Goal: Task Accomplishment & Management: Manage account settings

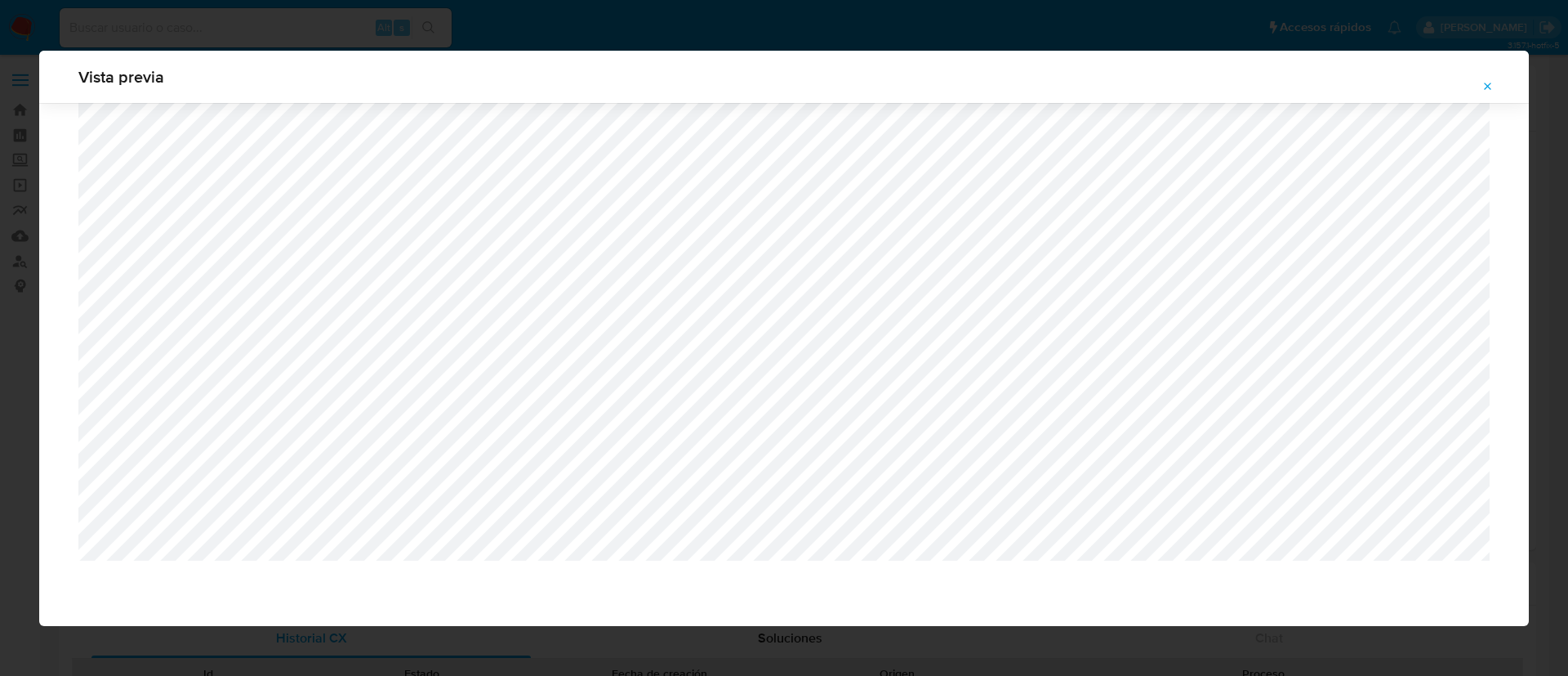
select select "10"
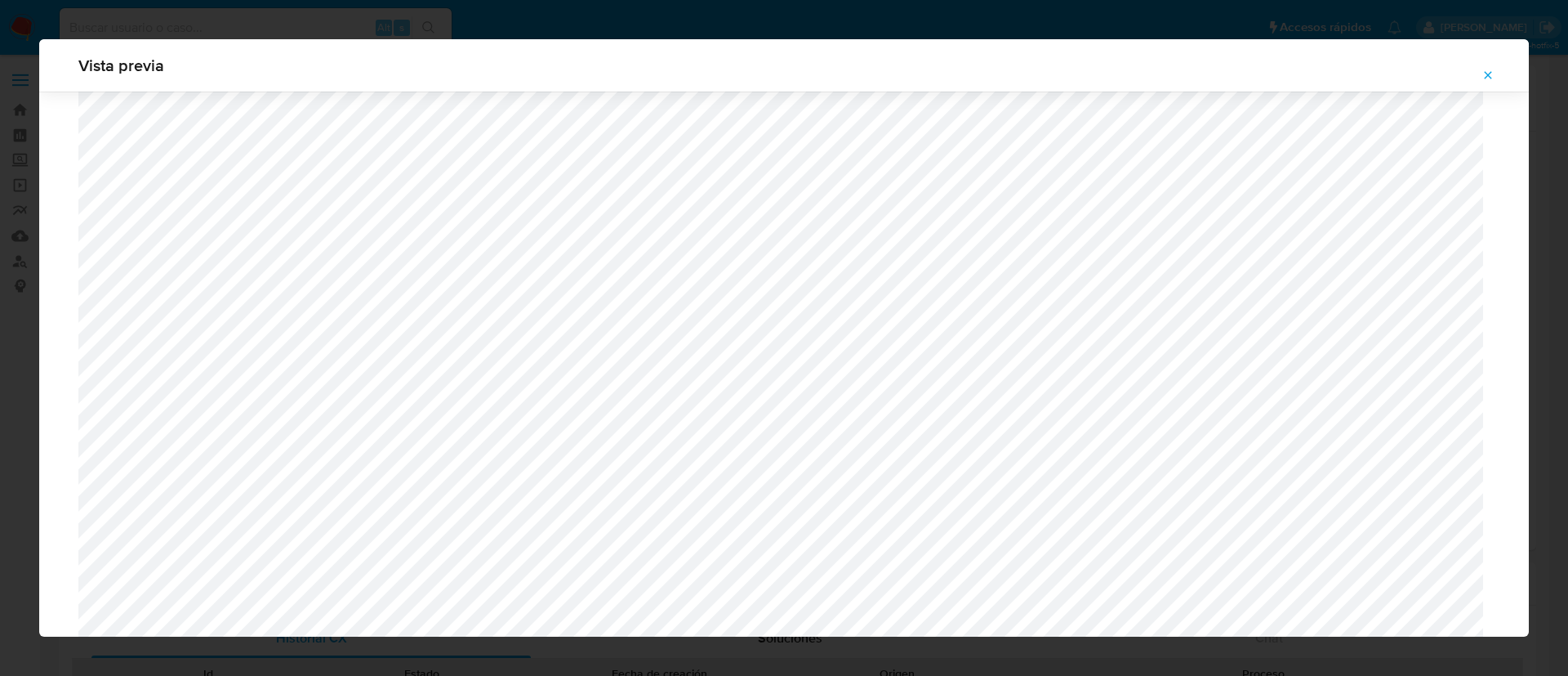
scroll to position [48, 0]
click at [1492, 73] on icon "Attachment preview" at bounding box center [1488, 75] width 13 height 13
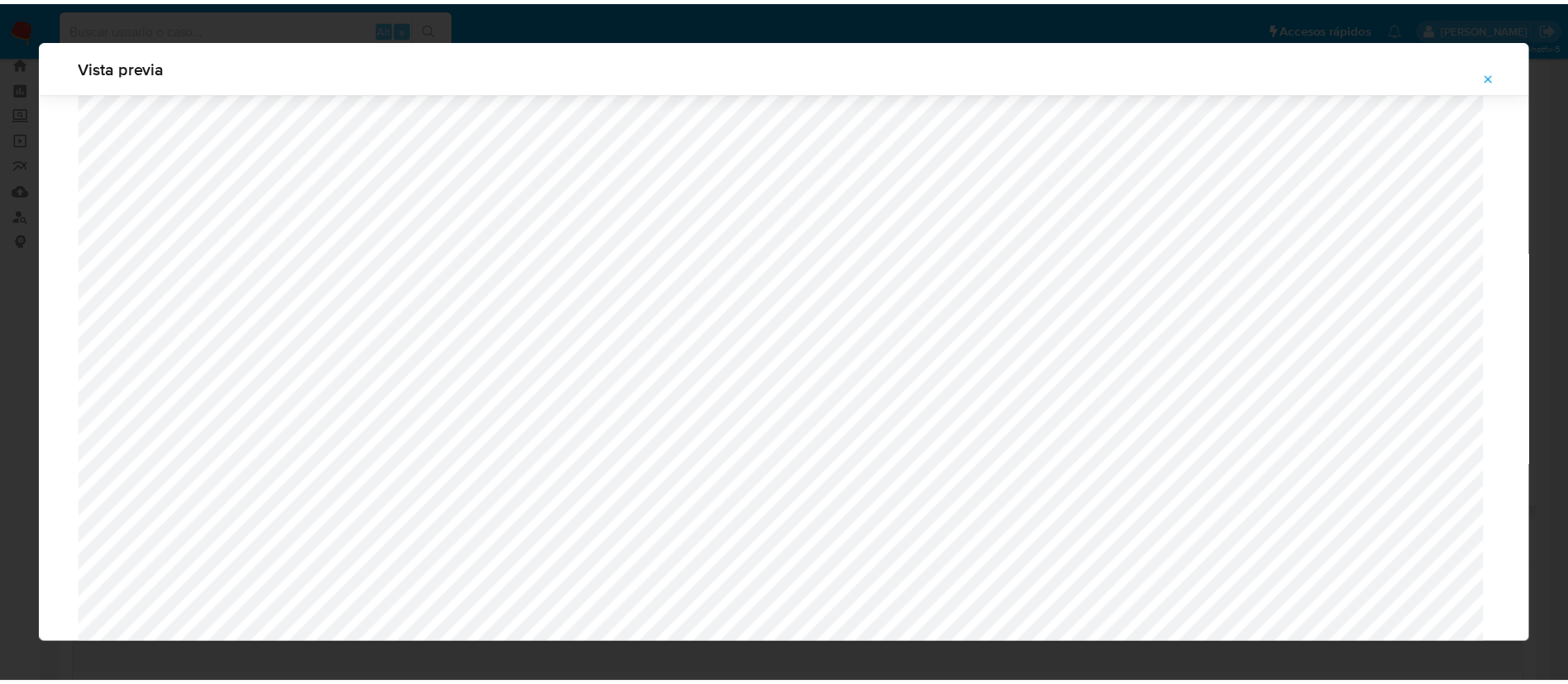
scroll to position [0, 0]
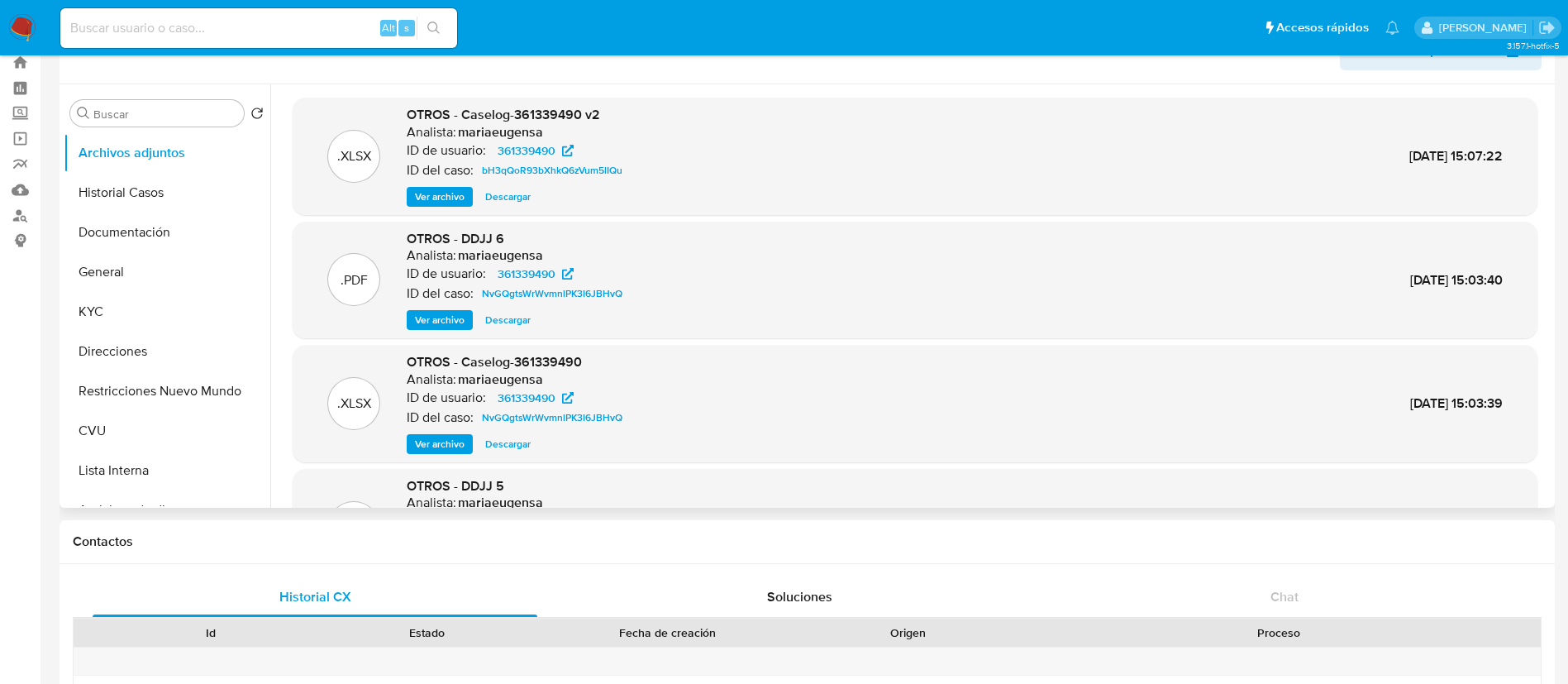
click at [364, 32] on input at bounding box center [258, 28] width 397 height 21
paste input "u04FyGNipdElAx0iMjwsCmbO"
type input "u04FyGNipdElAx0iMjwsCmbO"
click at [425, 26] on button "search-icon" at bounding box center [433, 28] width 34 height 23
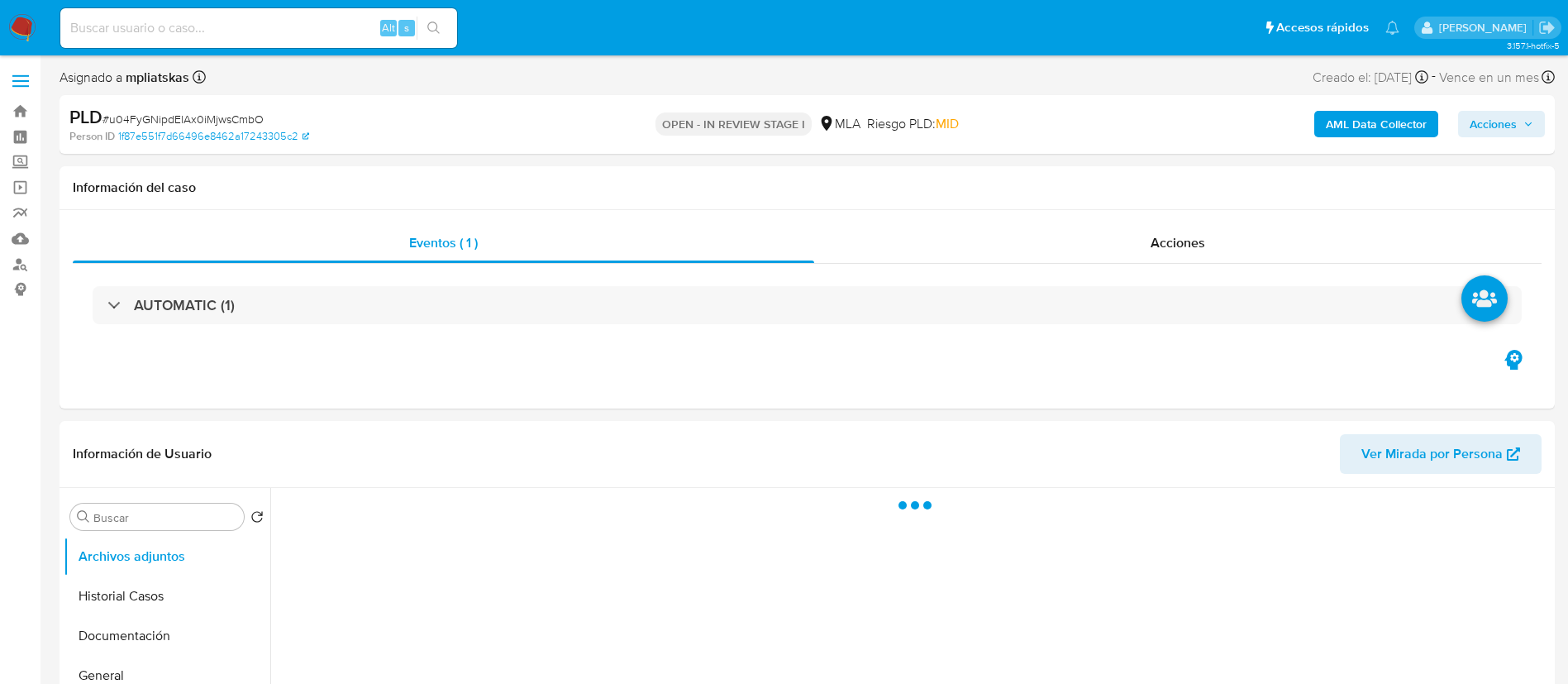
select select "10"
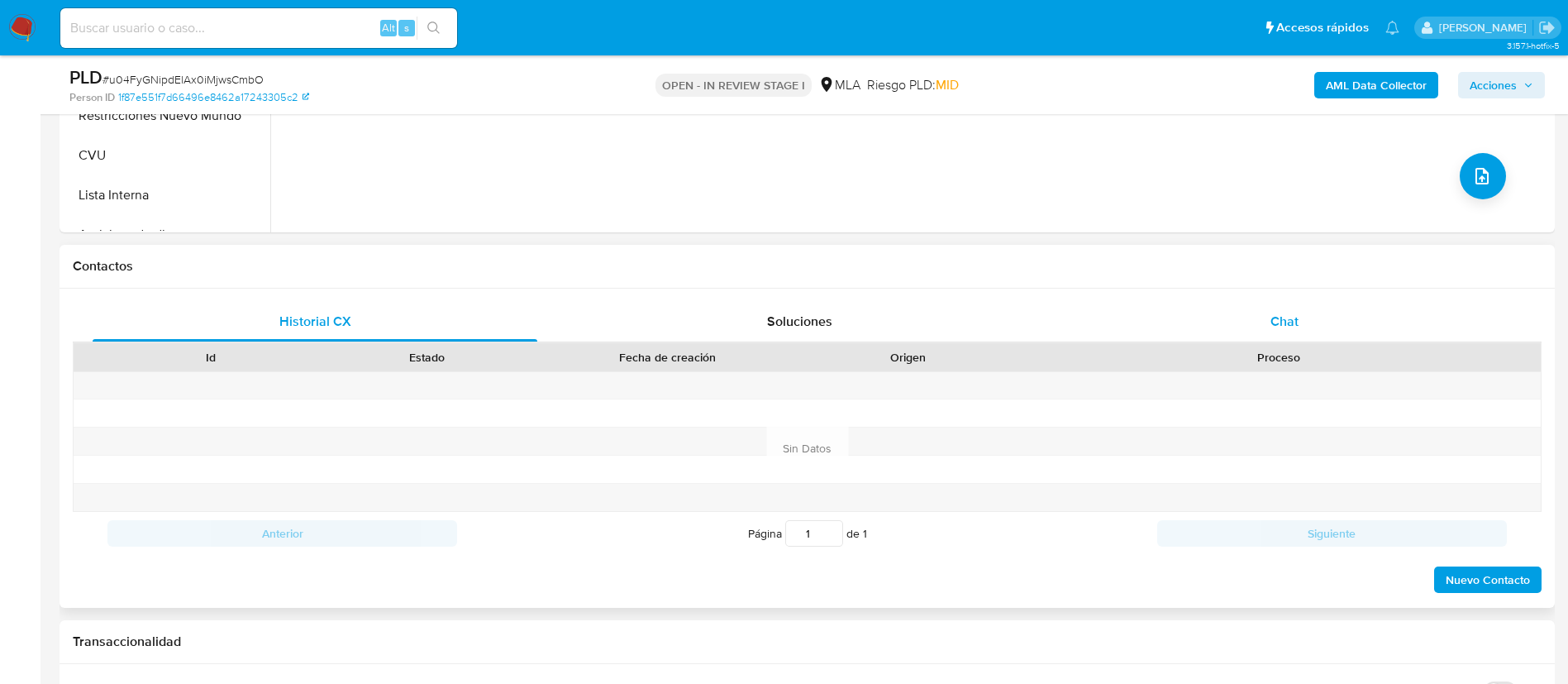
click at [1291, 304] on div "Chat" at bounding box center [1285, 321] width 444 height 40
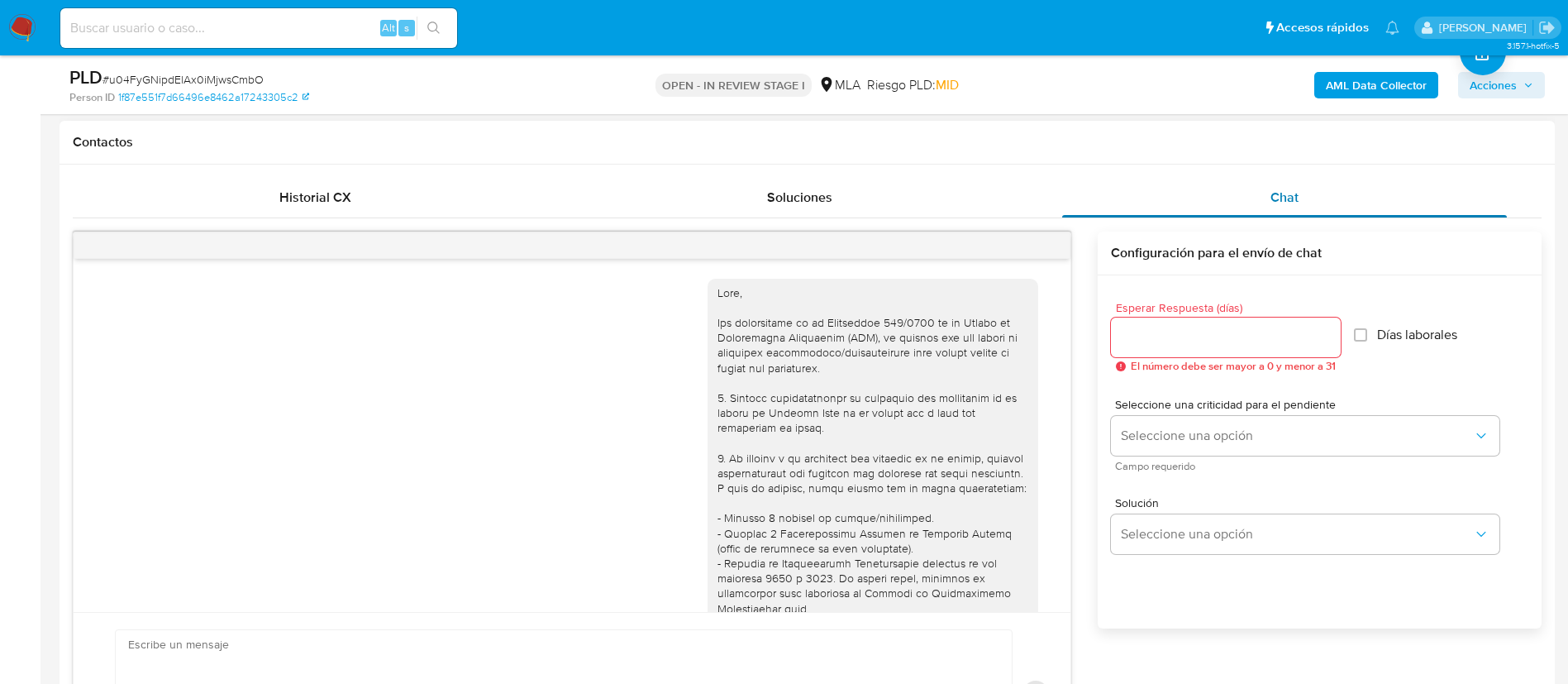
scroll to position [948, 0]
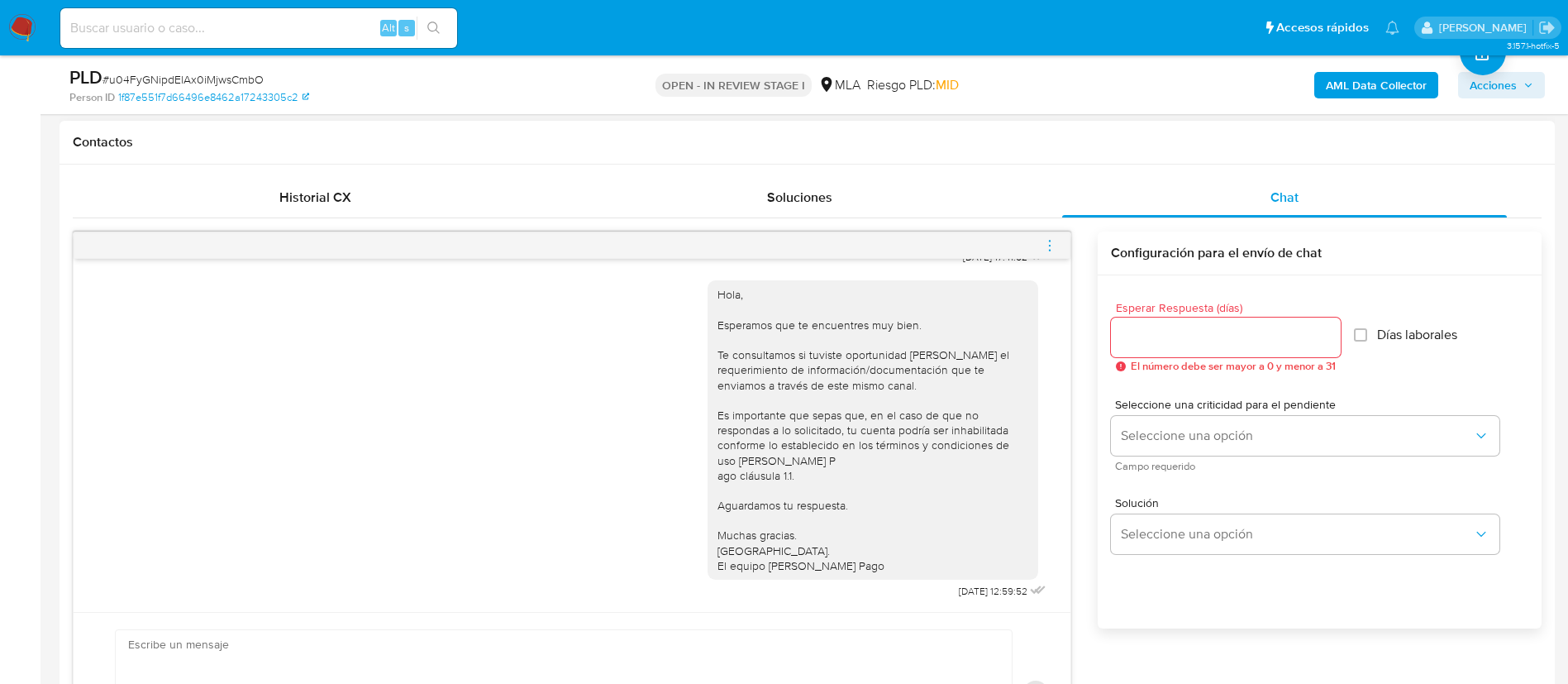
click at [1050, 248] on icon "menu-action" at bounding box center [1049, 244] width 14 height 14
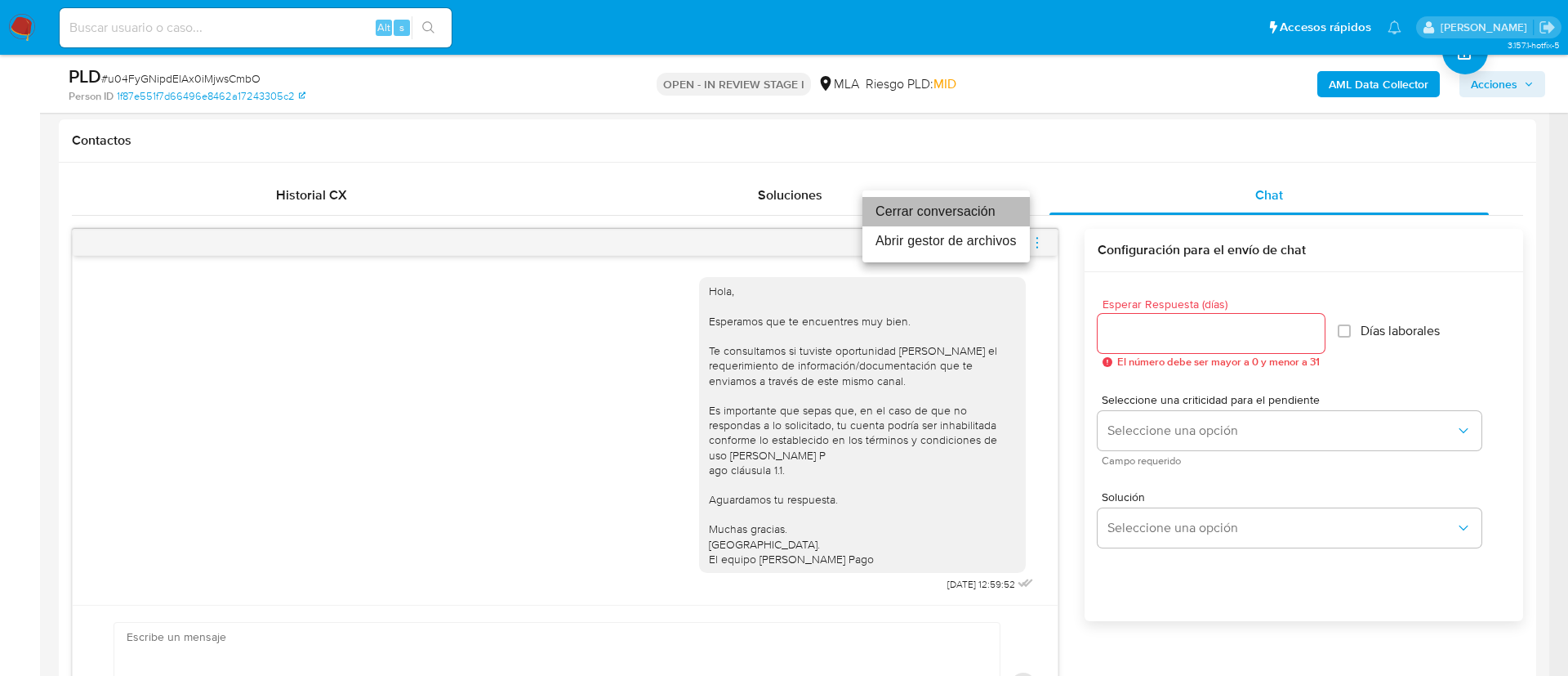
click at [994, 220] on li "Cerrar conversación" at bounding box center [946, 211] width 167 height 30
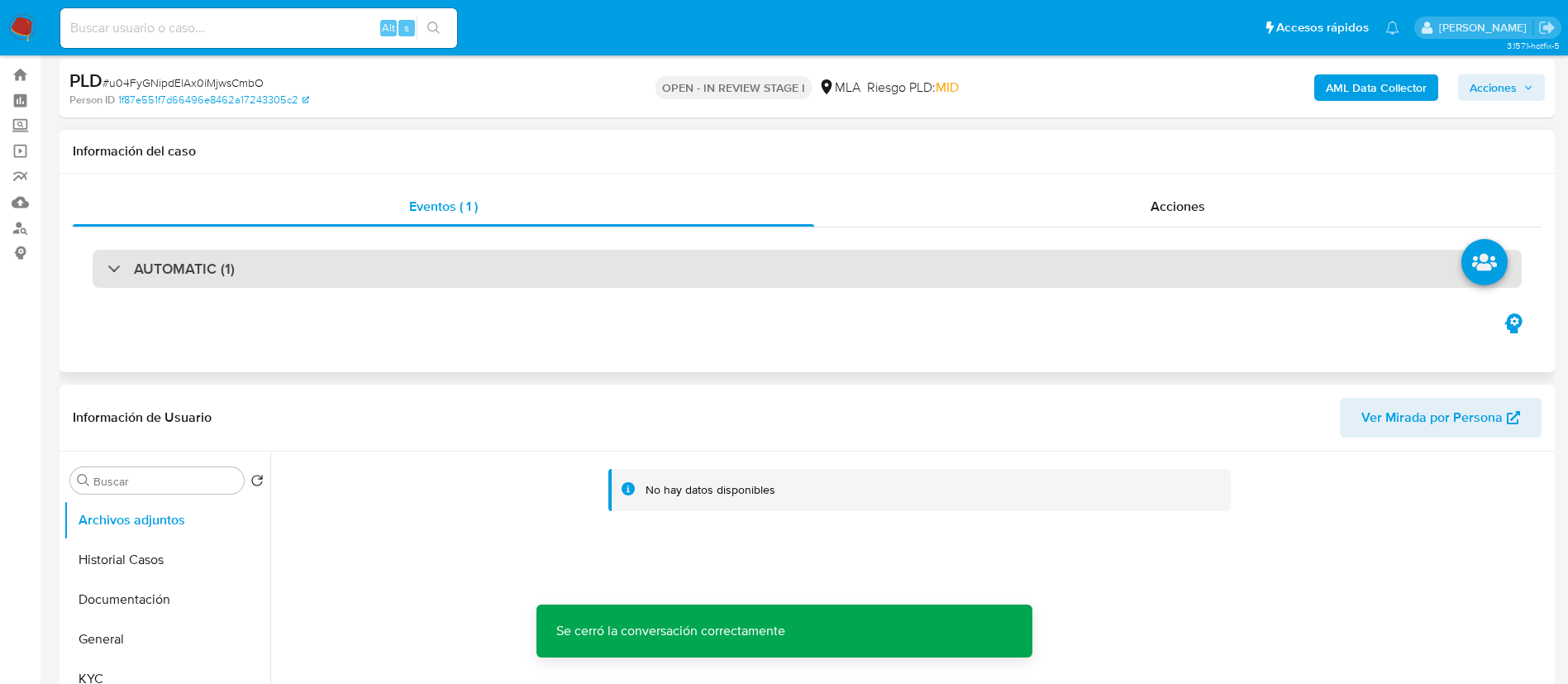
scroll to position [0, 0]
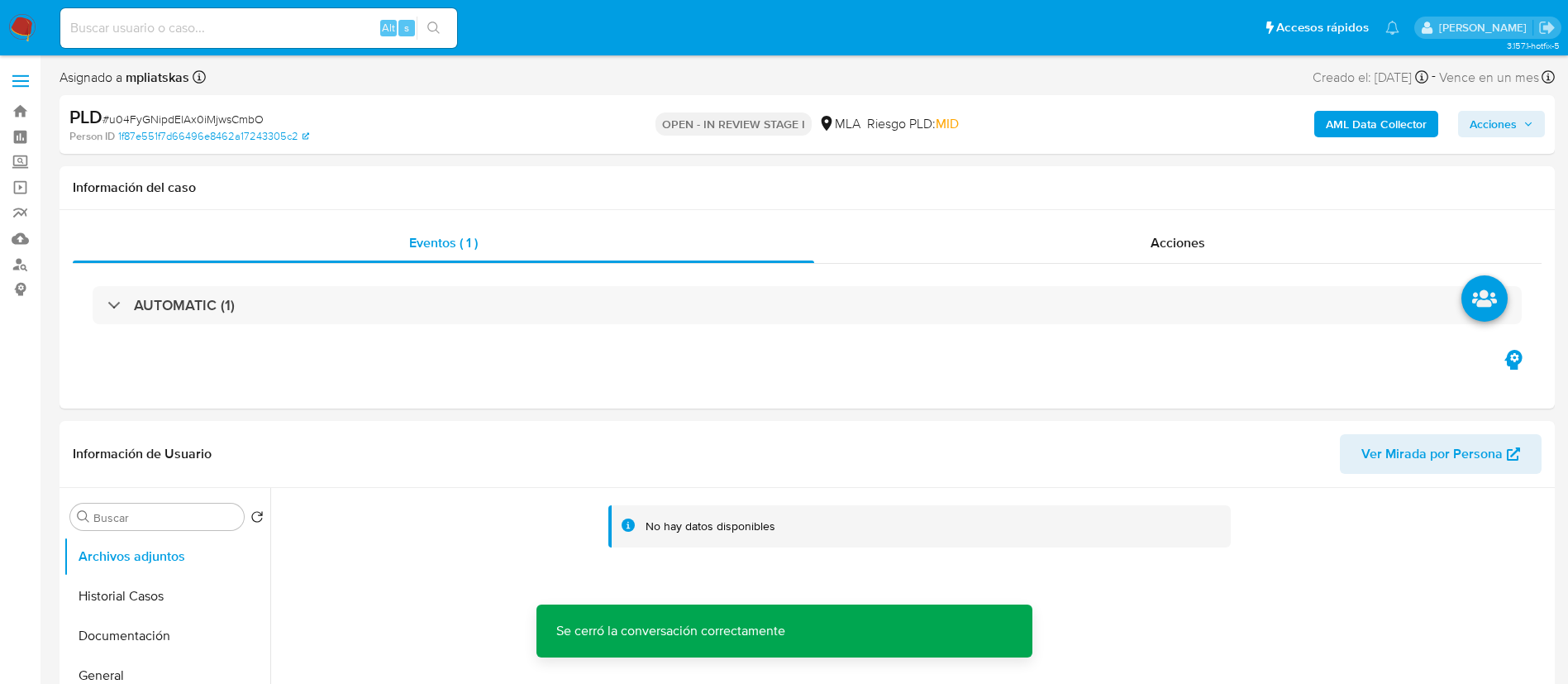
click at [1358, 132] on b "AML Data Collector" at bounding box center [1377, 124] width 100 height 26
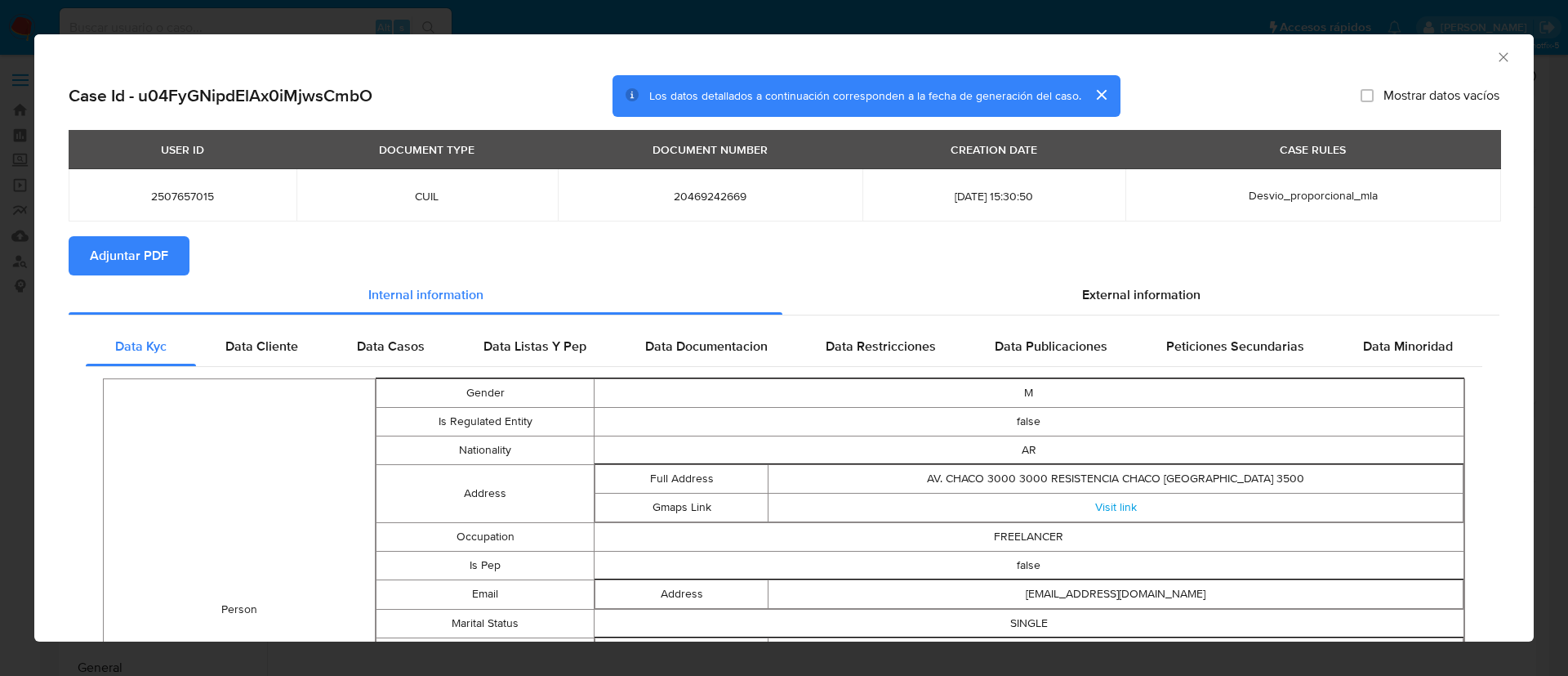
click at [149, 254] on span "Adjuntar PDF" at bounding box center [129, 256] width 78 height 36
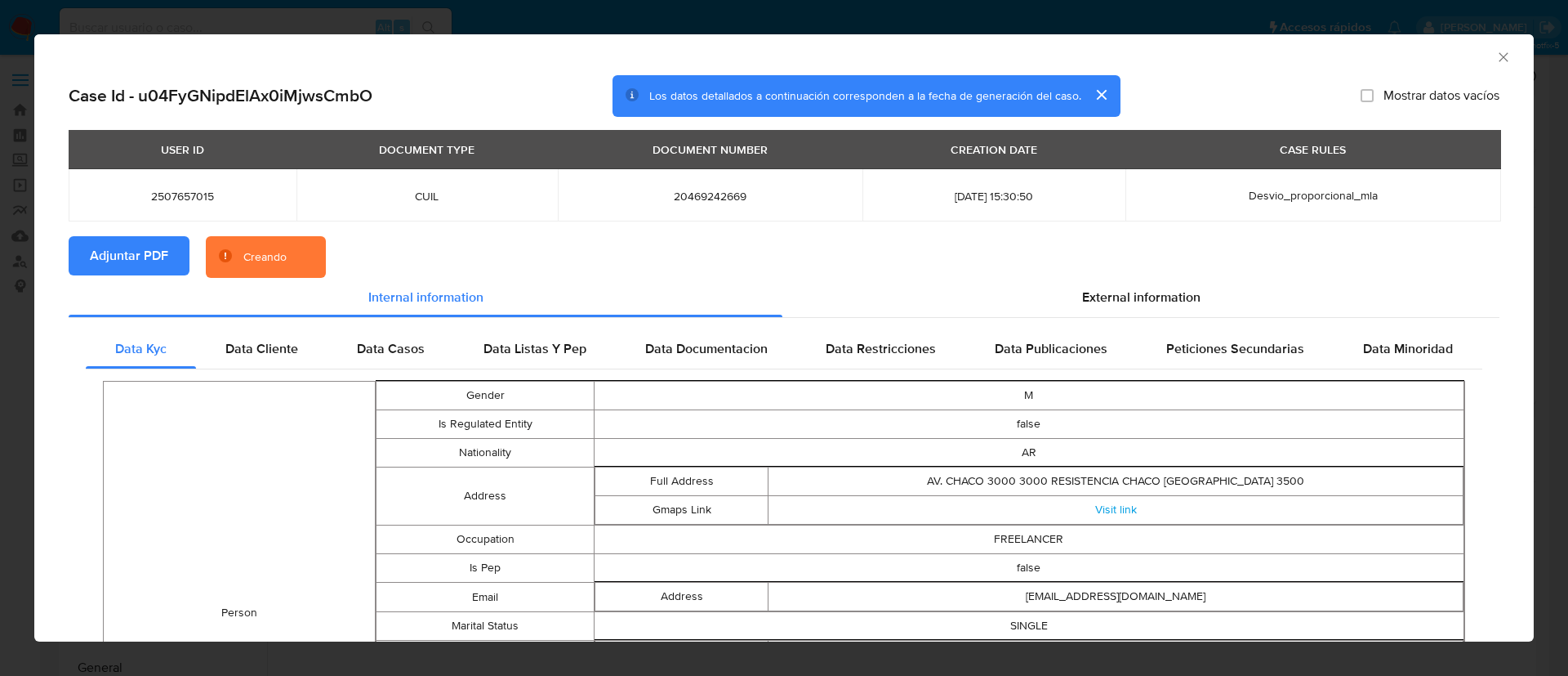
click at [180, 200] on span "2507657015" at bounding box center [182, 196] width 189 height 14
copy span "2507657015"
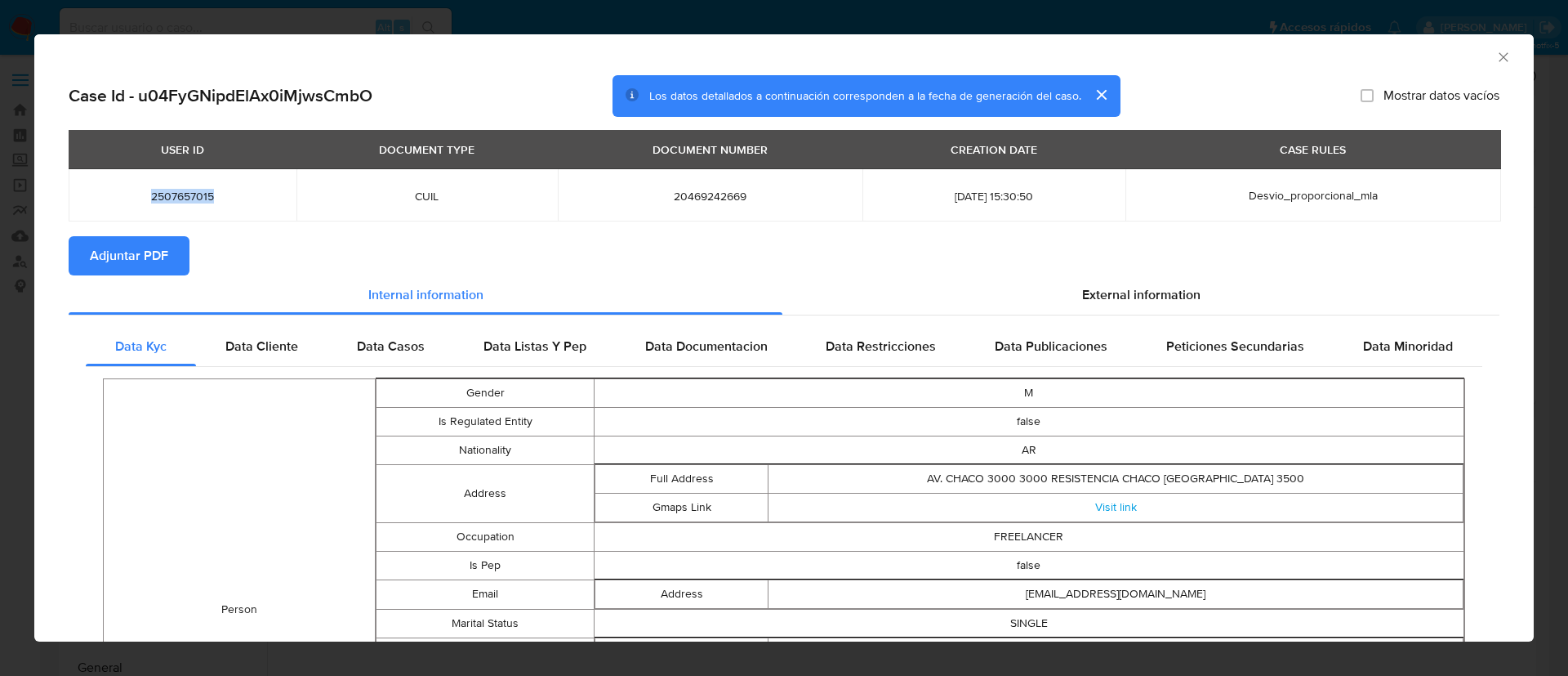
click at [1498, 53] on icon "Cerrar ventana" at bounding box center [1502, 56] width 9 height 9
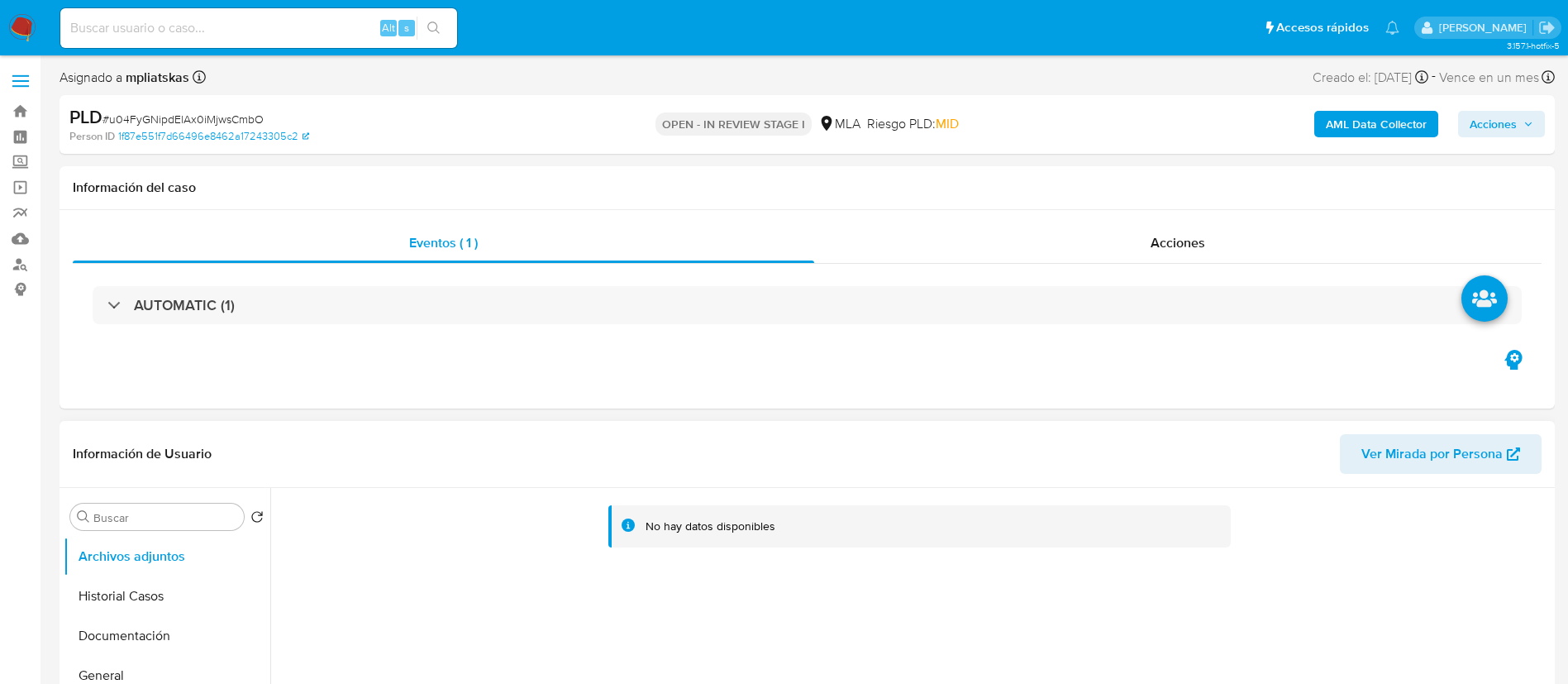
click at [842, 529] on div "No hay datos disponibles" at bounding box center [930, 527] width 571 height 15
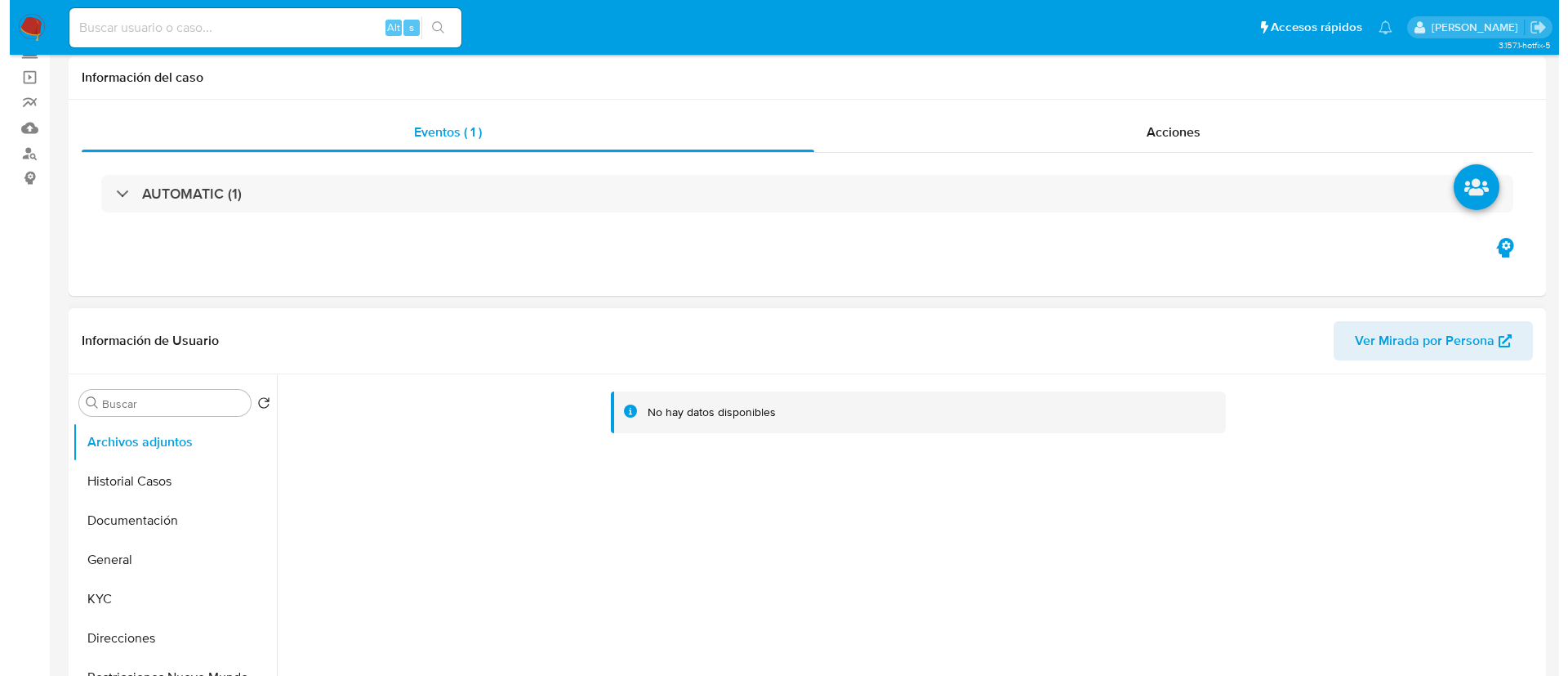
scroll to position [245, 0]
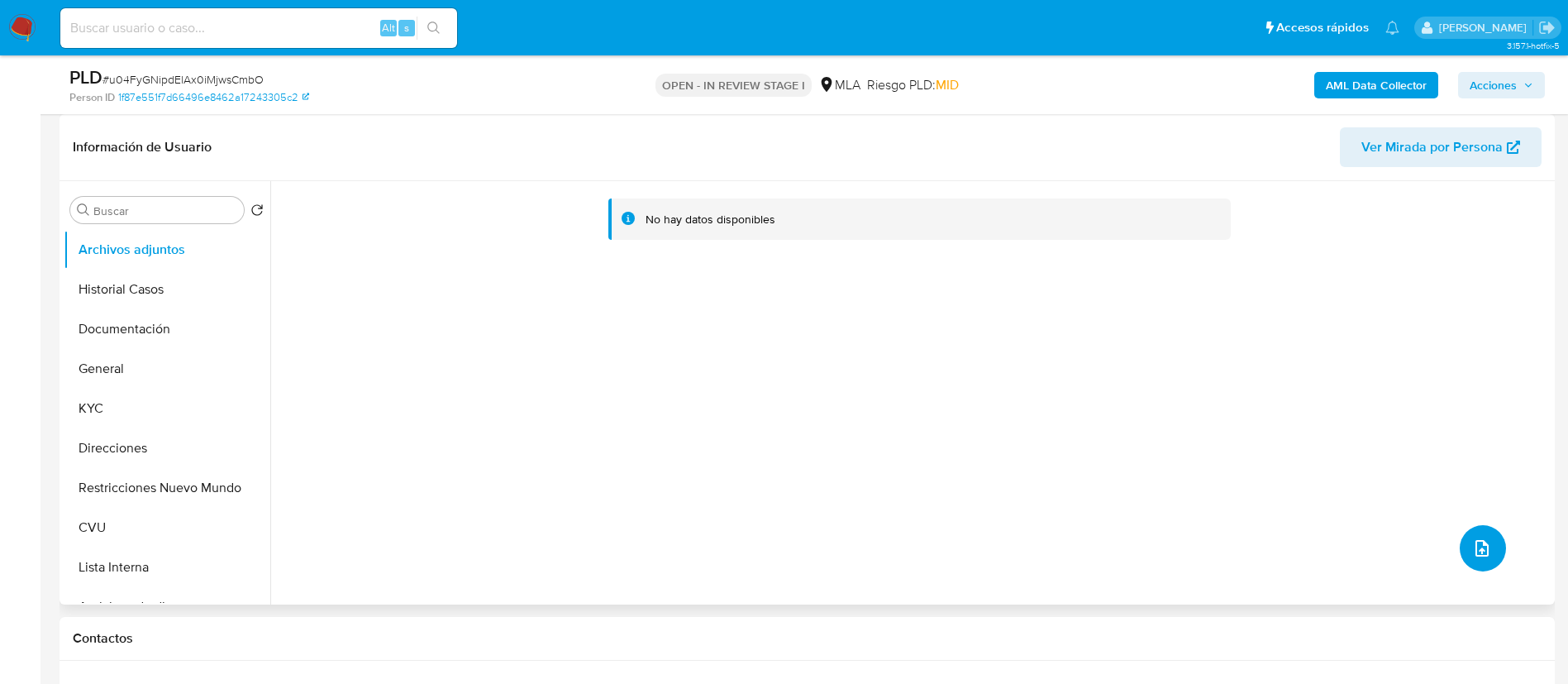
click at [1488, 535] on button "upload-file" at bounding box center [1483, 548] width 46 height 46
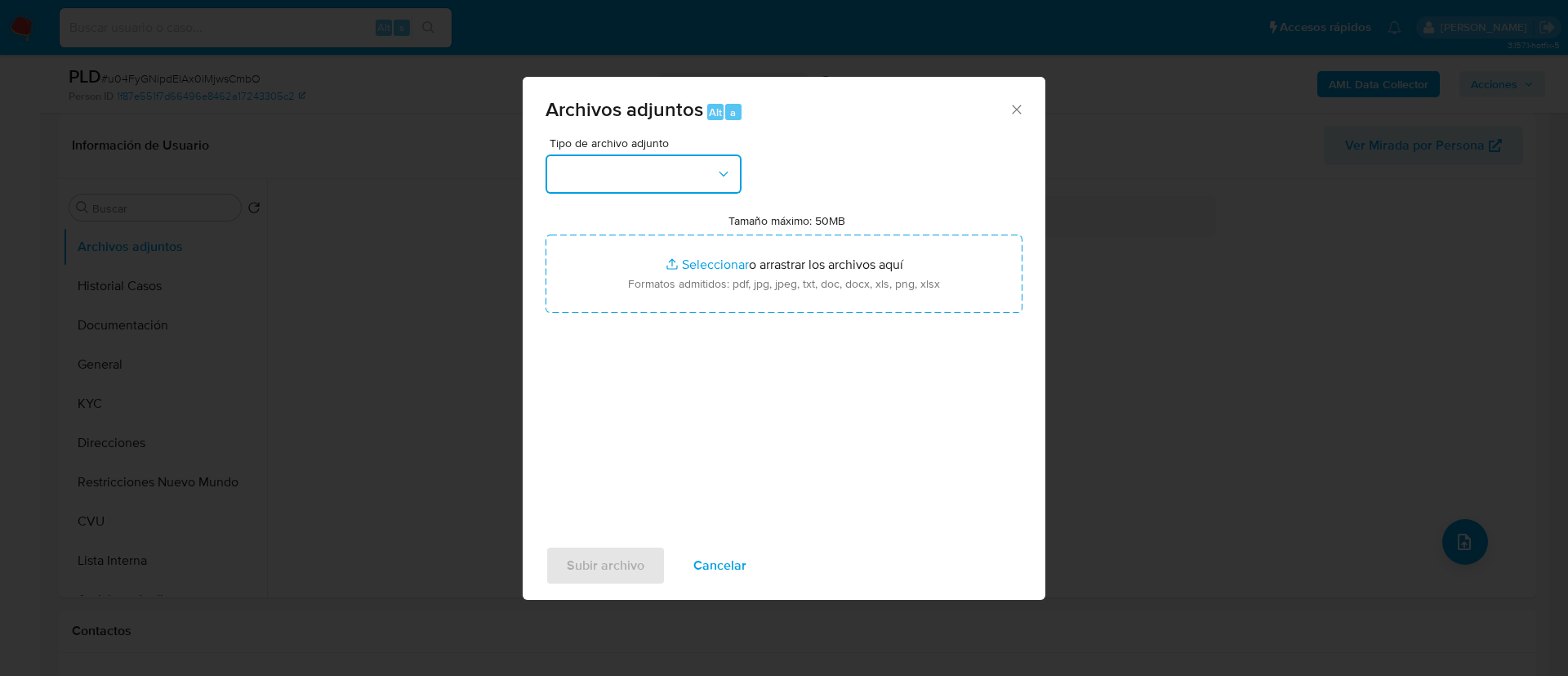
click at [666, 168] on button "button" at bounding box center [643, 174] width 196 height 39
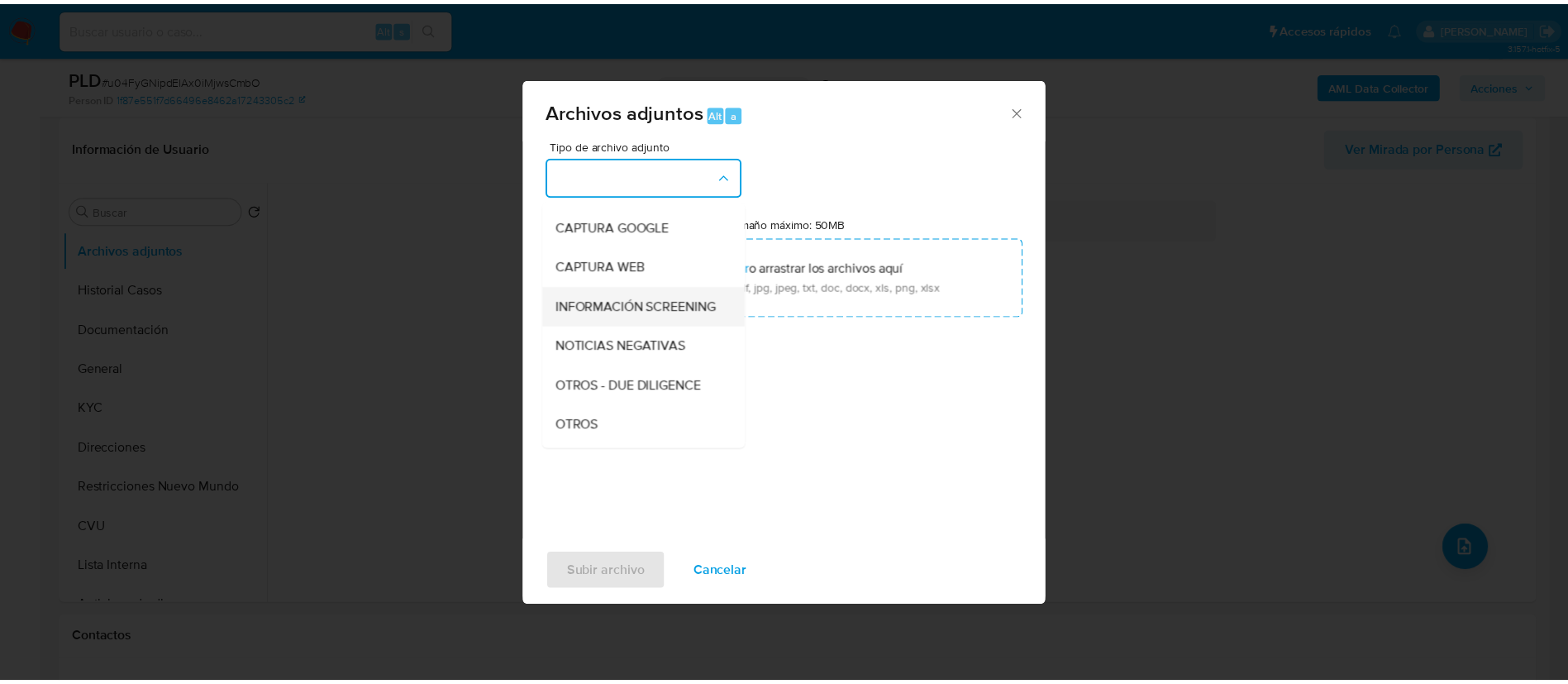
scroll to position [124, 0]
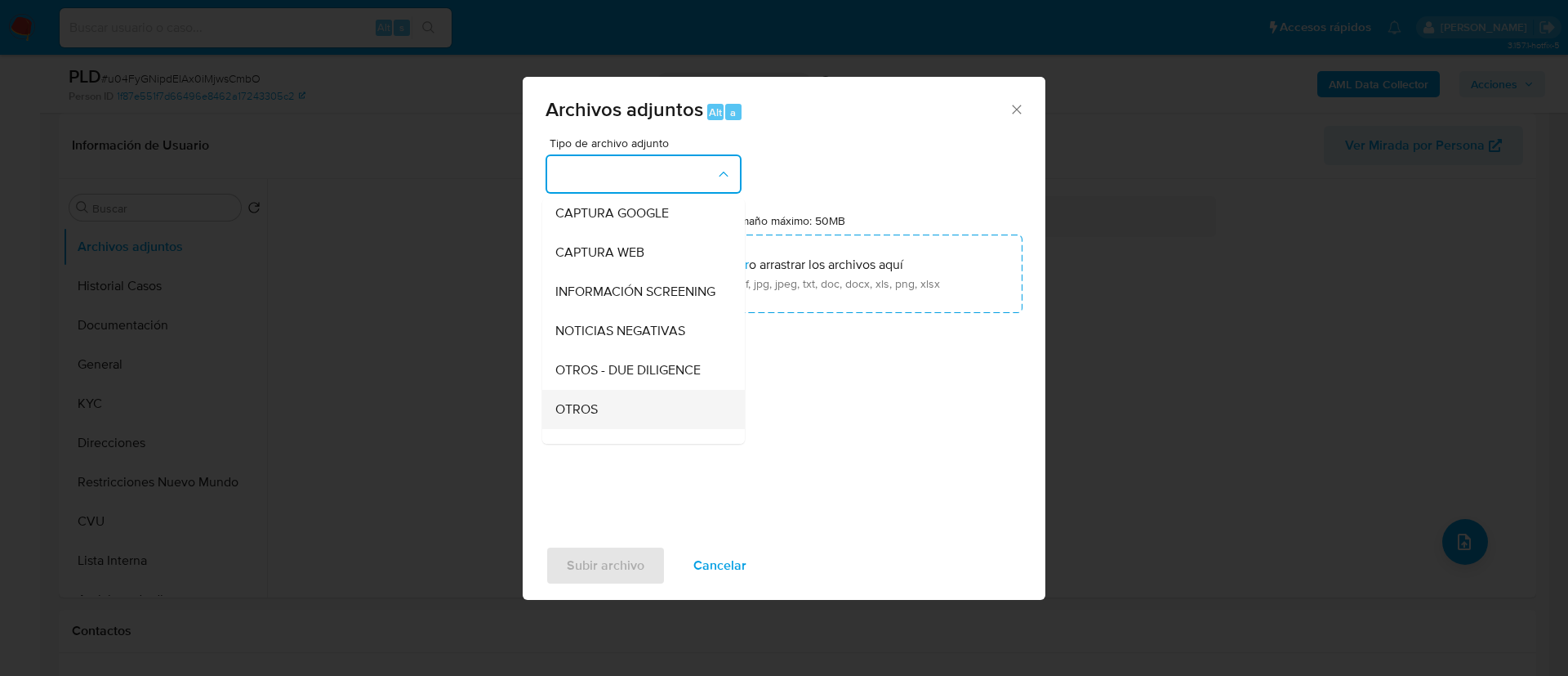
click at [601, 417] on div "OTROS" at bounding box center [638, 409] width 167 height 39
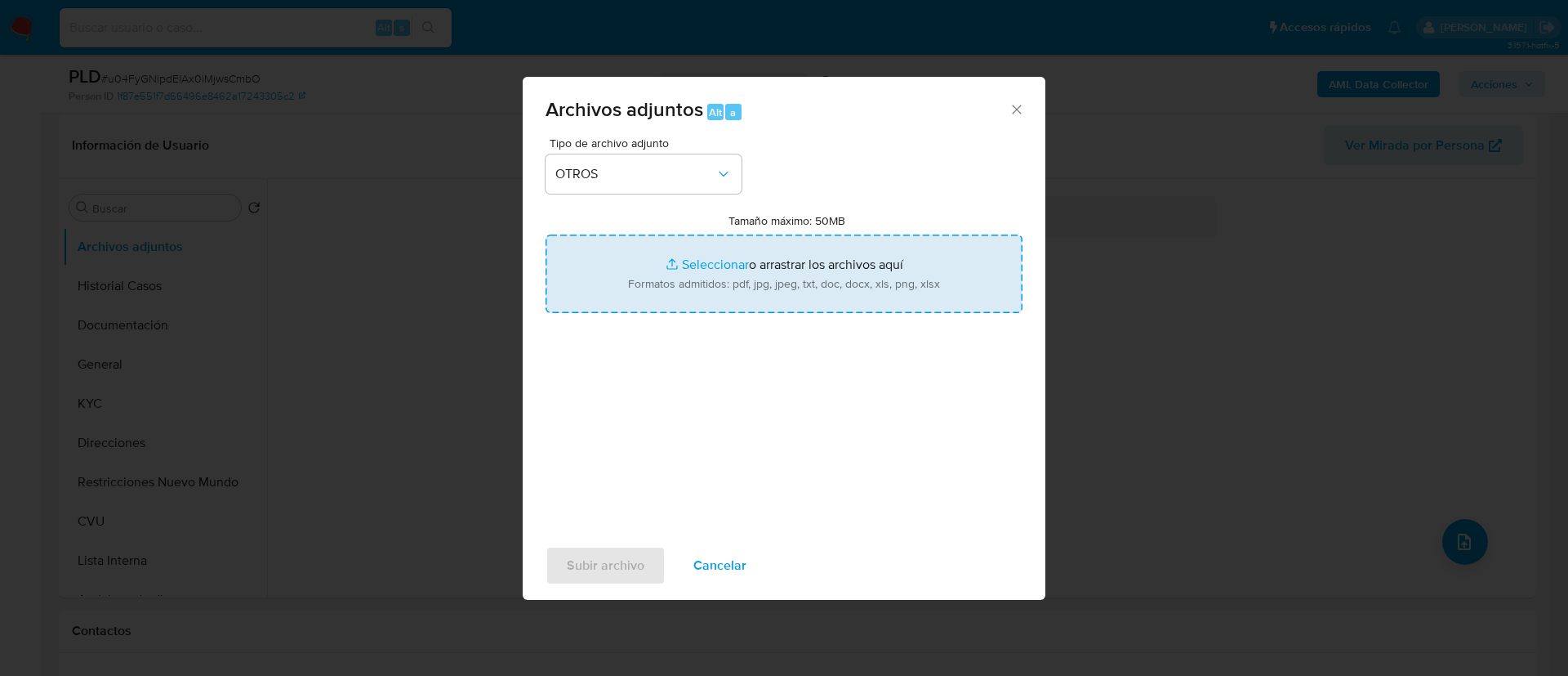
click at [671, 304] on input "Tamaño máximo: 50MB Seleccionar archivos" at bounding box center [784, 274] width 477 height 78
type input "C:\fakepath\2507657015 Movimientos.xlsx"
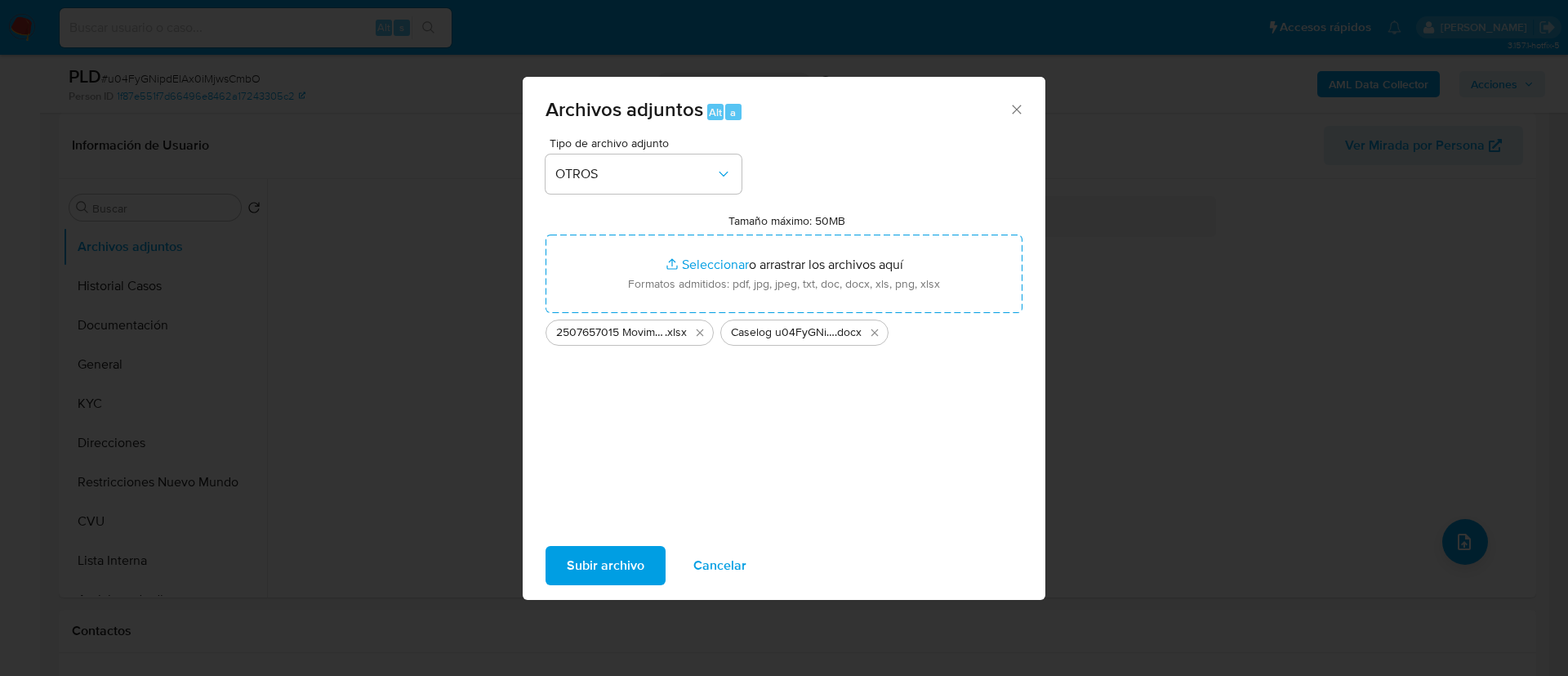
drag, startPoint x: 671, startPoint y: 304, endPoint x: 611, endPoint y: 566, distance: 268.8
click at [611, 566] on span "Subir archivo" at bounding box center [605, 565] width 77 height 36
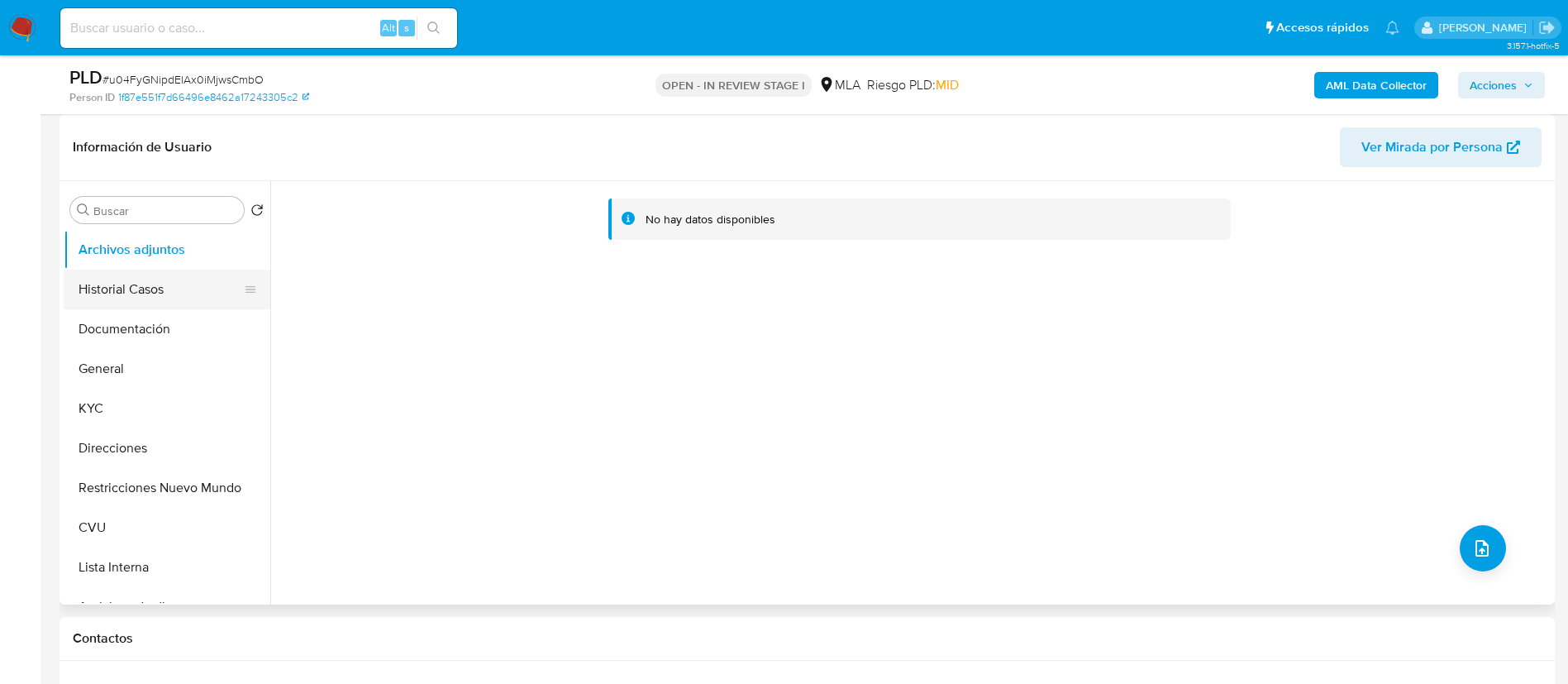
click at [175, 295] on button "Historial Casos" at bounding box center [160, 289] width 193 height 40
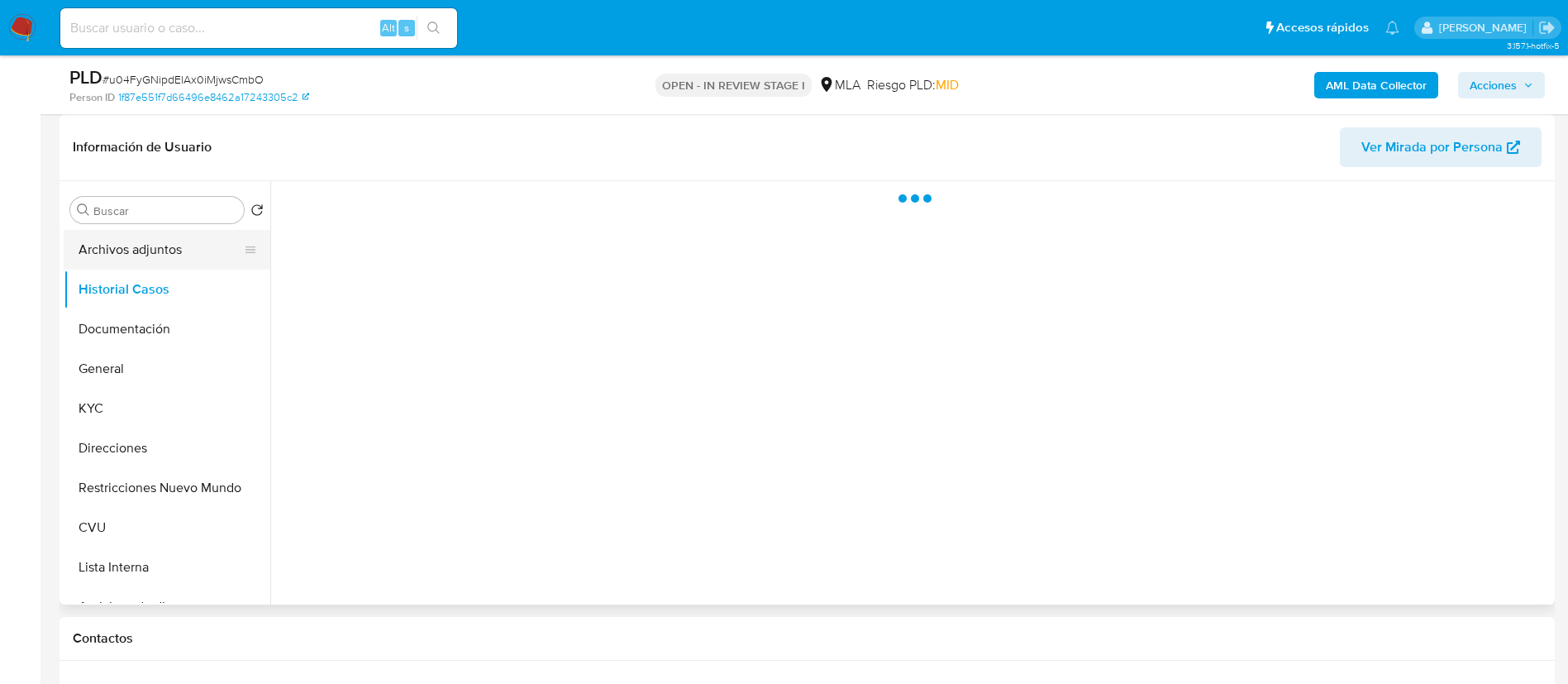
click at [157, 254] on button "Archivos adjuntos" at bounding box center [160, 249] width 193 height 40
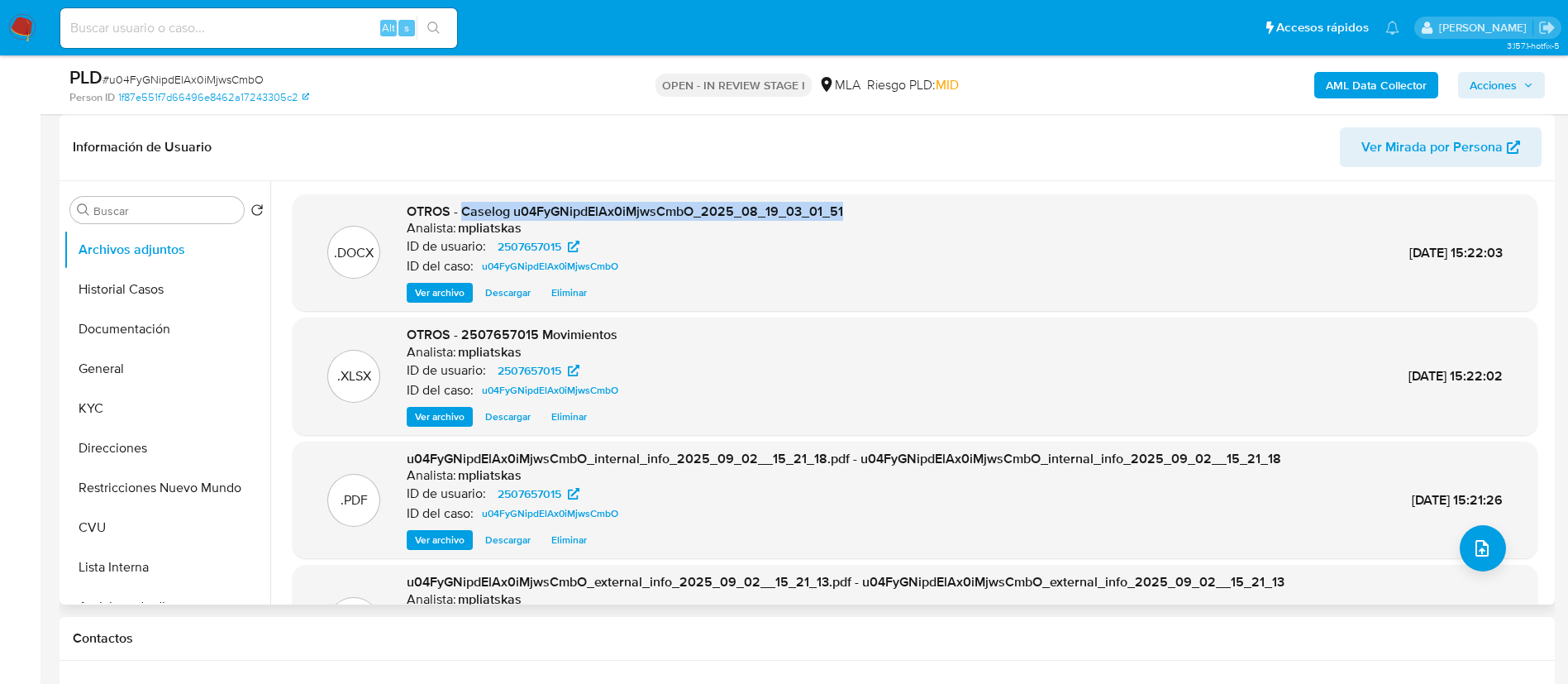
drag, startPoint x: 463, startPoint y: 214, endPoint x: 845, endPoint y: 198, distance: 382.3
click at [845, 198] on div ".DOCX OTROS - Caselog u04FyGNipdElAx0iMjwsCmbO_2025_08_19_03_01_51 Analista: mp…" at bounding box center [915, 253] width 1245 height 118
copy span "Caselog u04FyGNipdElAx0iMjwsCmbO_2025_08_19_03_01_51"
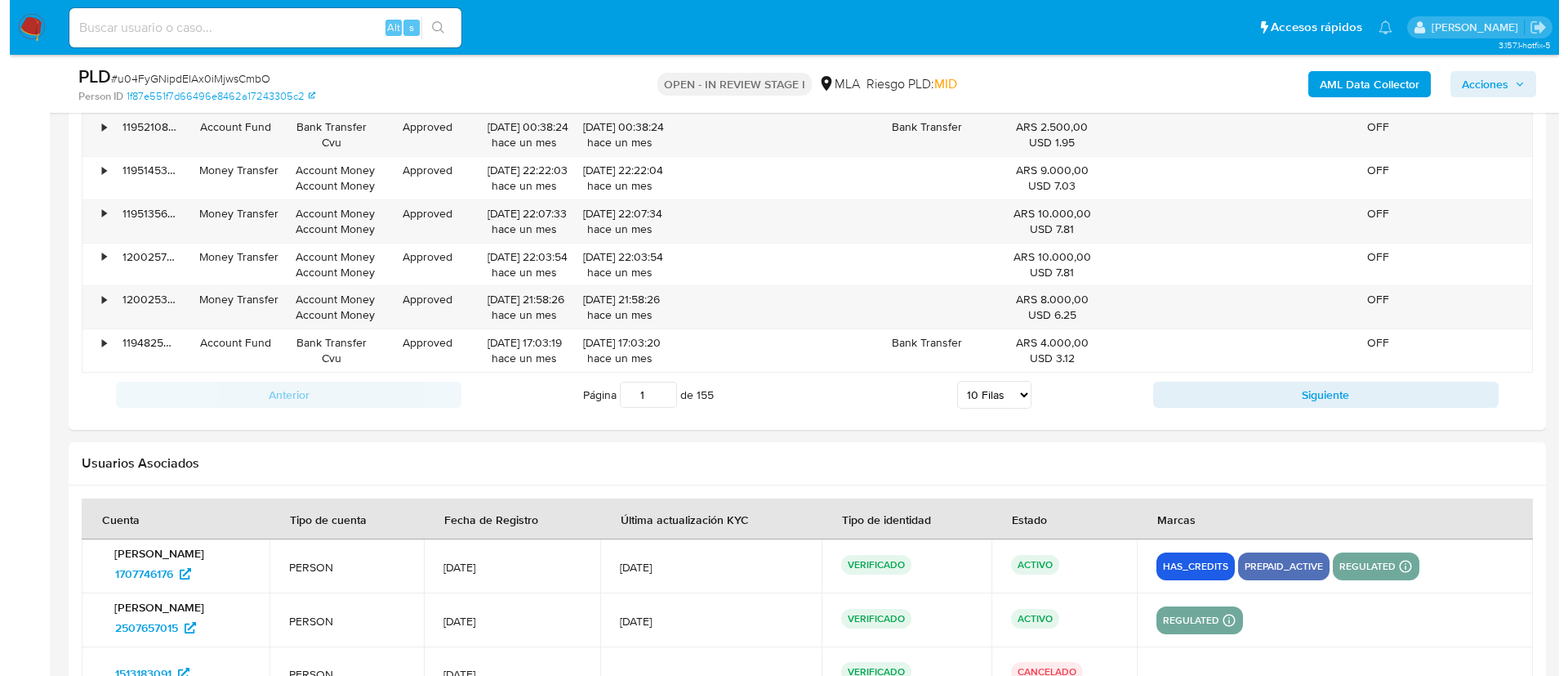
scroll to position [3032, 0]
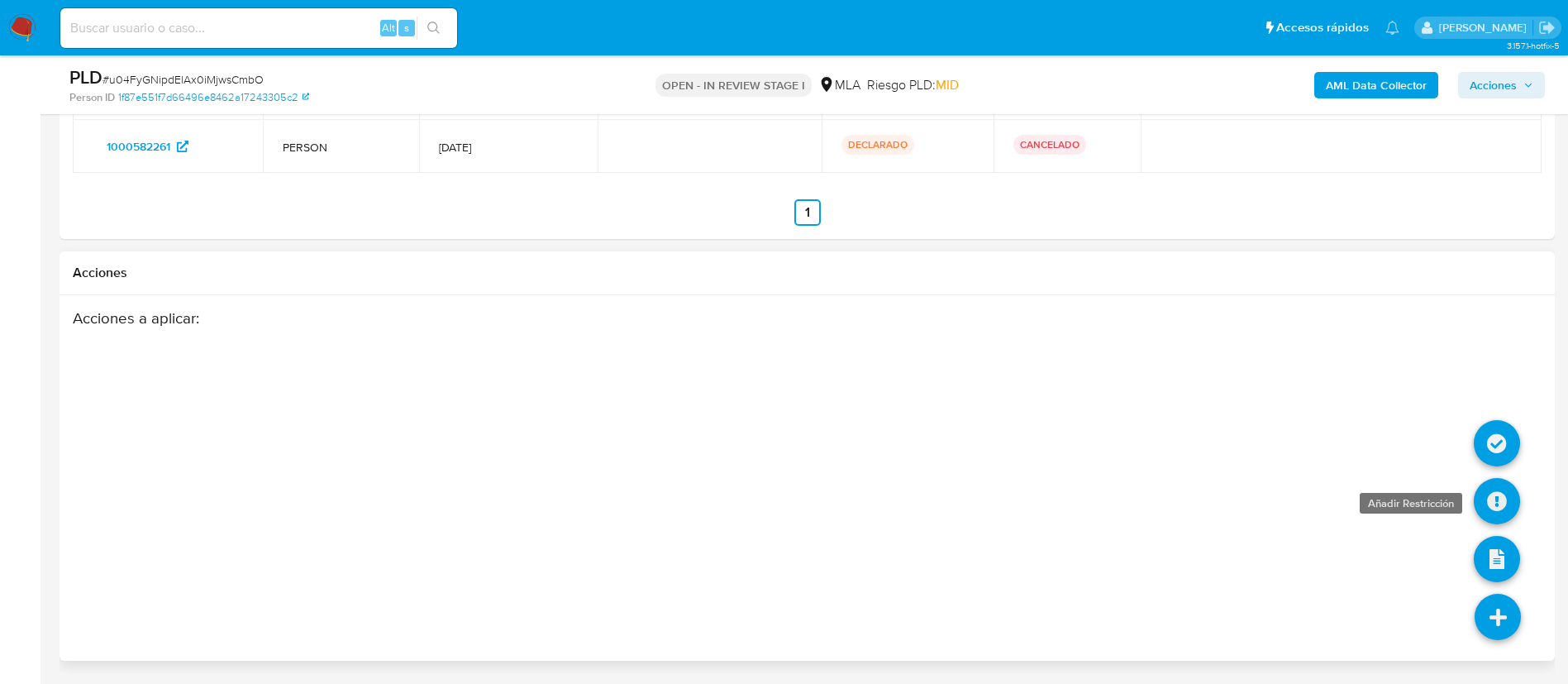
click at [1515, 497] on icon at bounding box center [1497, 501] width 46 height 46
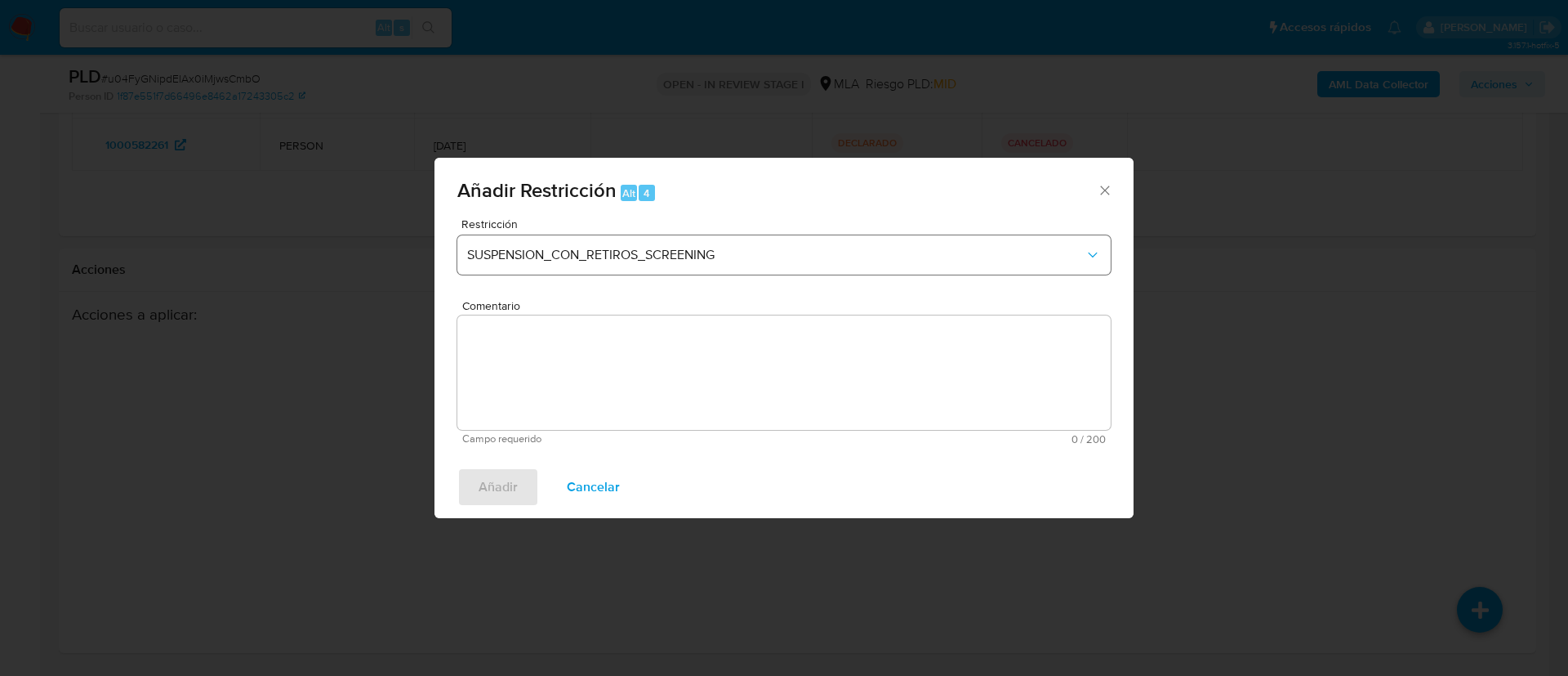
click at [655, 235] on div "Restricción SUSPENSION_CON_RETIROS_SCREENING" at bounding box center [784, 256] width 654 height 77
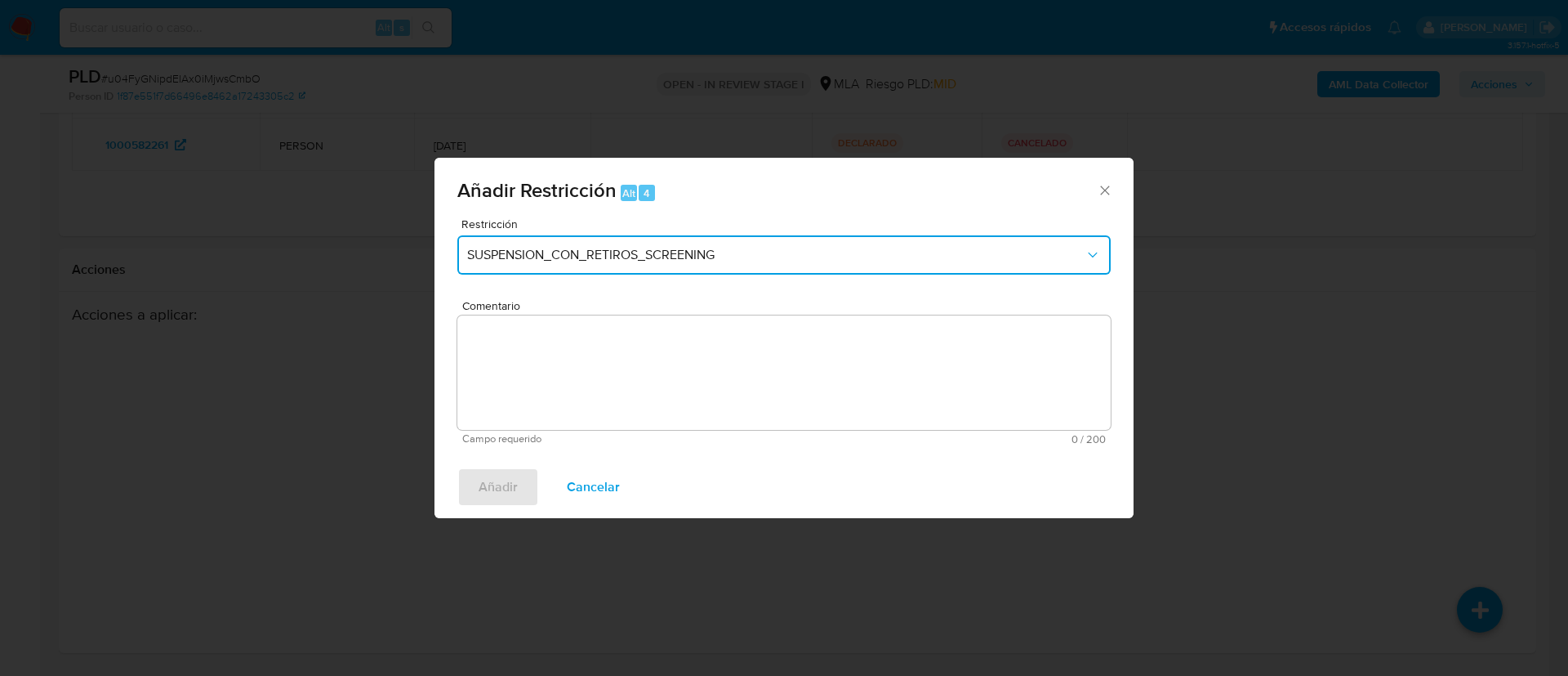
click at [657, 241] on button "SUSPENSION_CON_RETIROS_SCREENING" at bounding box center [784, 254] width 654 height 39
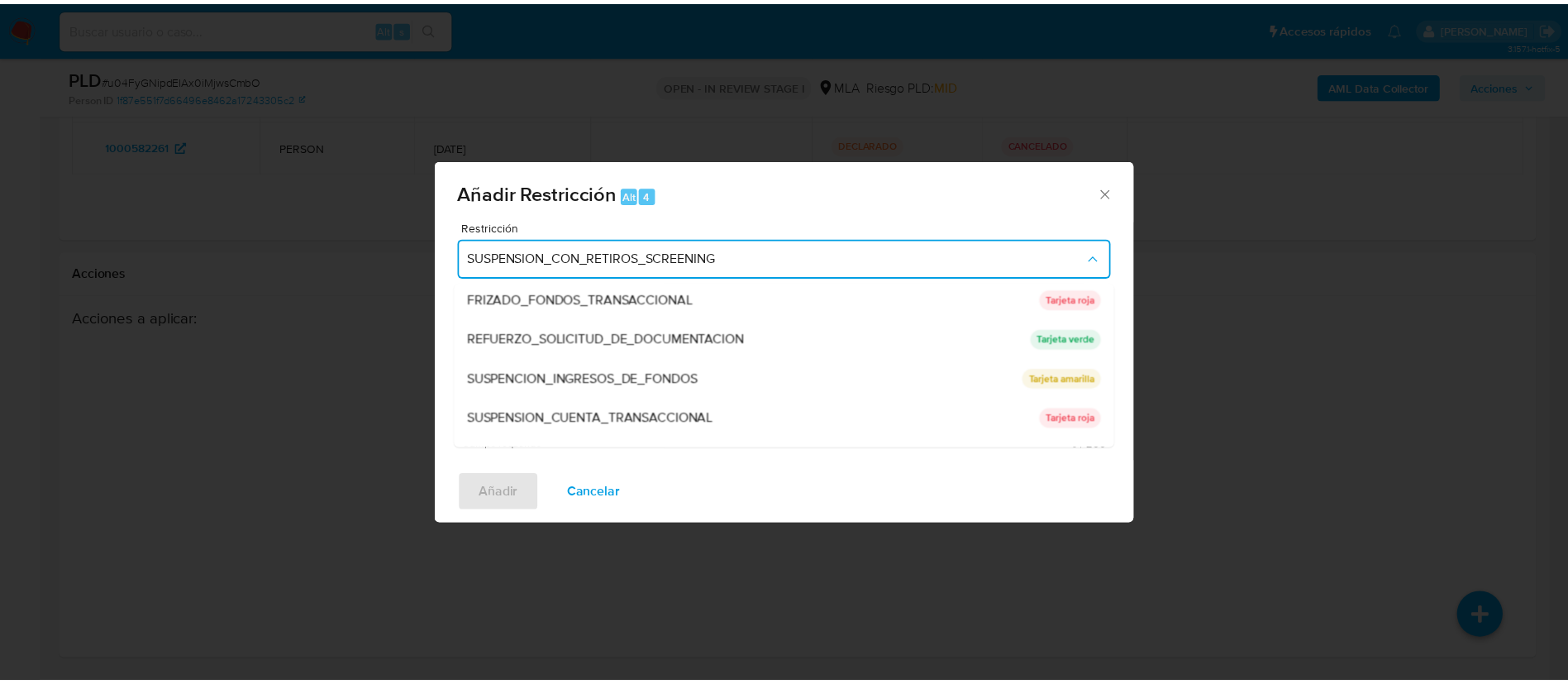
scroll to position [351, 0]
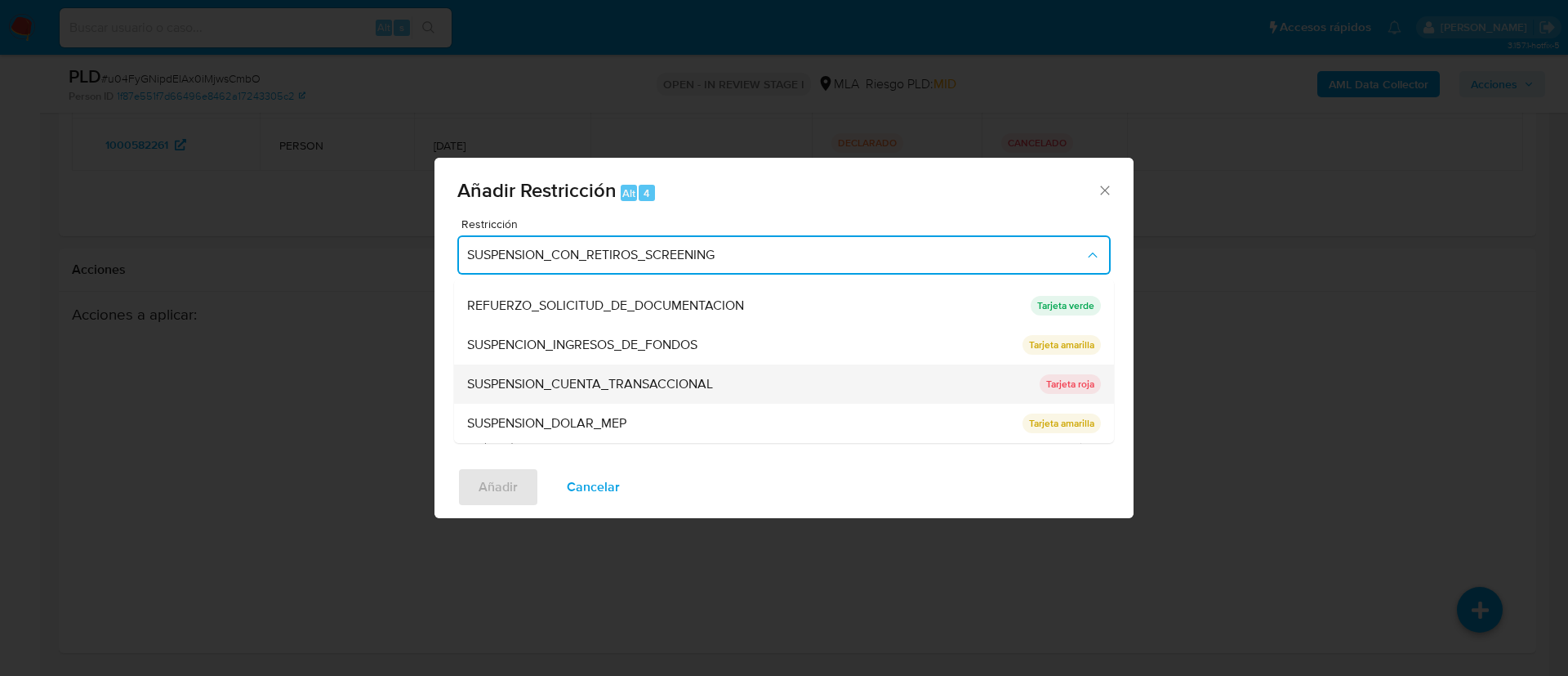
drag, startPoint x: 665, startPoint y: 348, endPoint x: 661, endPoint y: 382, distance: 34.2
click at [661, 382] on ul "SUSPENSION_CON_RETIROS_SCREENING SUSPENSION_CON_RETIROS_SCREENING Tarjeta roja …" at bounding box center [784, 188] width 659 height 510
click at [661, 382] on span "SUSPENSION_CUENTA_TRANSACCIONAL" at bounding box center [590, 384] width 246 height 16
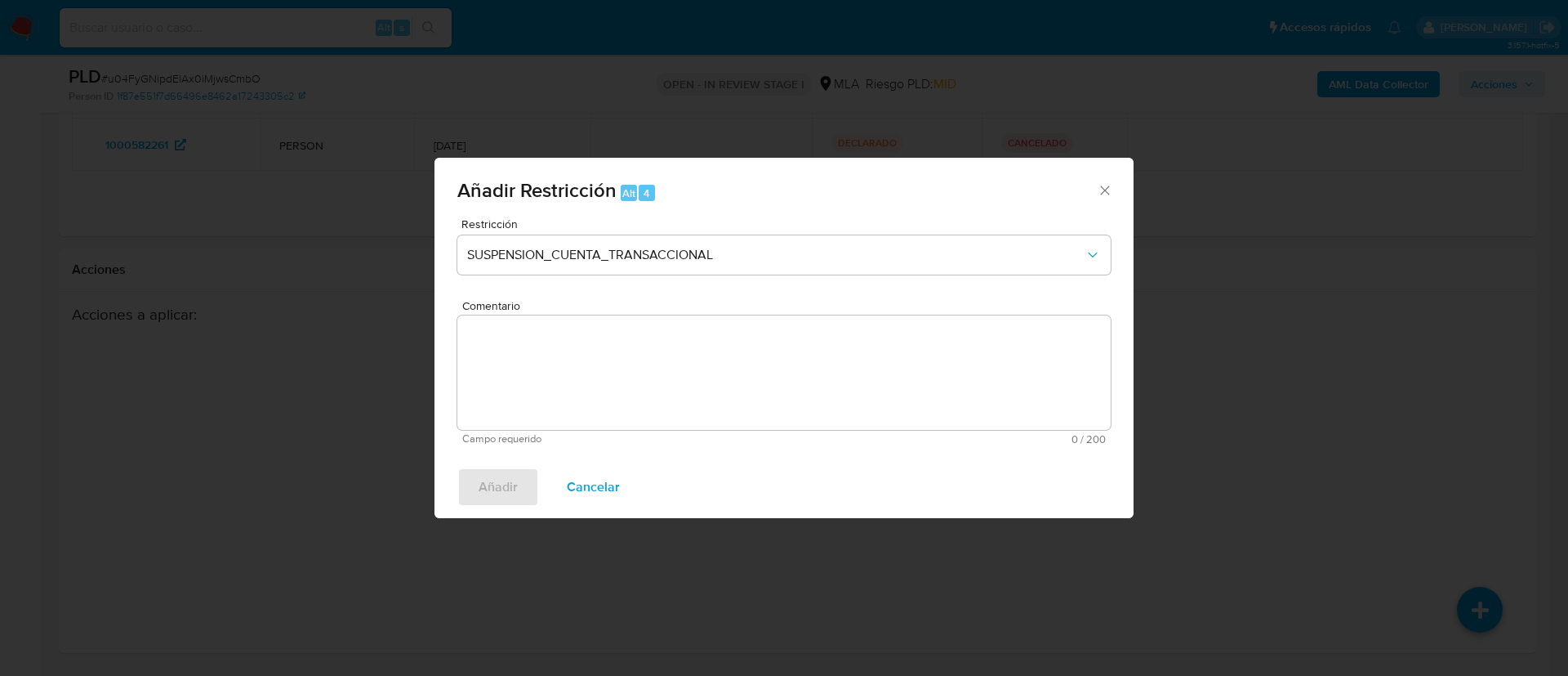
click at [828, 352] on textarea "Comentario" at bounding box center [784, 372] width 654 height 115
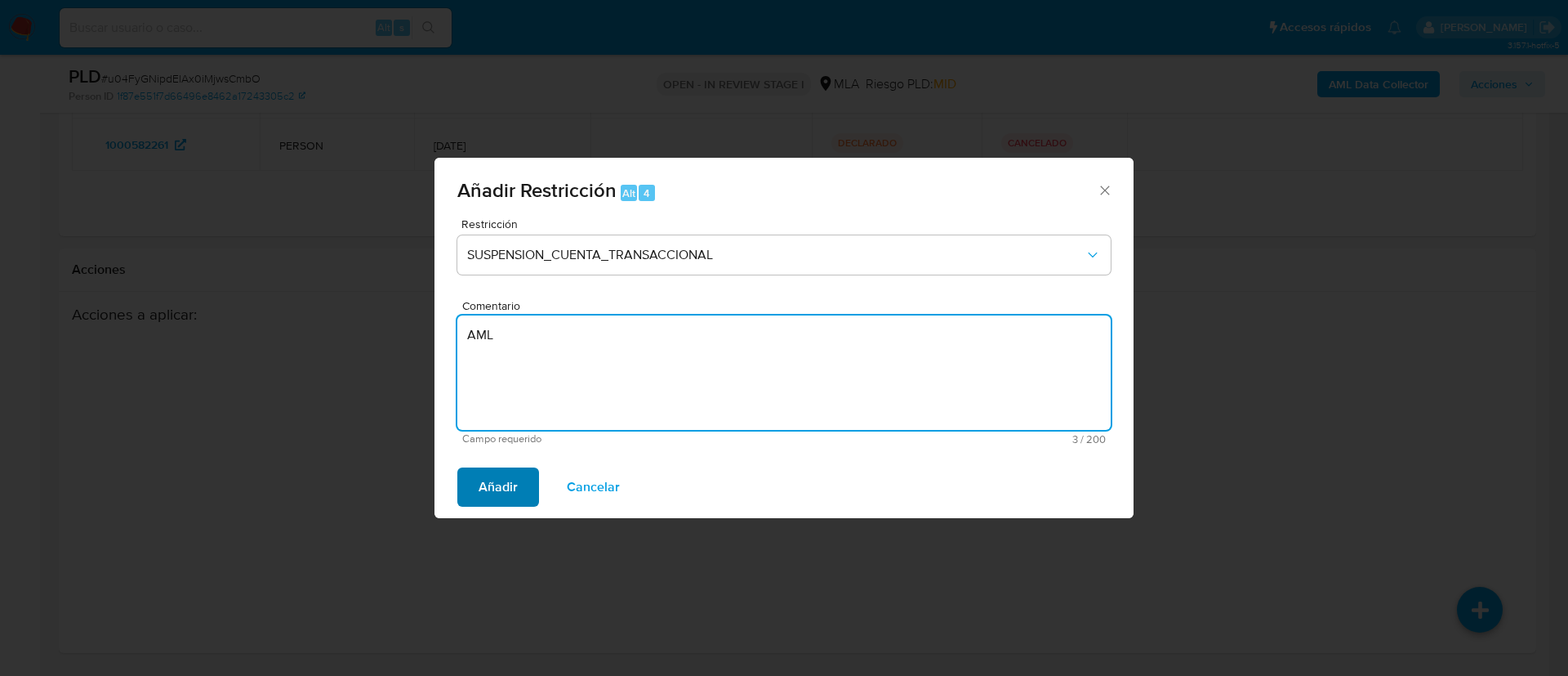
type textarea "AML"
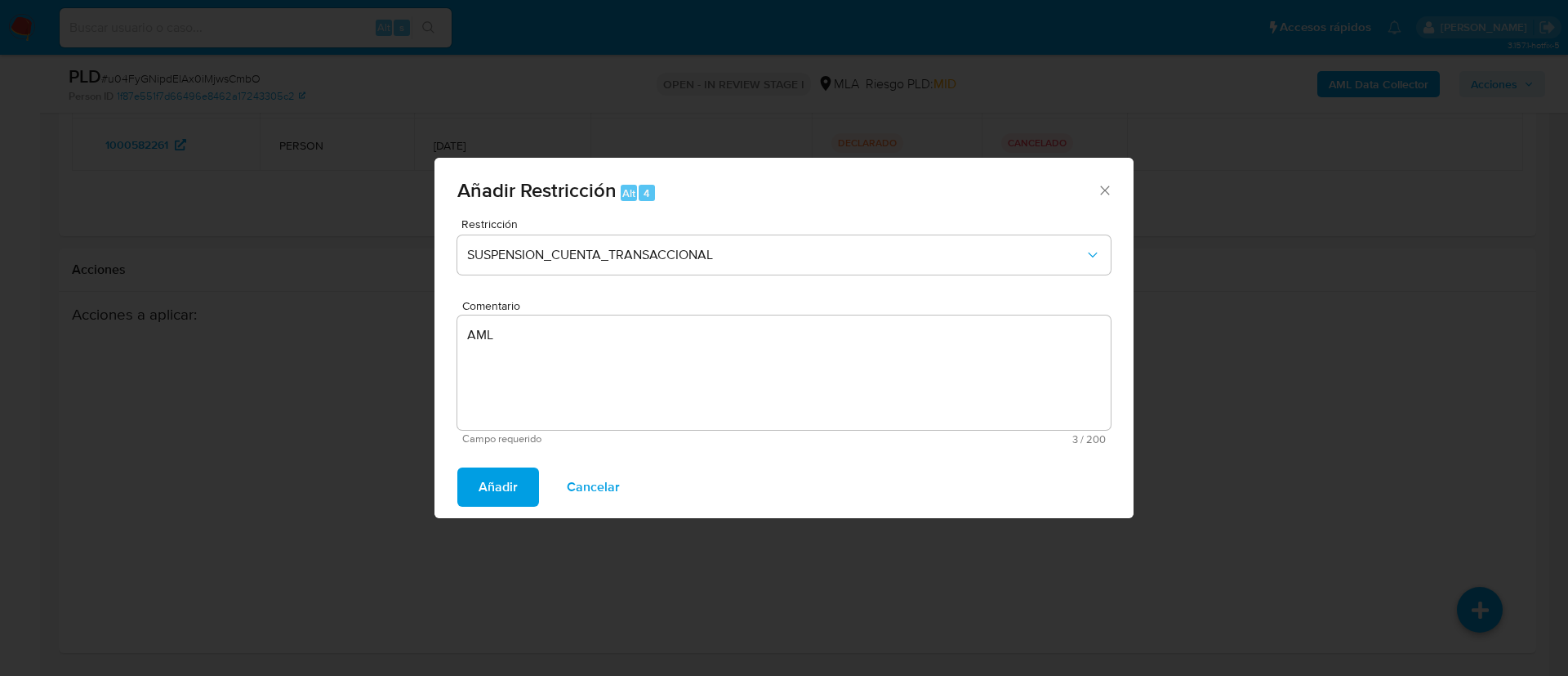
click at [501, 481] on span "Añadir" at bounding box center [497, 487] width 39 height 36
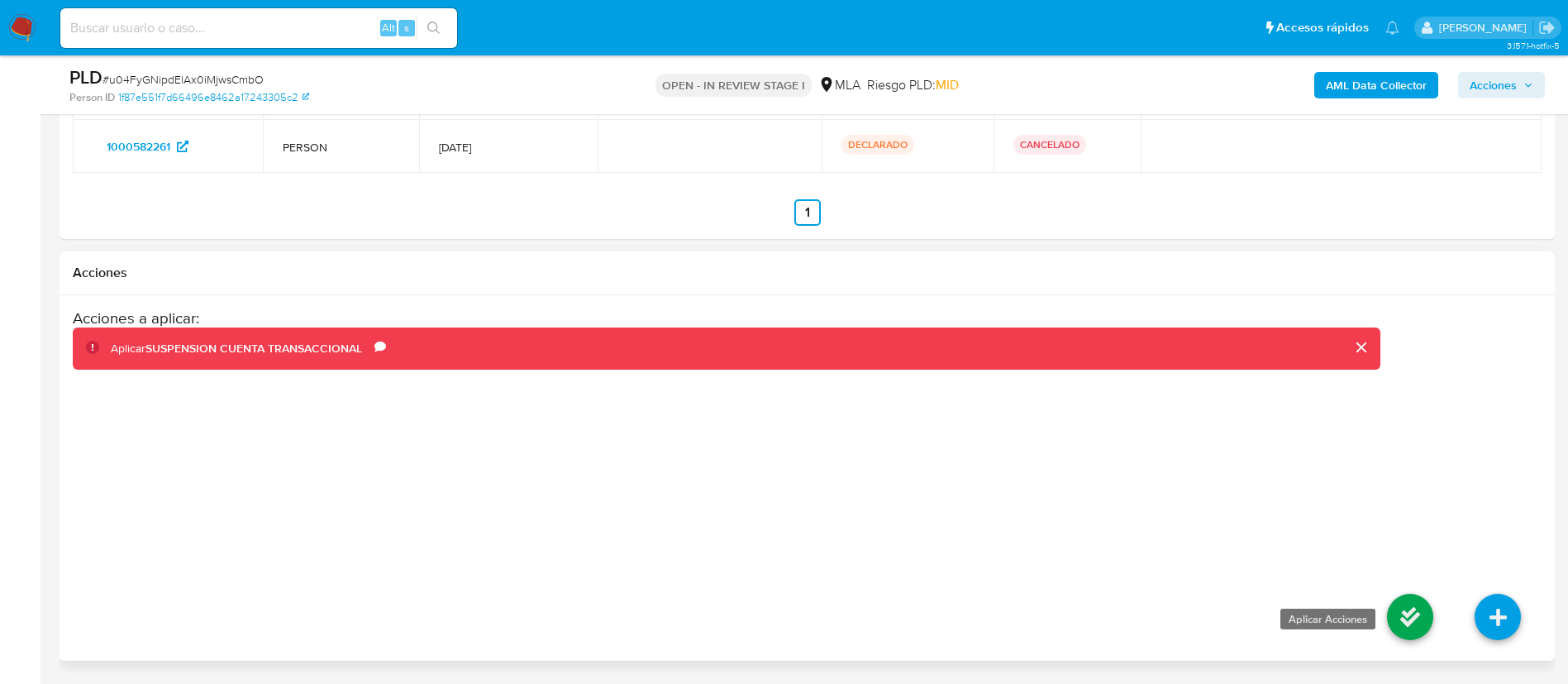
click at [1420, 606] on icon at bounding box center [1411, 616] width 46 height 46
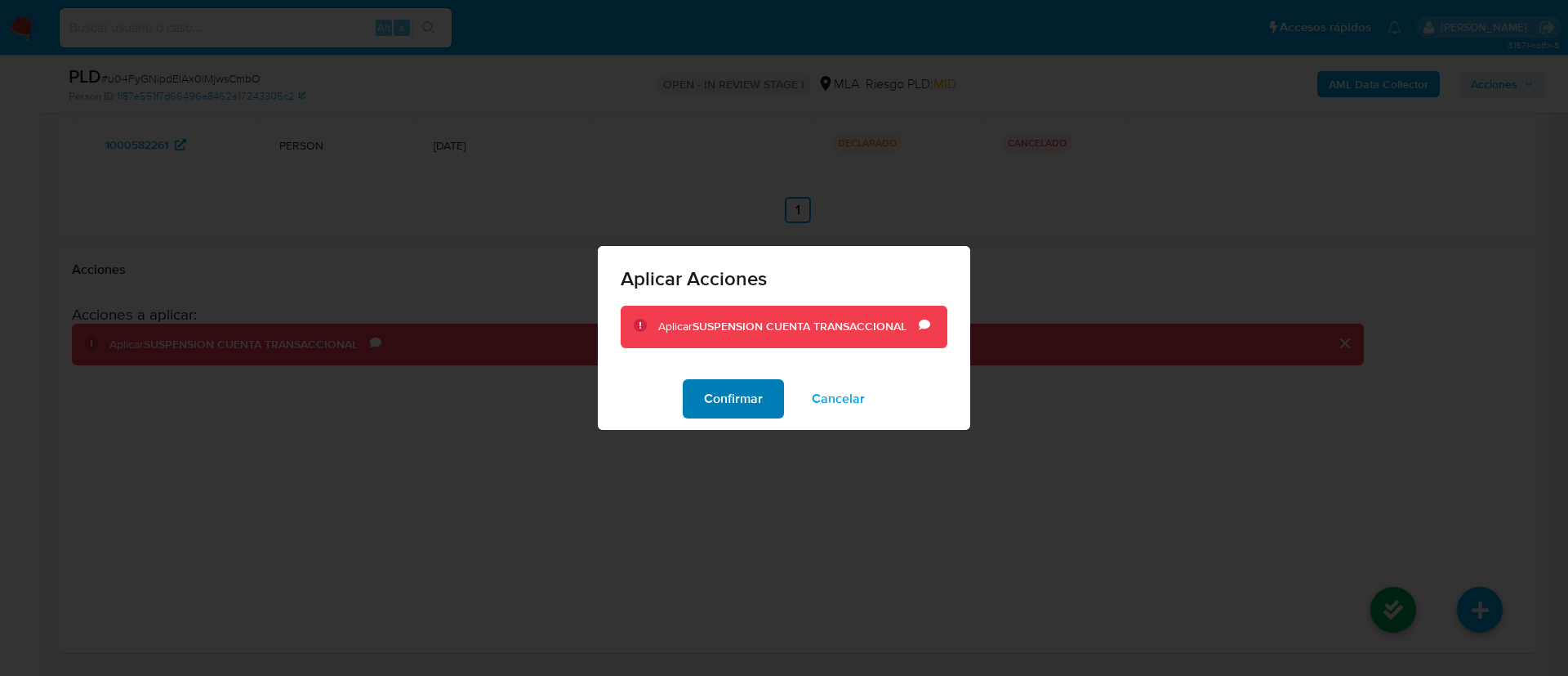
click at [771, 399] on button "Confirmar" at bounding box center [733, 398] width 101 height 39
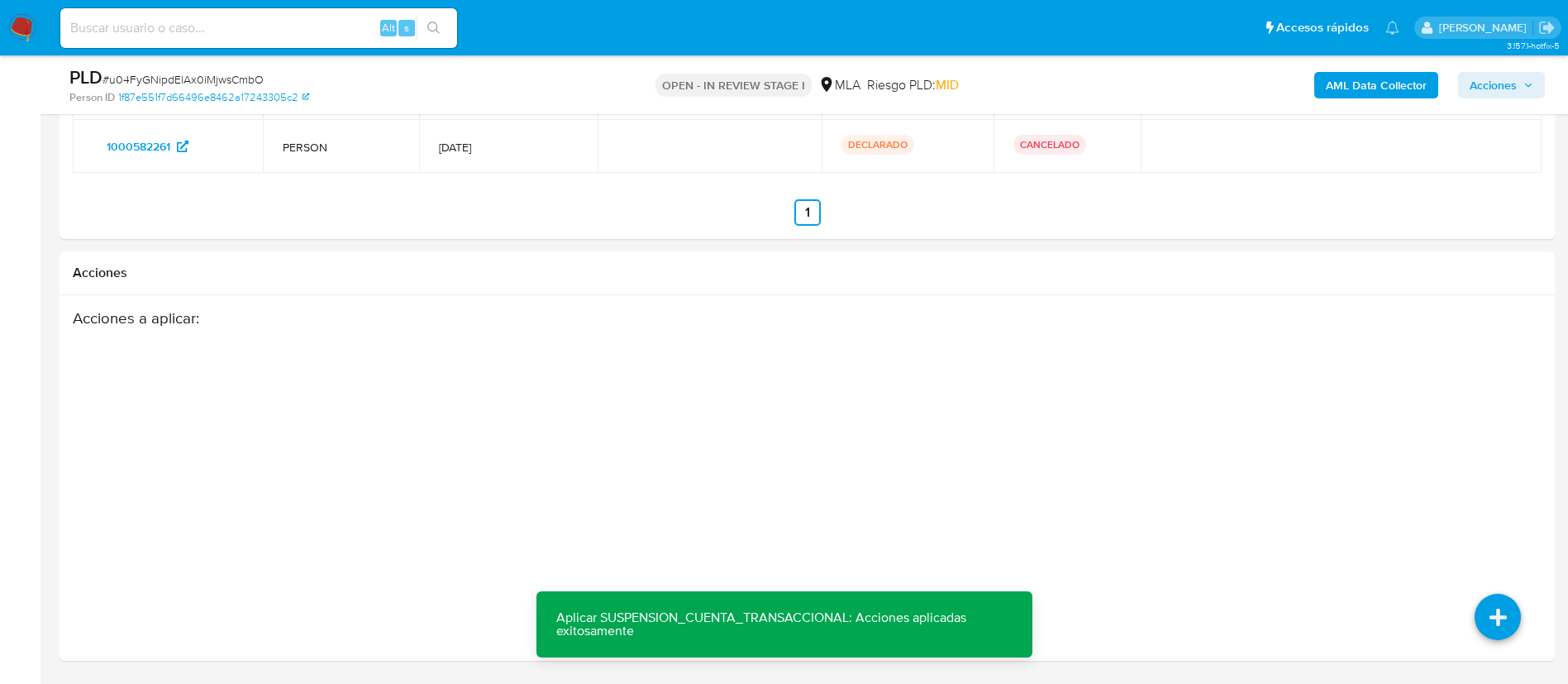
click at [1510, 83] on span "Acciones" at bounding box center [1493, 84] width 47 height 26
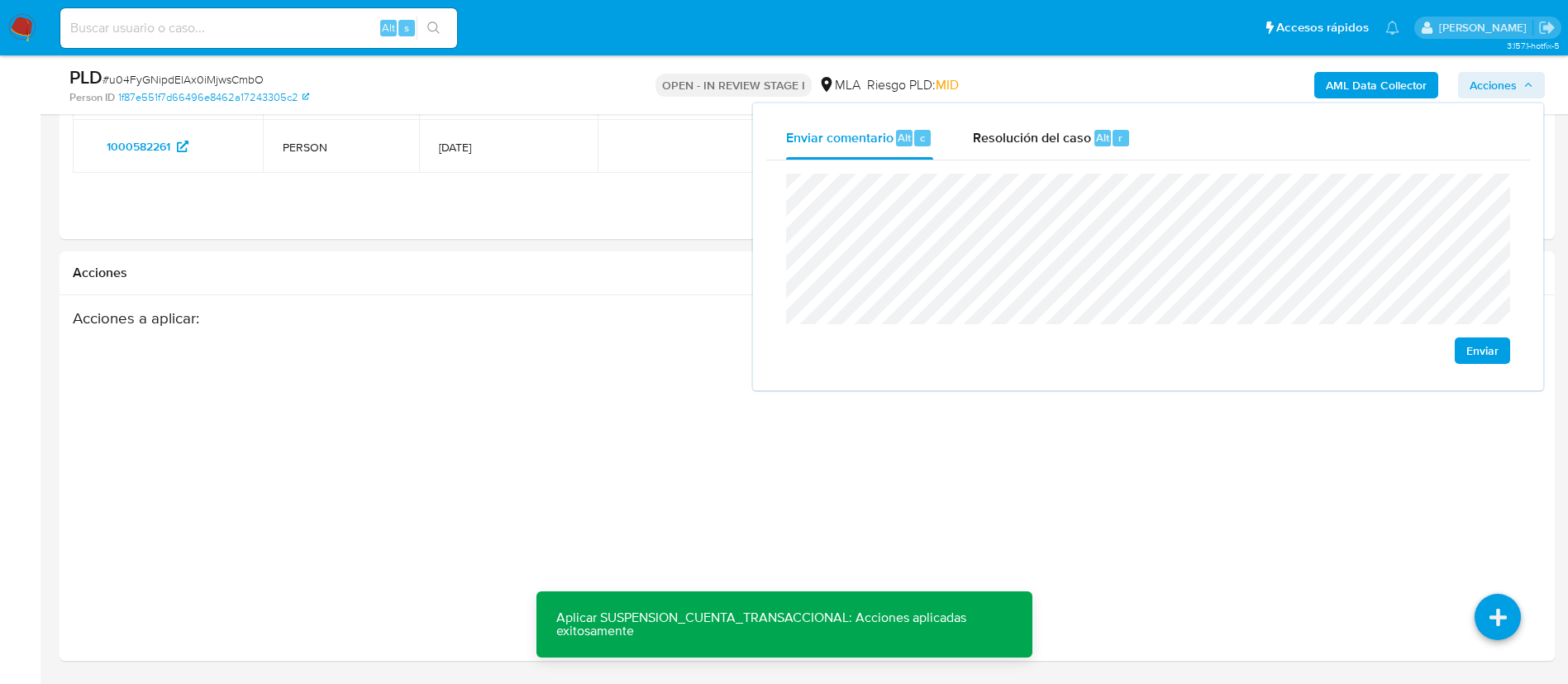
drag, startPoint x: 1052, startPoint y: 128, endPoint x: 1057, endPoint y: 159, distance: 31.4
click at [1052, 128] on span "Resolución del caso" at bounding box center [1032, 137] width 118 height 19
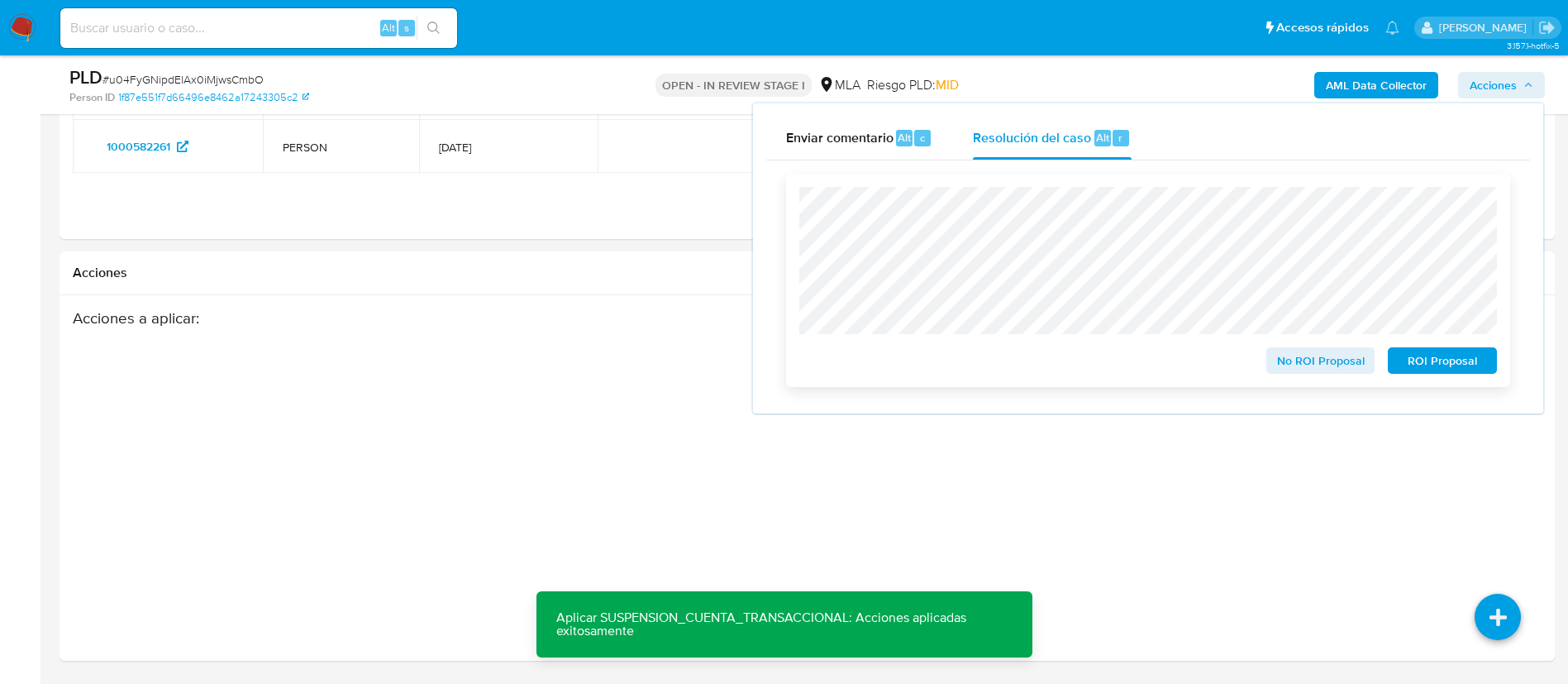
click at [1389, 353] on button "ROI Proposal" at bounding box center [1442, 359] width 109 height 26
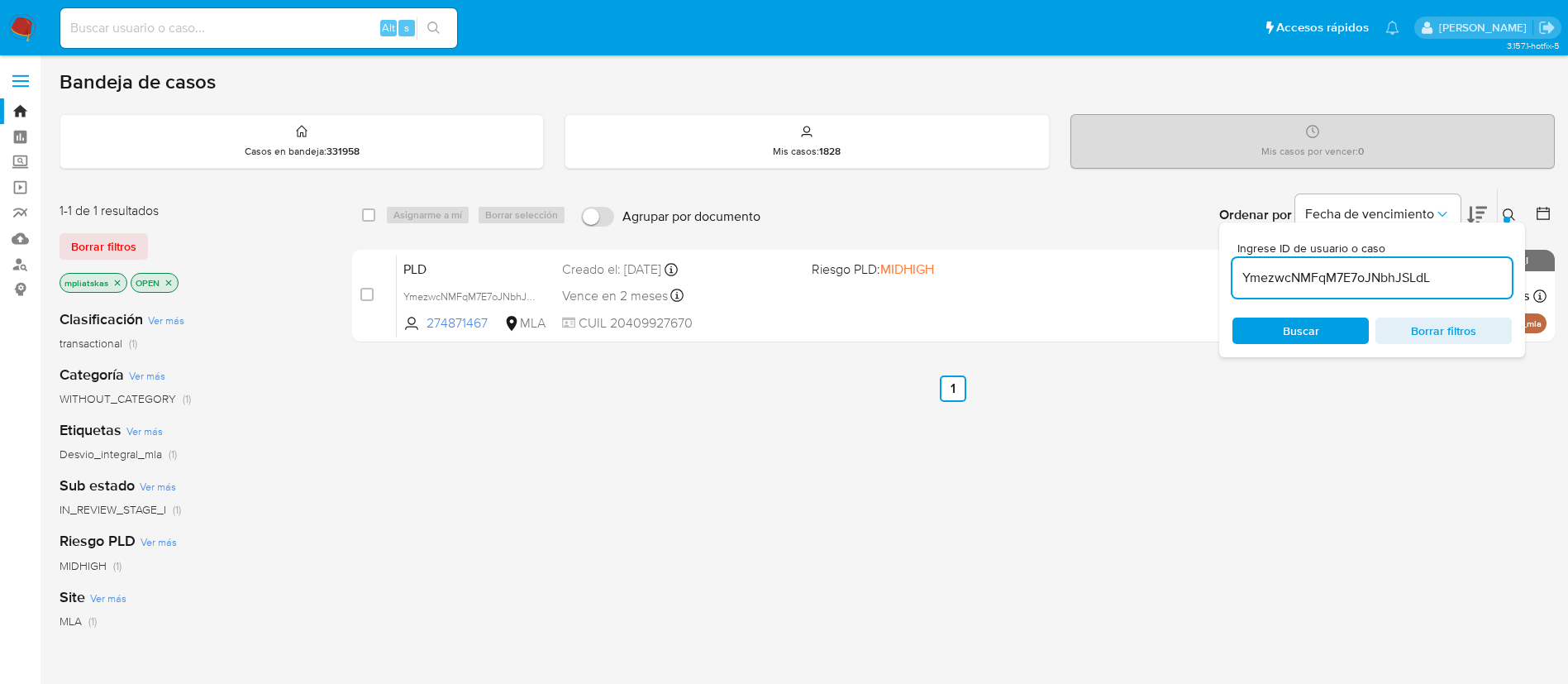
click at [1318, 275] on input "YmezwcNMFqM7E7oJNbhJSLdL" at bounding box center [1372, 277] width 279 height 21
paste input "u04FyGNipdElAx0iMjwsCmbO"
click at [1384, 444] on div "select-all-cases-checkbox Asignarme a mí Borrar selección Agrupar por documento…" at bounding box center [954, 562] width 1203 height 749
click at [1509, 222] on div "Ingrese ID de usuario o caso u04FyGNipdElAx0iMjwsCmbO Buscar Borrar filtros" at bounding box center [1372, 289] width 306 height 134
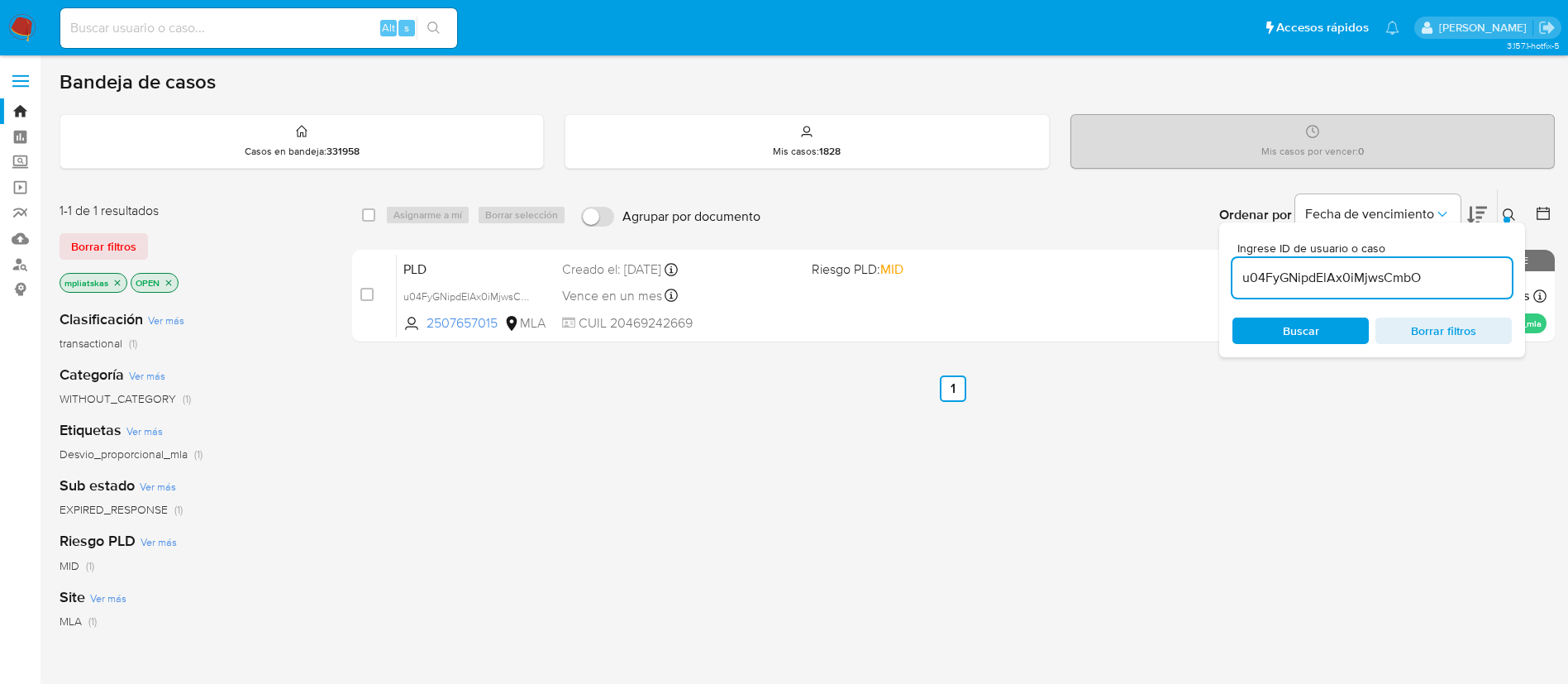
click at [1508, 214] on icon at bounding box center [1510, 215] width 14 height 14
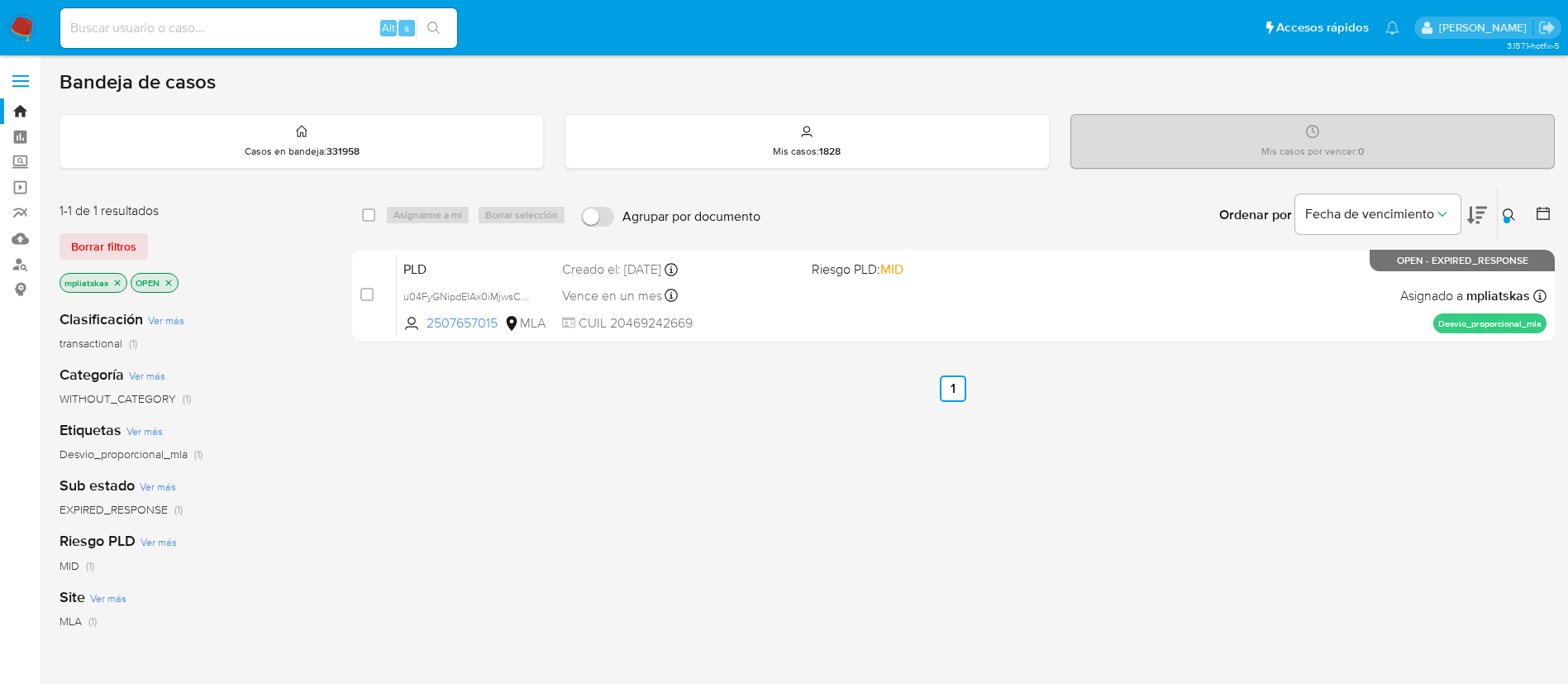
click at [1508, 214] on icon at bounding box center [1510, 215] width 14 height 14
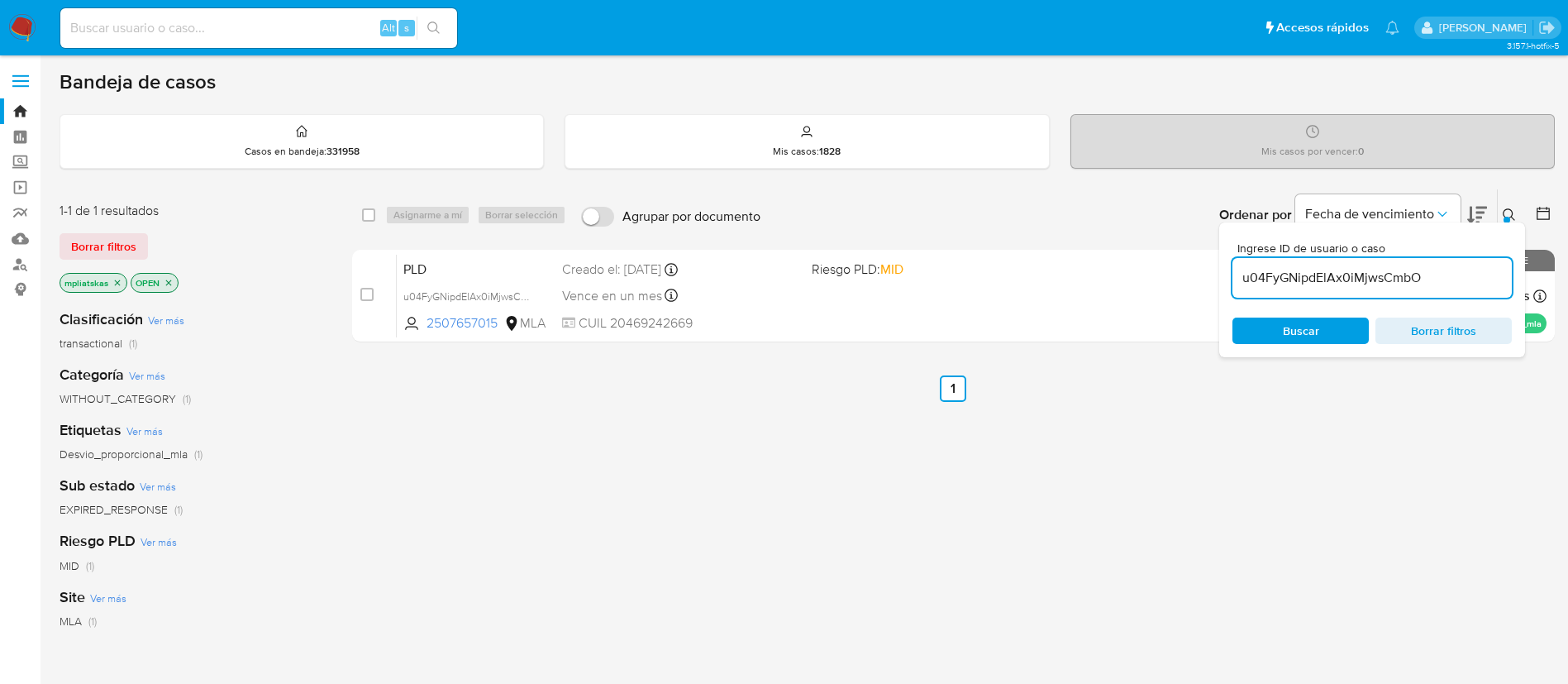
click at [1321, 272] on input "u04FyGNipdElAx0iMjwsCmbO" at bounding box center [1372, 277] width 279 height 21
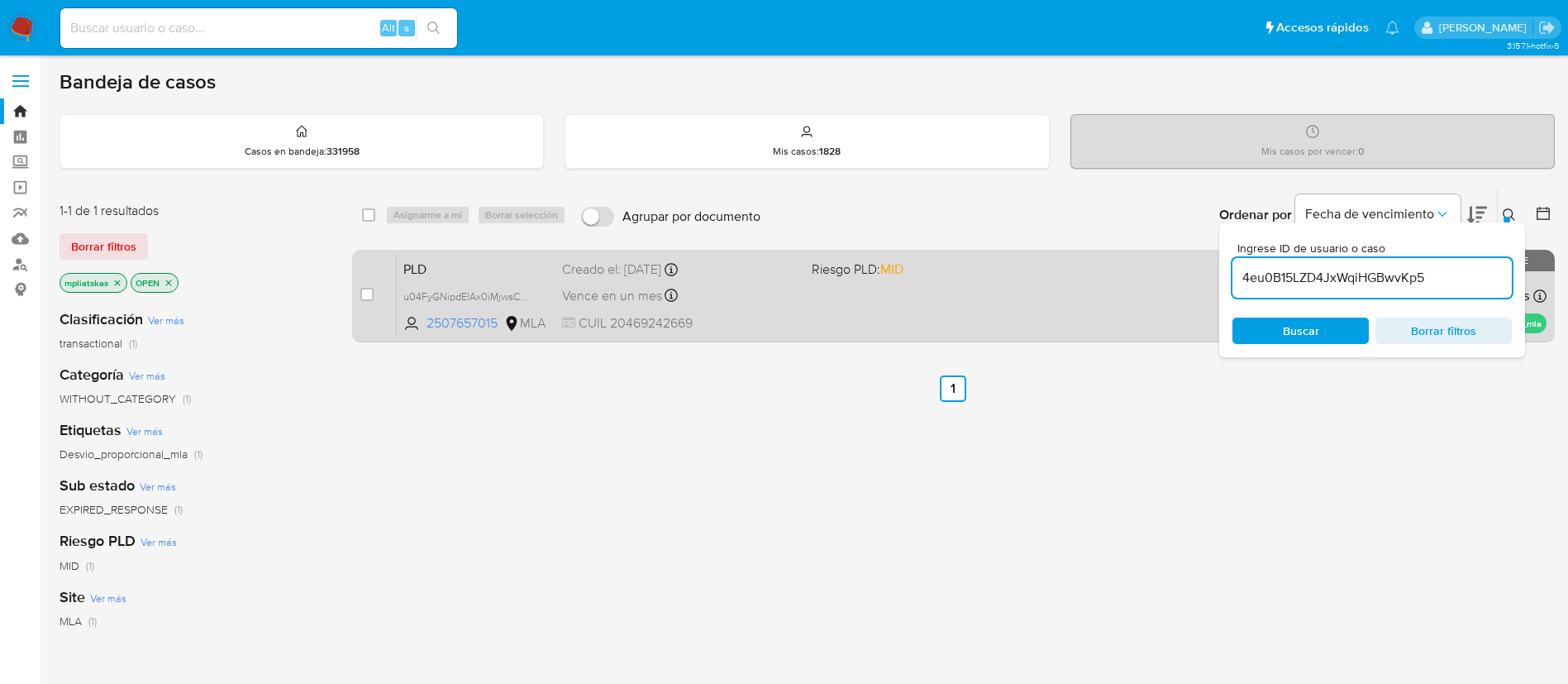
type input "4eu0B15LZD4JxWqiHGBwvKp5"
click at [368, 290] on input "checkbox" at bounding box center [367, 295] width 14 height 14
checkbox input "true"
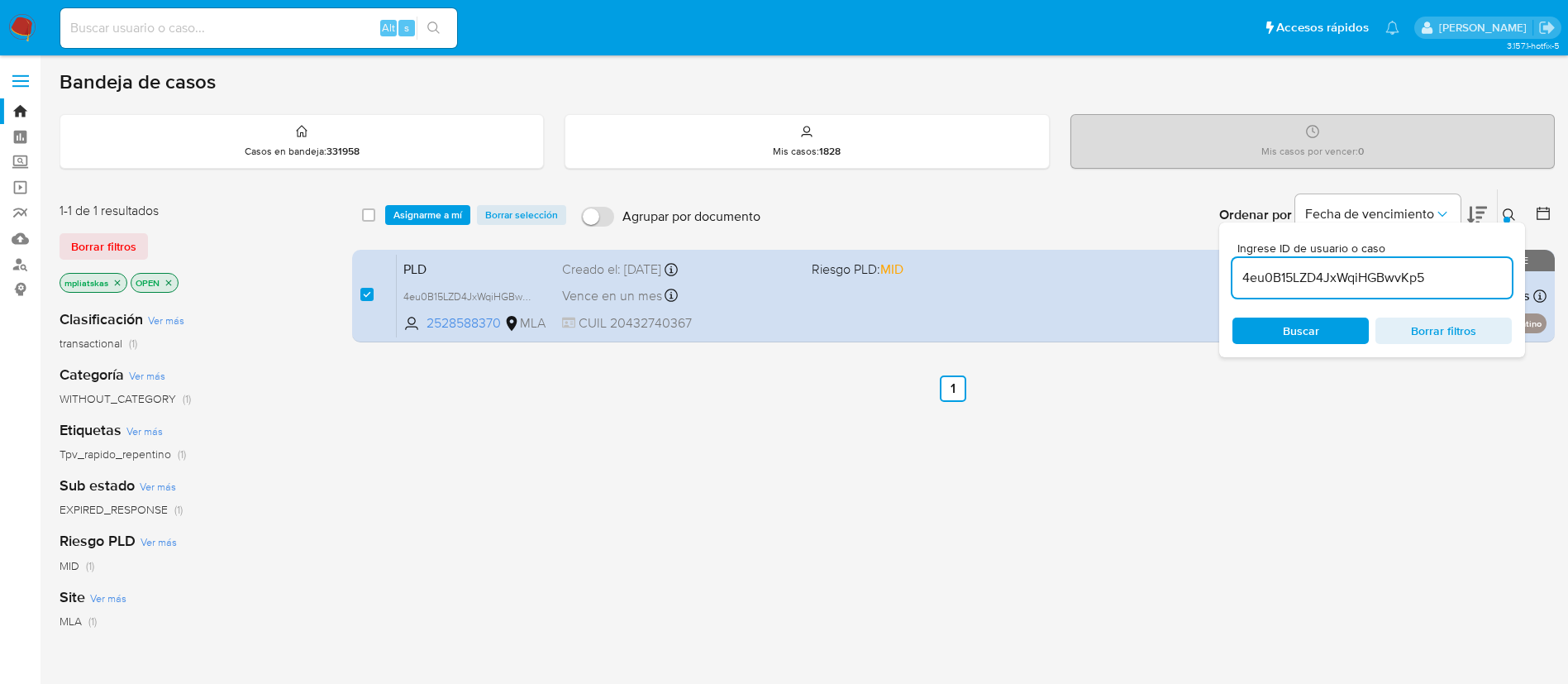
click at [1382, 262] on div "4eu0B15LZD4JxWqiHGBwvKp5" at bounding box center [1372, 277] width 279 height 40
click at [1379, 272] on input "4eu0B15LZD4JxWqiHGBwvKp5" at bounding box center [1372, 277] width 279 height 21
paste input "u04FyGNipdElAx0iMjwsCmbO"
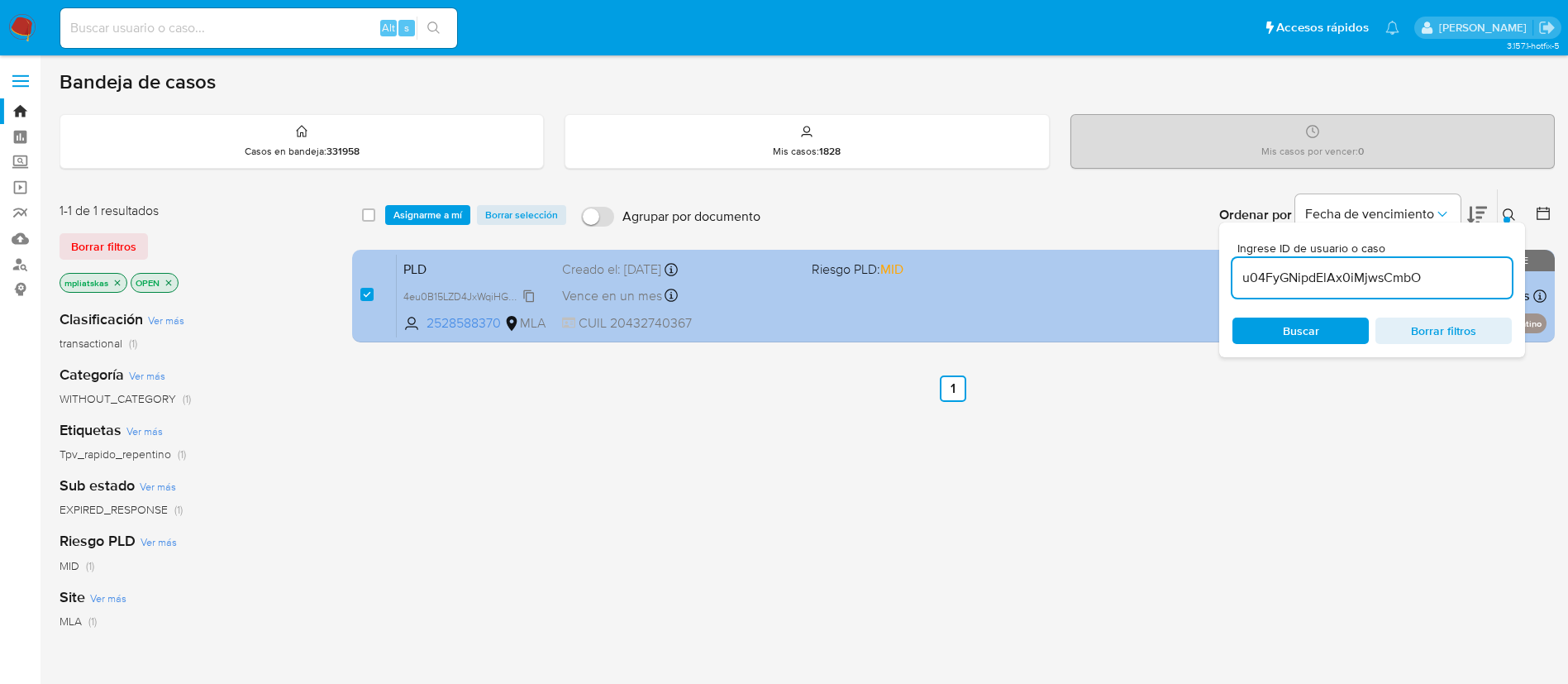
type input "u04FyGNipdElAx0iMjwsCmbO"
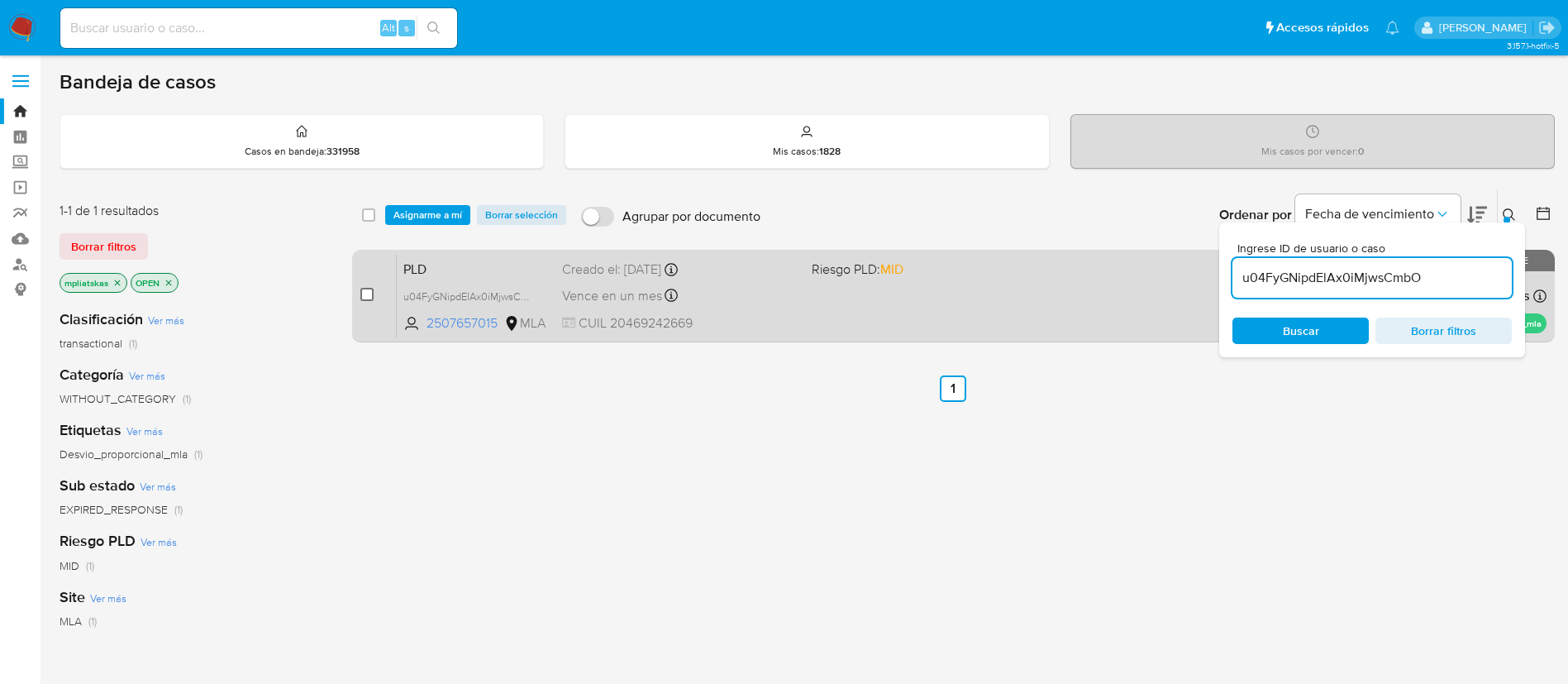
click at [371, 297] on input "checkbox" at bounding box center [367, 295] width 14 height 14
checkbox input "true"
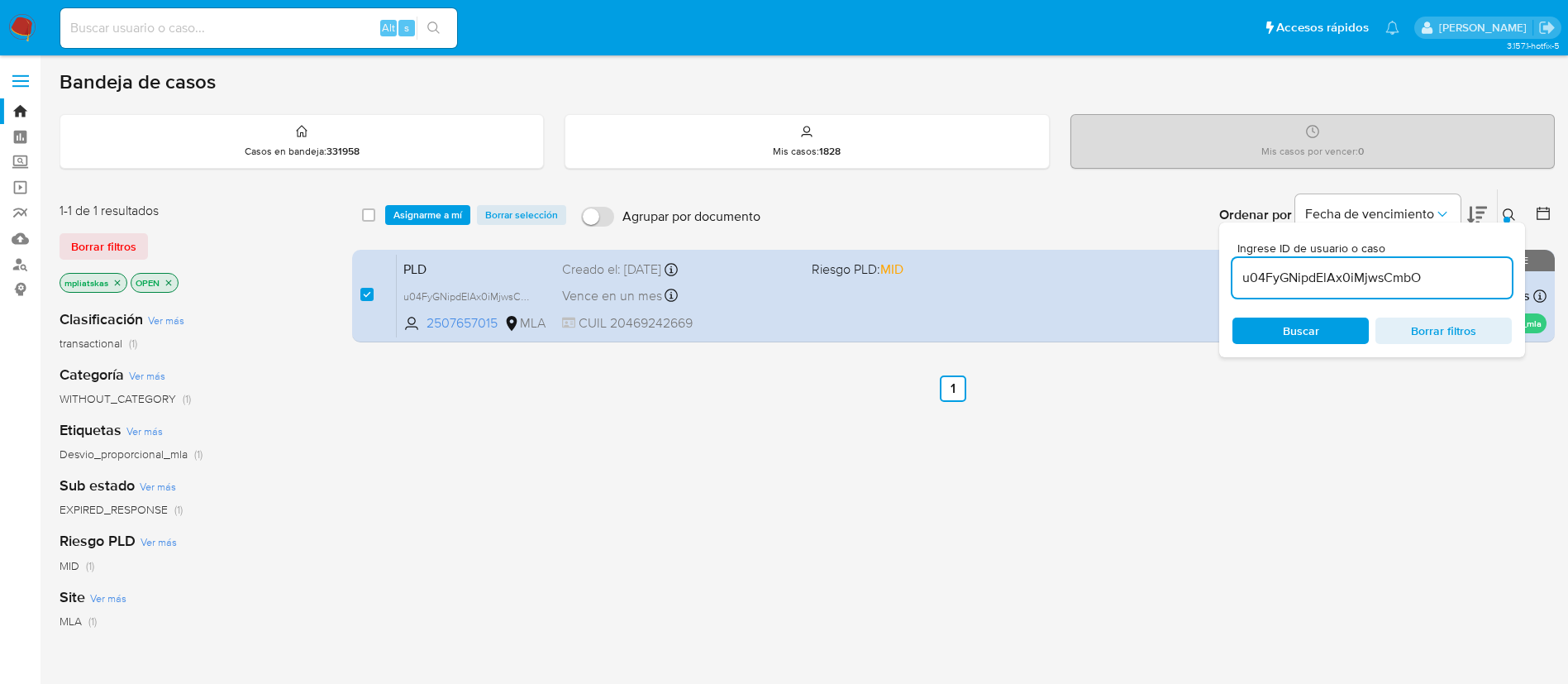
click at [1266, 261] on div "u04FyGNipdElAx0iMjwsCmbO" at bounding box center [1372, 277] width 279 height 40
click at [1269, 272] on input "u04FyGNipdElAx0iMjwsCmbO" at bounding box center [1372, 277] width 279 height 21
paste input "Djt4glzKuJD3668t4UMuQY1t"
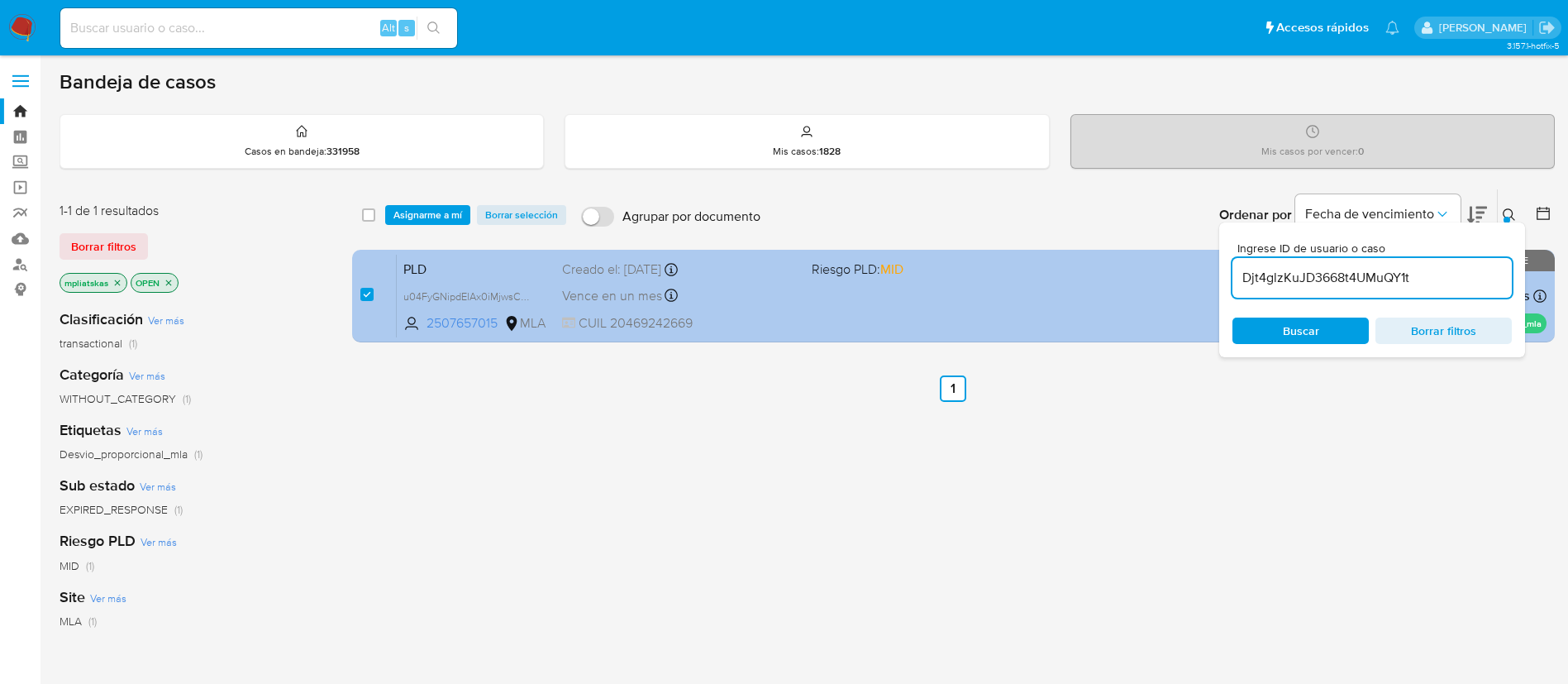
type input "Djt4glzKuJD3668t4UMuQY1t"
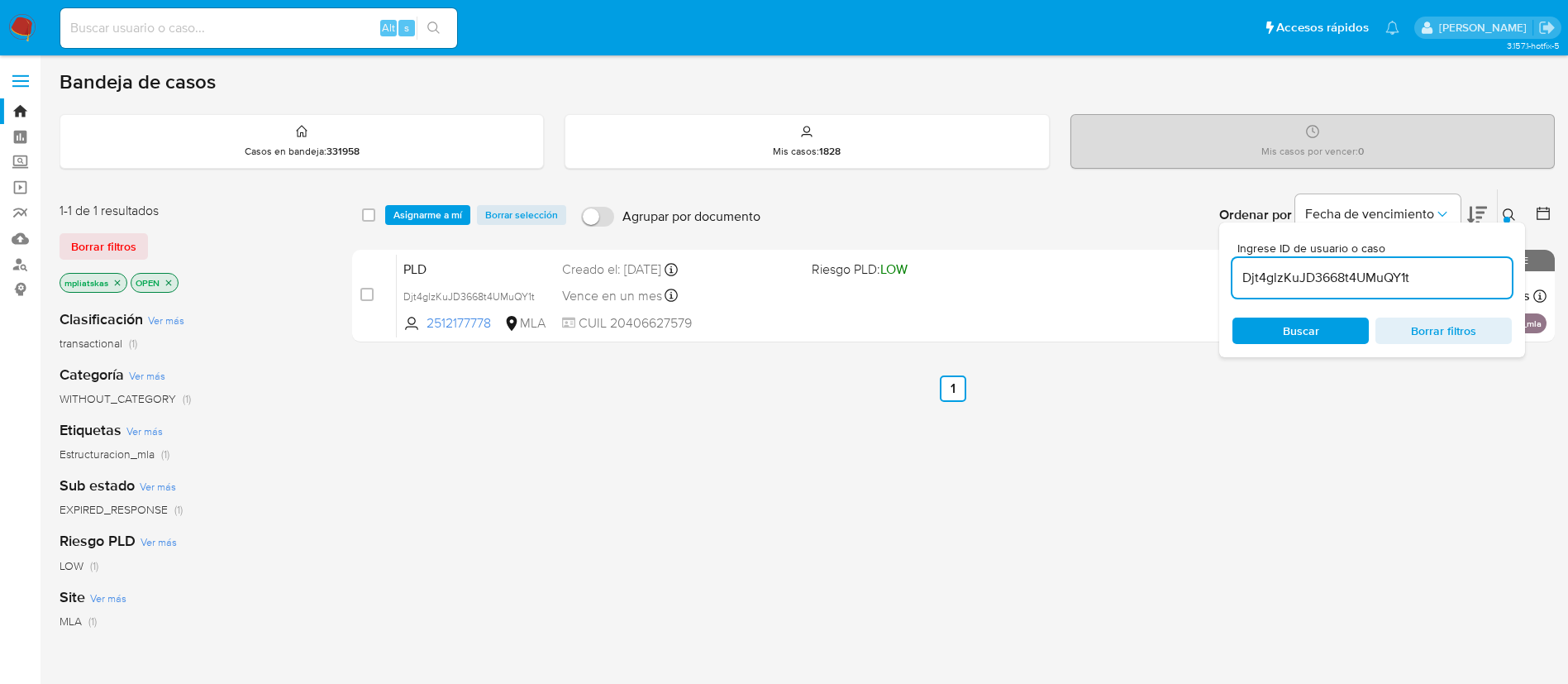
click at [369, 291] on input "checkbox" at bounding box center [367, 295] width 14 height 14
checkbox input "true"
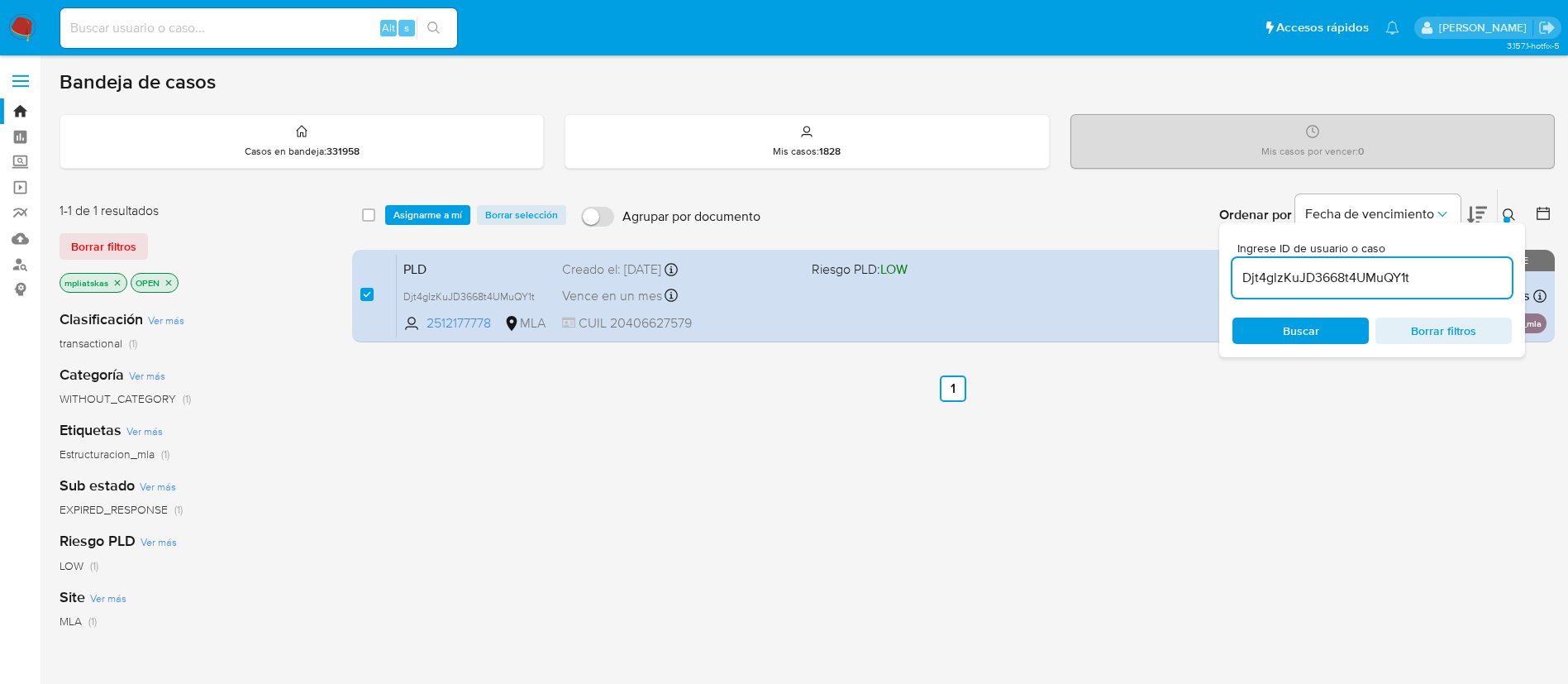
click at [1264, 272] on input "Djt4glzKuJD3668t4UMuQY1t" at bounding box center [1372, 277] width 279 height 21
type input "d1XTACZnNwM3OvgR5enmeKbA"
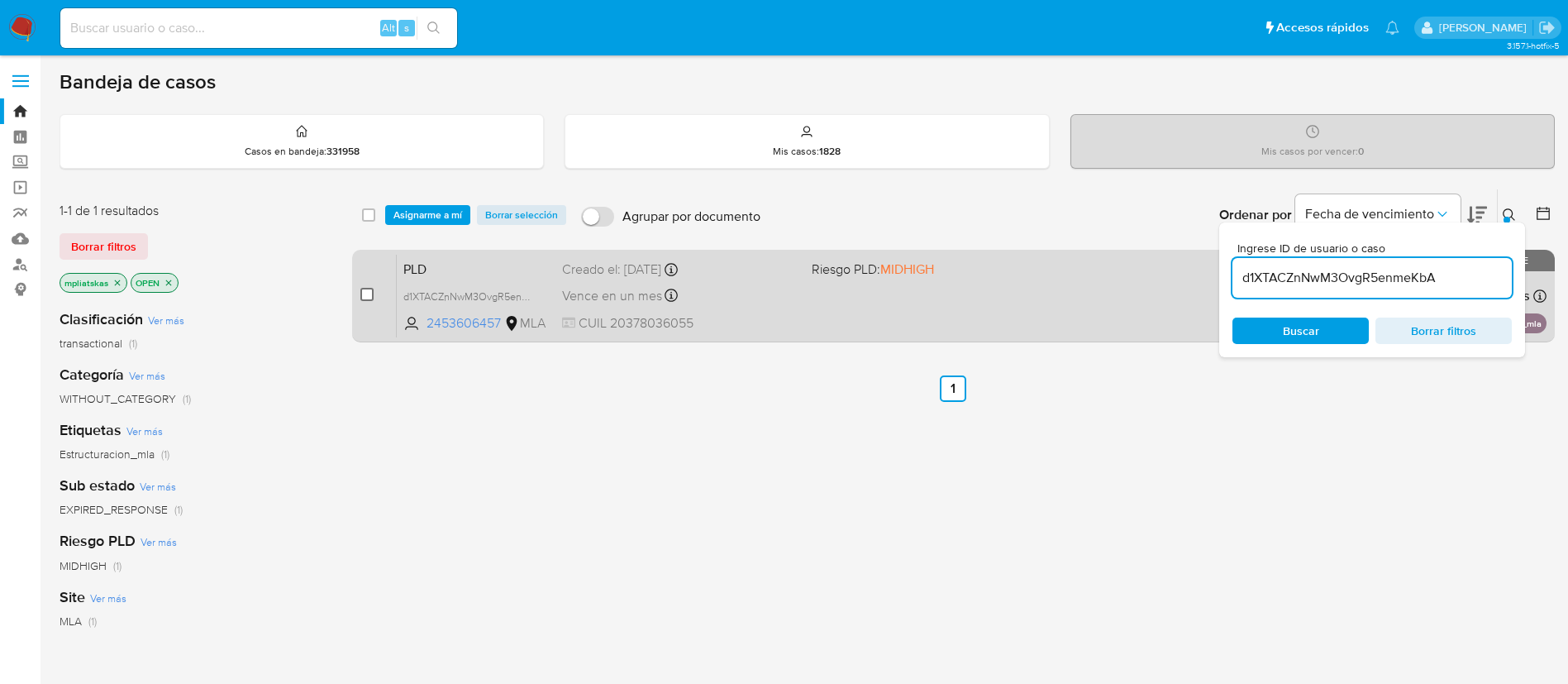
click at [360, 299] on input "checkbox" at bounding box center [367, 295] width 14 height 14
checkbox input "true"
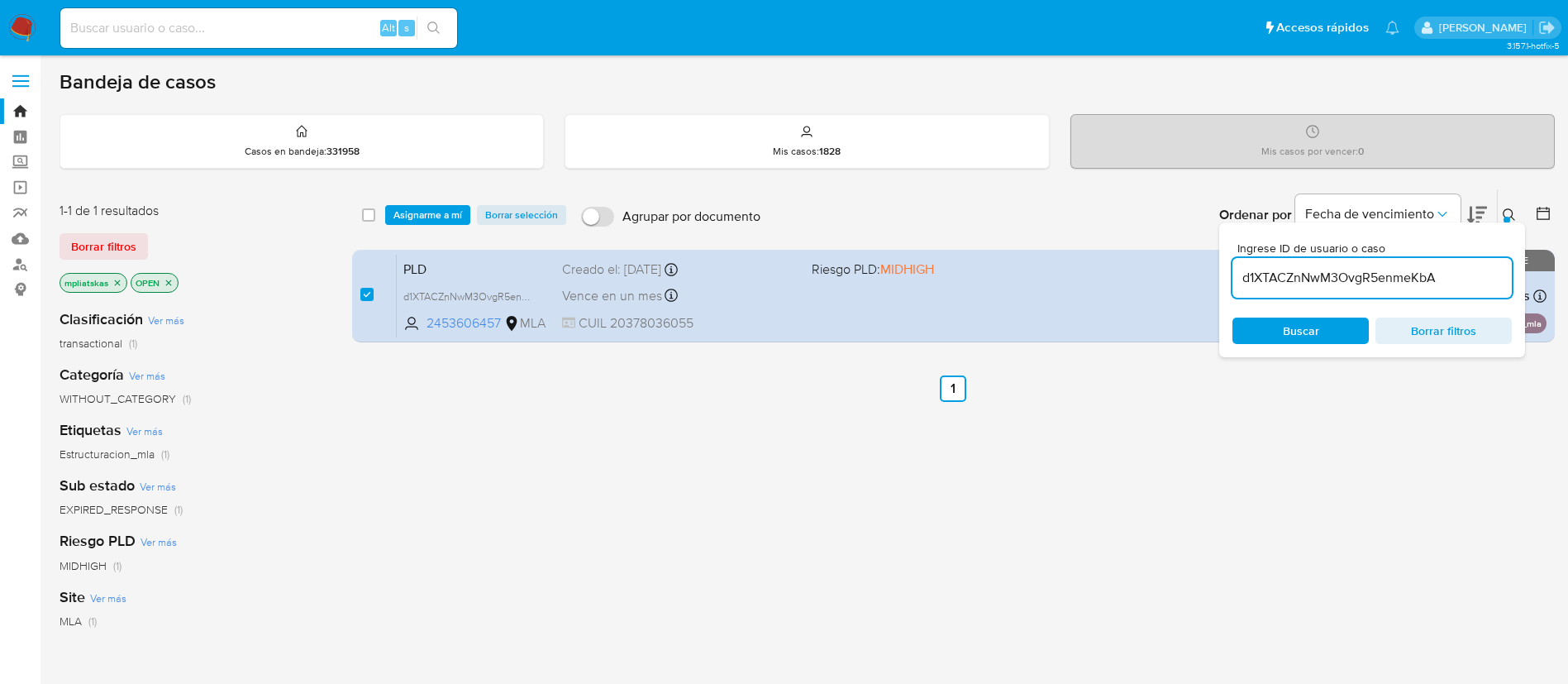
click at [1371, 273] on input "d1XTACZnNwM3OvgR5enmeKbA" at bounding box center [1372, 277] width 279 height 21
type input "I5B46Gsw1nk6Gz9PEgGwvhPV"
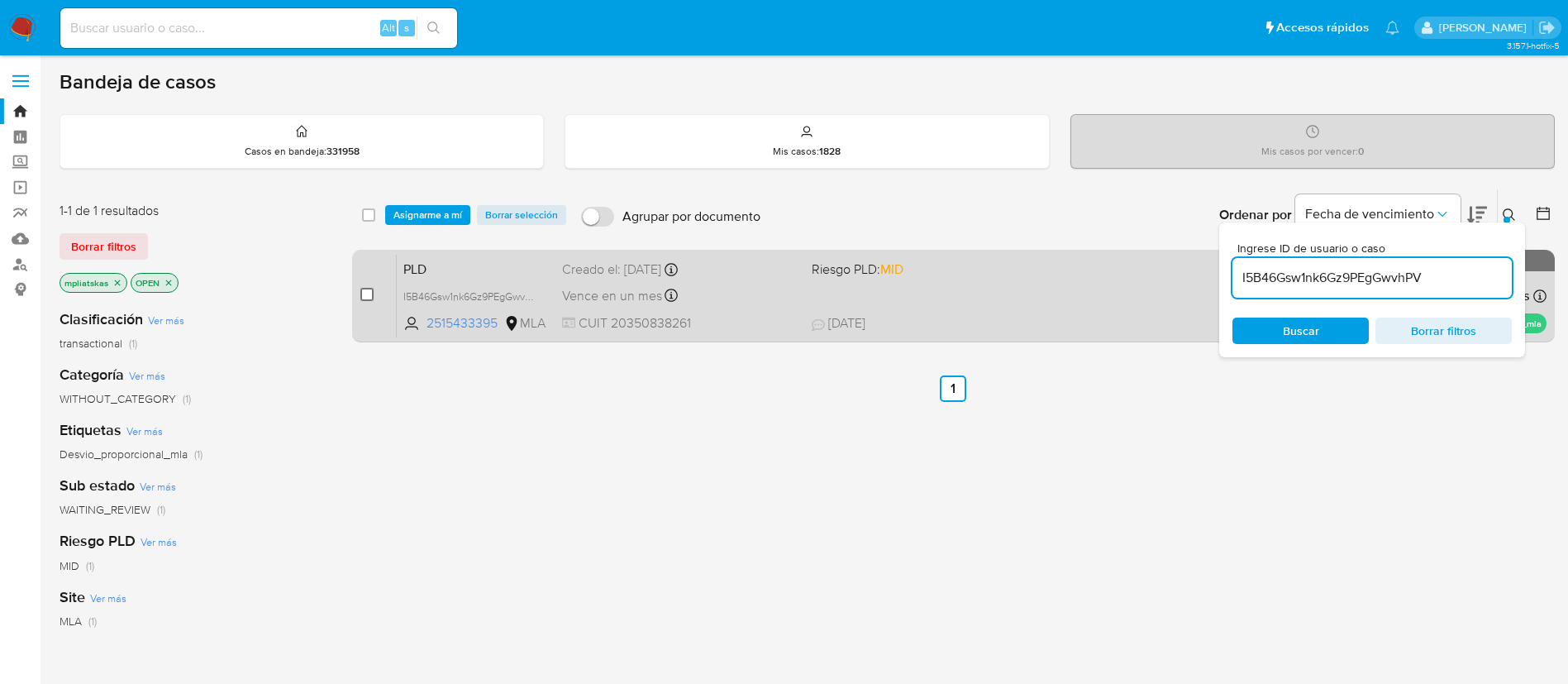
click at [366, 293] on input "checkbox" at bounding box center [367, 295] width 14 height 14
checkbox input "true"
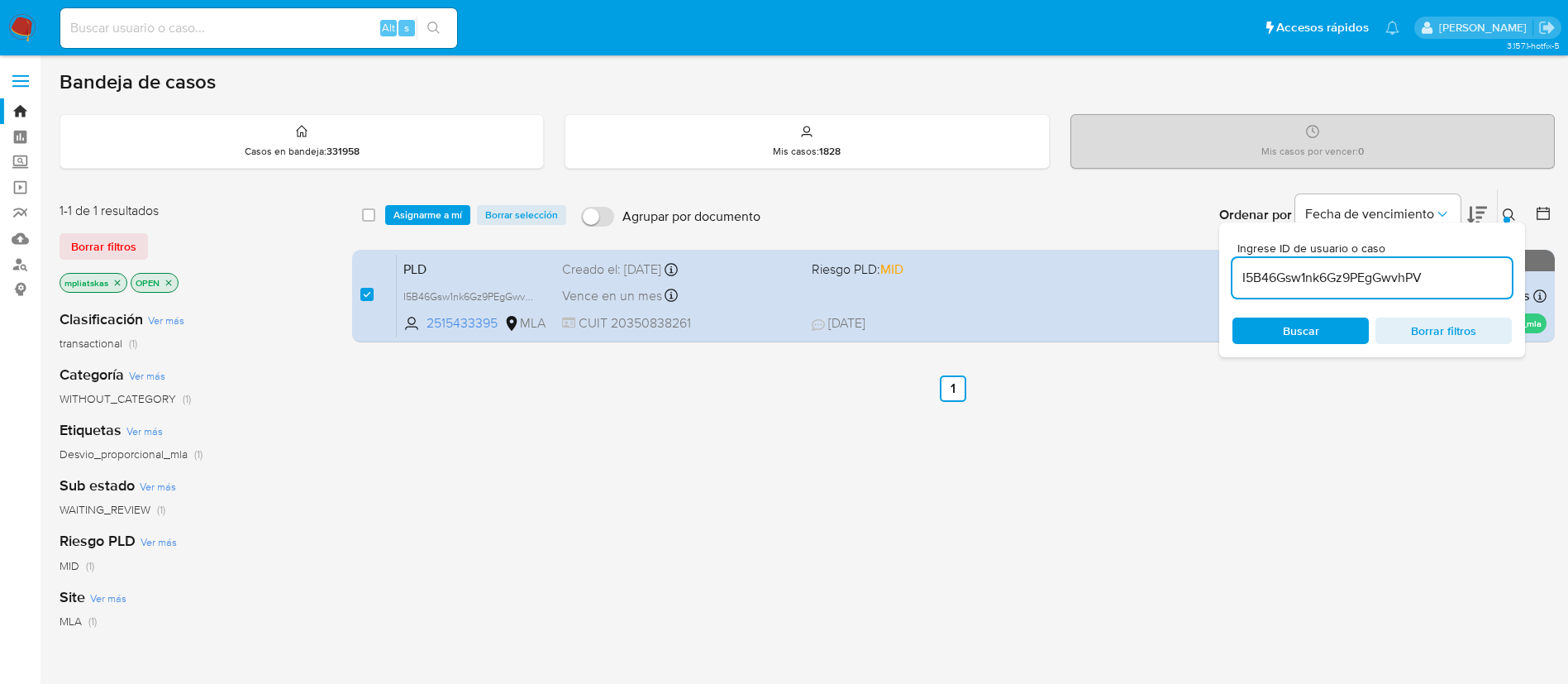
click at [416, 198] on div "select-all-cases-checkbox Asignarme a mí Borrar selección Agrupar por documento…" at bounding box center [954, 214] width 1203 height 51
click at [418, 215] on span "Asignarme a mí" at bounding box center [427, 214] width 69 height 16
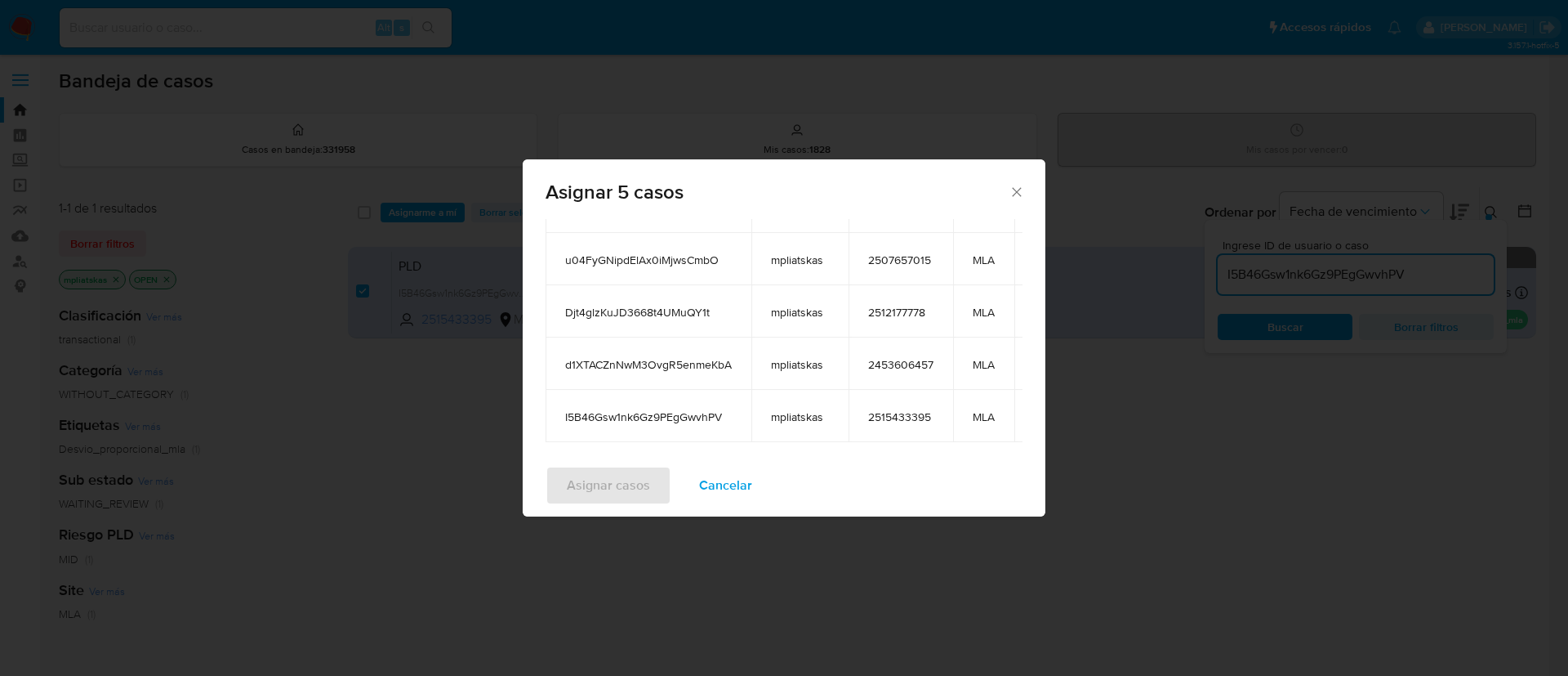
scroll to position [275, 0]
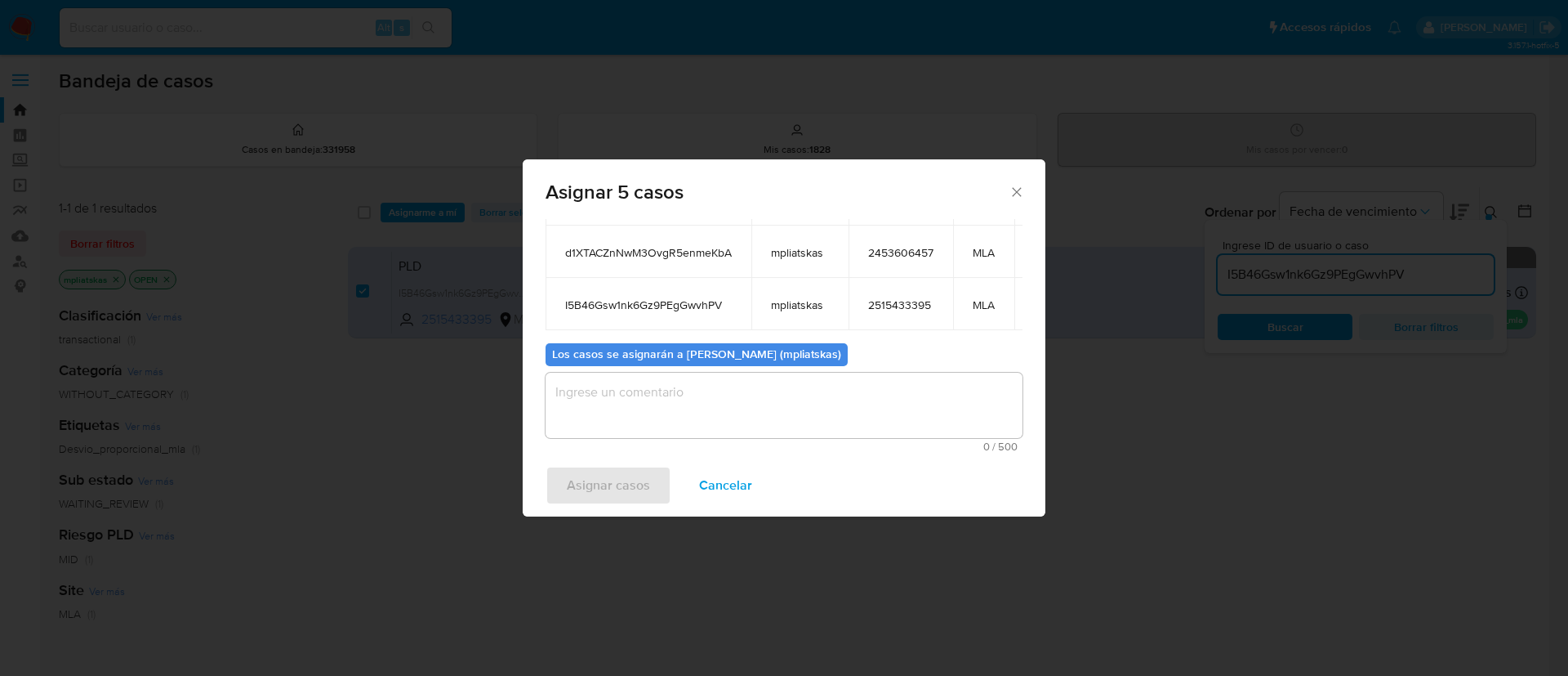
click at [782, 416] on textarea "assign-modal" at bounding box center [784, 405] width 477 height 65
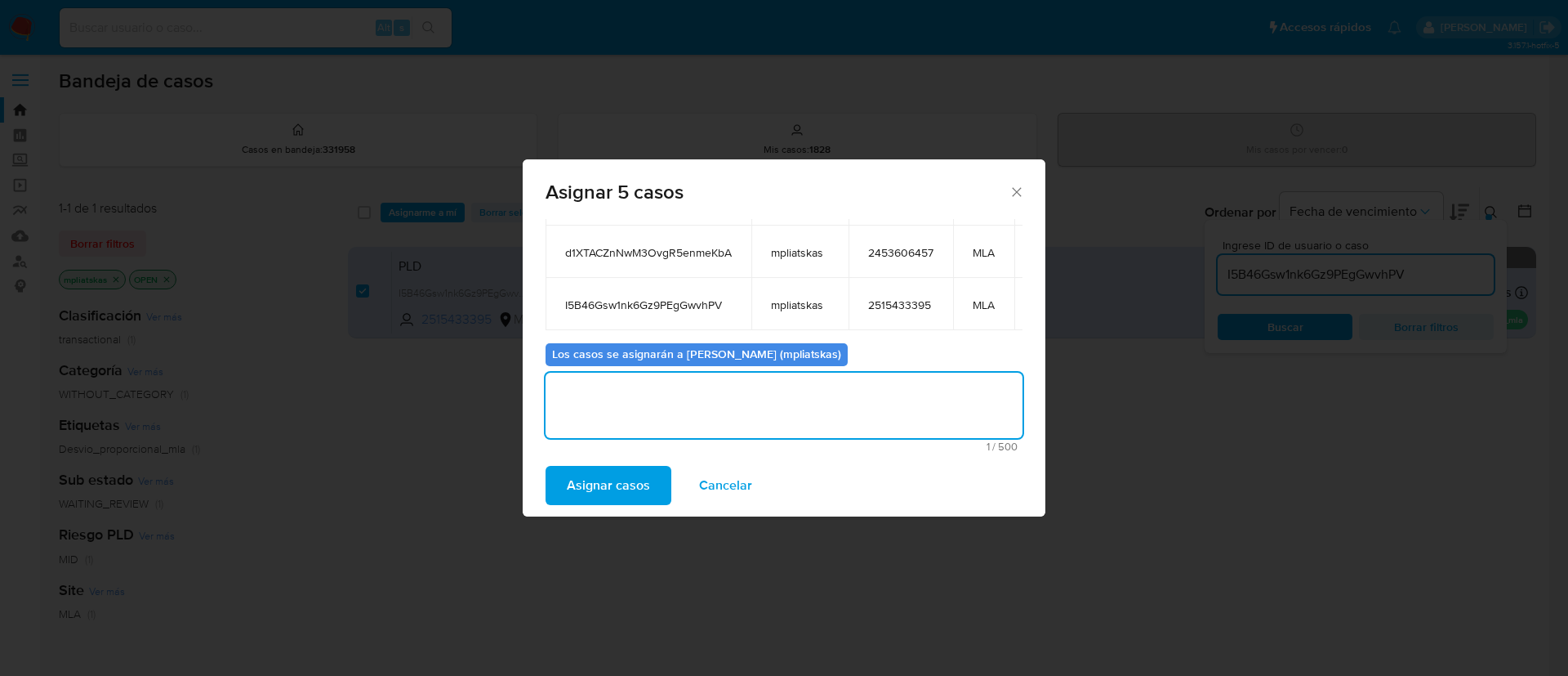
click at [630, 478] on span "Asignar casos" at bounding box center [608, 485] width 83 height 36
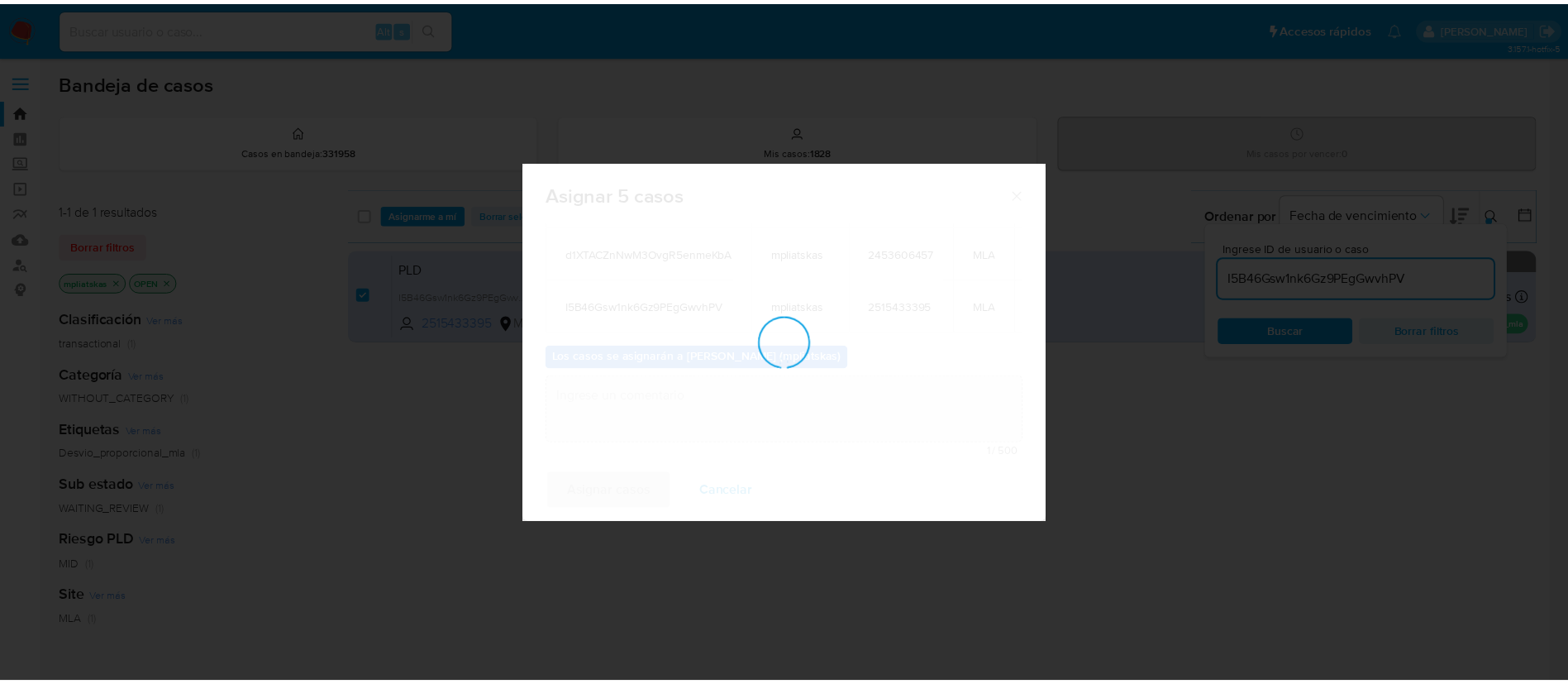
scroll to position [100, 0]
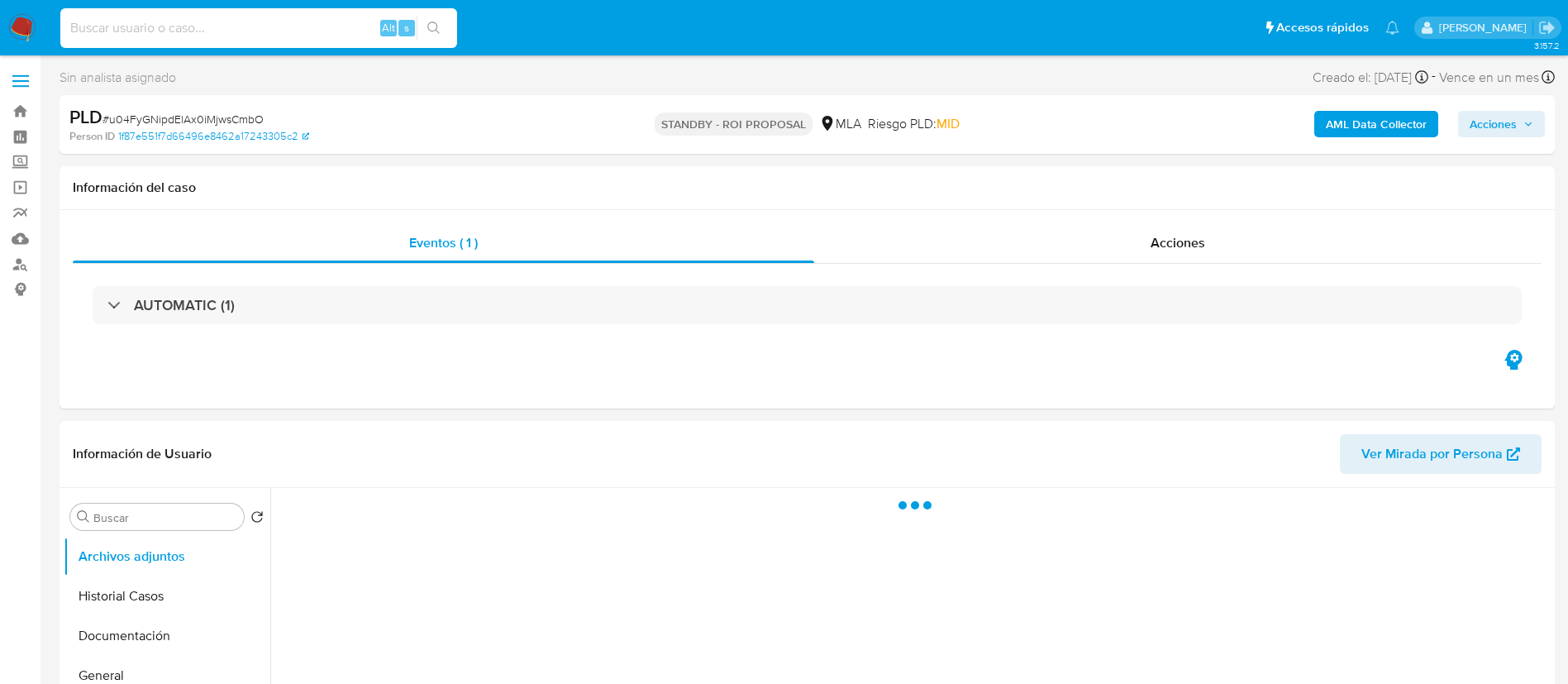
click at [313, 25] on input at bounding box center [258, 28] width 397 height 21
paste input "4eu0B15LZD4JxWqiHGBwvKp5"
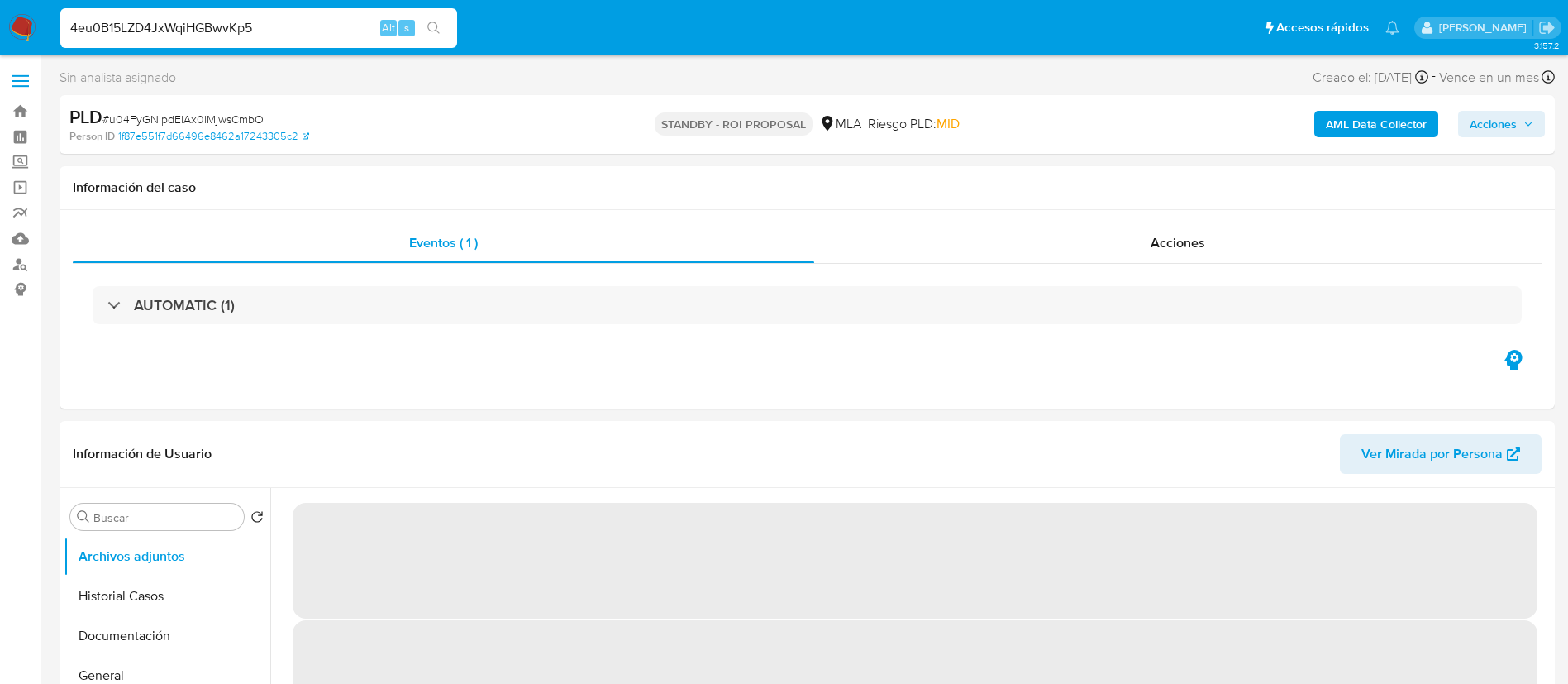
type input "4eu0B15LZD4JxWqiHGBwvKp5"
click at [429, 28] on icon "search-icon" at bounding box center [433, 27] width 13 height 13
select select "10"
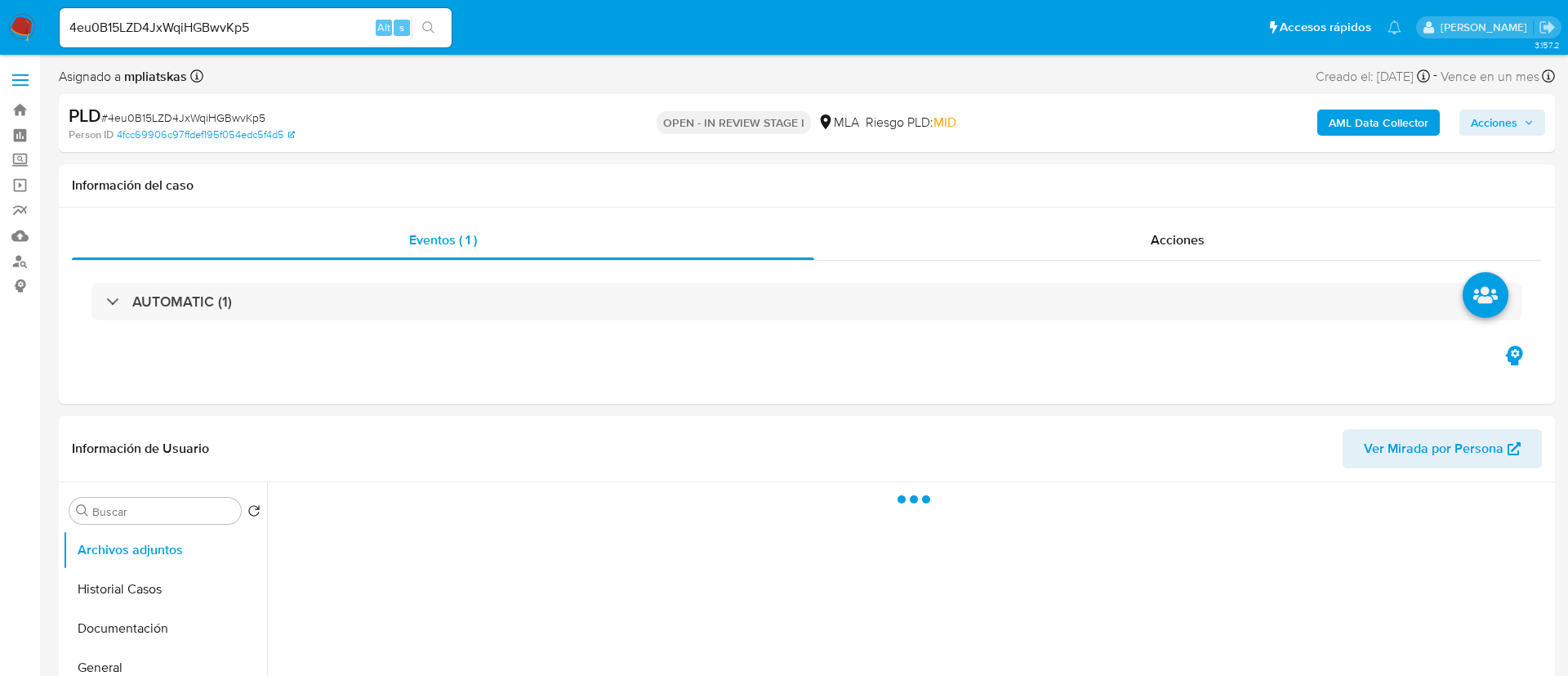
select select "10"
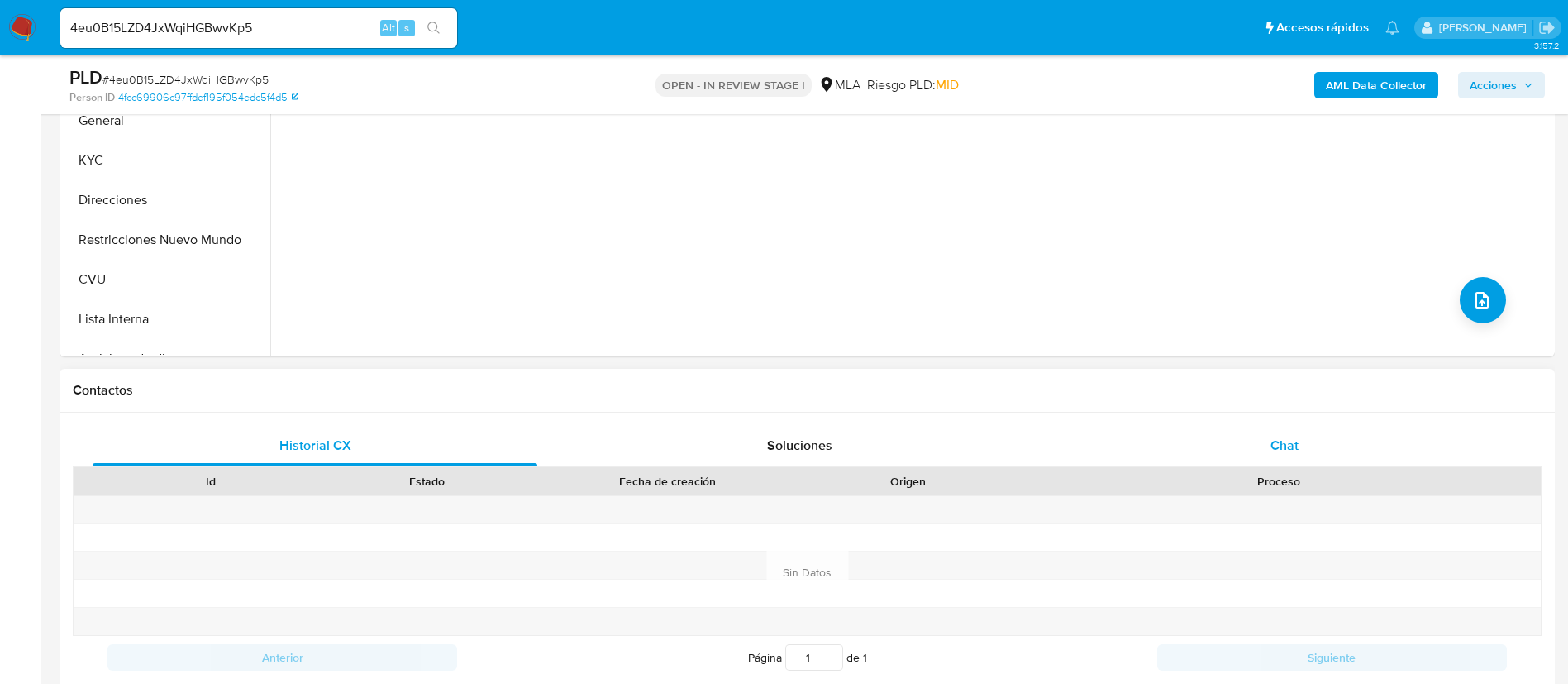
click at [1275, 436] on span "Chat" at bounding box center [1284, 445] width 28 height 19
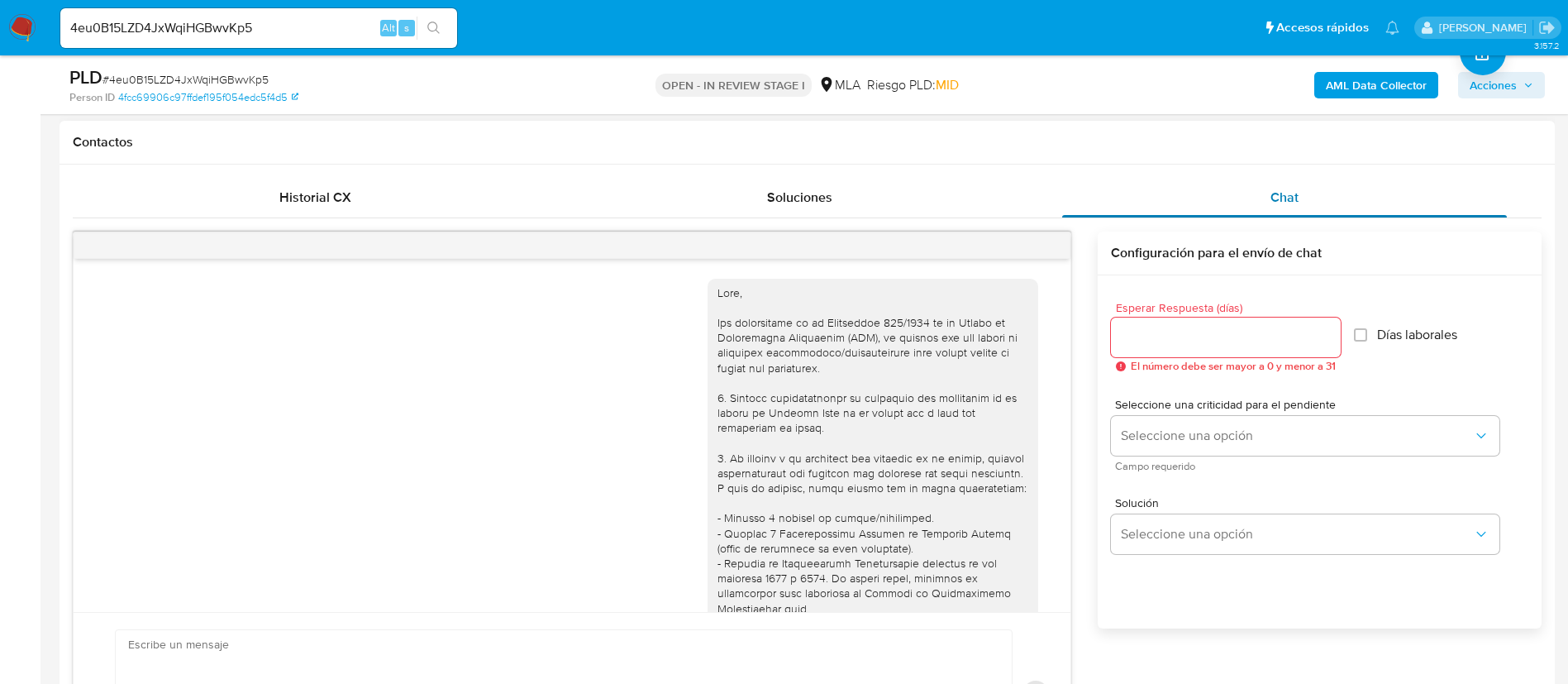
scroll to position [948, 0]
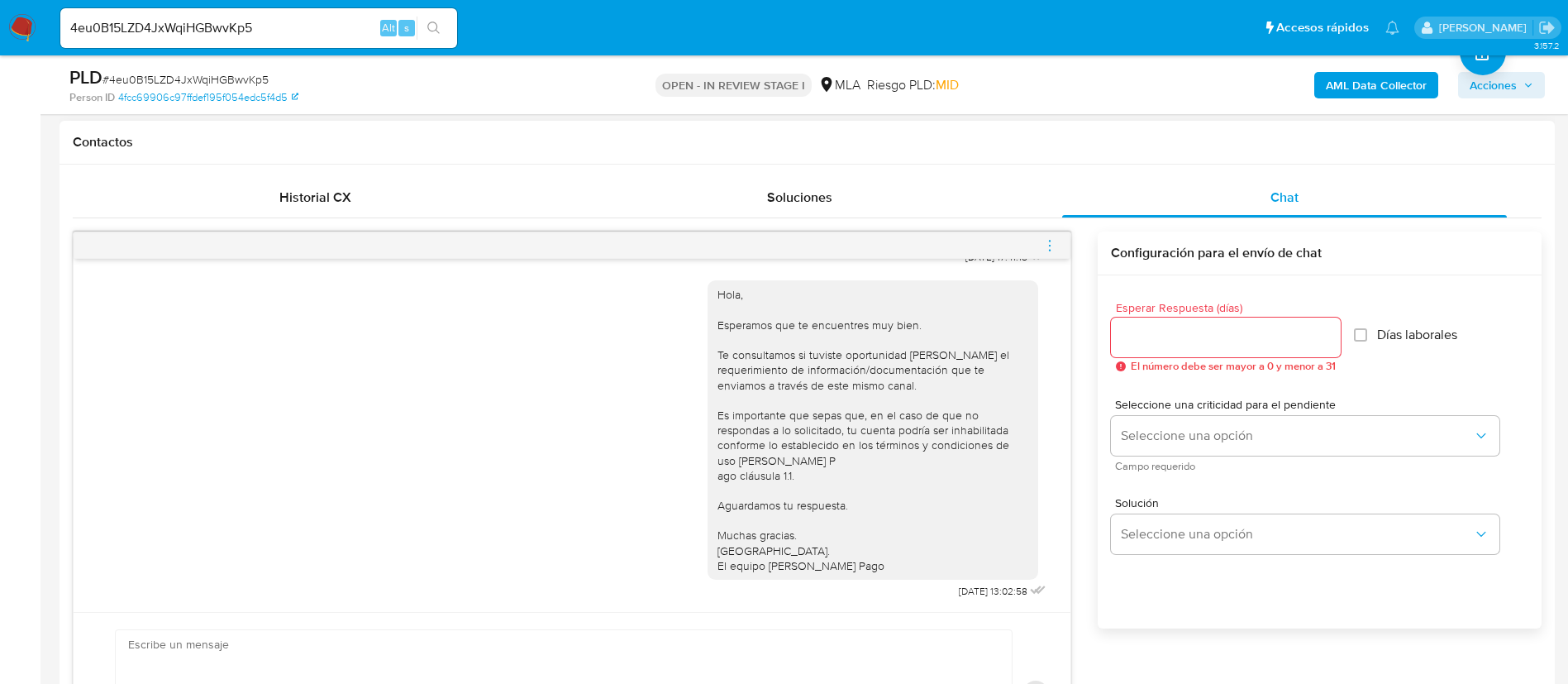
click at [1052, 240] on icon "menu-action" at bounding box center [1049, 244] width 14 height 14
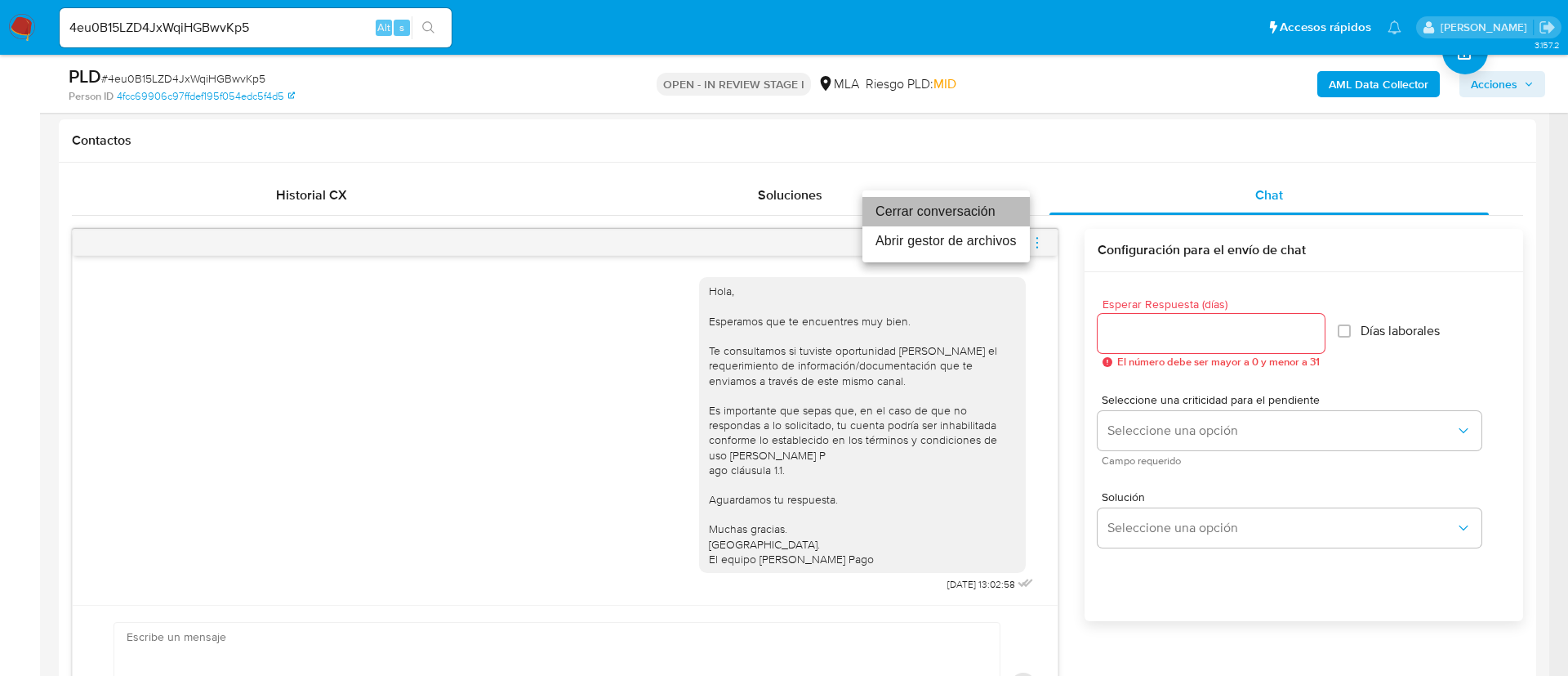
click at [969, 219] on li "Cerrar conversación" at bounding box center [946, 211] width 167 height 30
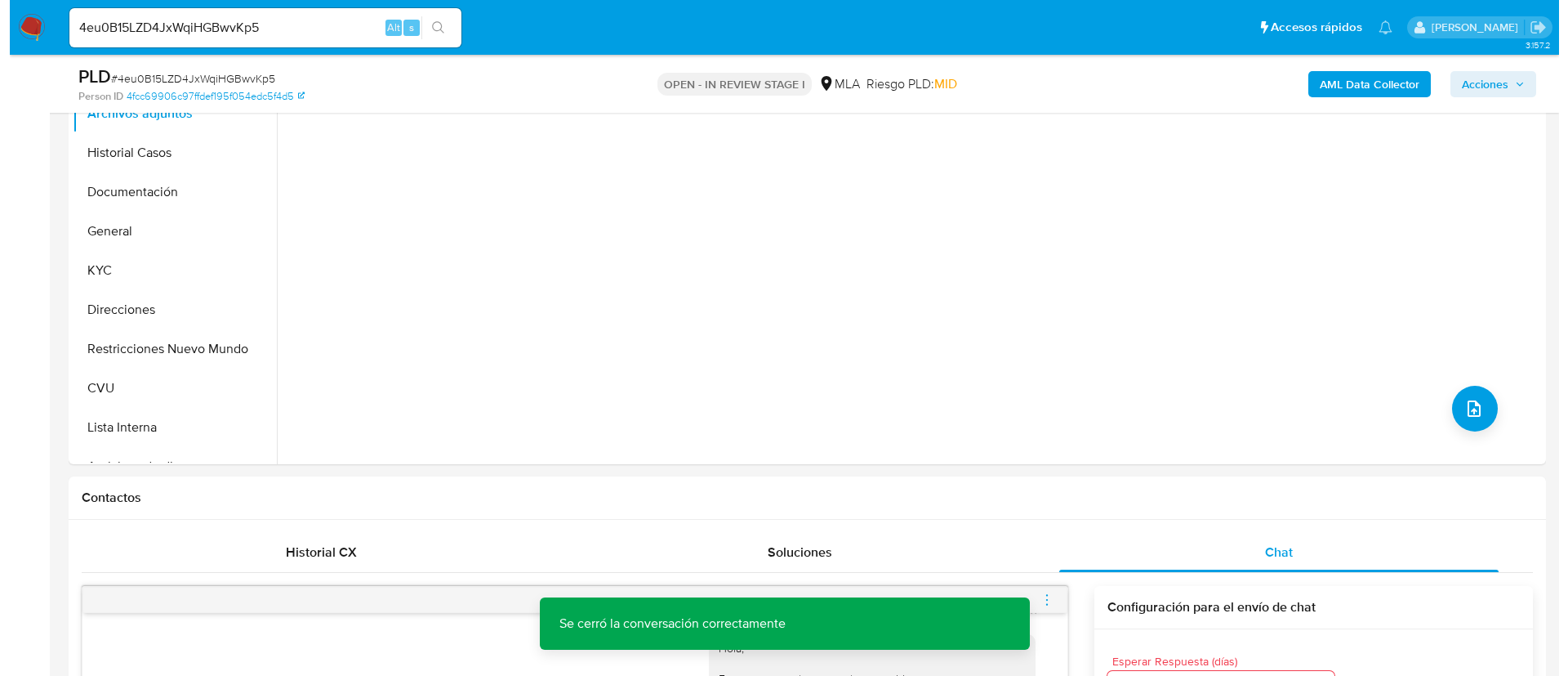
scroll to position [368, 0]
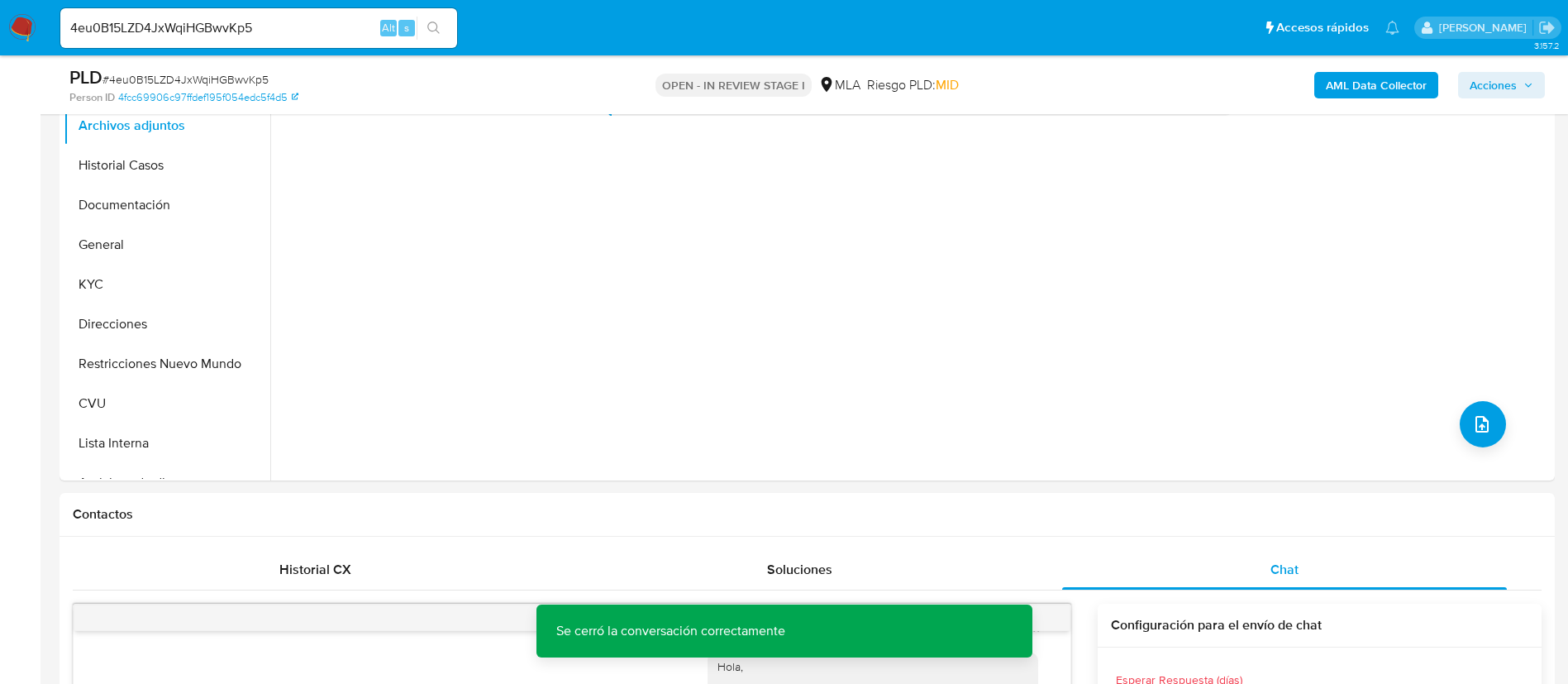
click at [1337, 95] on b "AML Data Collector" at bounding box center [1377, 84] width 100 height 26
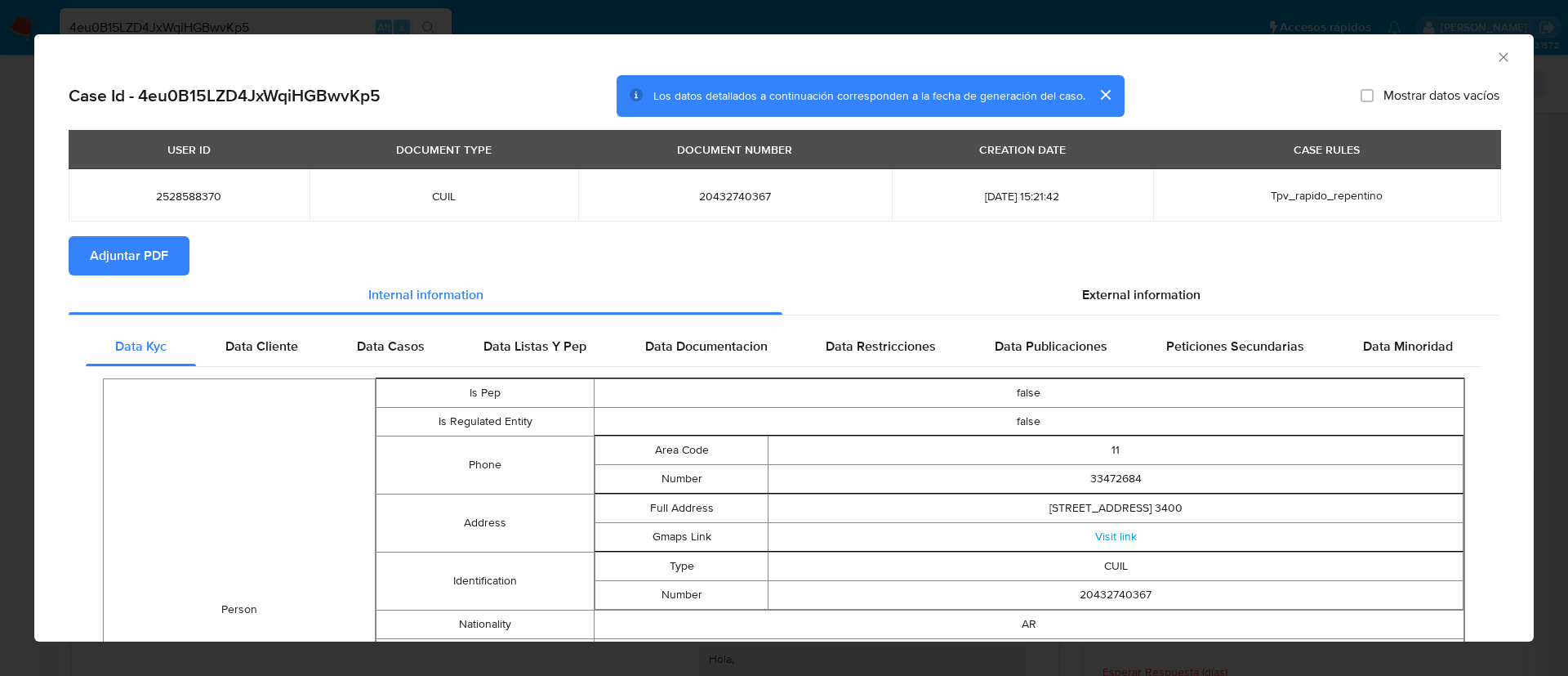
click at [216, 184] on td "2528588370" at bounding box center [189, 195] width 240 height 53
click at [206, 191] on span "2528588370" at bounding box center [188, 196] width 201 height 14
copy span "2528588370"
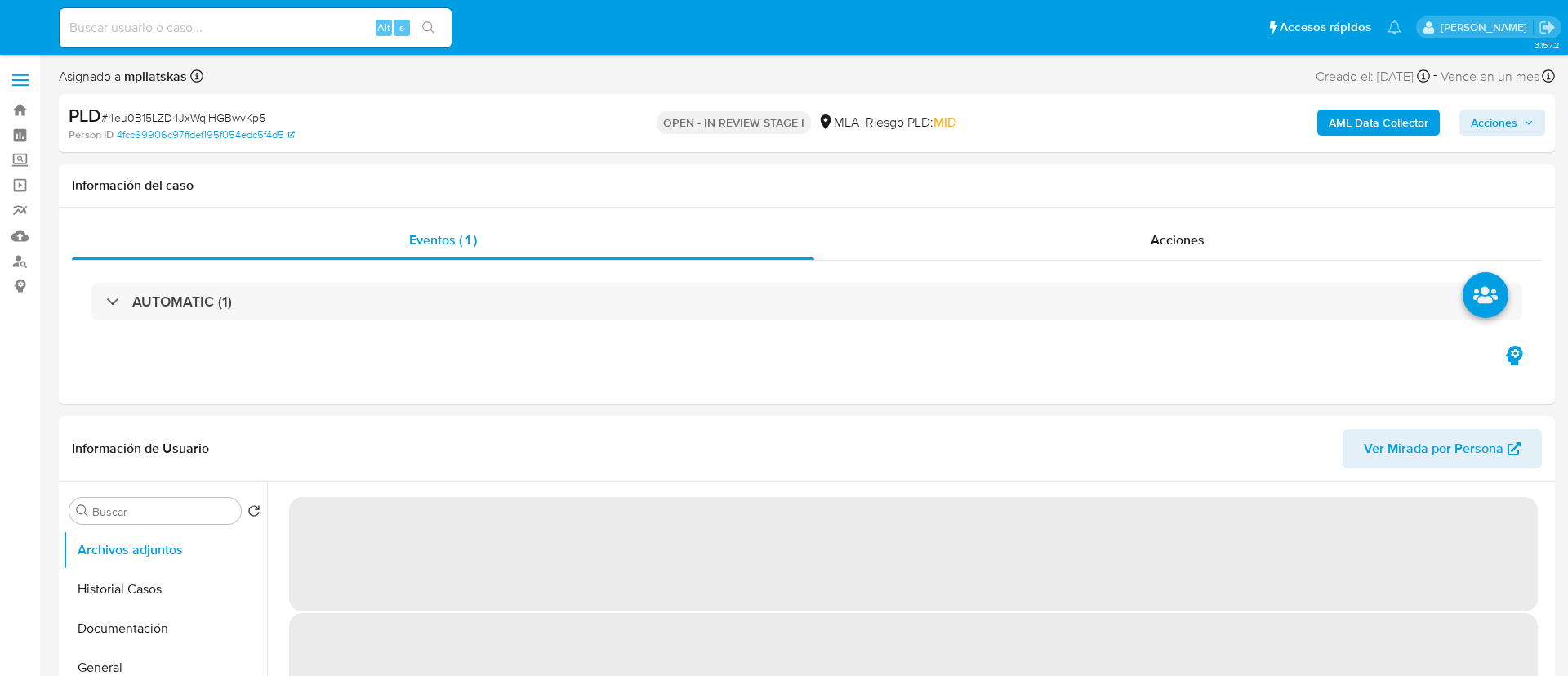
select select "10"
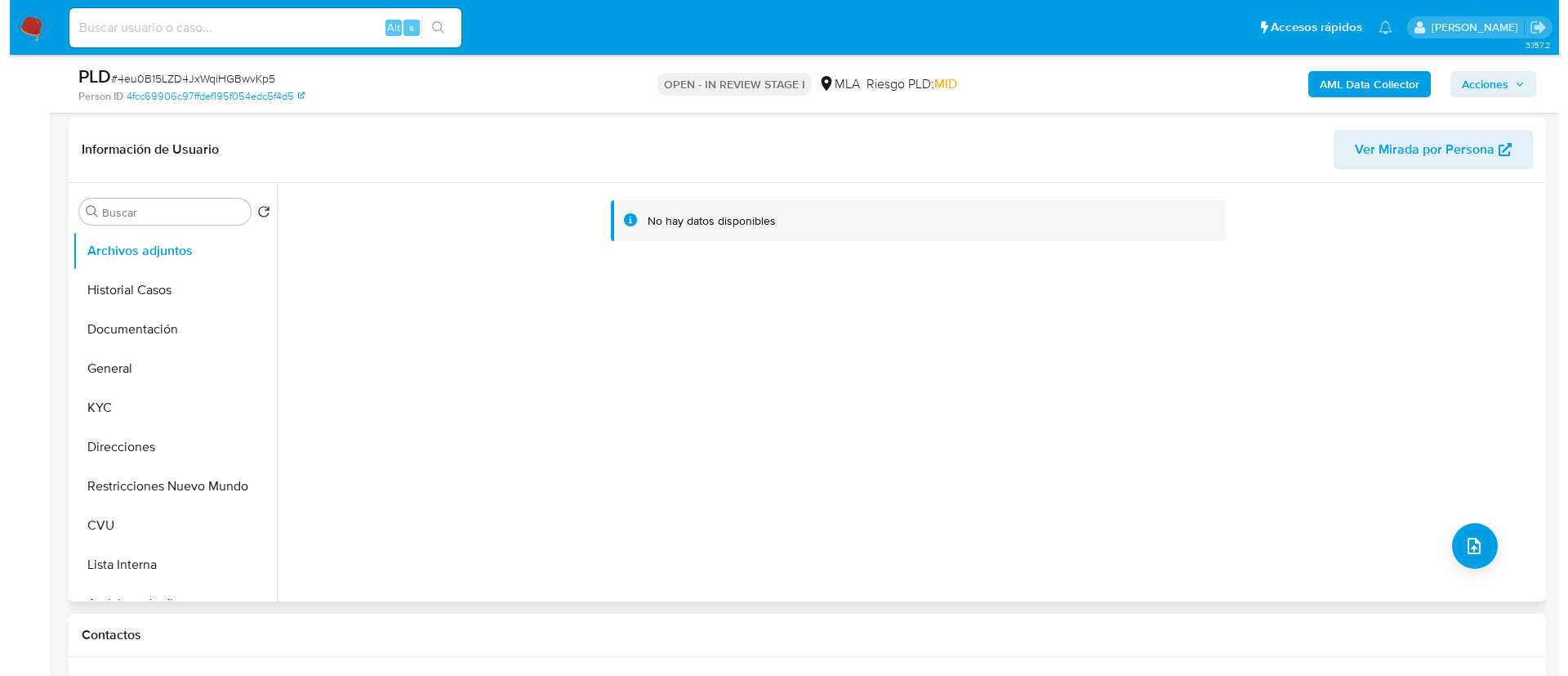
scroll to position [245, 0]
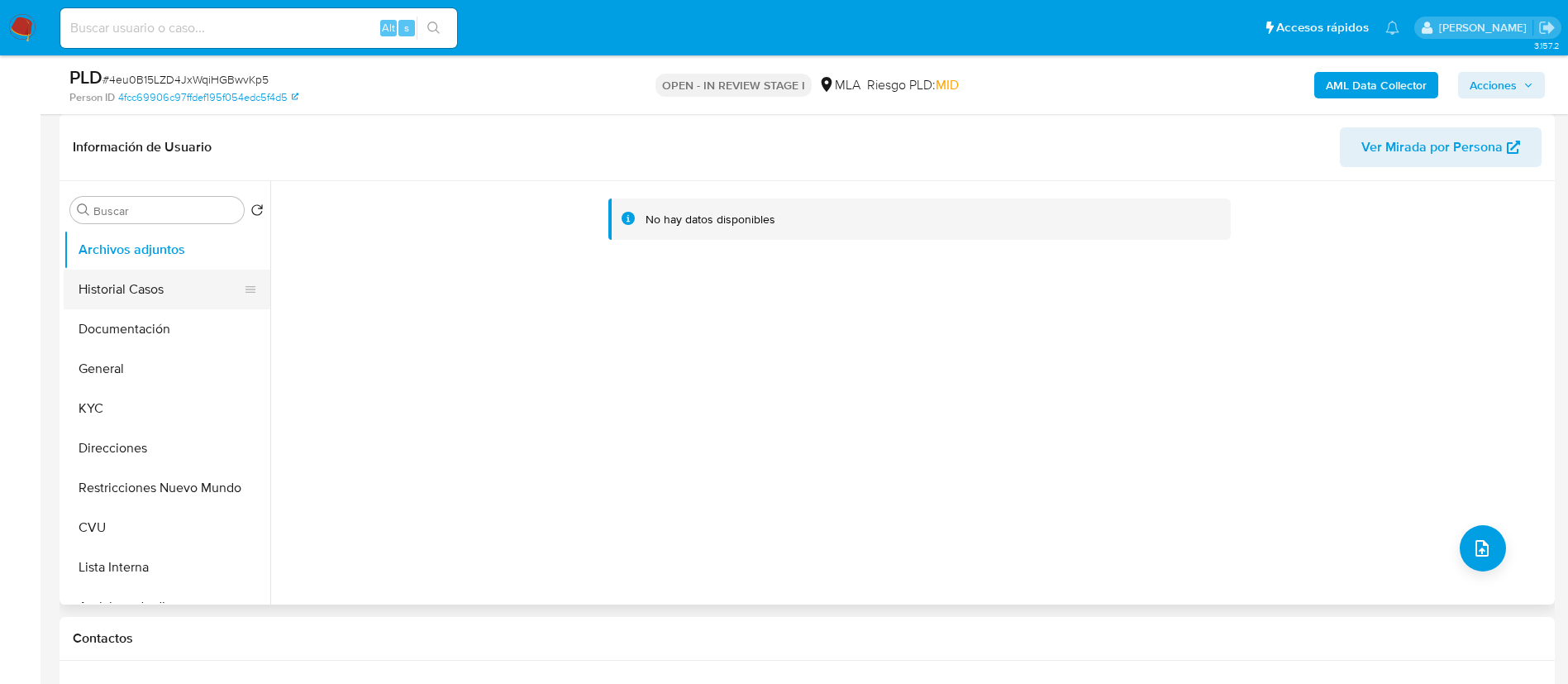
click at [145, 288] on button "Historial Casos" at bounding box center [160, 289] width 193 height 40
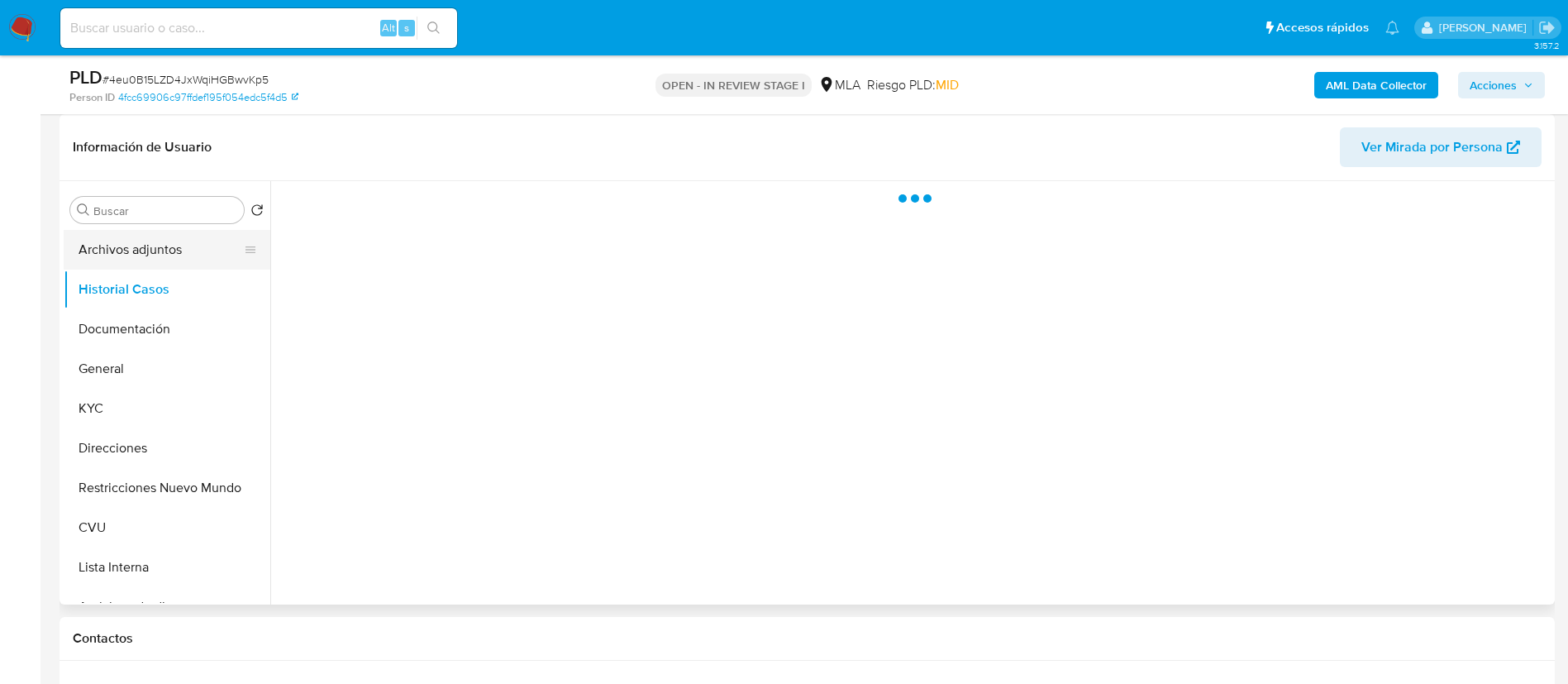
click at [150, 251] on button "Archivos adjuntos" at bounding box center [160, 249] width 193 height 40
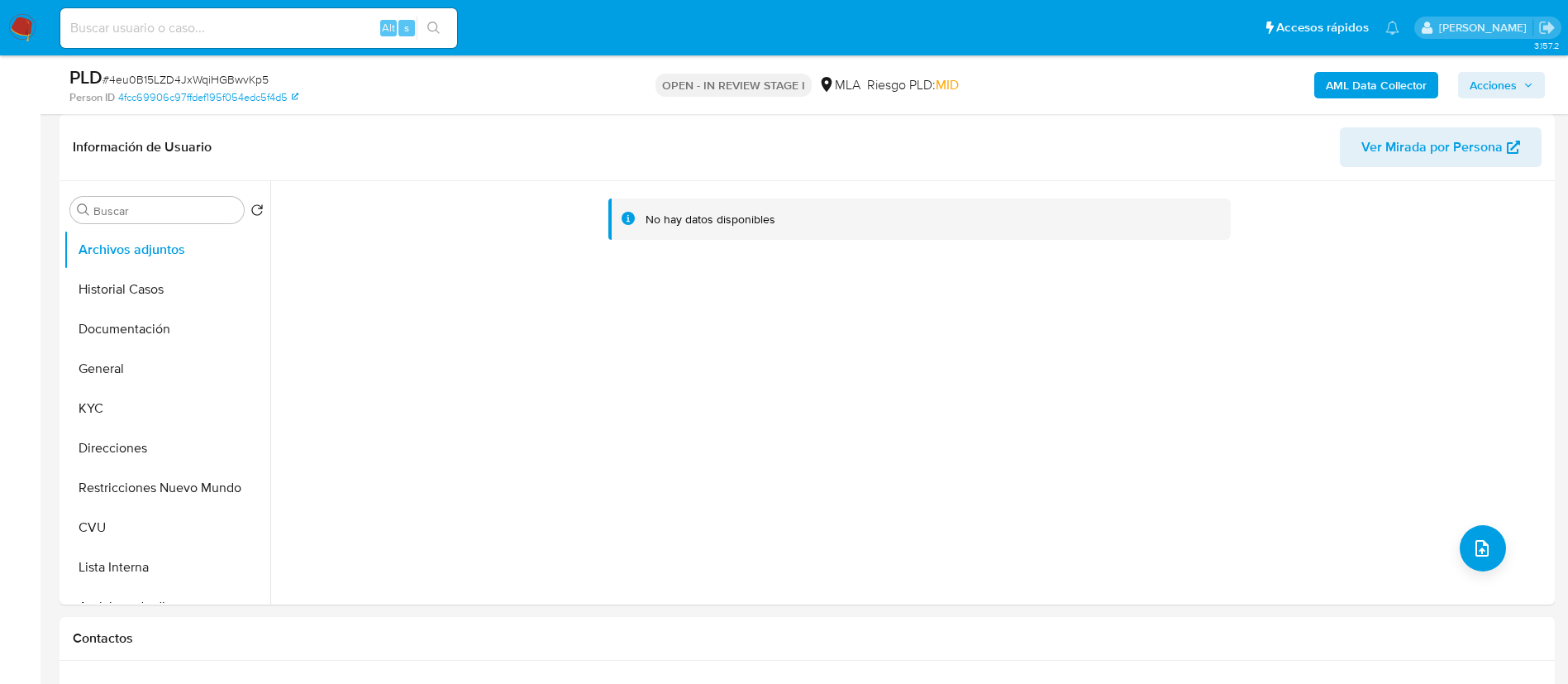
click at [1347, 84] on b "AML Data Collector" at bounding box center [1377, 84] width 100 height 26
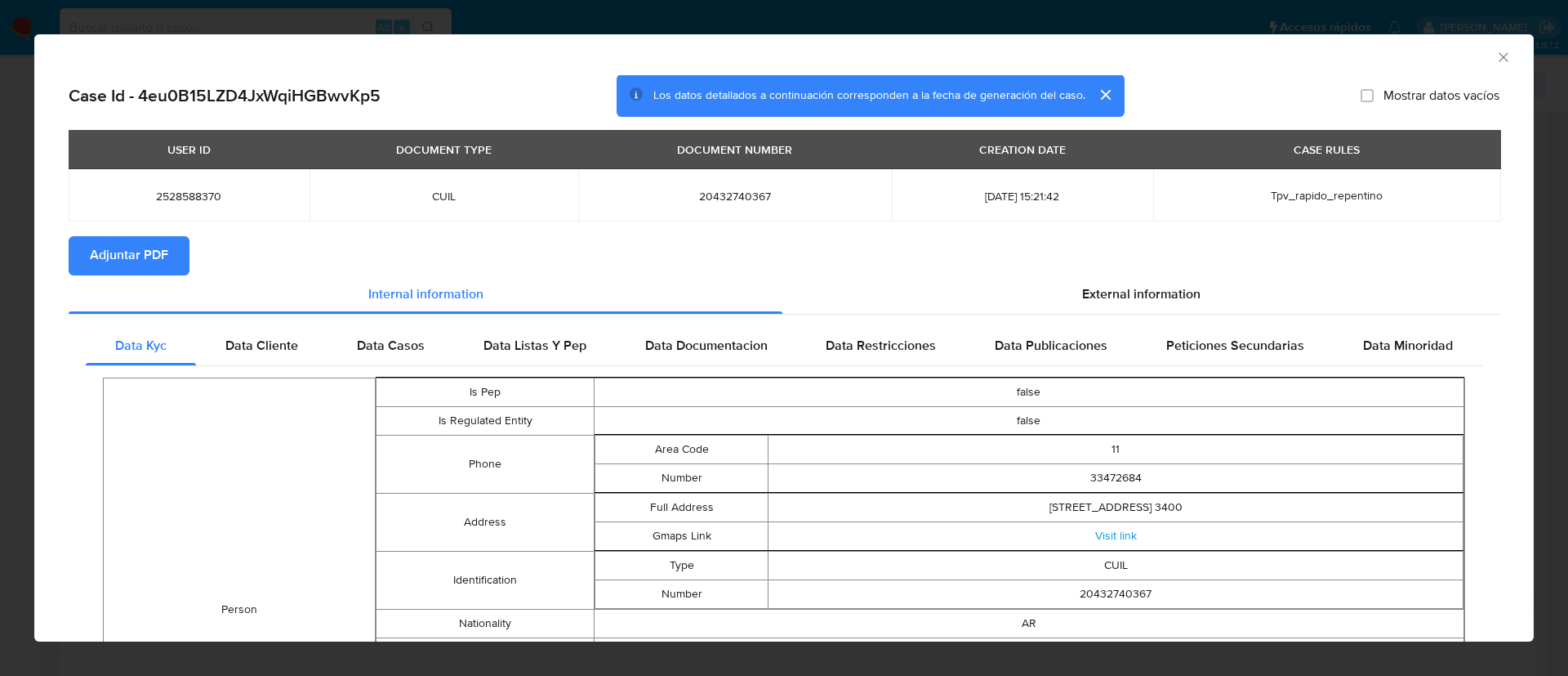
click at [136, 264] on span "Adjuntar PDF" at bounding box center [129, 256] width 78 height 36
click at [1495, 60] on icon "Cerrar ventana" at bounding box center [1503, 56] width 16 height 16
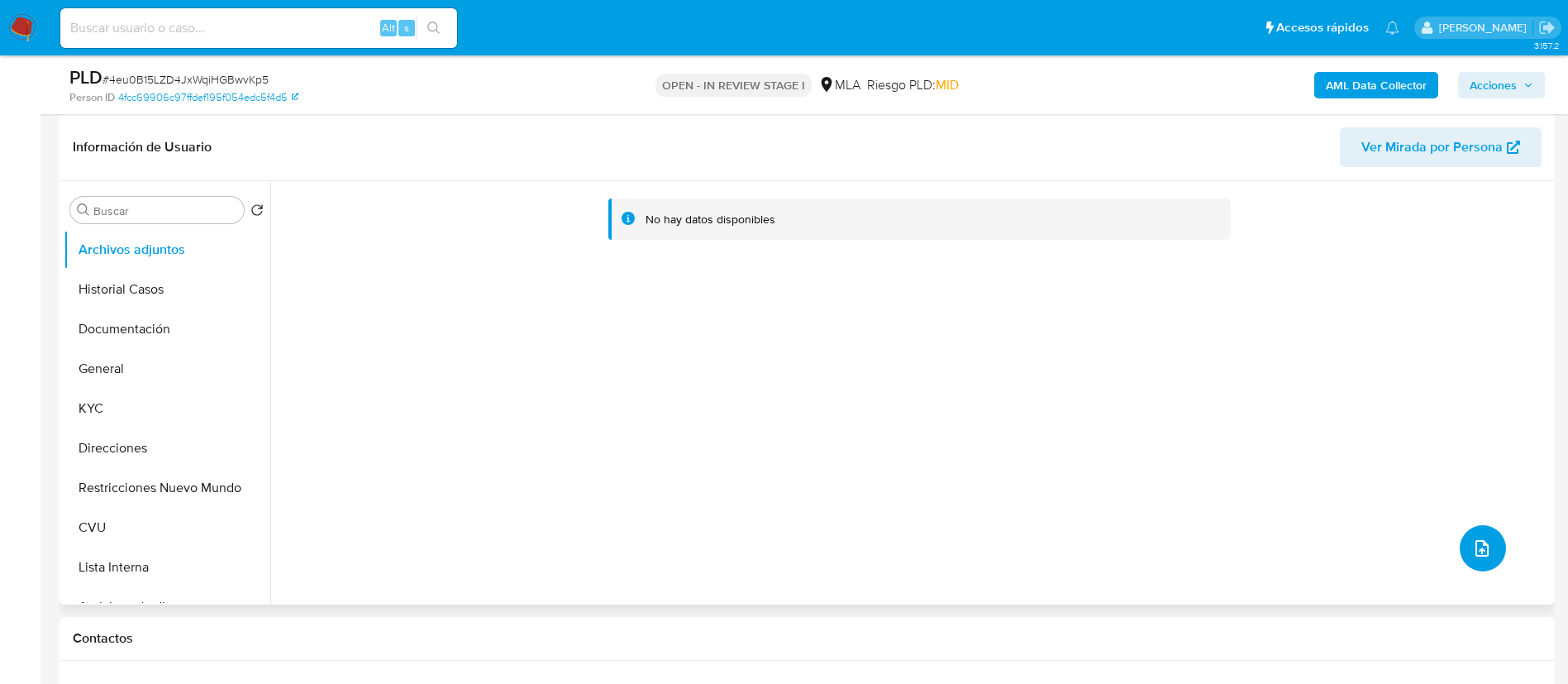
click at [1469, 536] on button "upload-file" at bounding box center [1483, 548] width 46 height 46
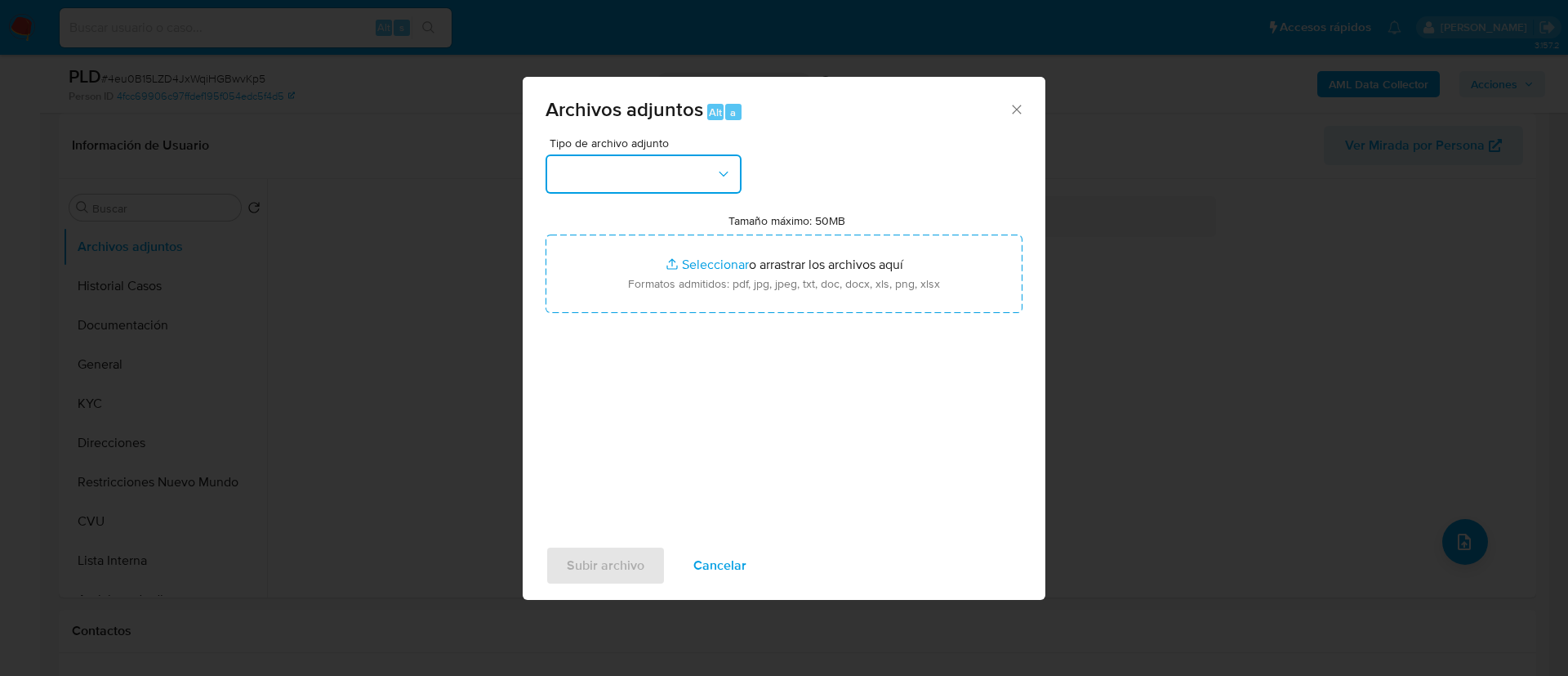
click at [651, 179] on button "button" at bounding box center [643, 174] width 196 height 39
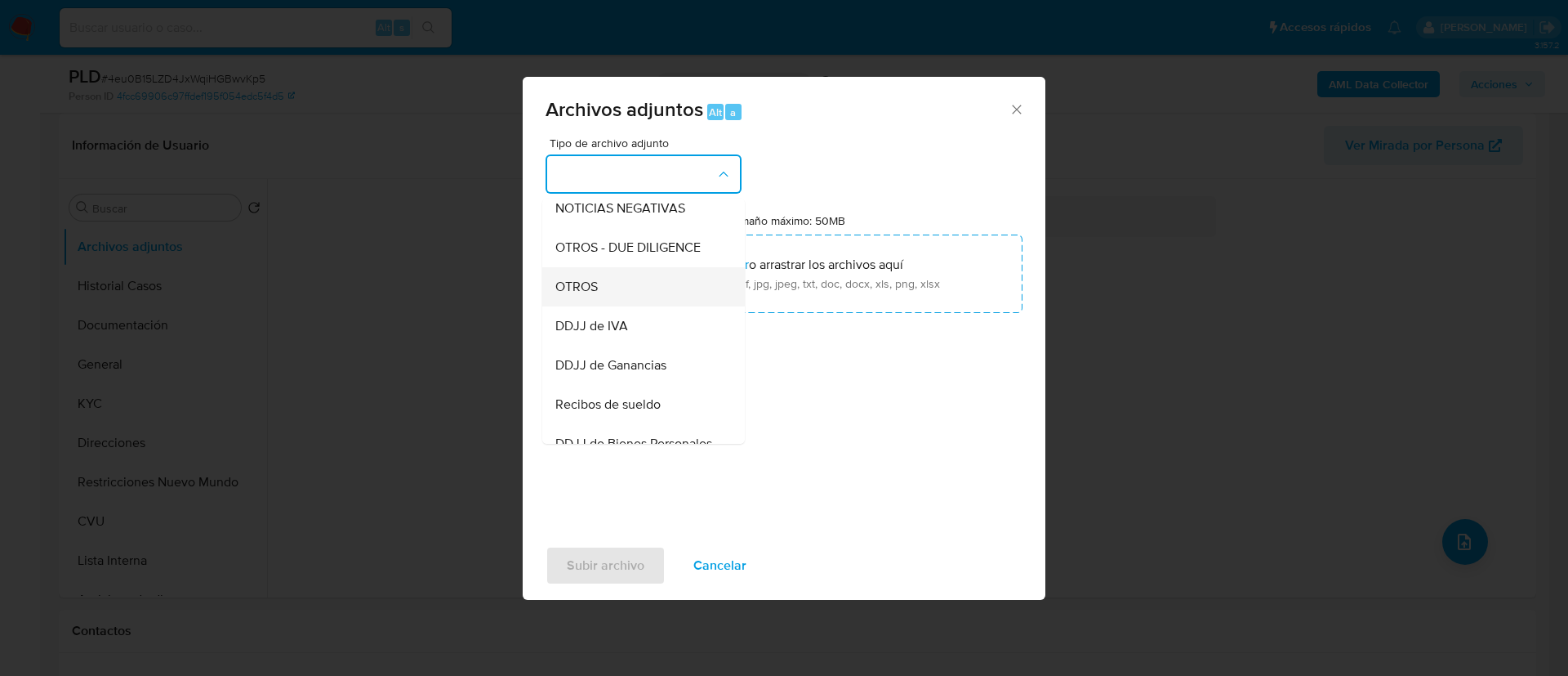
click at [637, 299] on div "OTROS" at bounding box center [638, 286] width 167 height 39
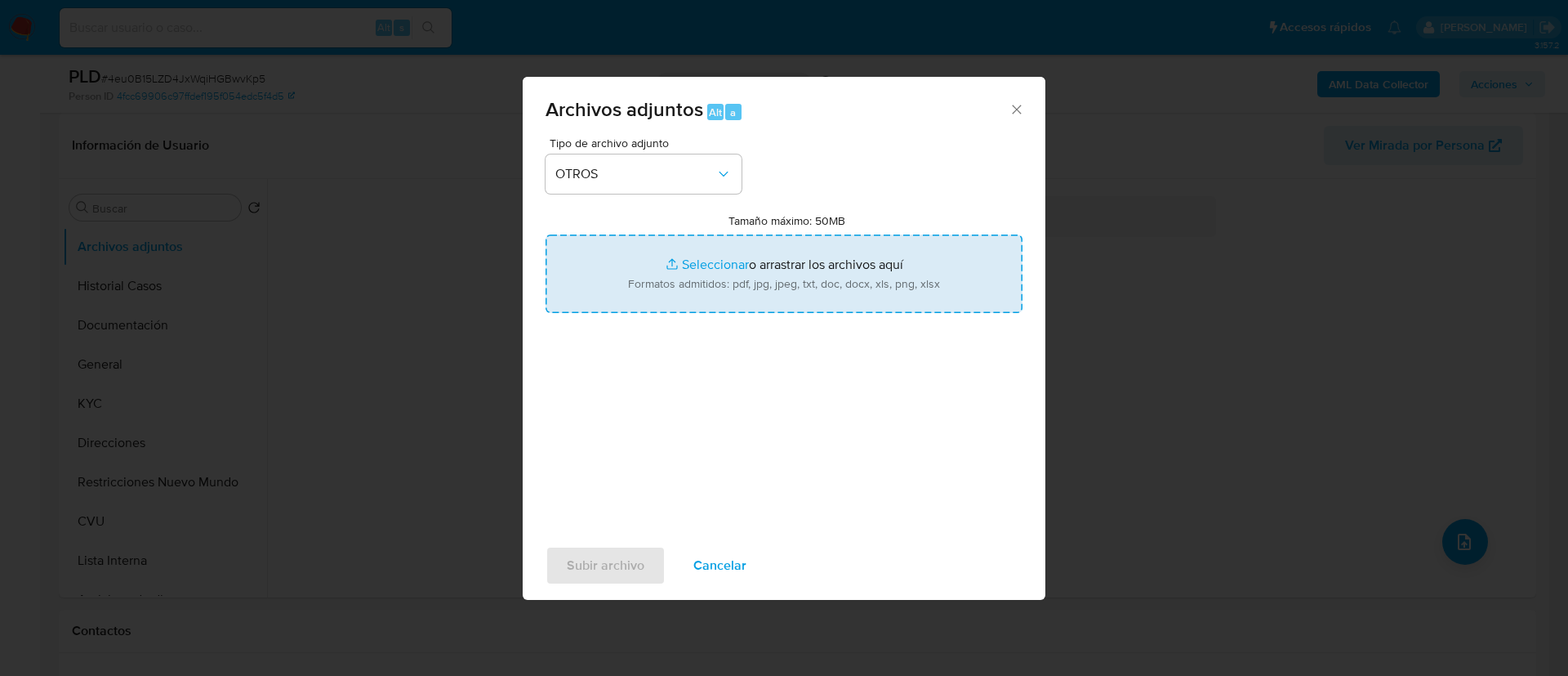
click at [638, 295] on input "Tamaño máximo: 50MB Seleccionar archivos" at bounding box center [784, 274] width 477 height 78
type input "C:\fakepath\2528588370 Movimientos.xlsx"
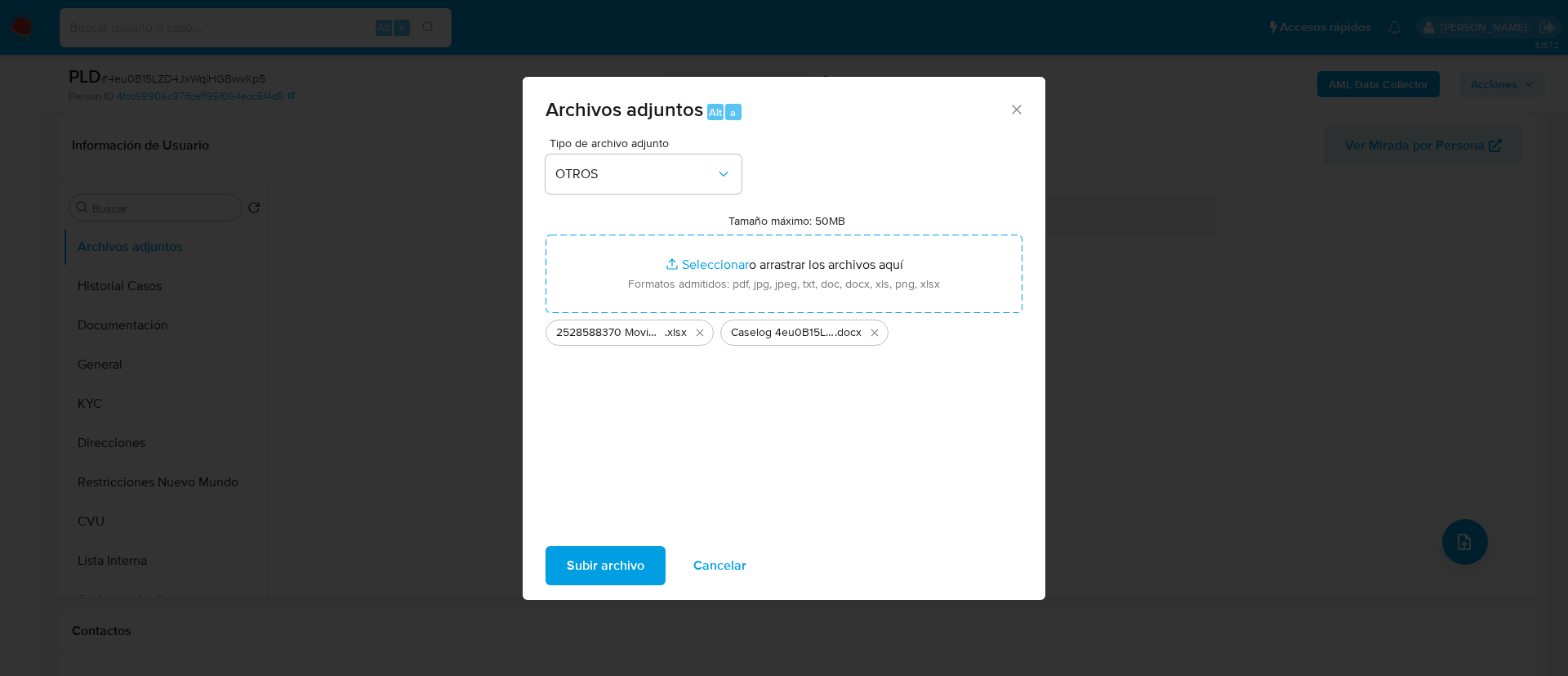
click at [639, 565] on span "Subir archivo" at bounding box center [605, 565] width 77 height 36
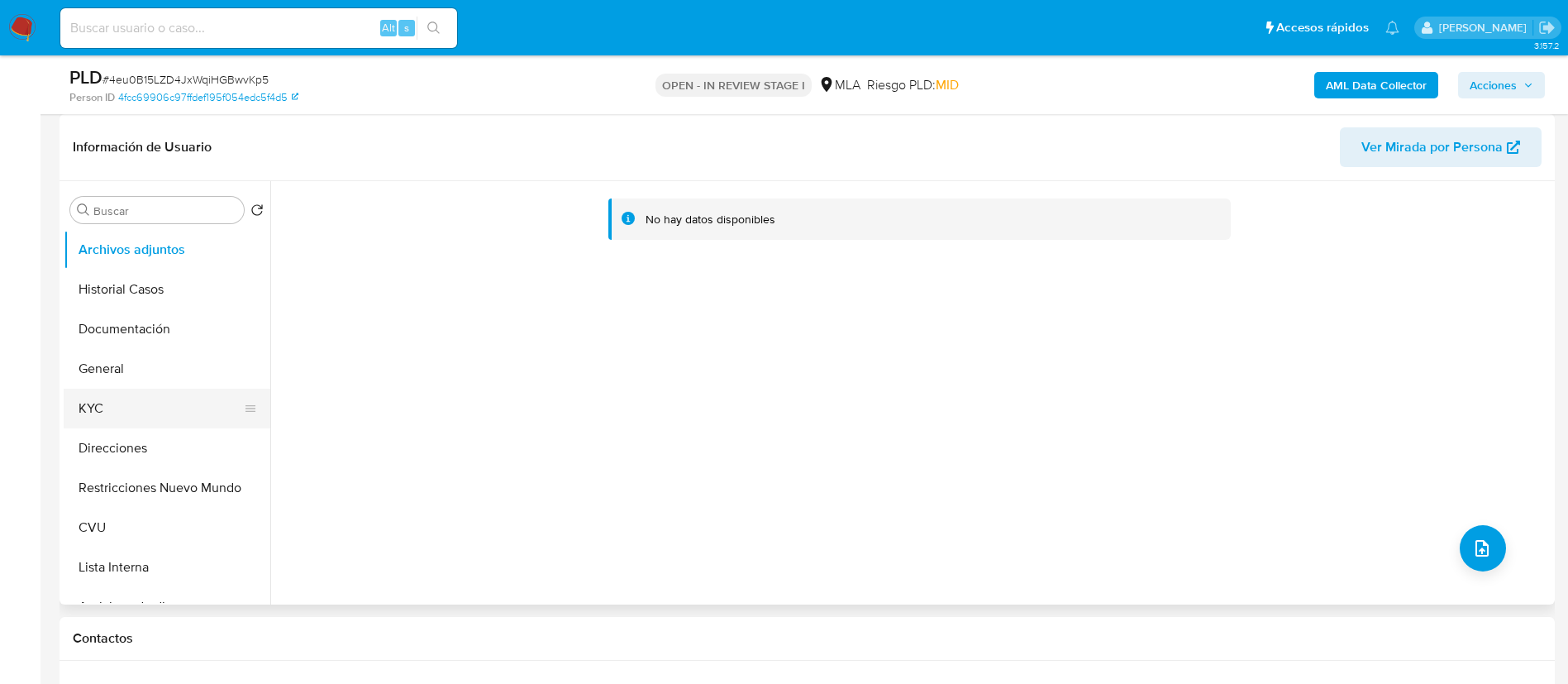
click at [145, 414] on button "KYC" at bounding box center [160, 408] width 193 height 40
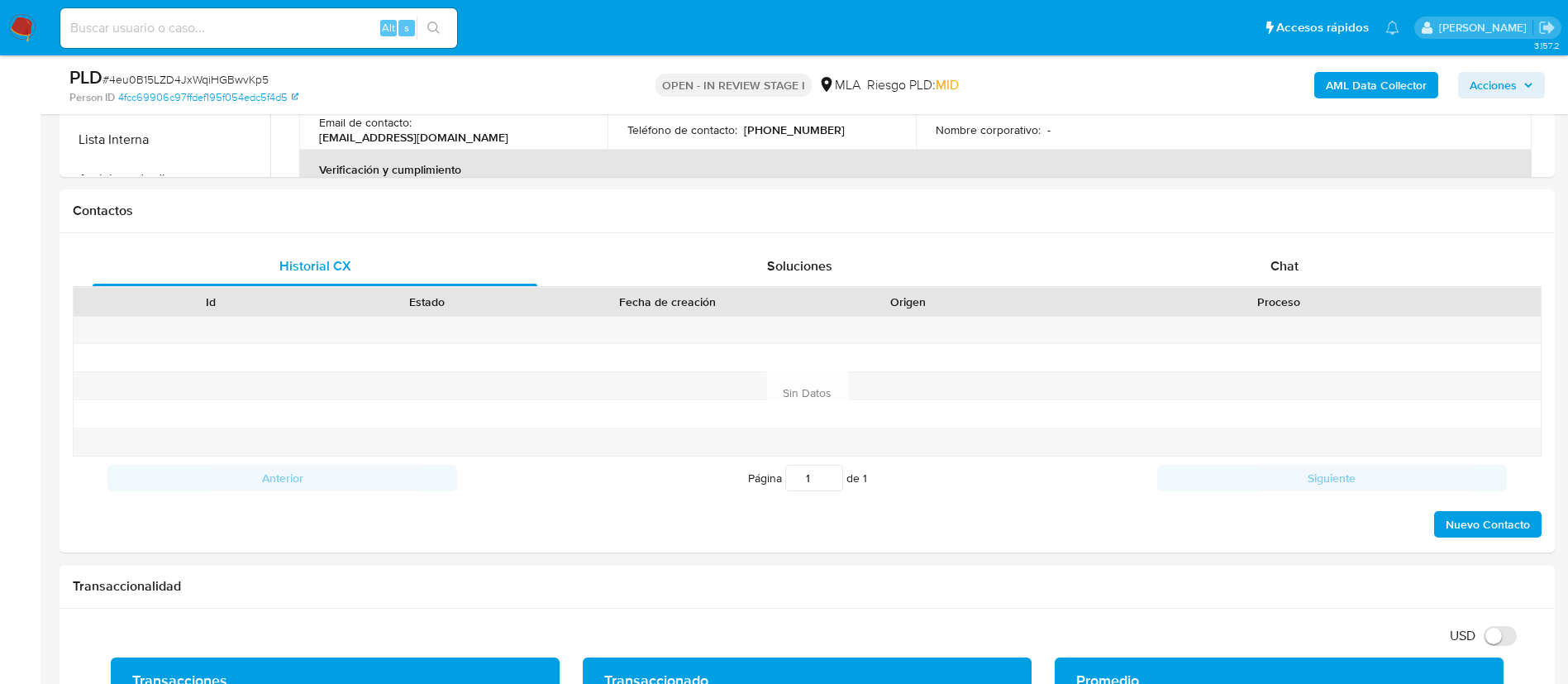
scroll to position [744, 0]
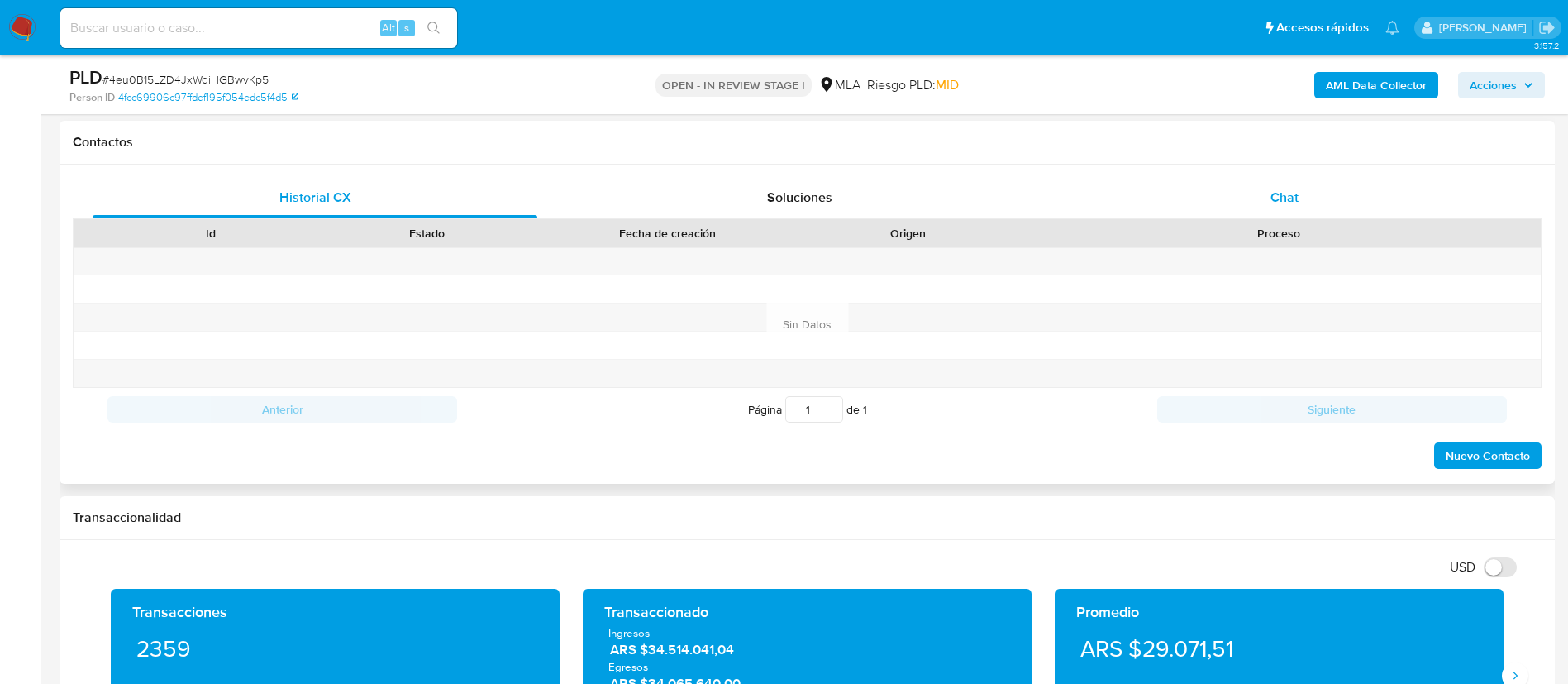
click at [1226, 211] on div "Chat" at bounding box center [1285, 197] width 444 height 40
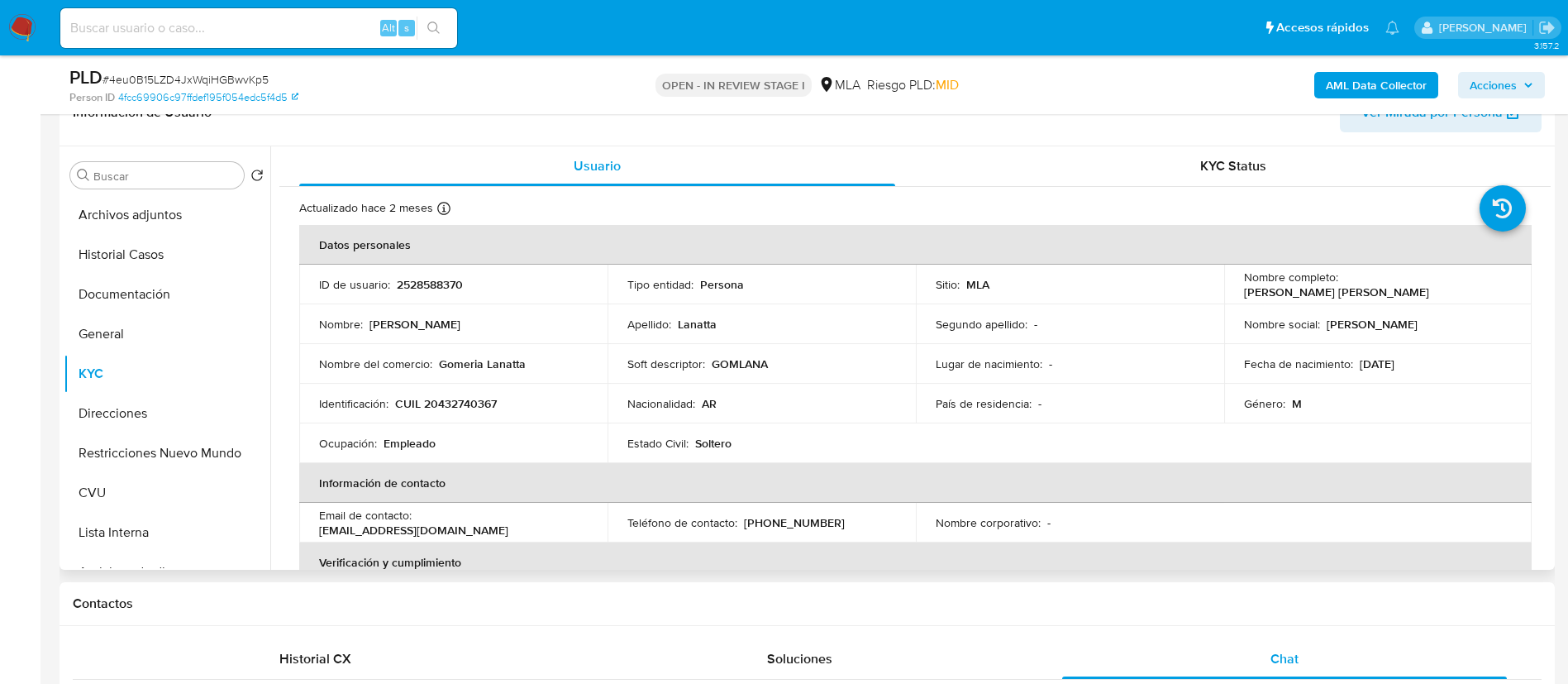
scroll to position [248, 0]
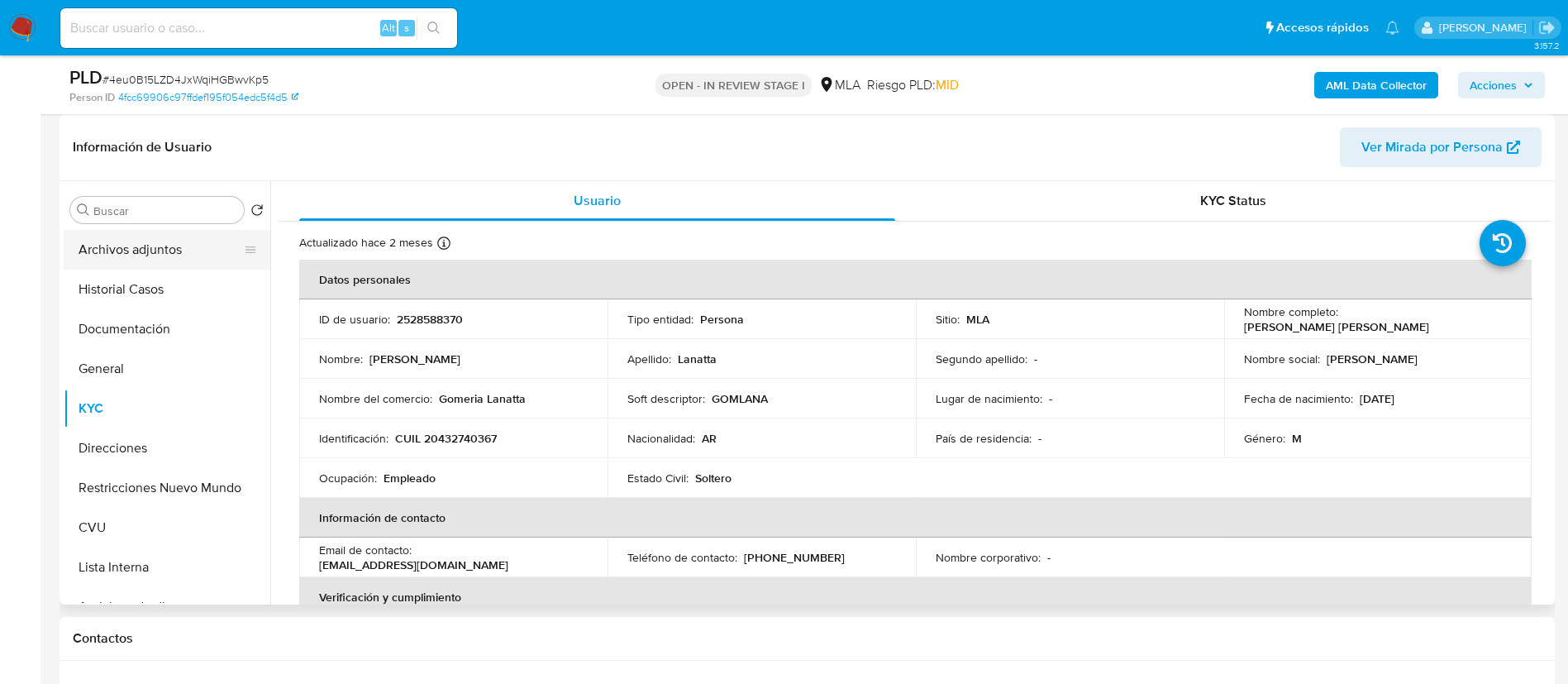
click at [137, 259] on button "Archivos adjuntos" at bounding box center [160, 249] width 193 height 40
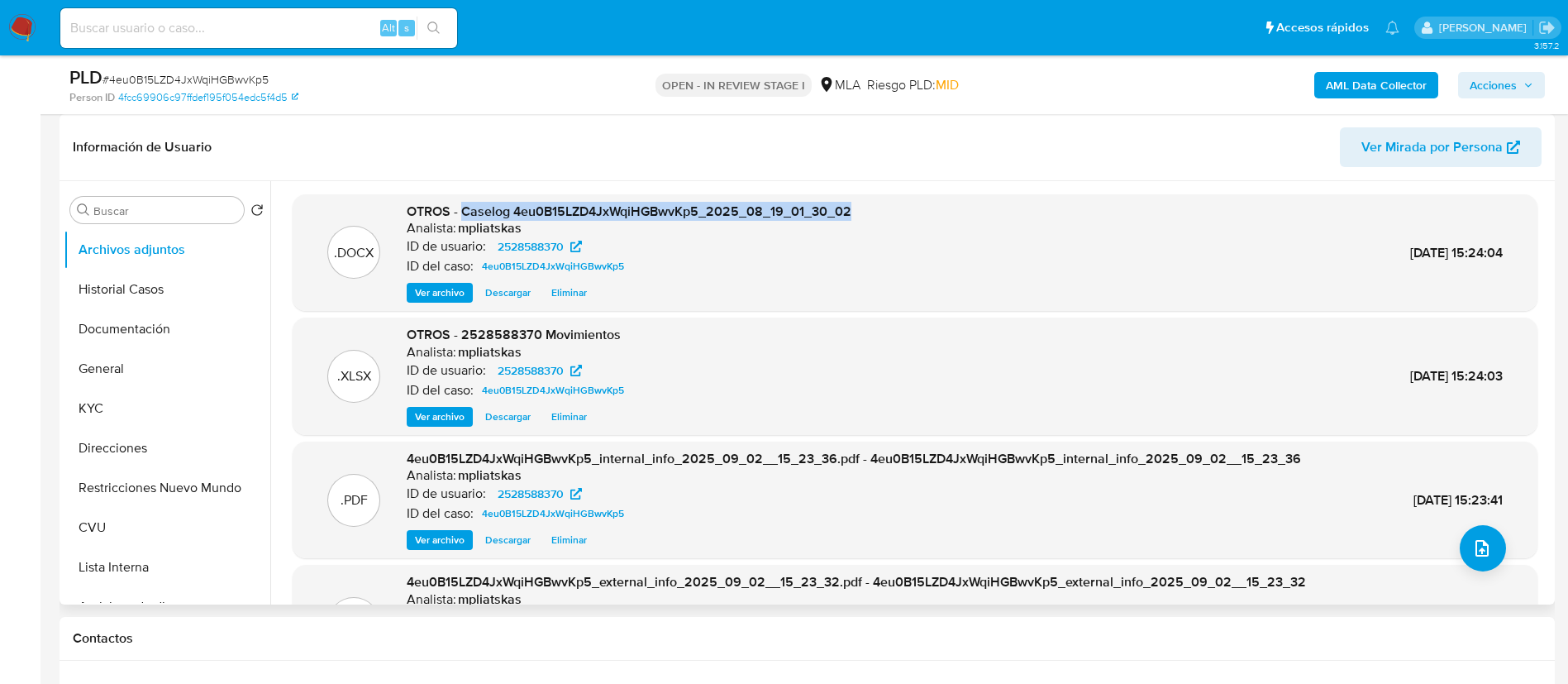
drag, startPoint x: 461, startPoint y: 217, endPoint x: 874, endPoint y: 202, distance: 413.3
click at [868, 197] on div ".DOCX OTROS - Caselog 4eu0B15LZD4JxWqiHGBwvKp5_2025_08_19_01_30_02 Analista: mp…" at bounding box center [915, 253] width 1245 height 118
copy span "Caselog 4eu0B15LZD4JxWqiHGBwvKp5_2025_08_19_01_30_02"
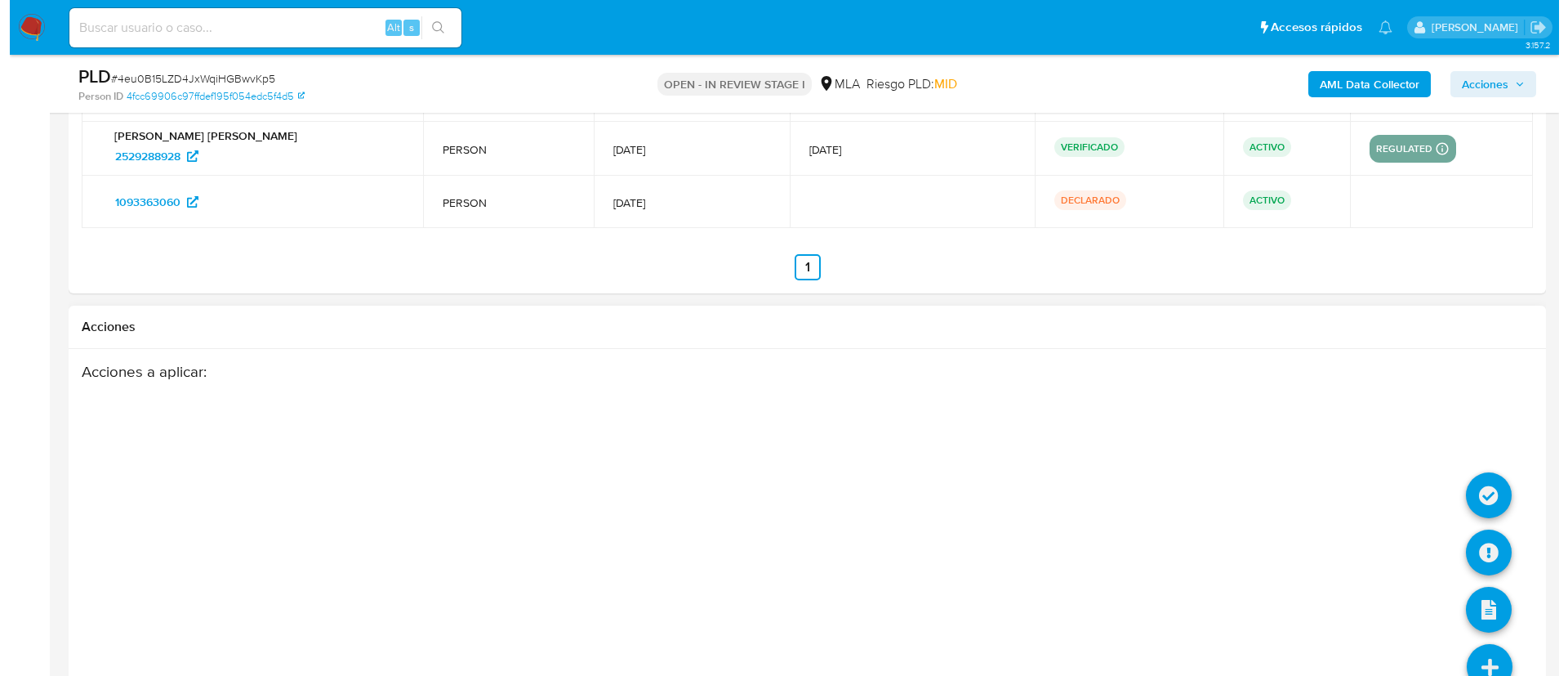
scroll to position [3033, 0]
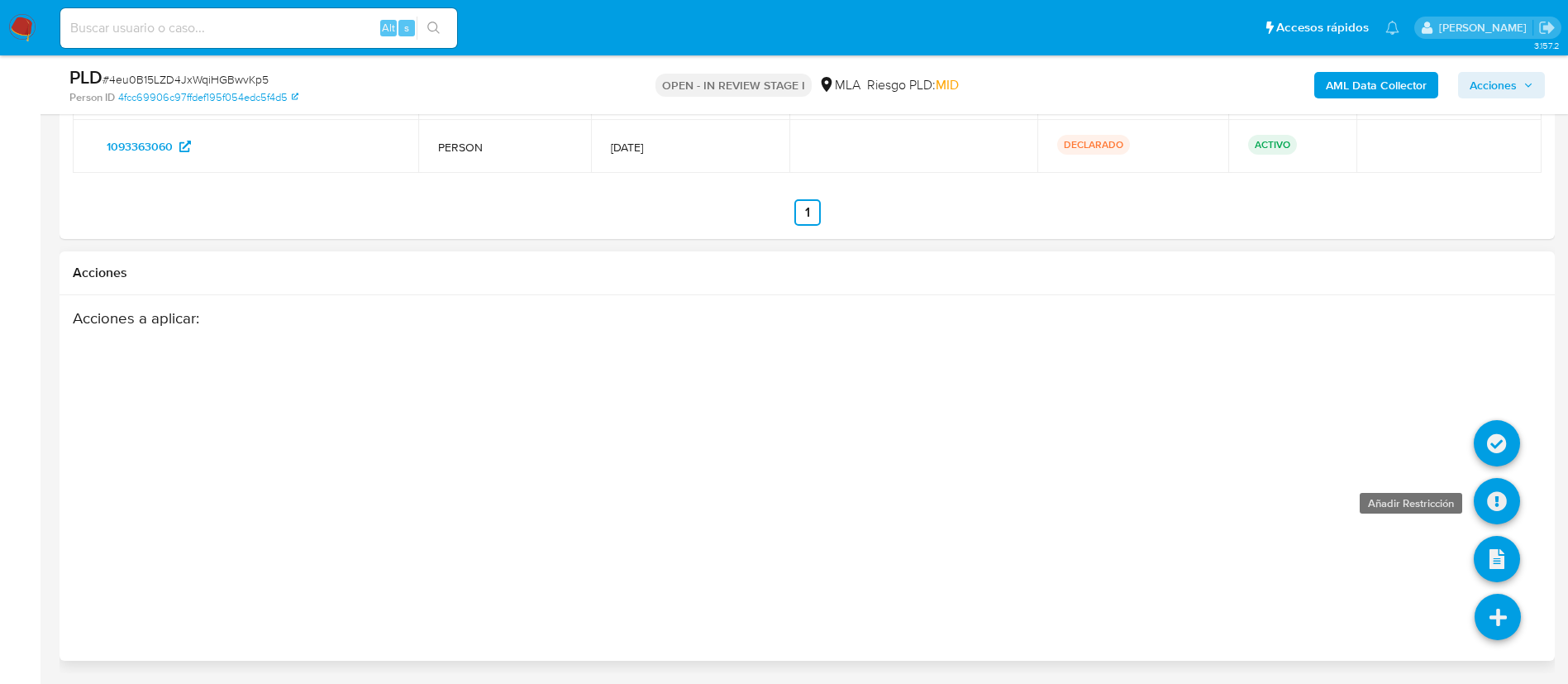
click at [1481, 497] on icon at bounding box center [1497, 501] width 46 height 46
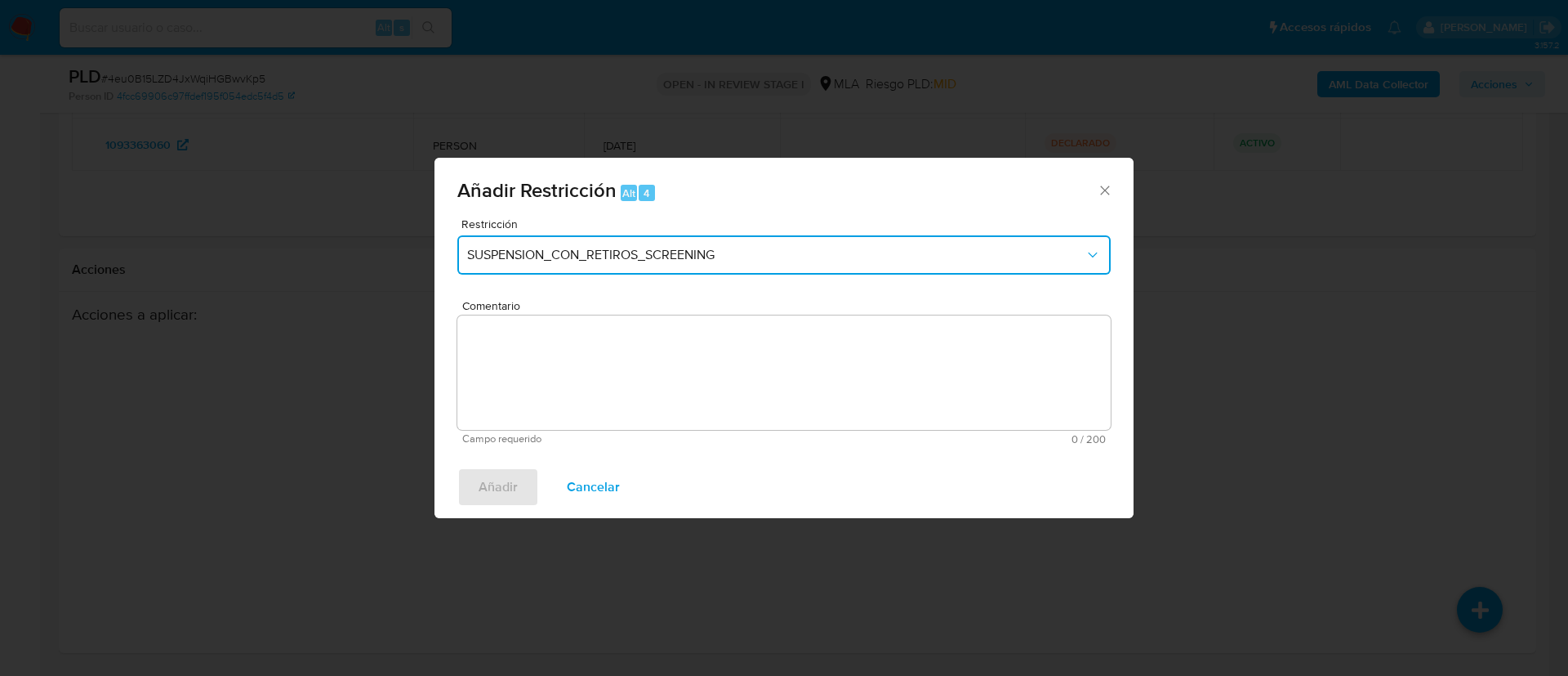
click at [631, 258] on span "SUSPENSION_CON_RETIROS_SCREENING" at bounding box center [775, 254] width 617 height 16
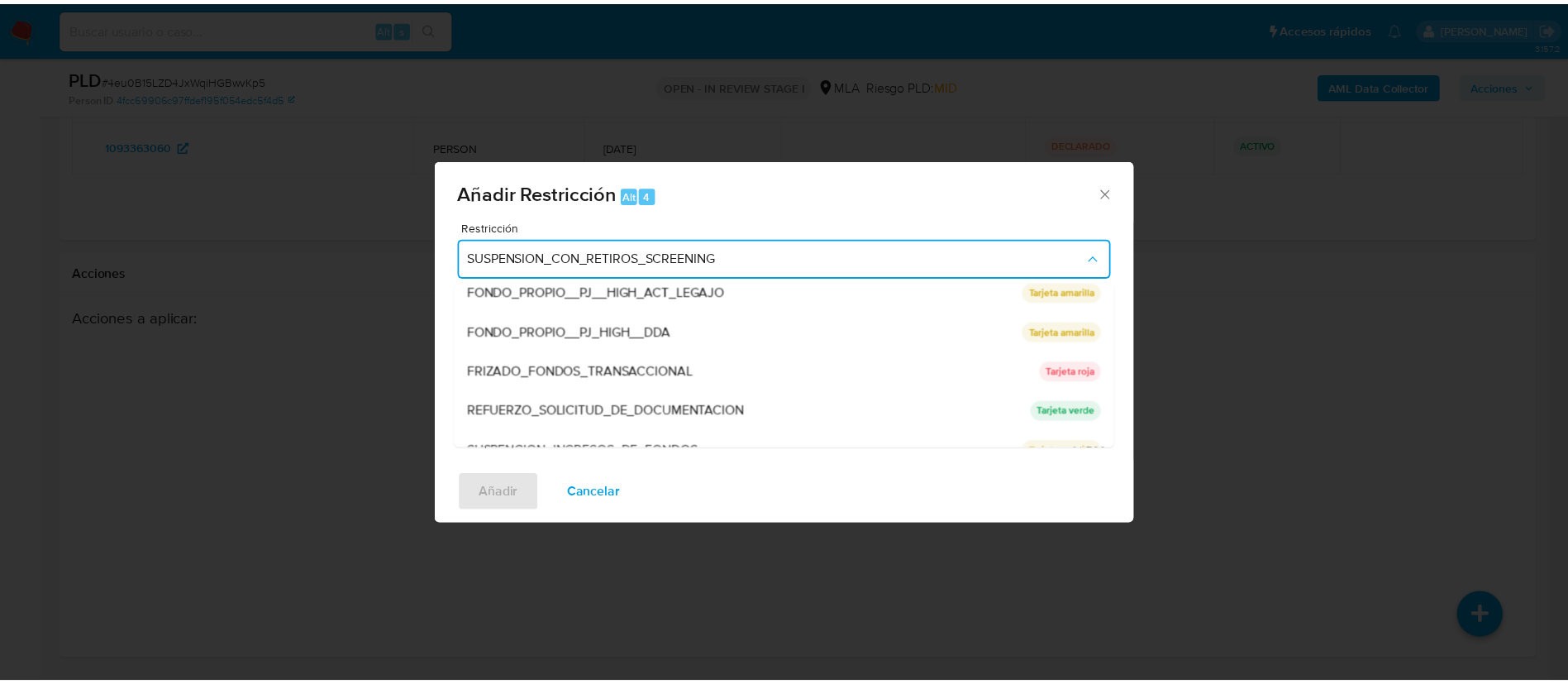
scroll to position [351, 0]
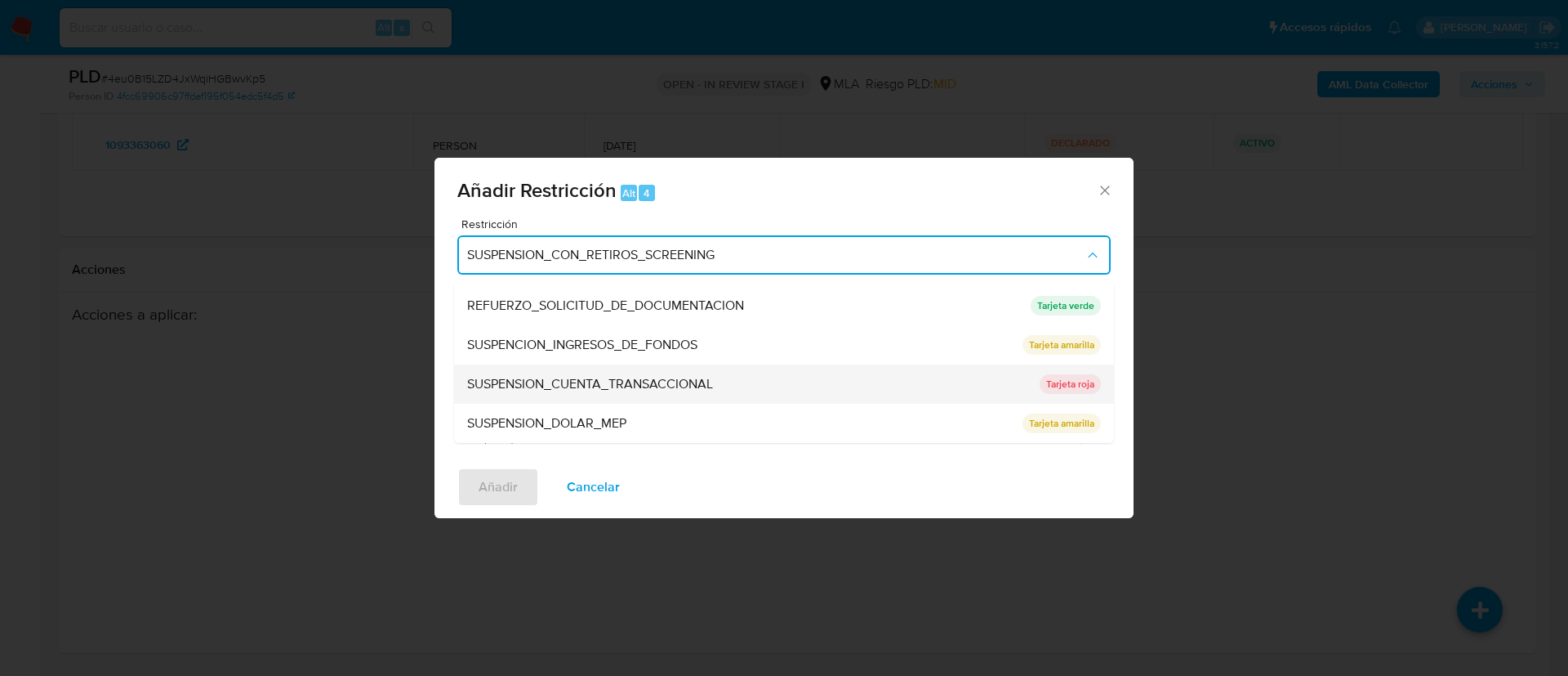
click at [601, 372] on div "SUSPENSION_CUENTA_TRANSACCIONAL" at bounding box center [748, 384] width 563 height 39
click at [601, 372] on textarea "Comentario" at bounding box center [784, 372] width 654 height 115
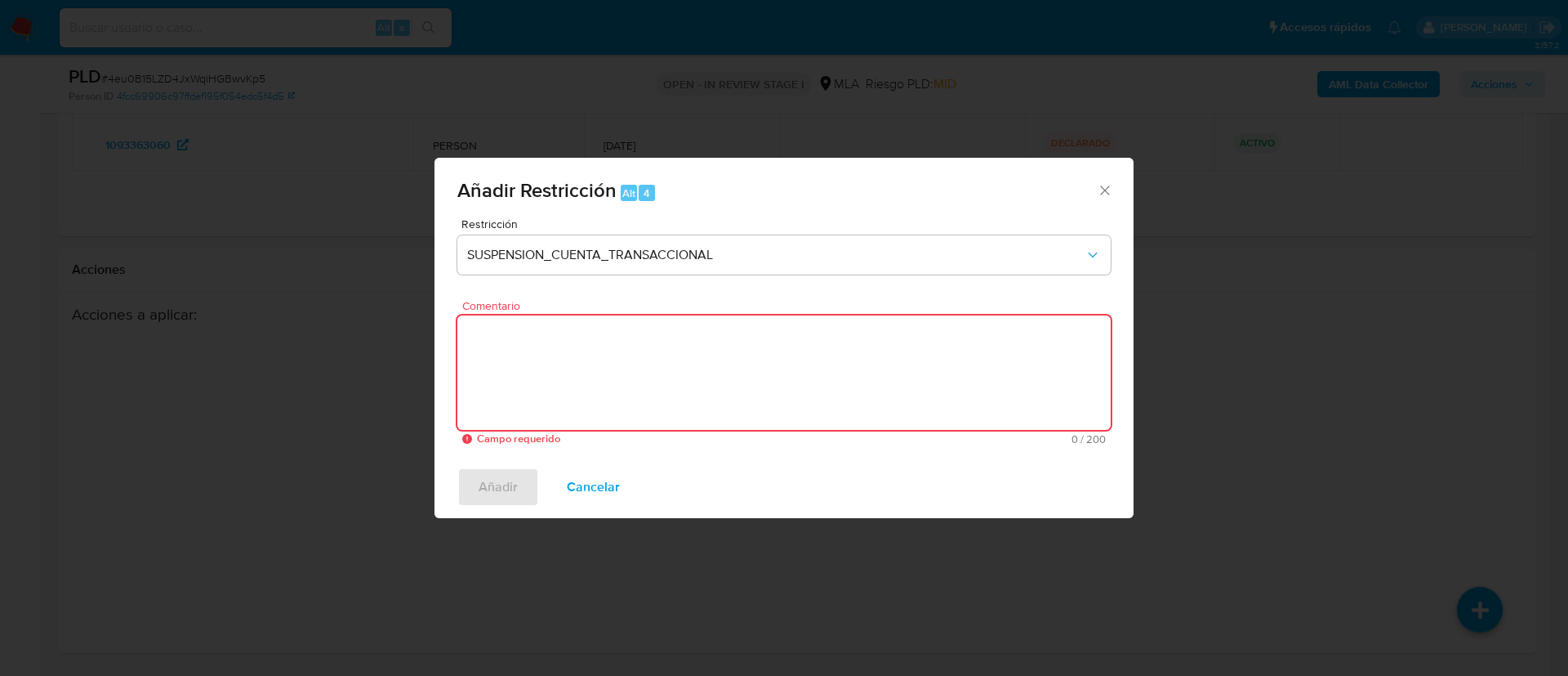
click at [601, 372] on textarea "Comentario" at bounding box center [784, 372] width 654 height 115
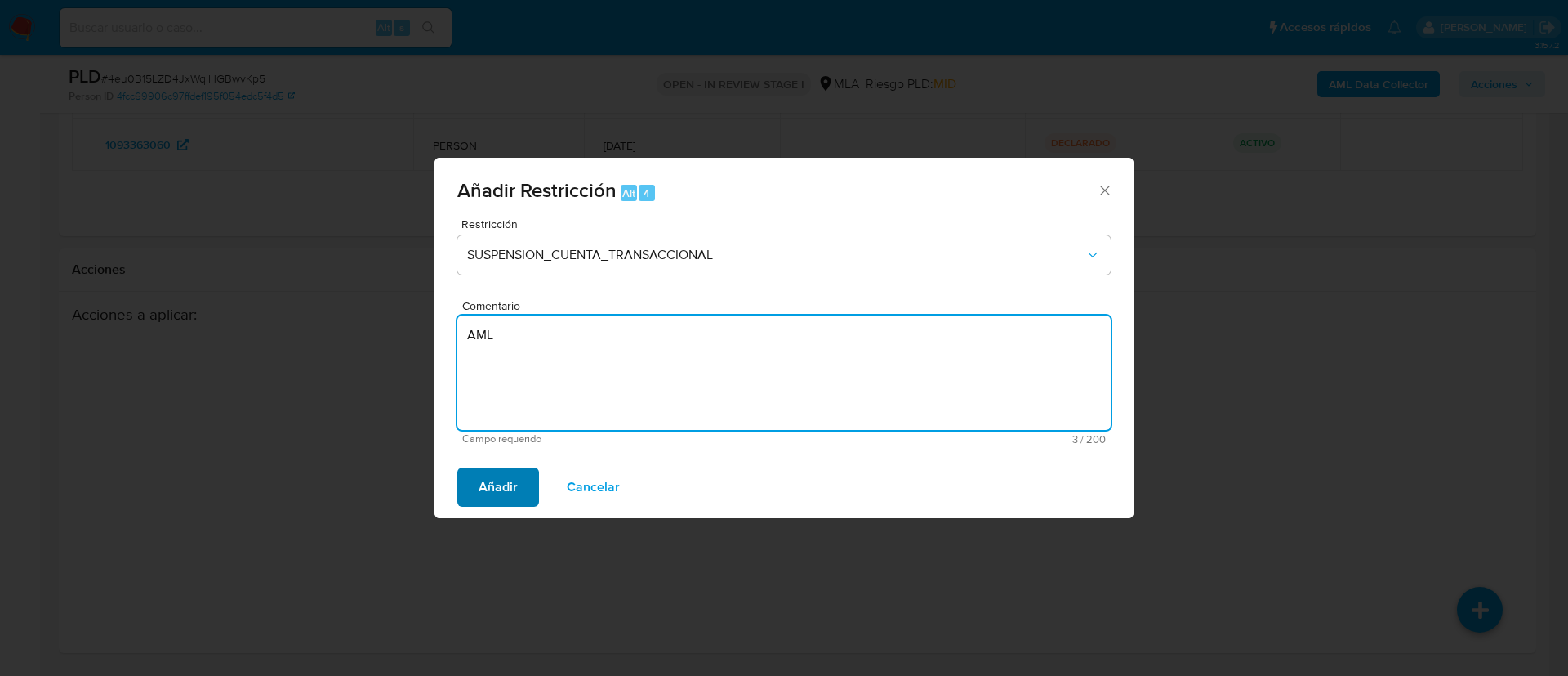
type textarea "AML"
click at [524, 471] on button "Añadir" at bounding box center [498, 486] width 82 height 39
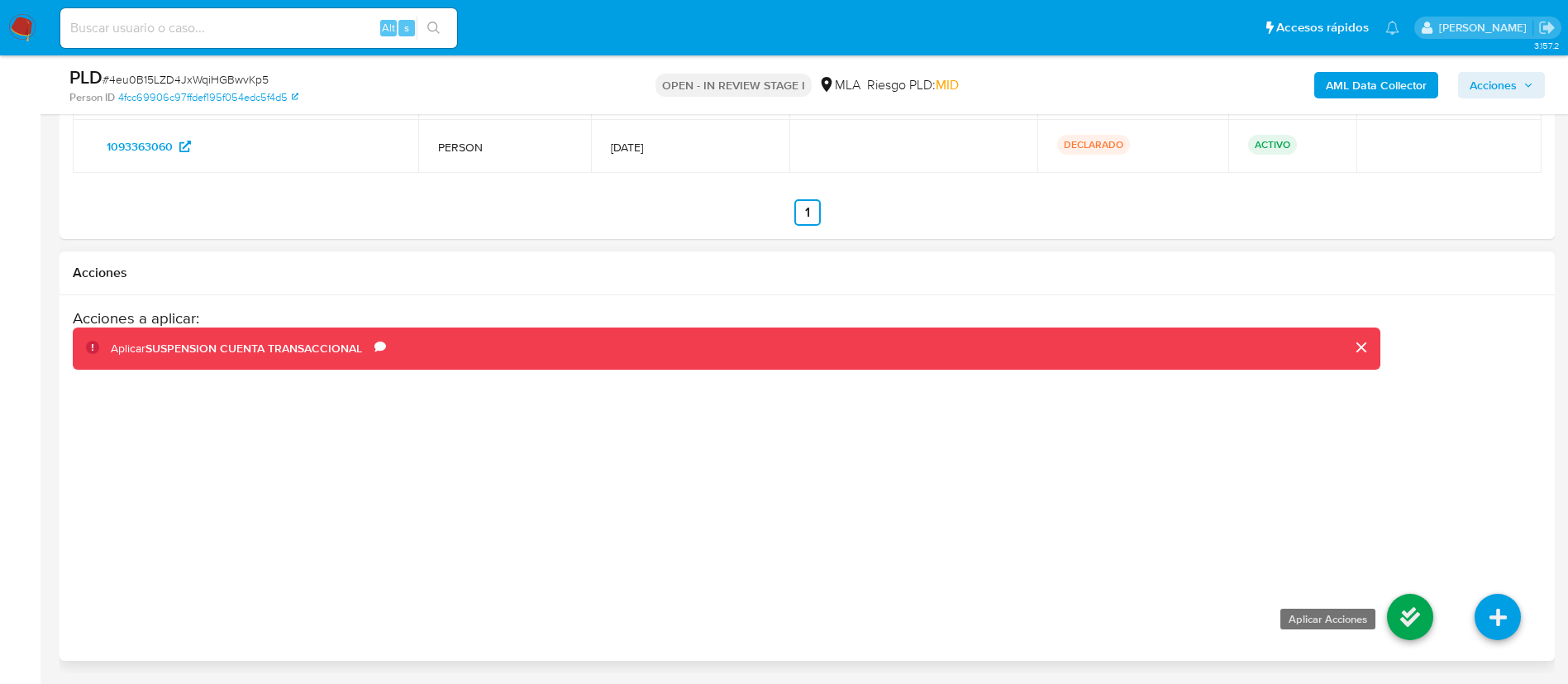
click at [1408, 620] on icon at bounding box center [1411, 616] width 46 height 46
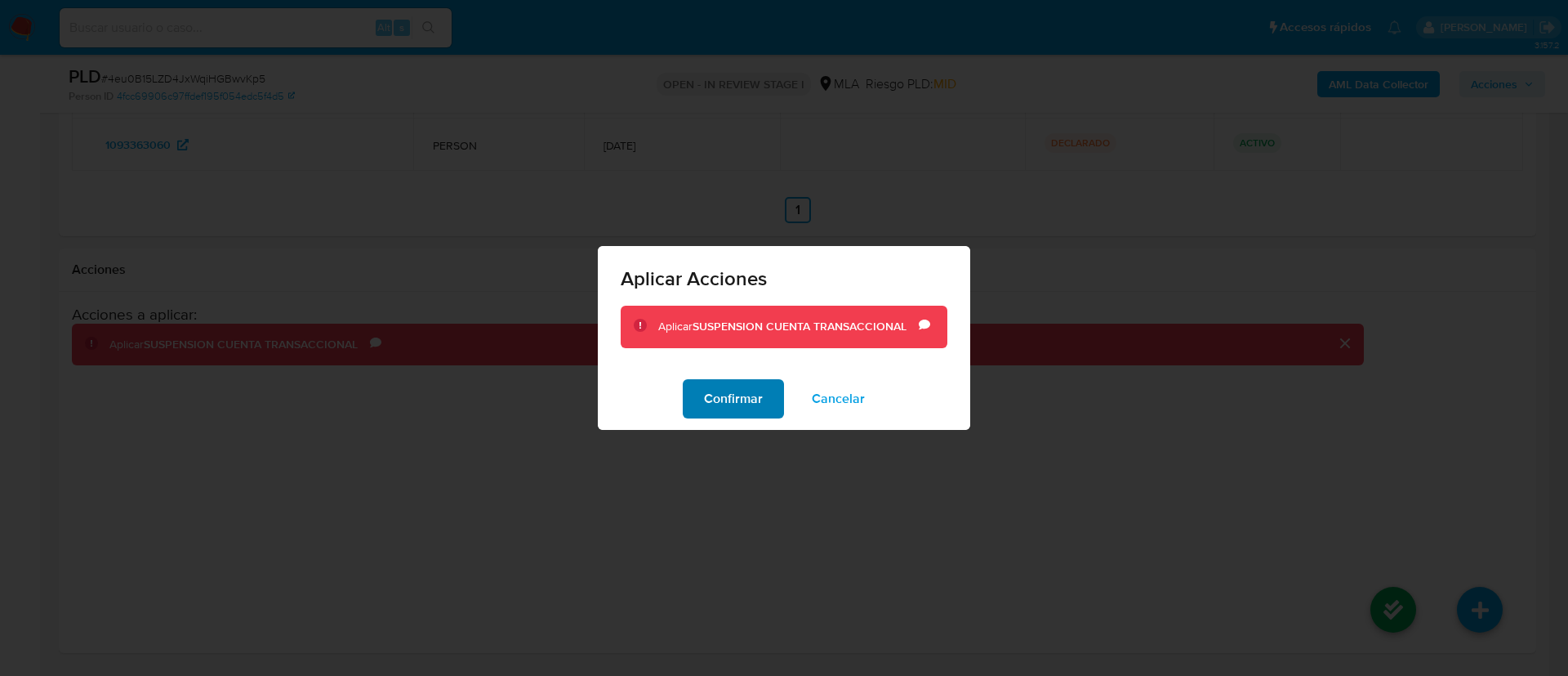
click at [723, 392] on span "Confirmar" at bounding box center [734, 399] width 59 height 36
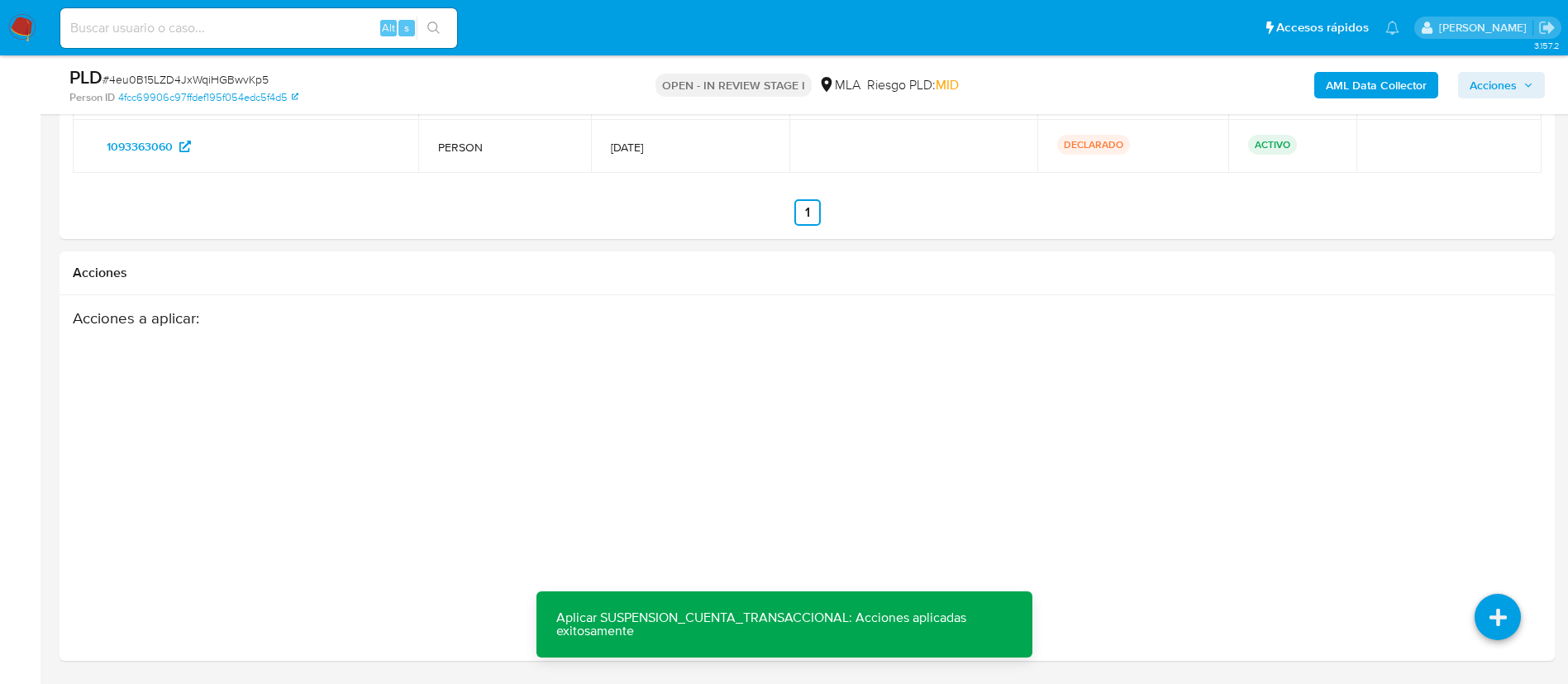
click at [1488, 87] on span "Acciones" at bounding box center [1493, 84] width 47 height 26
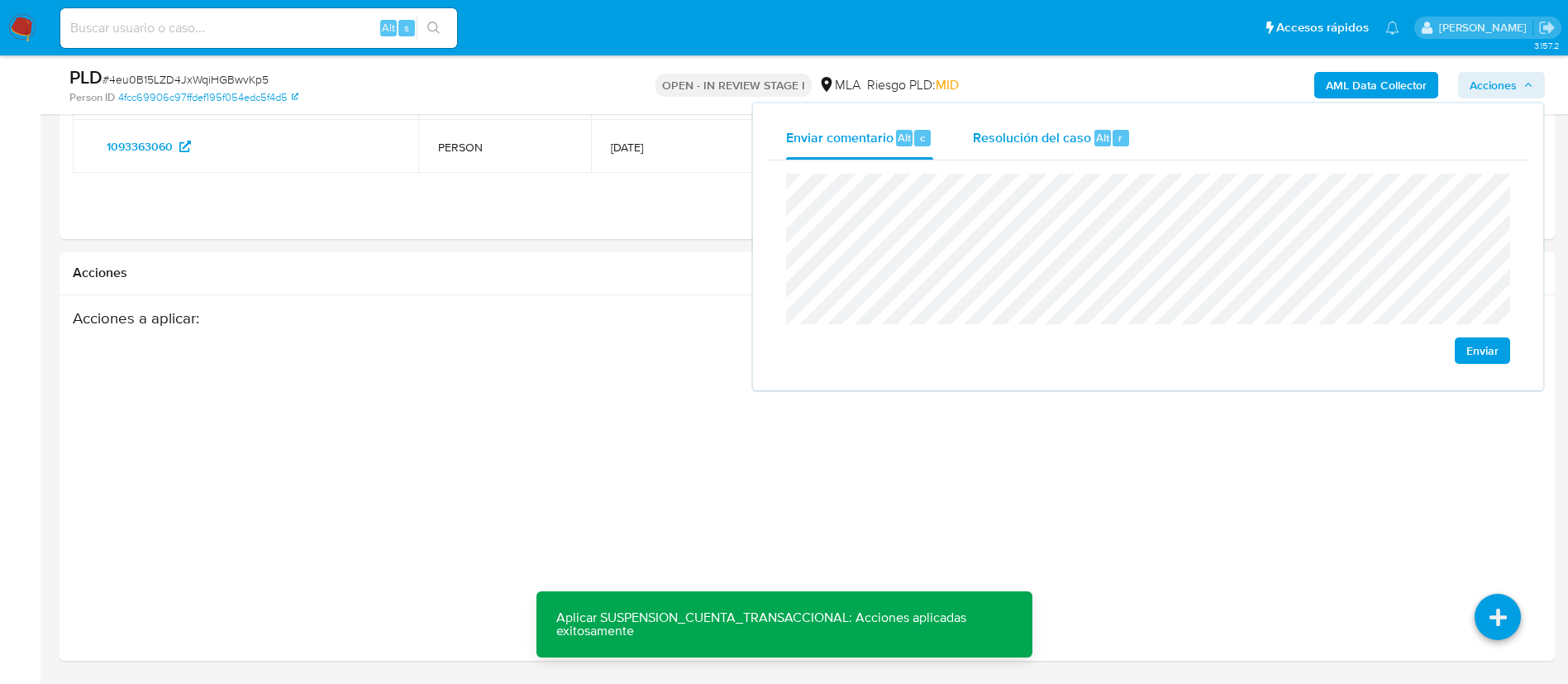
click at [1109, 151] on div "Resolución del caso Alt r" at bounding box center [1051, 138] width 157 height 43
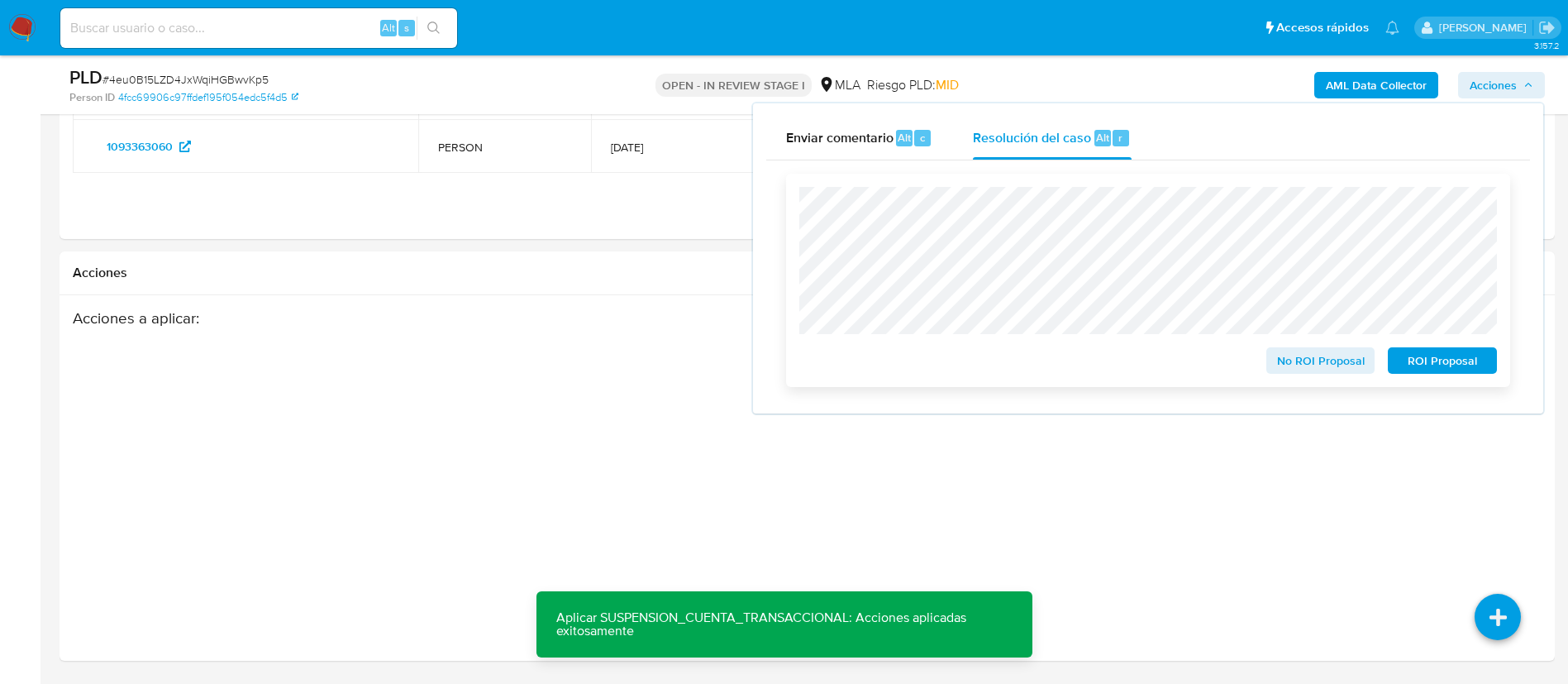
click at [1435, 362] on span "ROI Proposal" at bounding box center [1442, 360] width 86 height 23
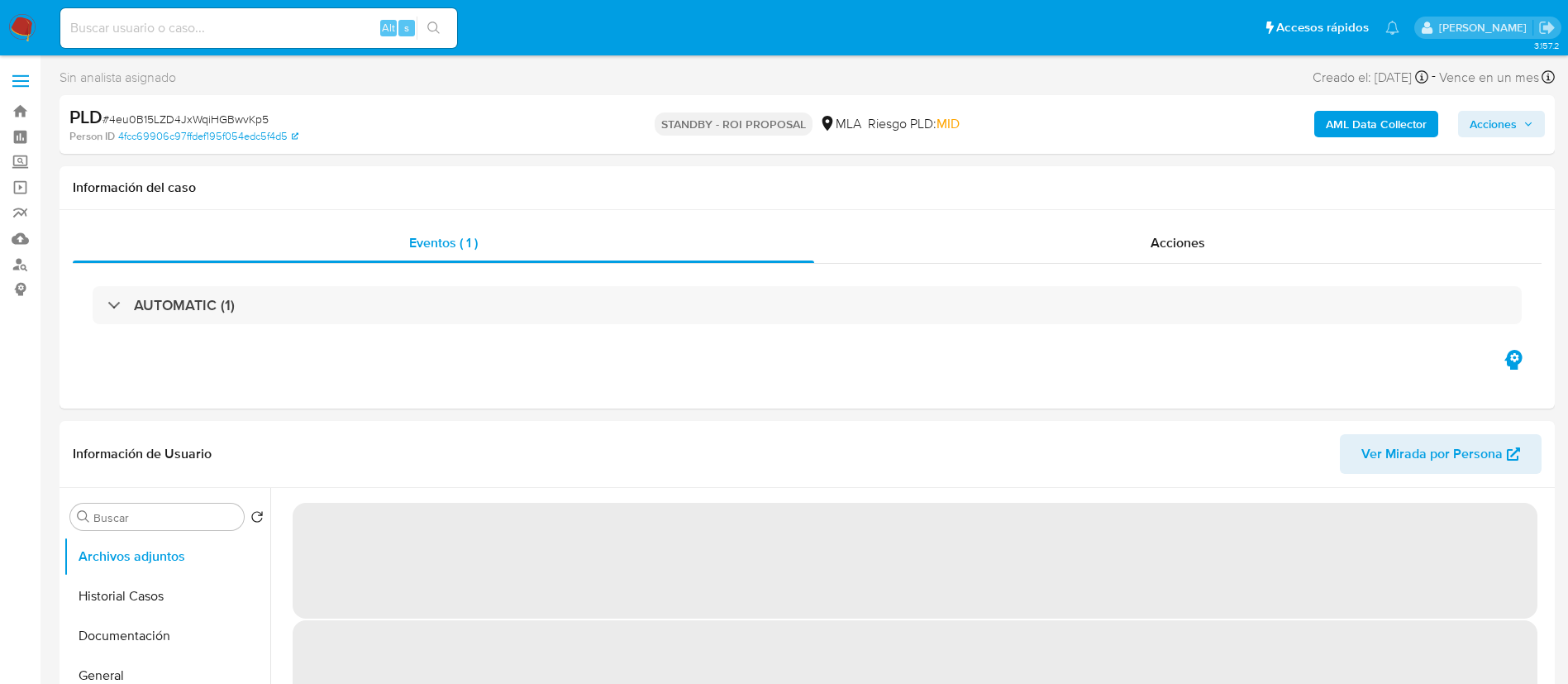
click at [355, 26] on input at bounding box center [258, 28] width 397 height 21
paste input "Djt4glzKuJD3668t4UMuQY1t"
type input "Djt4glzKuJD3668t4UMuQY1t"
select select "10"
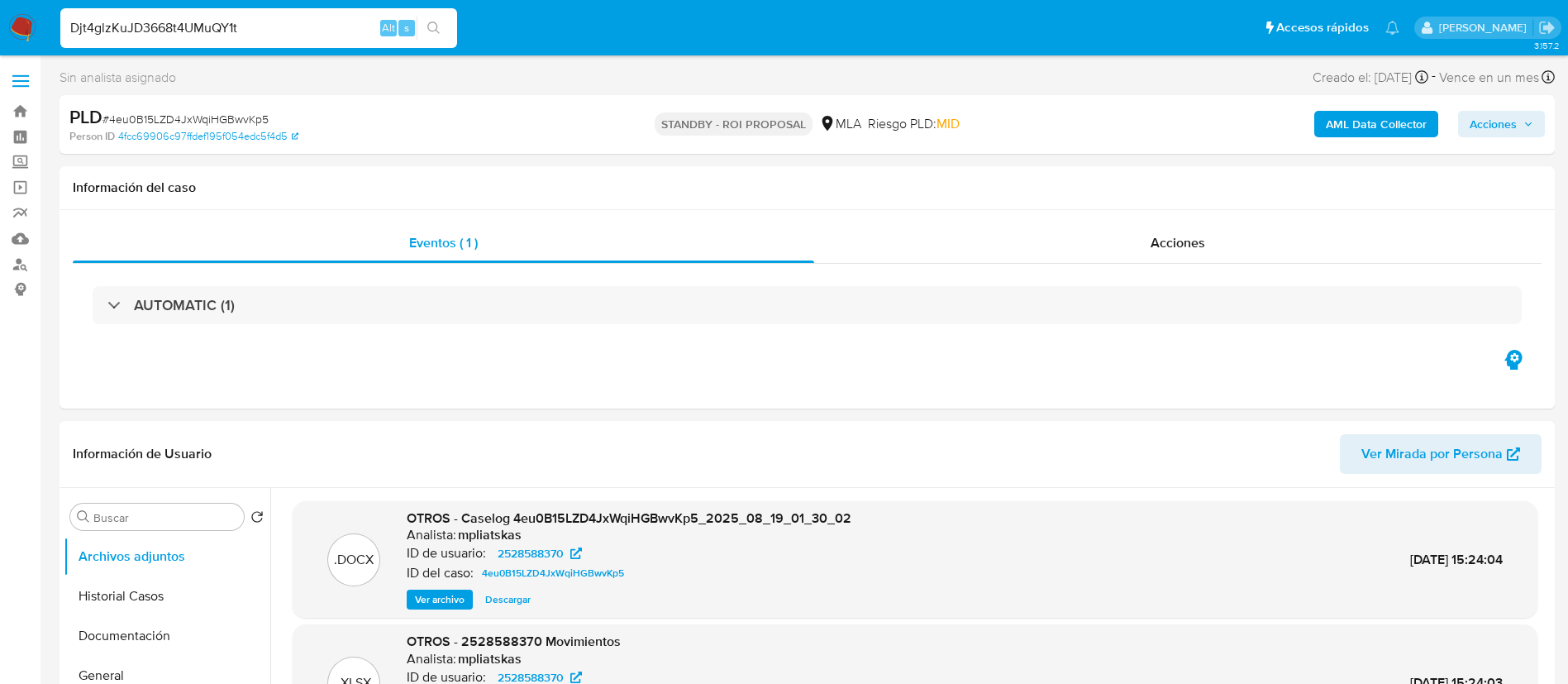
type input "Djt4glzKuJD3668t4UMuQY1t"
click at [424, 27] on button "search-icon" at bounding box center [433, 28] width 34 height 23
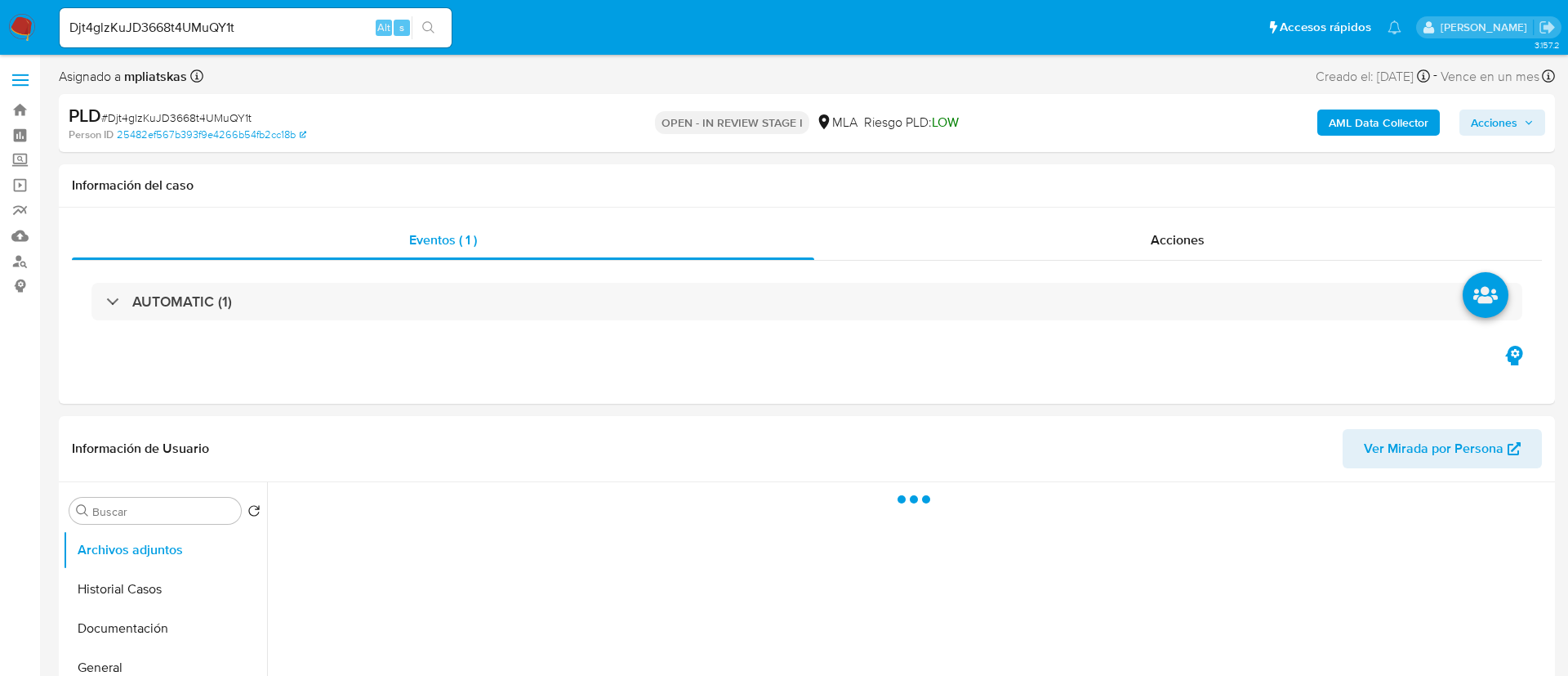
select select "10"
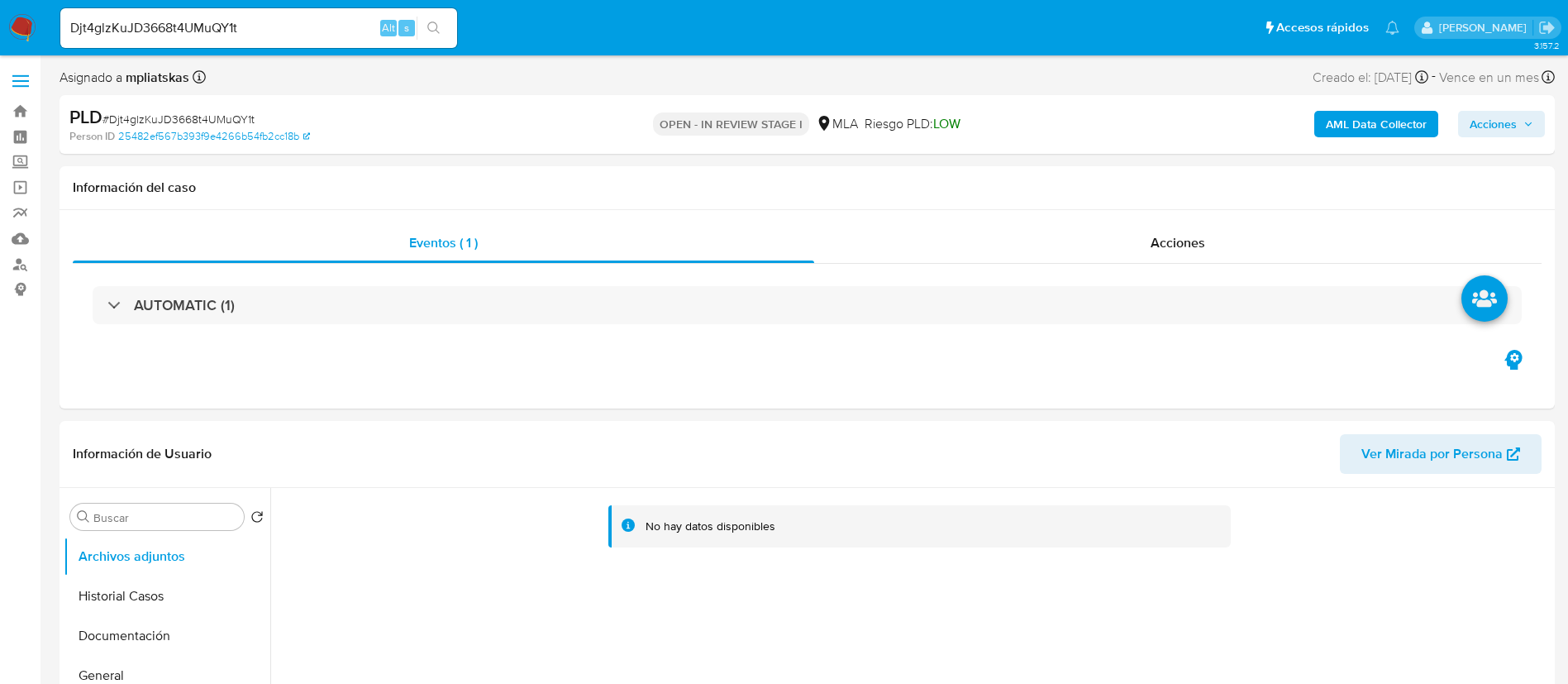
click at [1352, 123] on b "AML Data Collector" at bounding box center [1377, 124] width 100 height 26
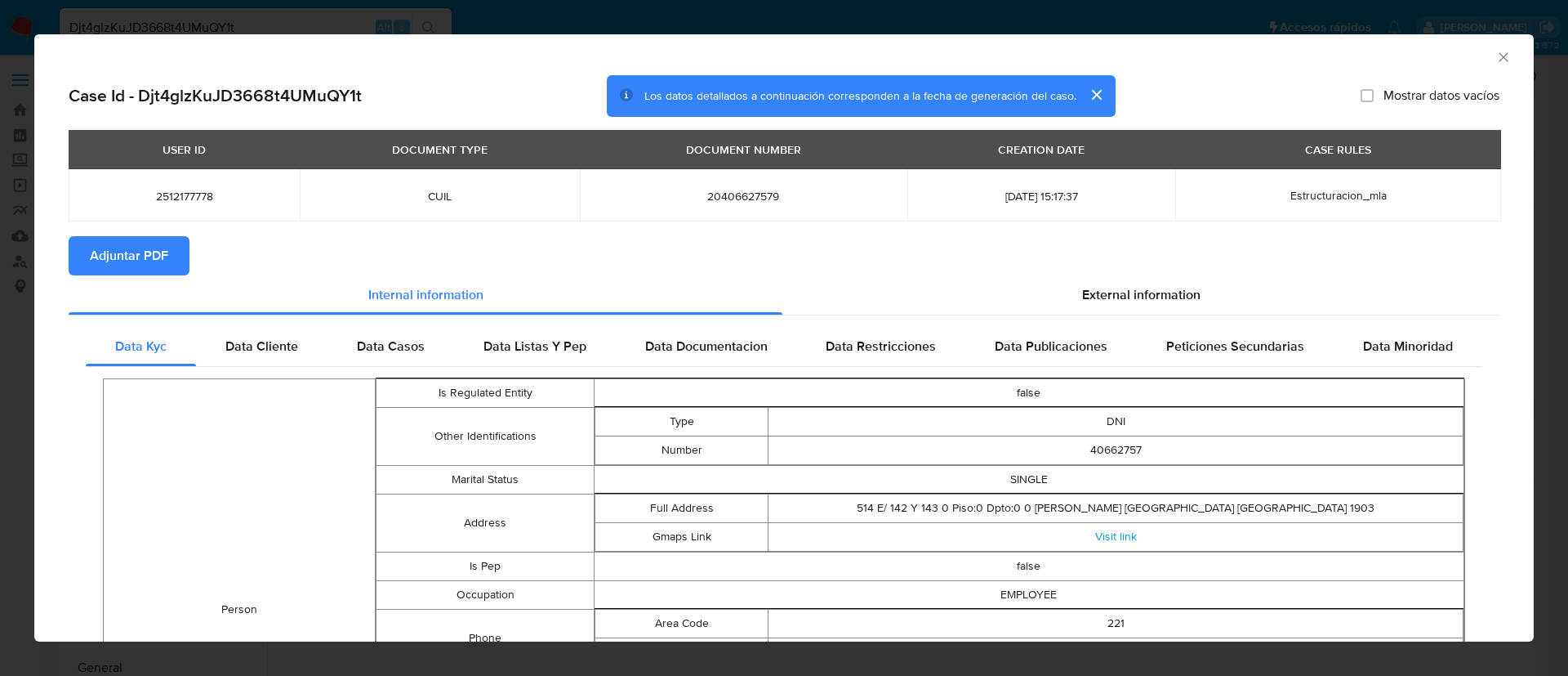
click at [138, 256] on span "Adjuntar PDF" at bounding box center [129, 256] width 78 height 36
drag, startPoint x: 184, startPoint y: 175, endPoint x: 185, endPoint y: 185, distance: 10.0
click at [184, 175] on td "2512177778" at bounding box center [184, 195] width 231 height 53
click at [185, 187] on td "2512177778" at bounding box center [184, 195] width 231 height 53
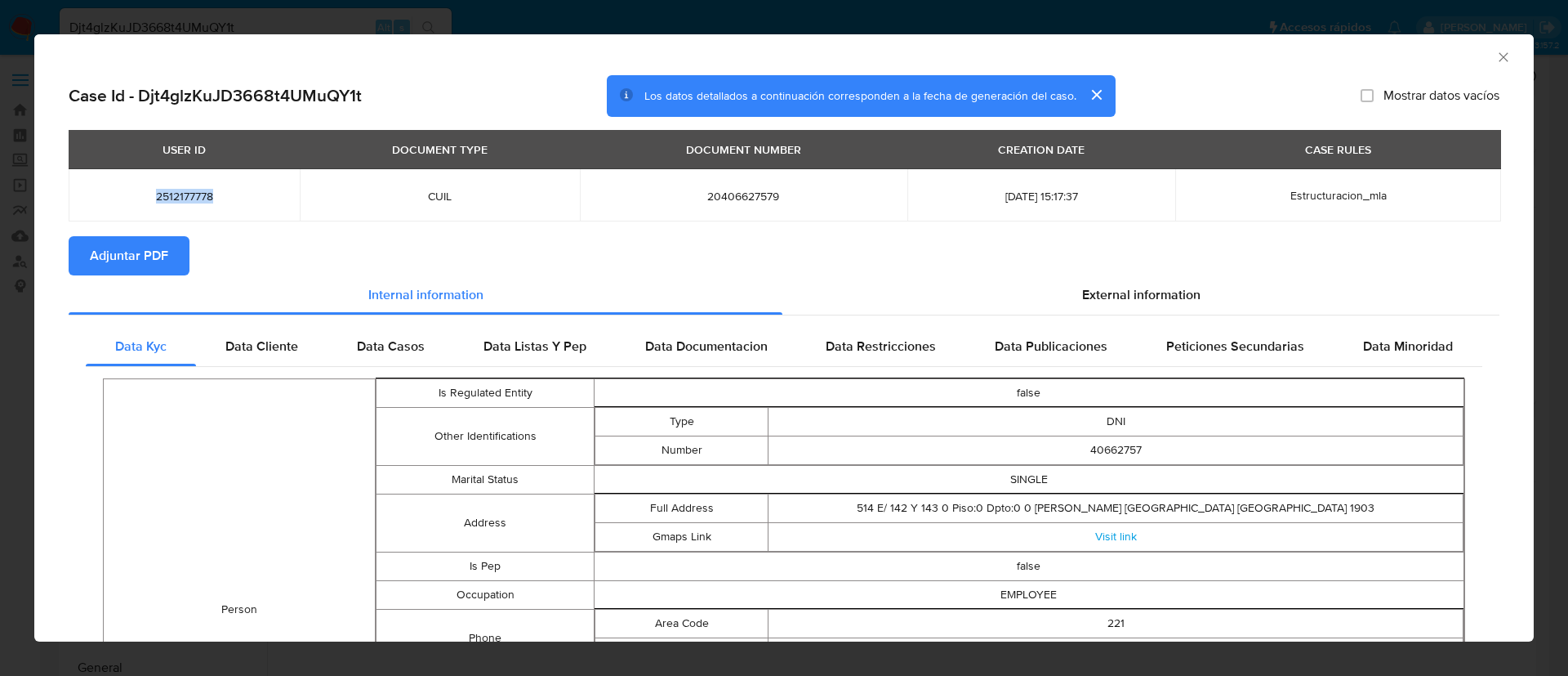
copy span "2512177778"
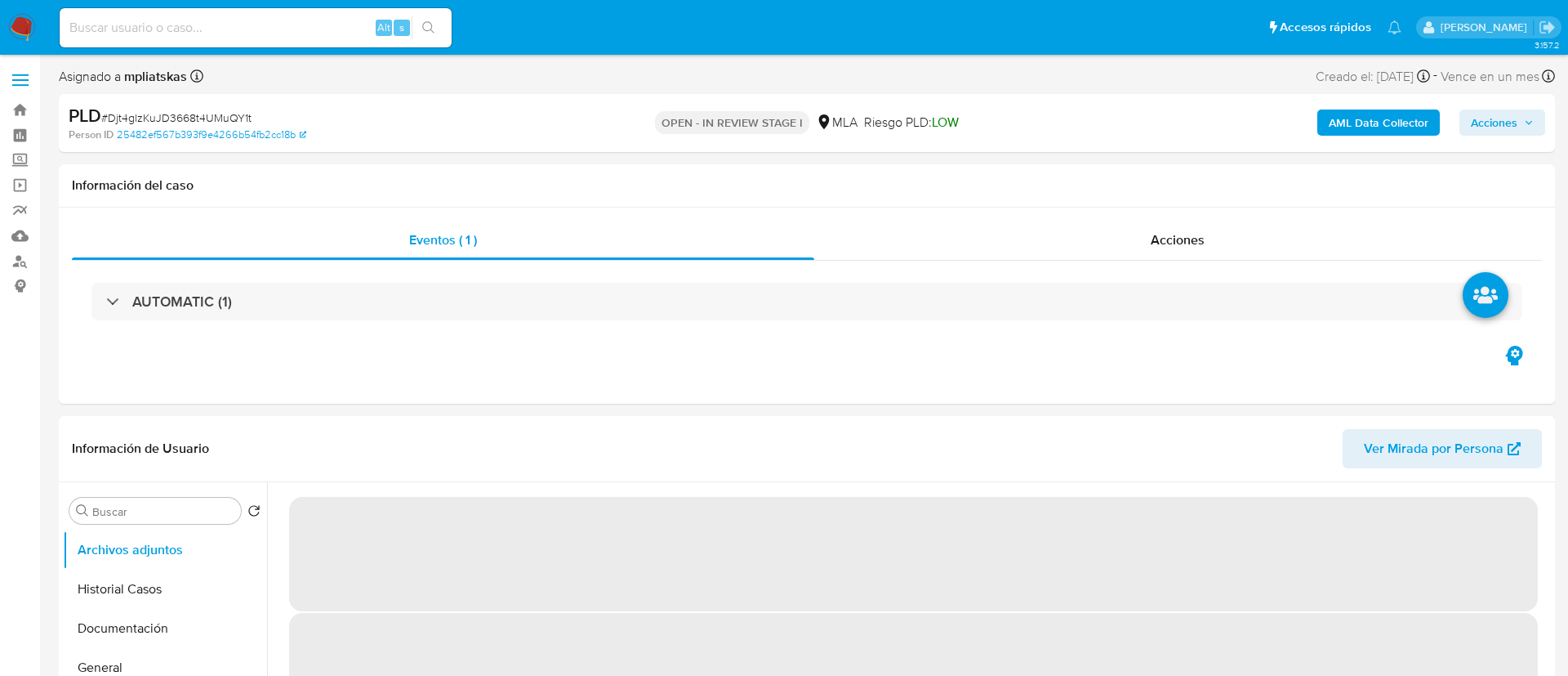
select select "10"
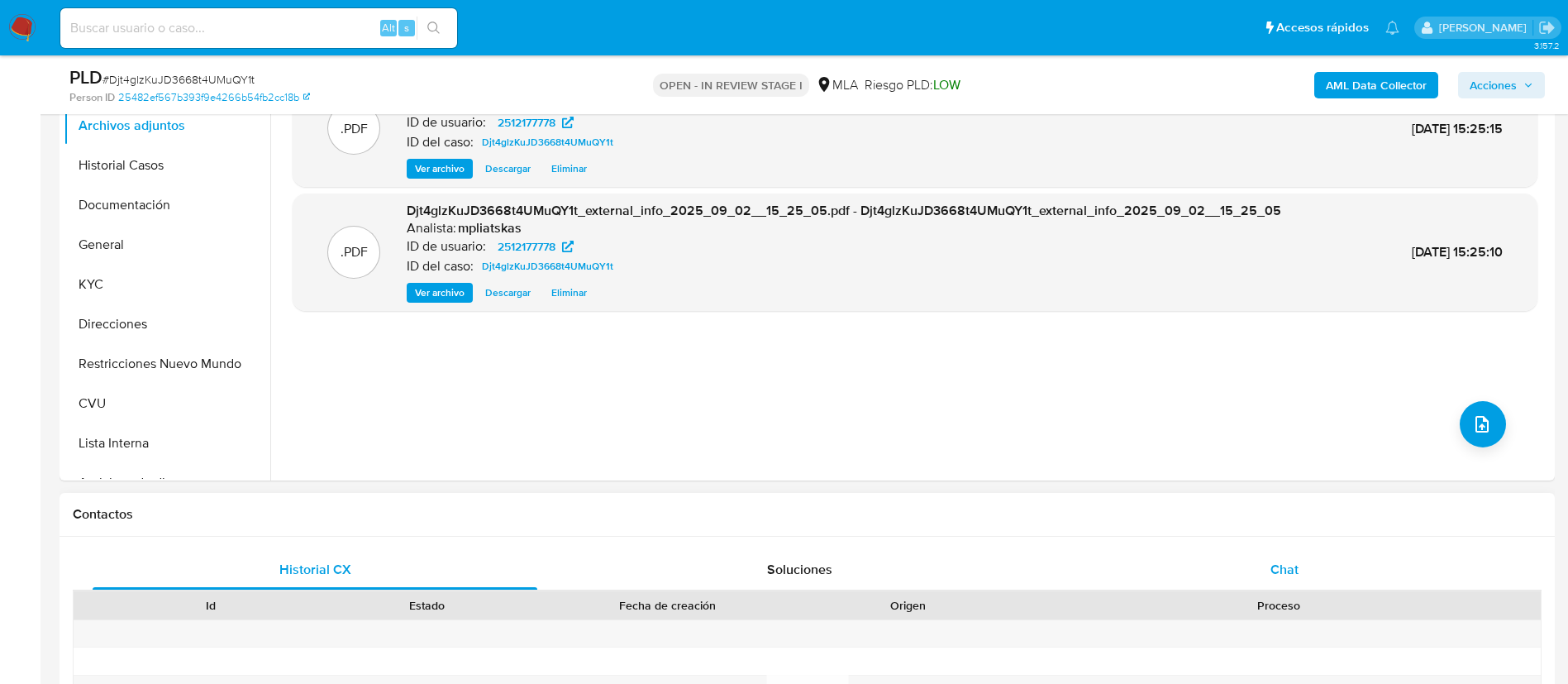
click at [1164, 550] on div "Chat" at bounding box center [1285, 569] width 444 height 40
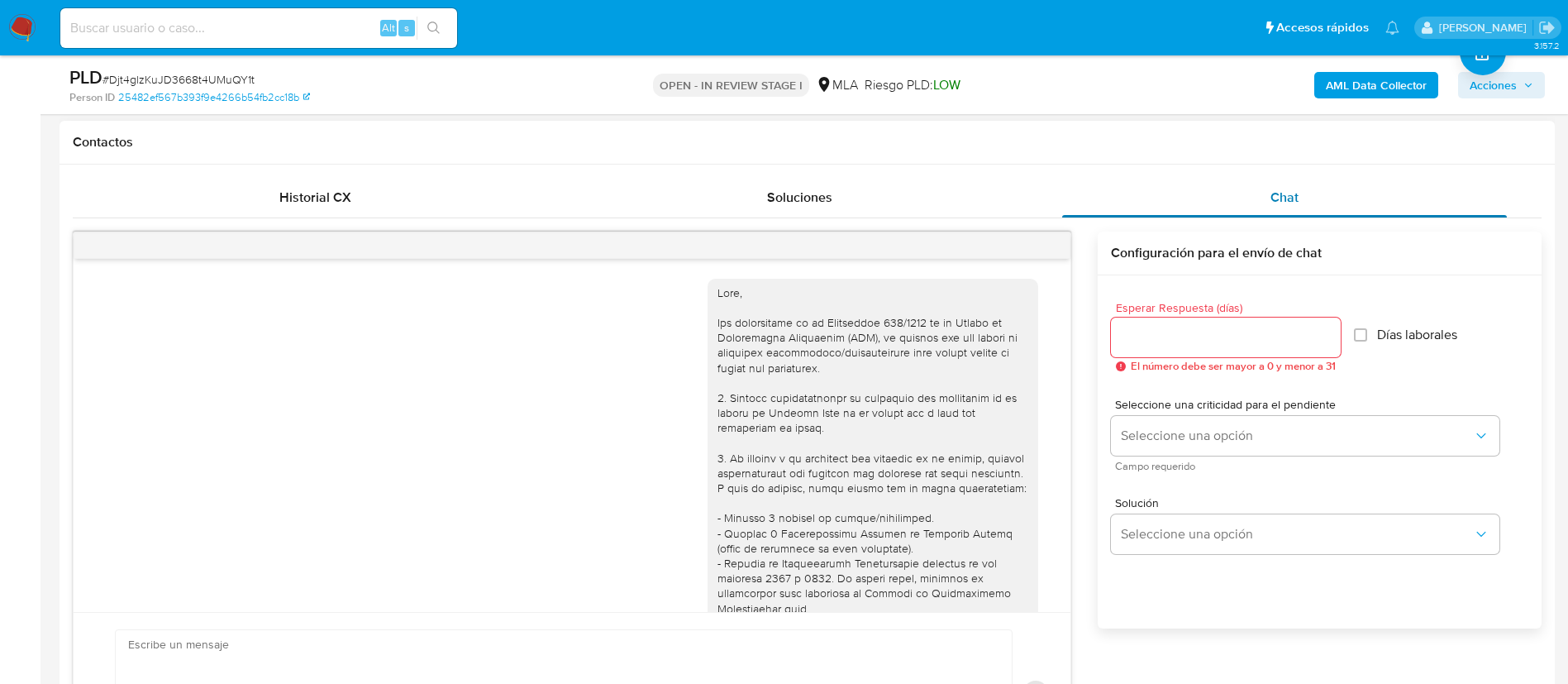
scroll to position [948, 0]
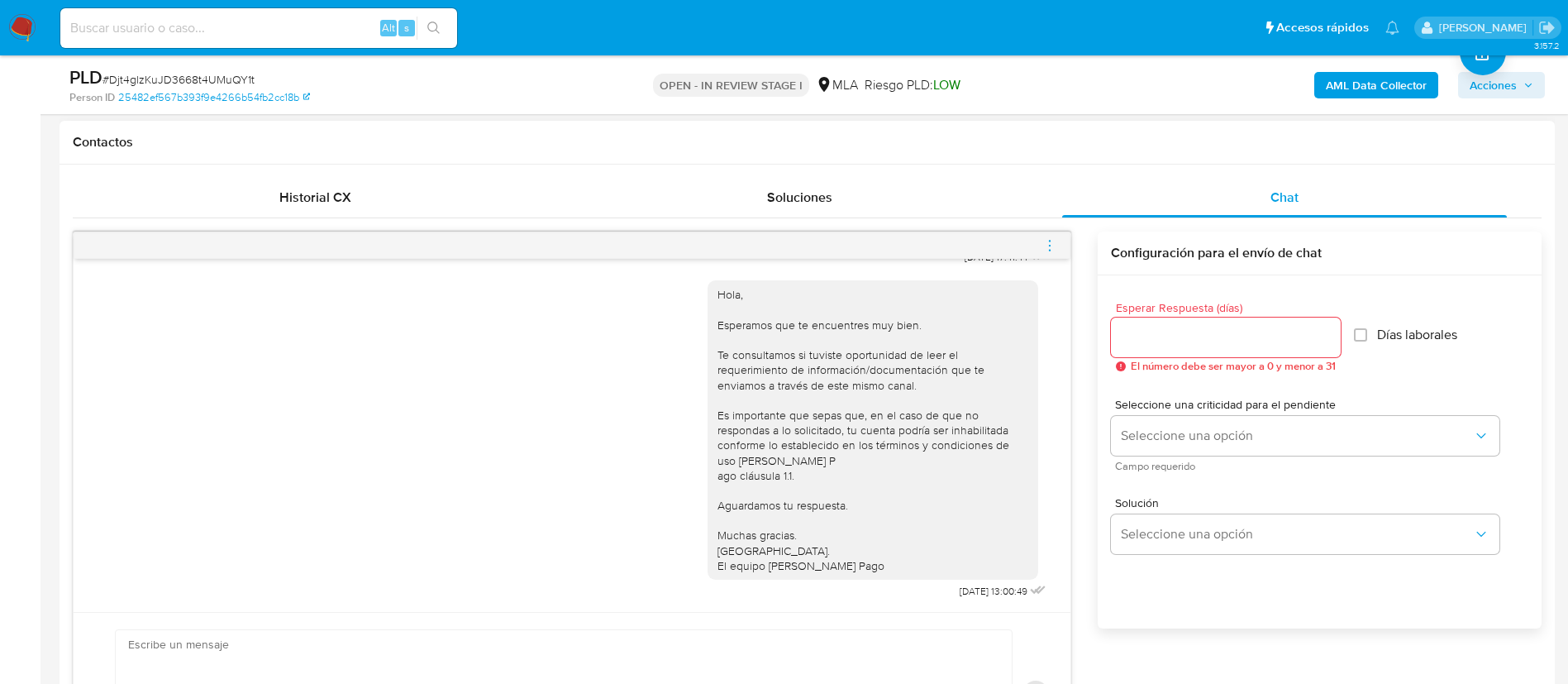
click at [1041, 243] on div at bounding box center [572, 244] width 997 height 26
click at [1045, 244] on icon "menu-action" at bounding box center [1049, 244] width 14 height 14
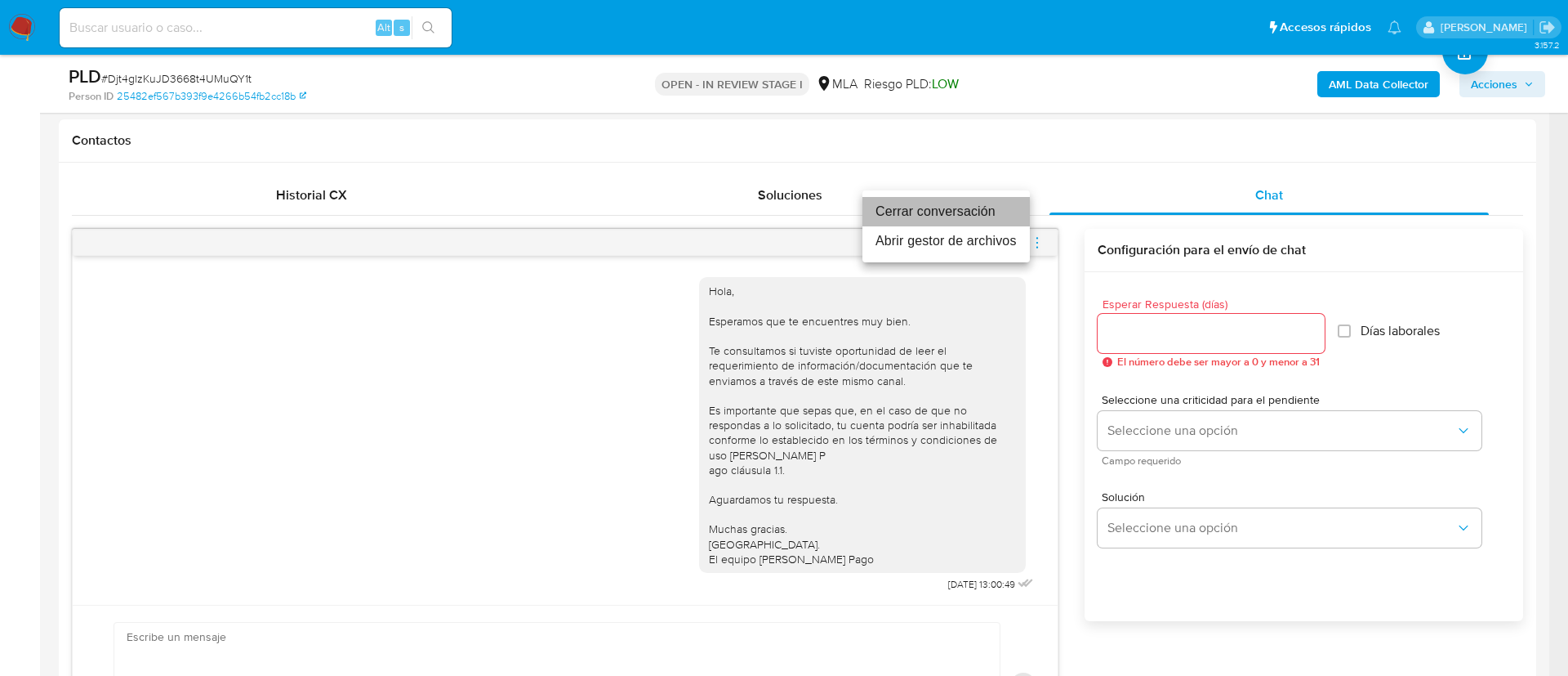
click at [986, 220] on li "Cerrar conversación" at bounding box center [946, 211] width 167 height 30
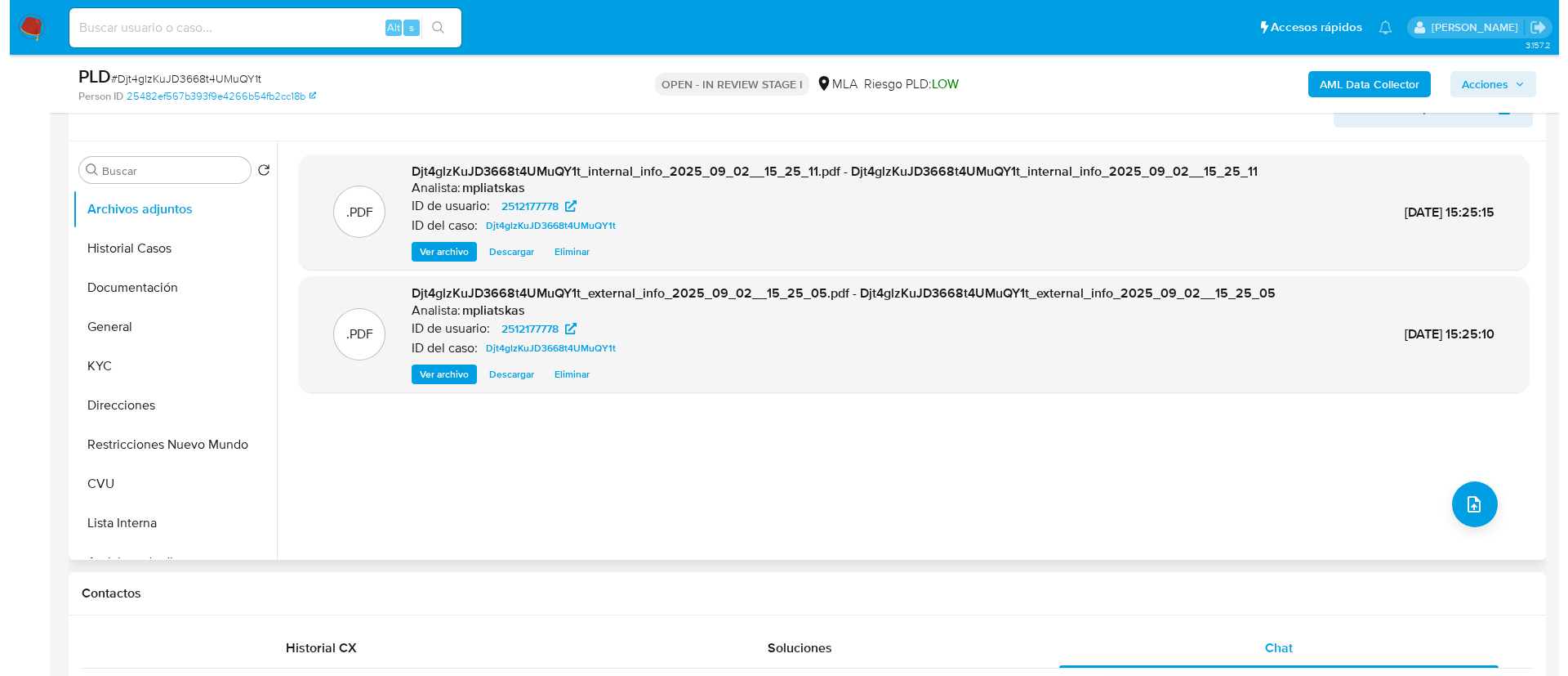
scroll to position [245, 0]
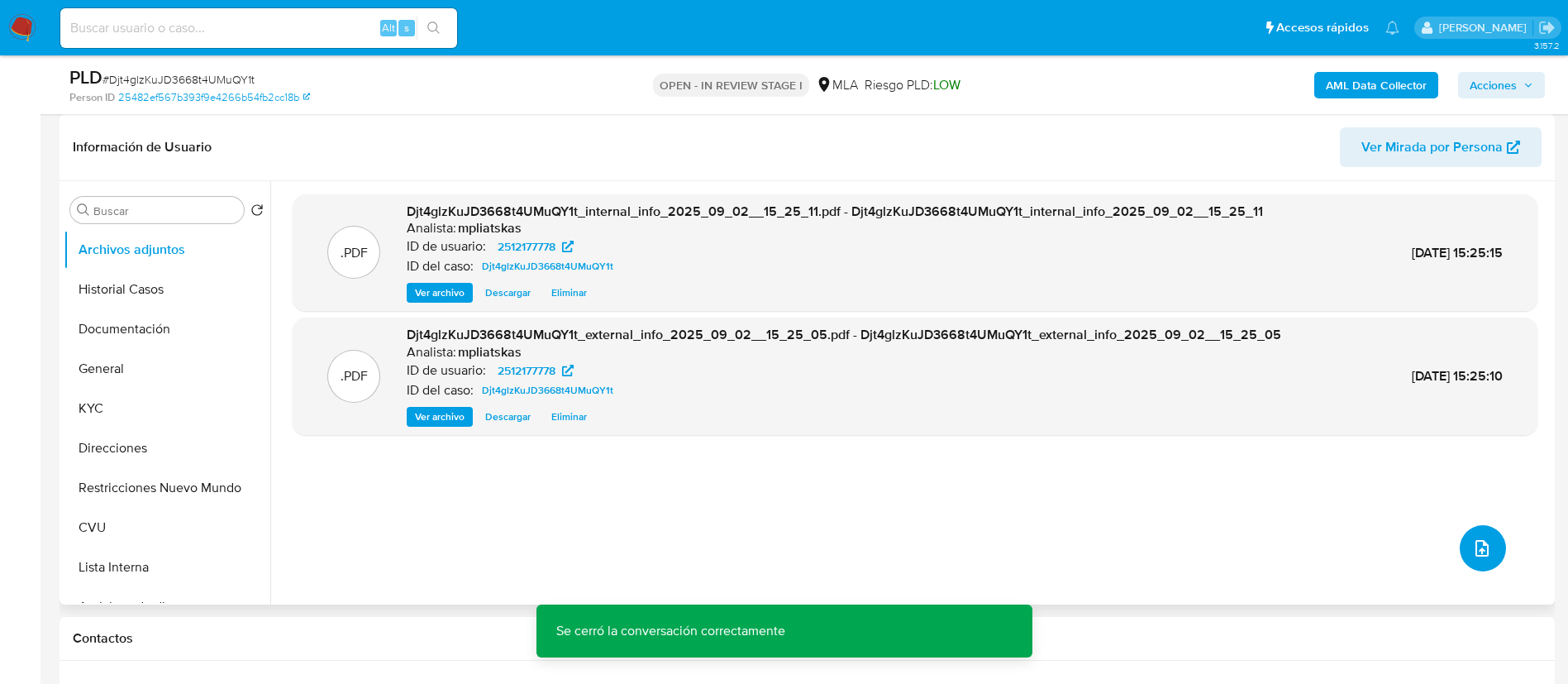
click at [1476, 563] on button "upload-file" at bounding box center [1483, 548] width 46 height 46
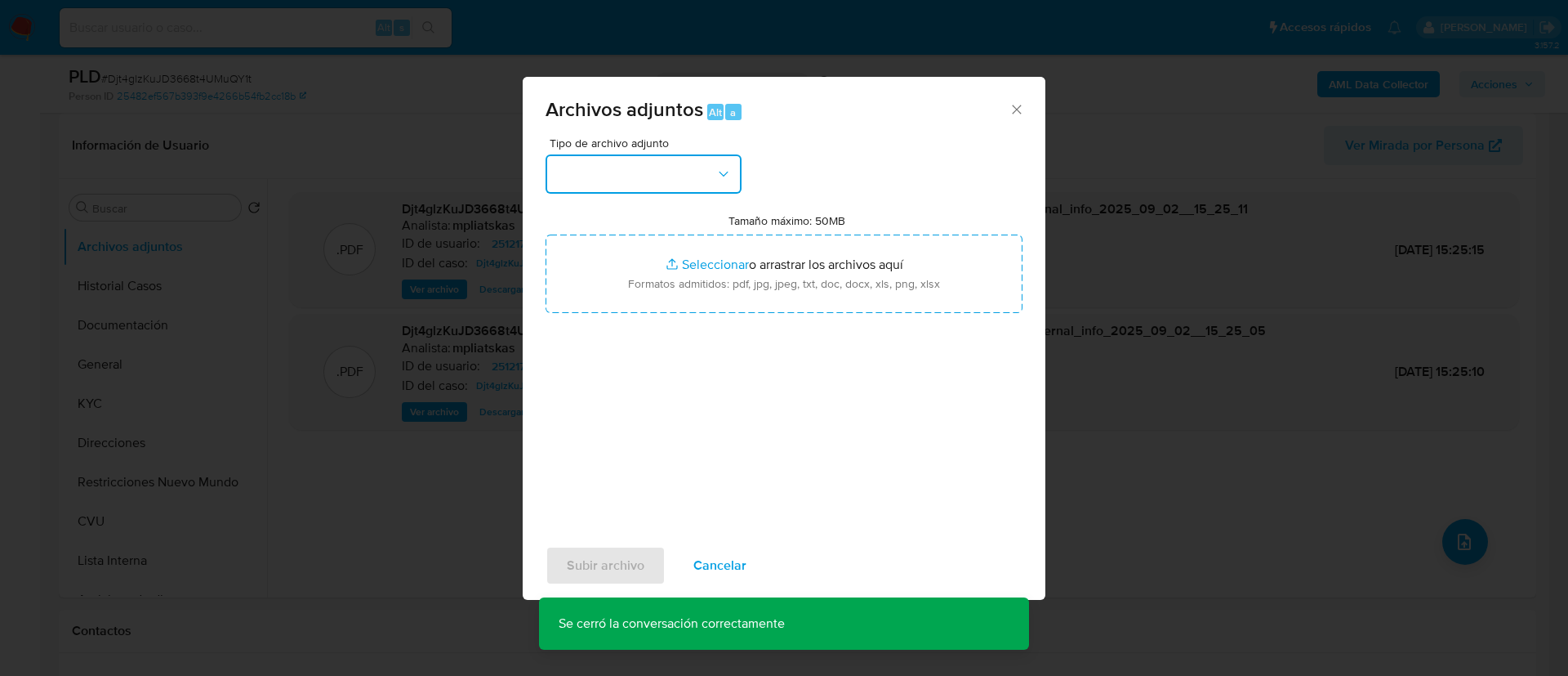
click at [631, 185] on button "button" at bounding box center [643, 174] width 196 height 39
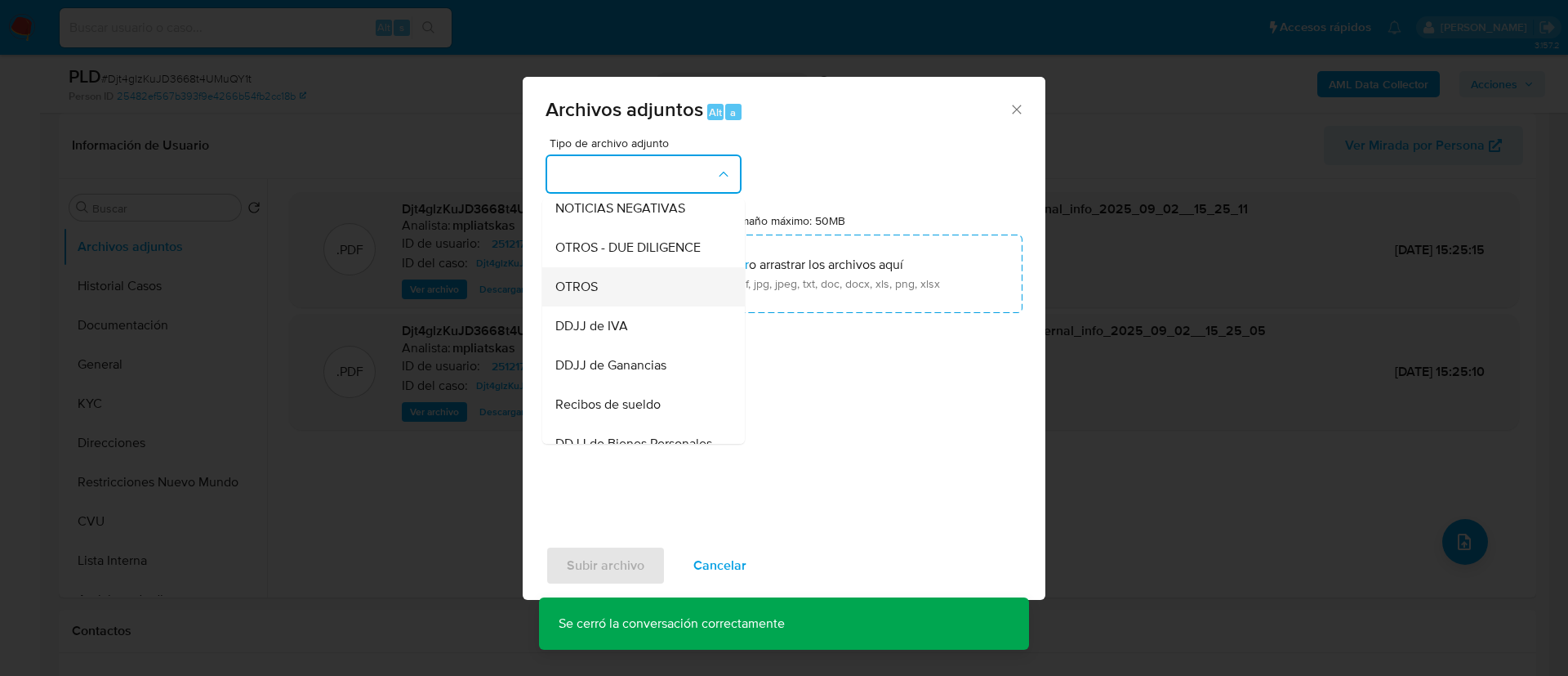
click at [626, 285] on div "OTROS" at bounding box center [638, 286] width 167 height 39
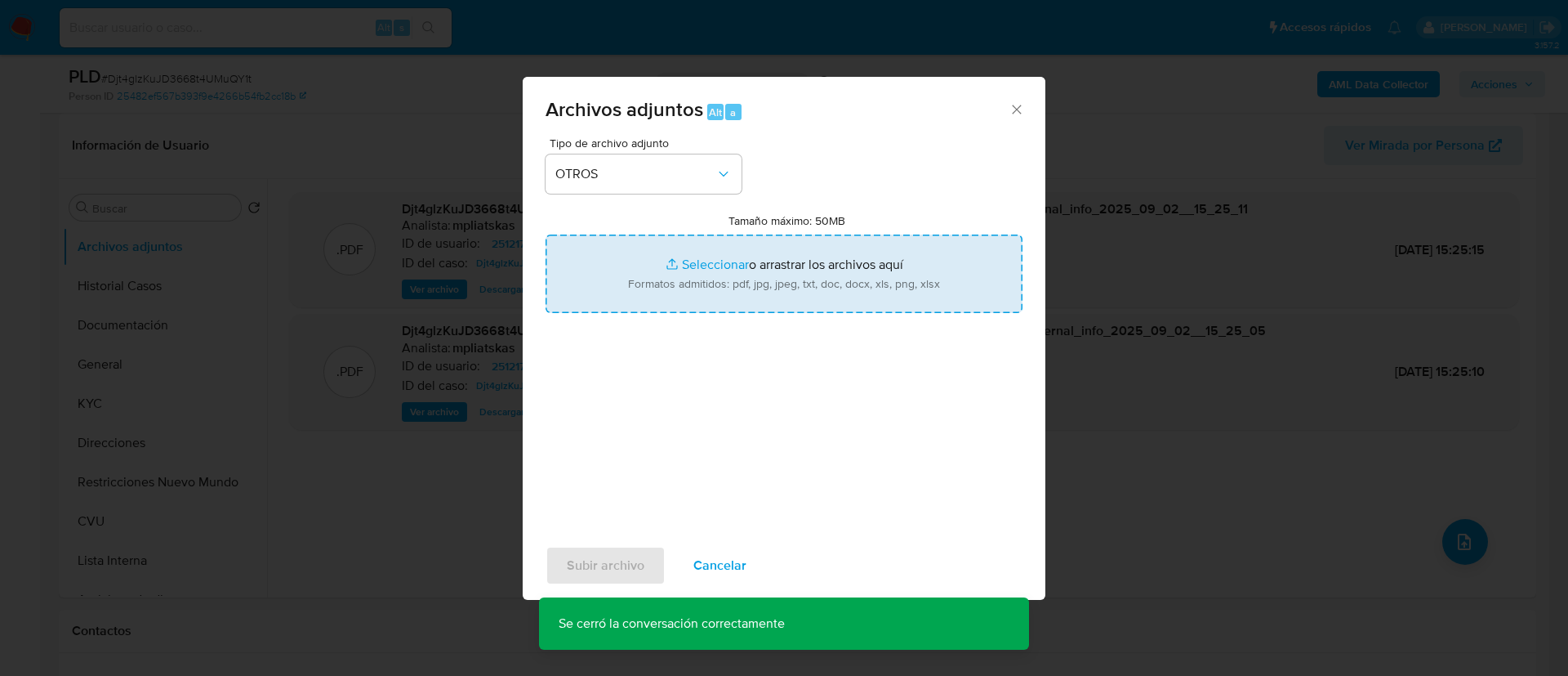
click at [633, 266] on input "Tamaño máximo: 50MB Seleccionar archivos" at bounding box center [784, 274] width 477 height 78
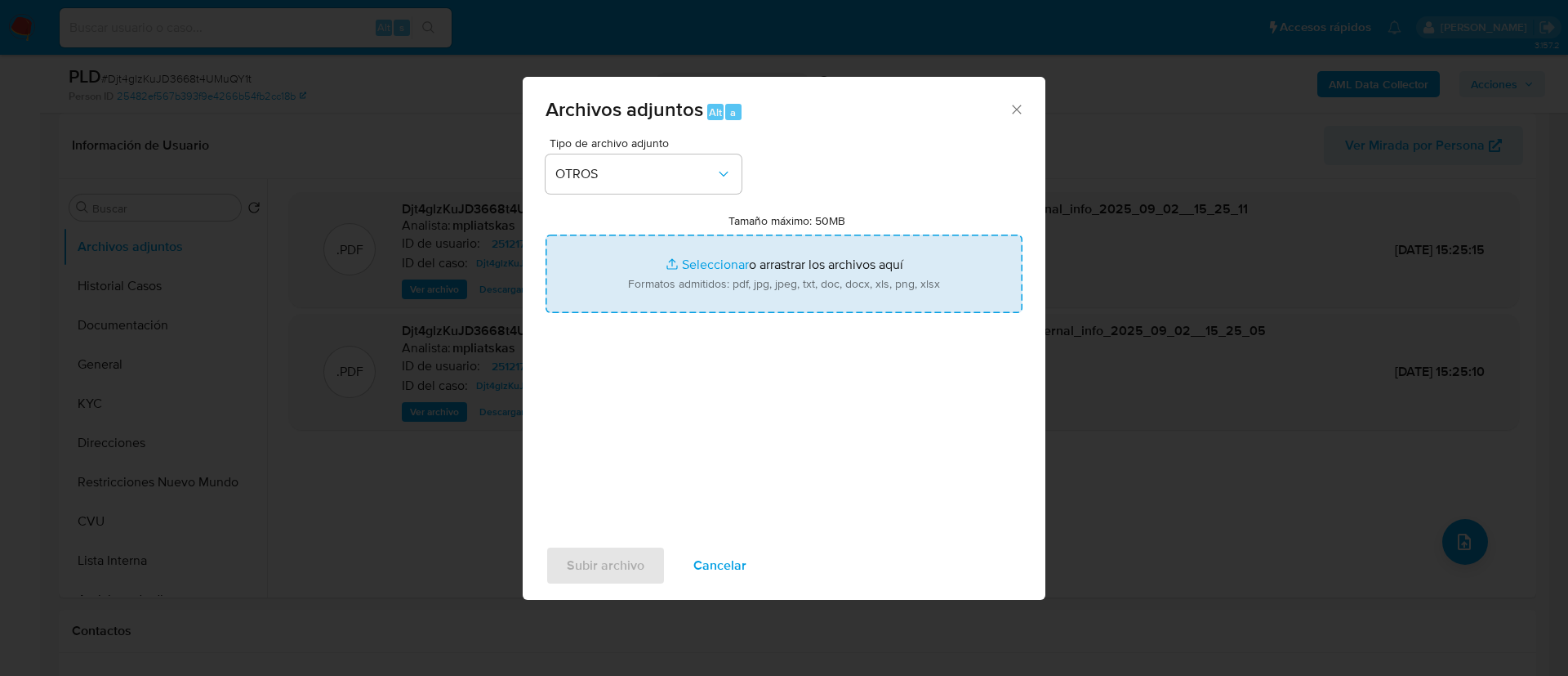
type input "C:\fakepath\2512177778 Movimientos.xlsx"
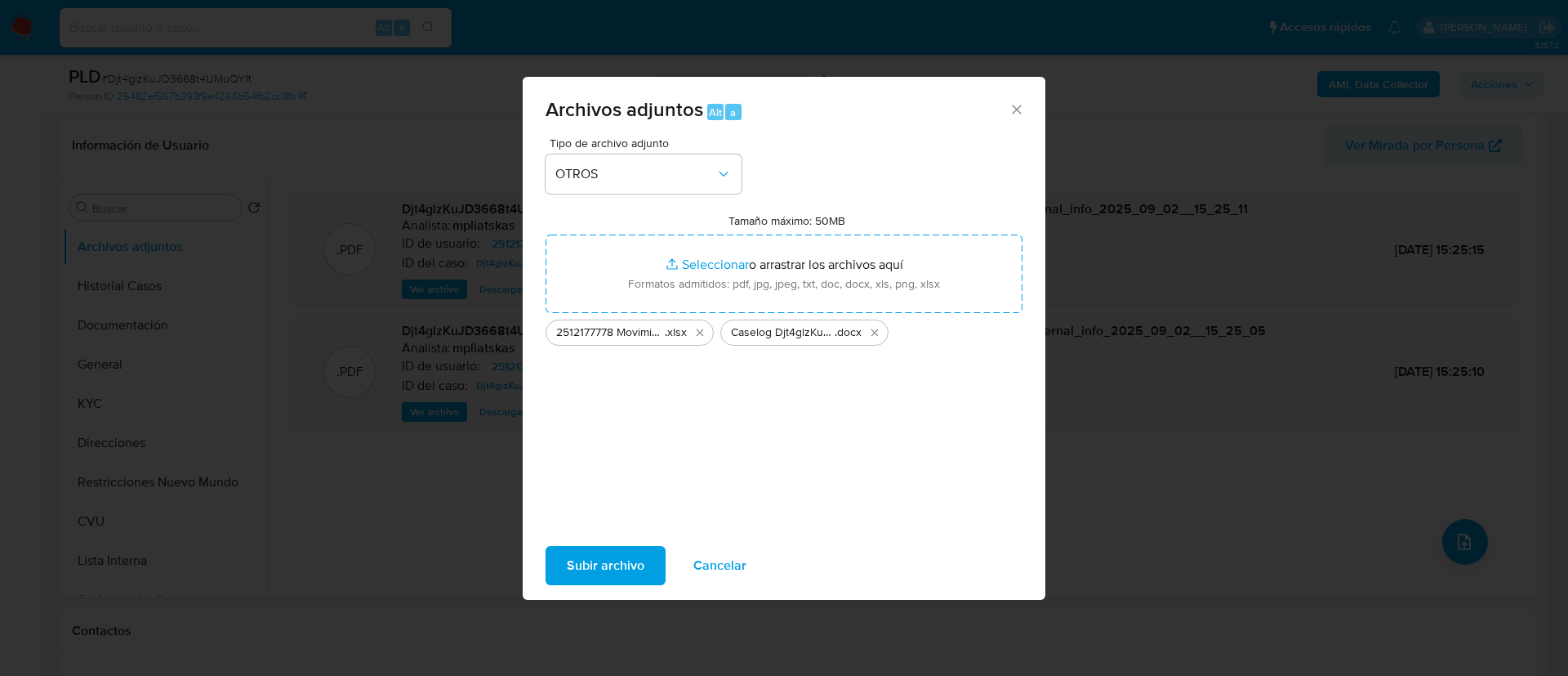
click at [636, 569] on span "Subir archivo" at bounding box center [605, 565] width 77 height 36
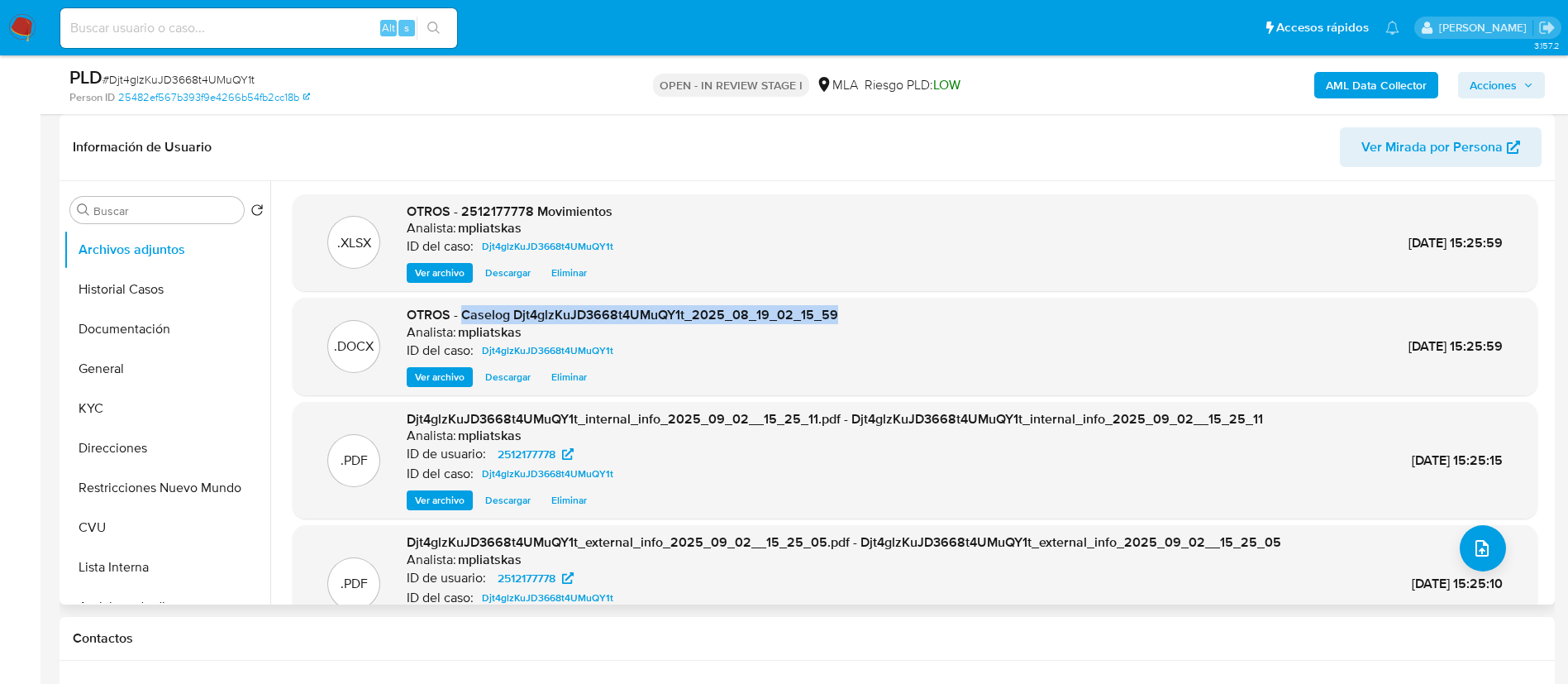
drag, startPoint x: 461, startPoint y: 310, endPoint x: 848, endPoint y: 312, distance: 387.0
click at [848, 312] on div ".DOCX OTROS - Caselog Djt4glzKuJD3668t4UMuQY1t_2025_08_19_02_15_59 Analista: mp…" at bounding box center [915, 347] width 1229 height 81
copy span "Caselog Djt4glzKuJD3668t4UMuQY1t_2025_08_19_02_15_59"
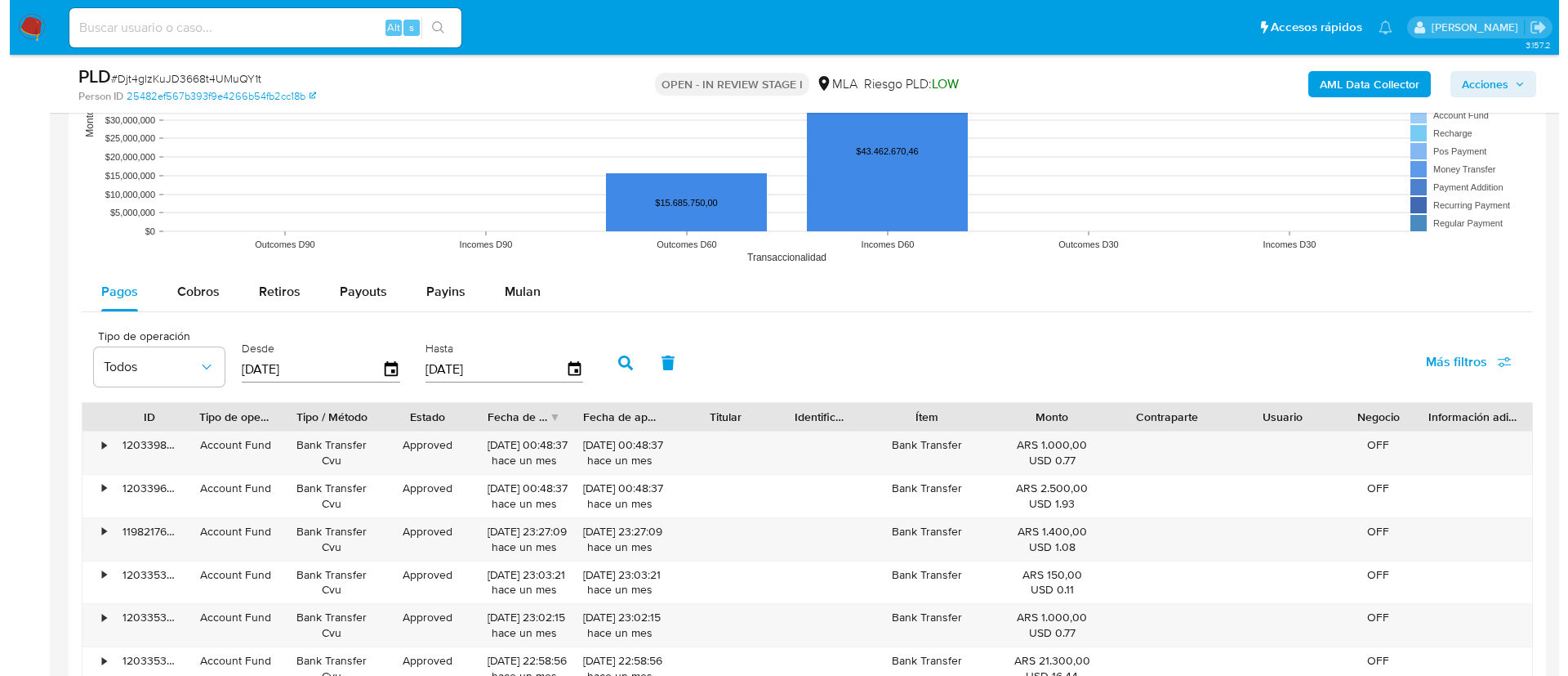
scroll to position [2873, 0]
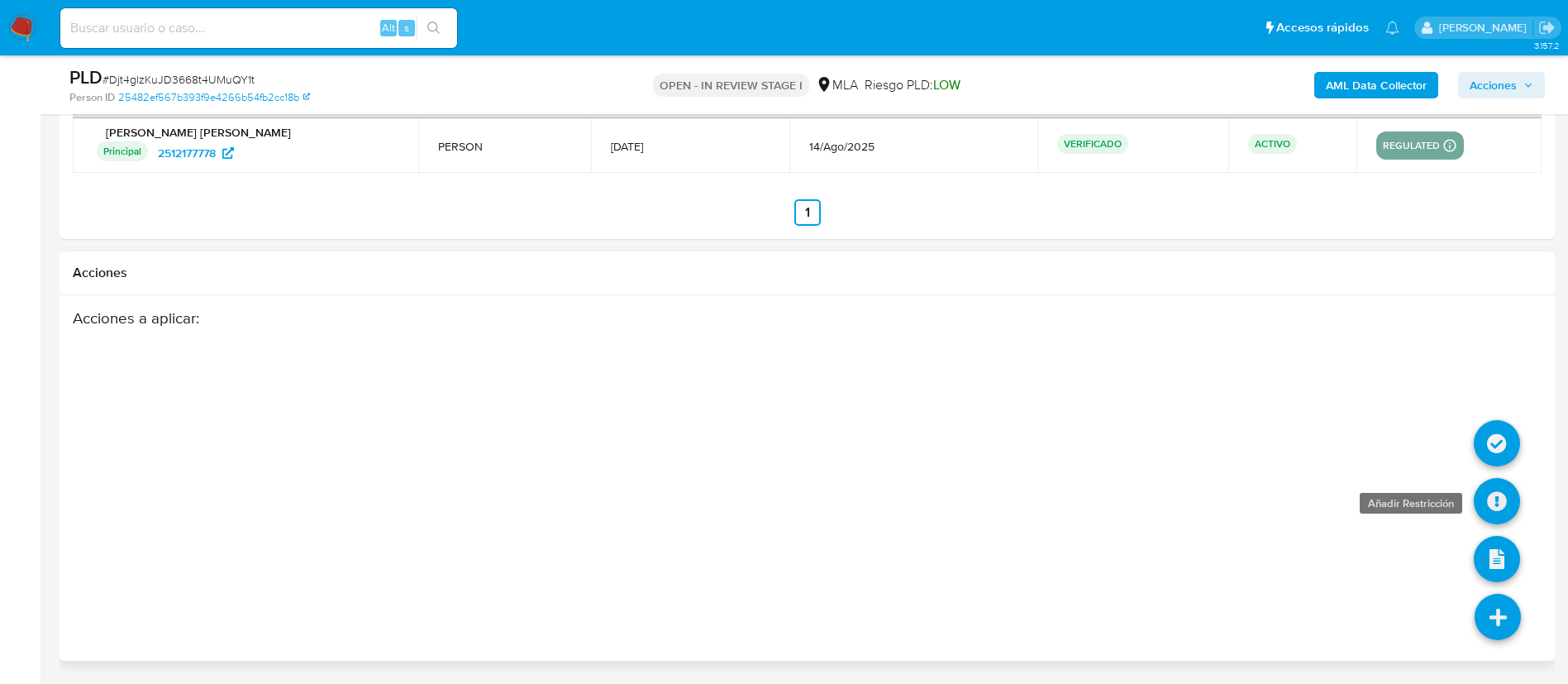
click at [1500, 504] on icon at bounding box center [1497, 501] width 46 height 46
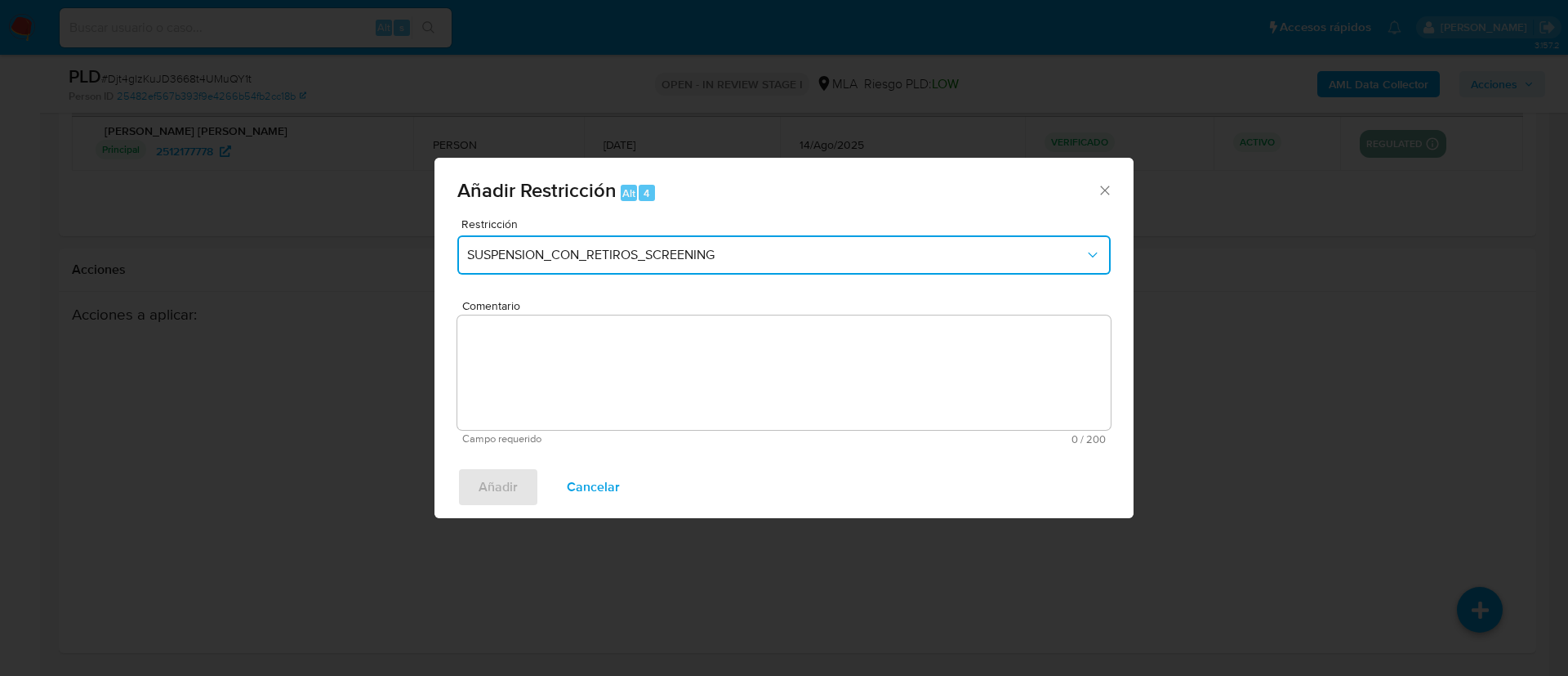
click at [642, 245] on button "SUSPENSION_CON_RETIROS_SCREENING" at bounding box center [784, 254] width 654 height 39
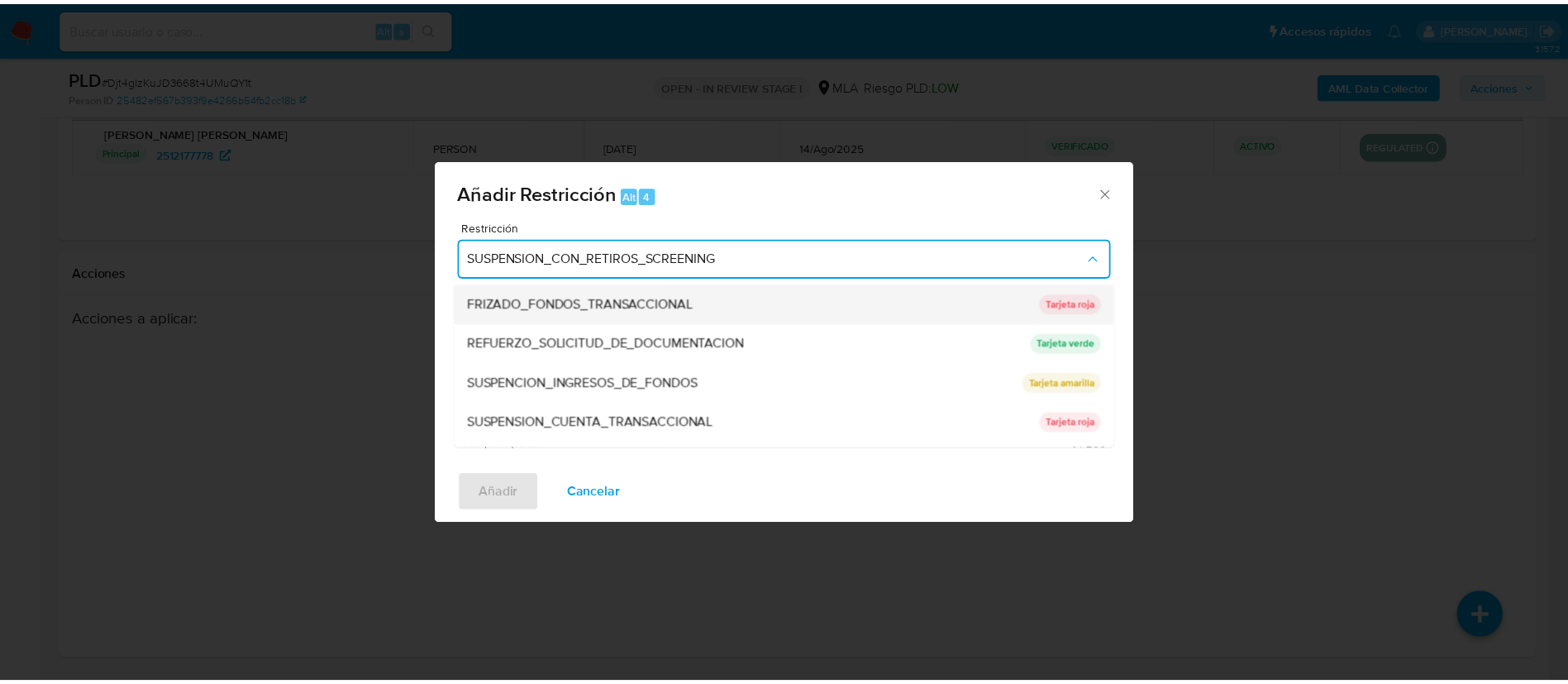
scroll to position [351, 0]
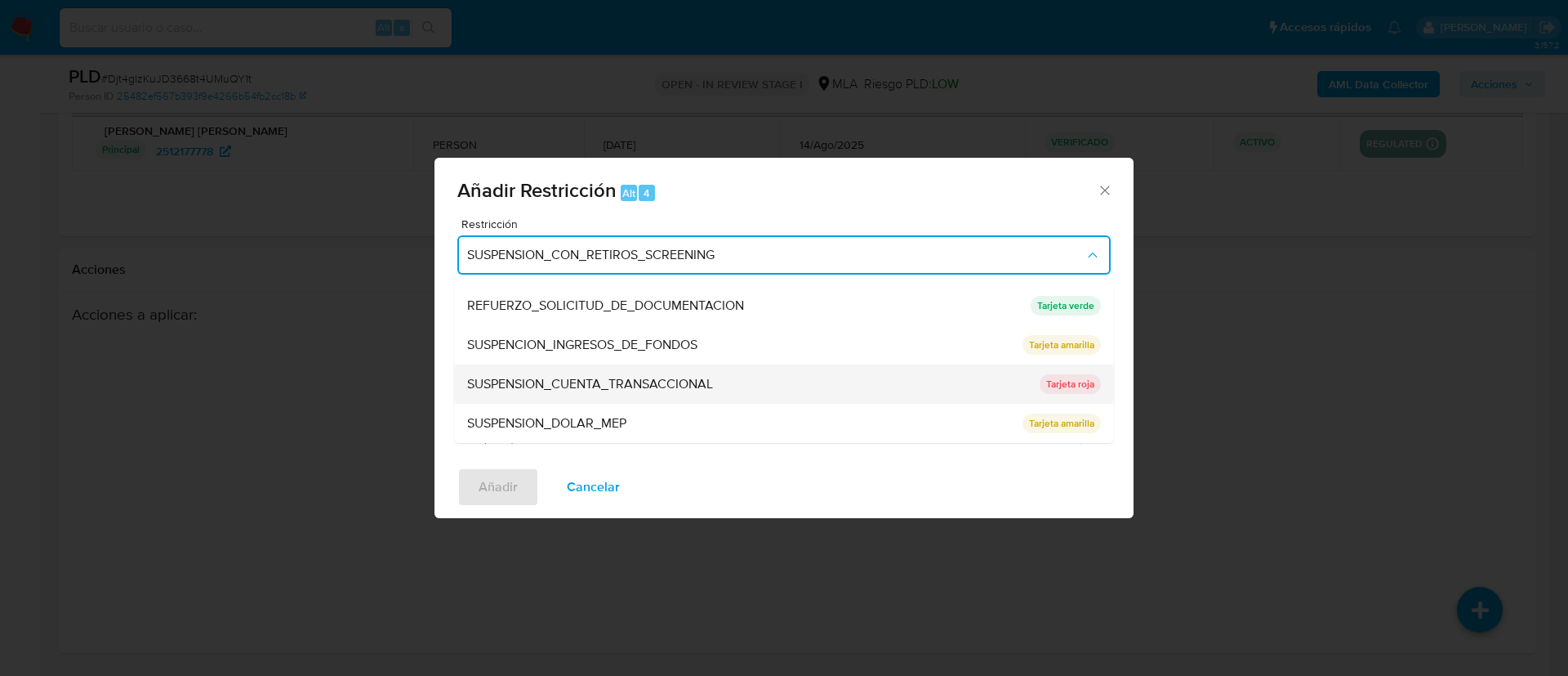
click at [654, 369] on div "SUSPENSION_CUENTA_TRANSACCIONAL" at bounding box center [748, 384] width 563 height 39
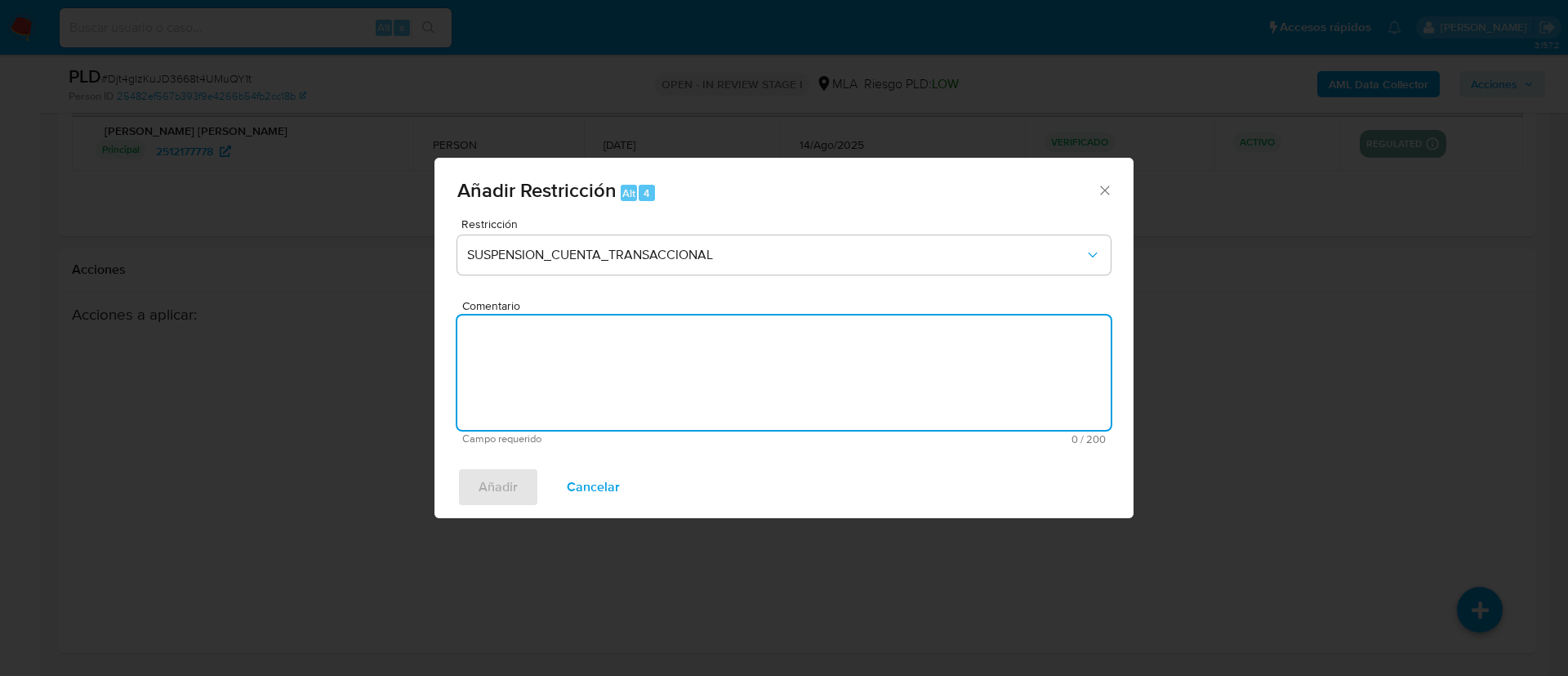
click at [654, 369] on textarea "Comentario" at bounding box center [784, 372] width 654 height 115
type textarea "AML"
click at [503, 478] on span "Añadir" at bounding box center [497, 487] width 39 height 36
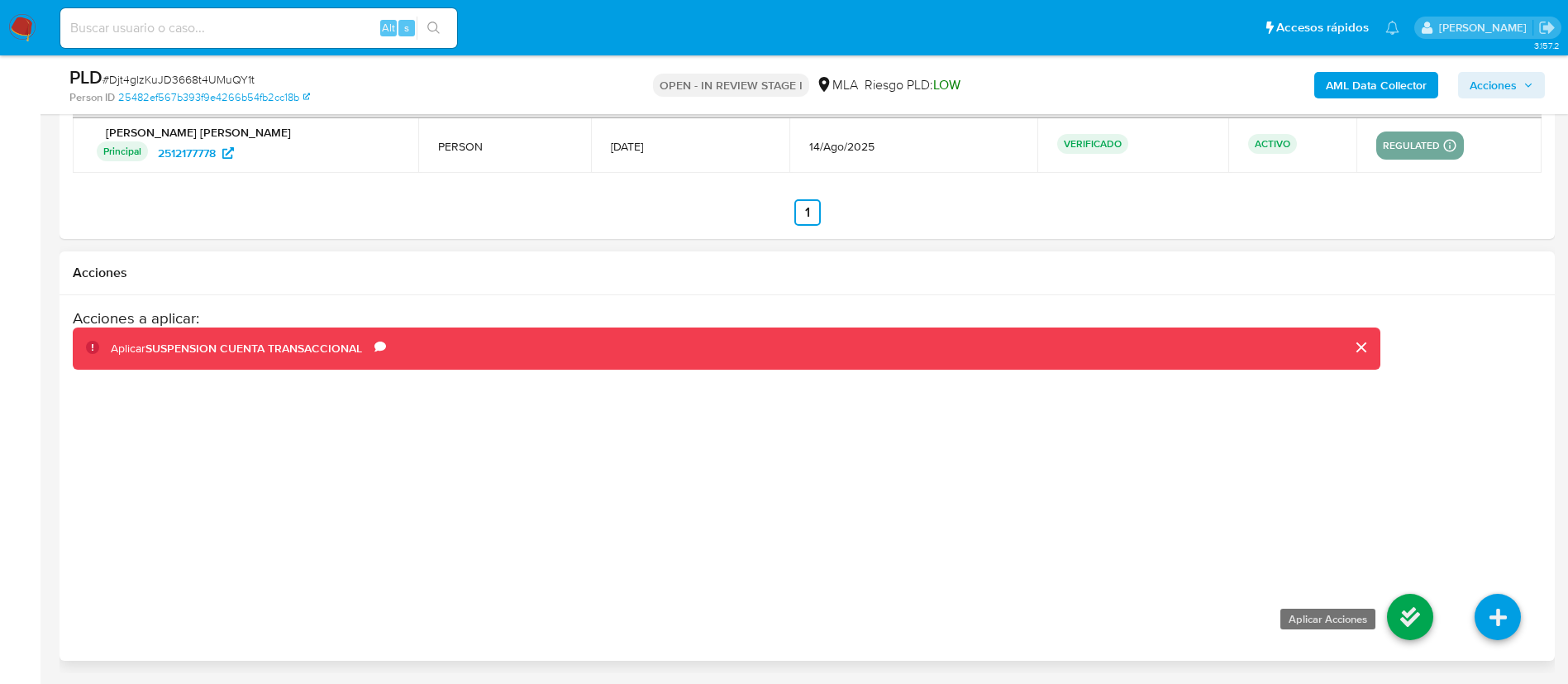
click at [1425, 615] on icon at bounding box center [1411, 616] width 46 height 46
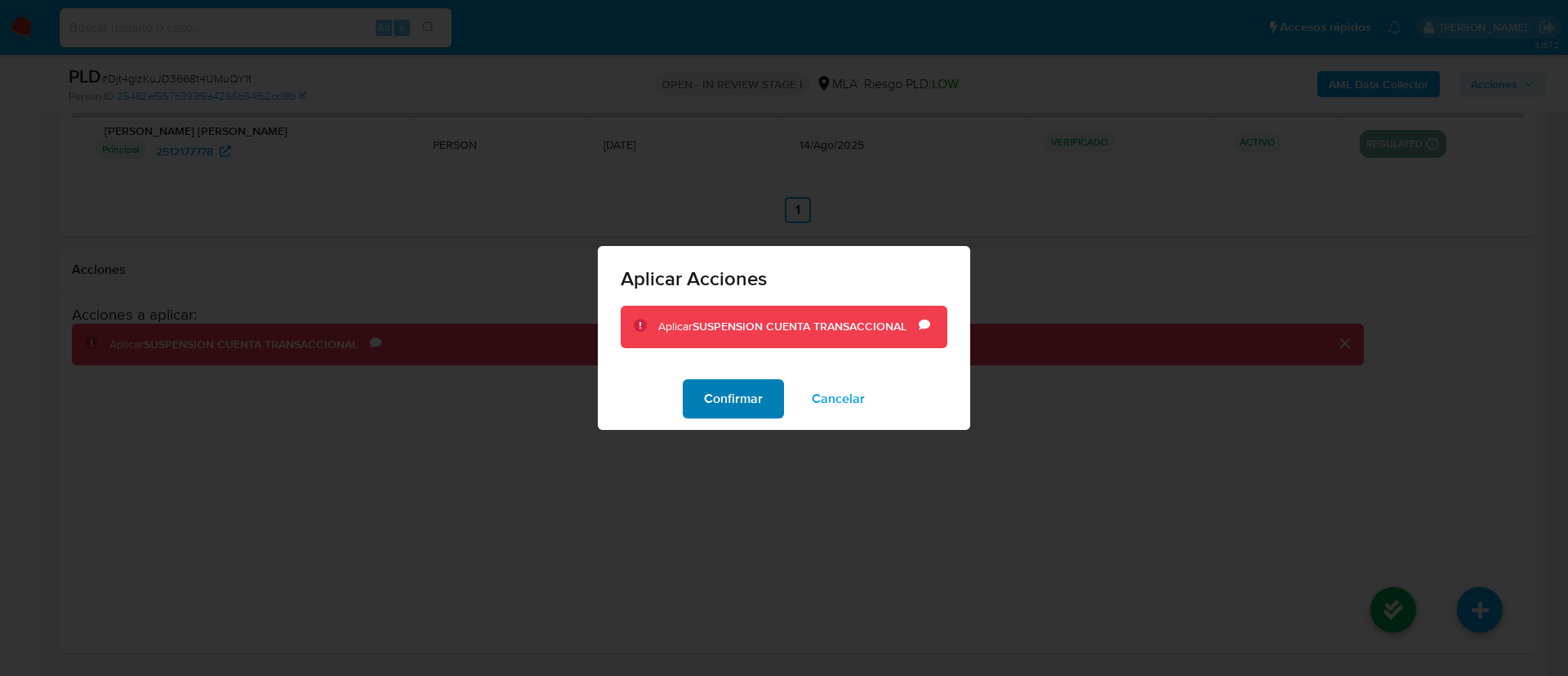
click at [754, 395] on span "Confirmar" at bounding box center [734, 399] width 59 height 36
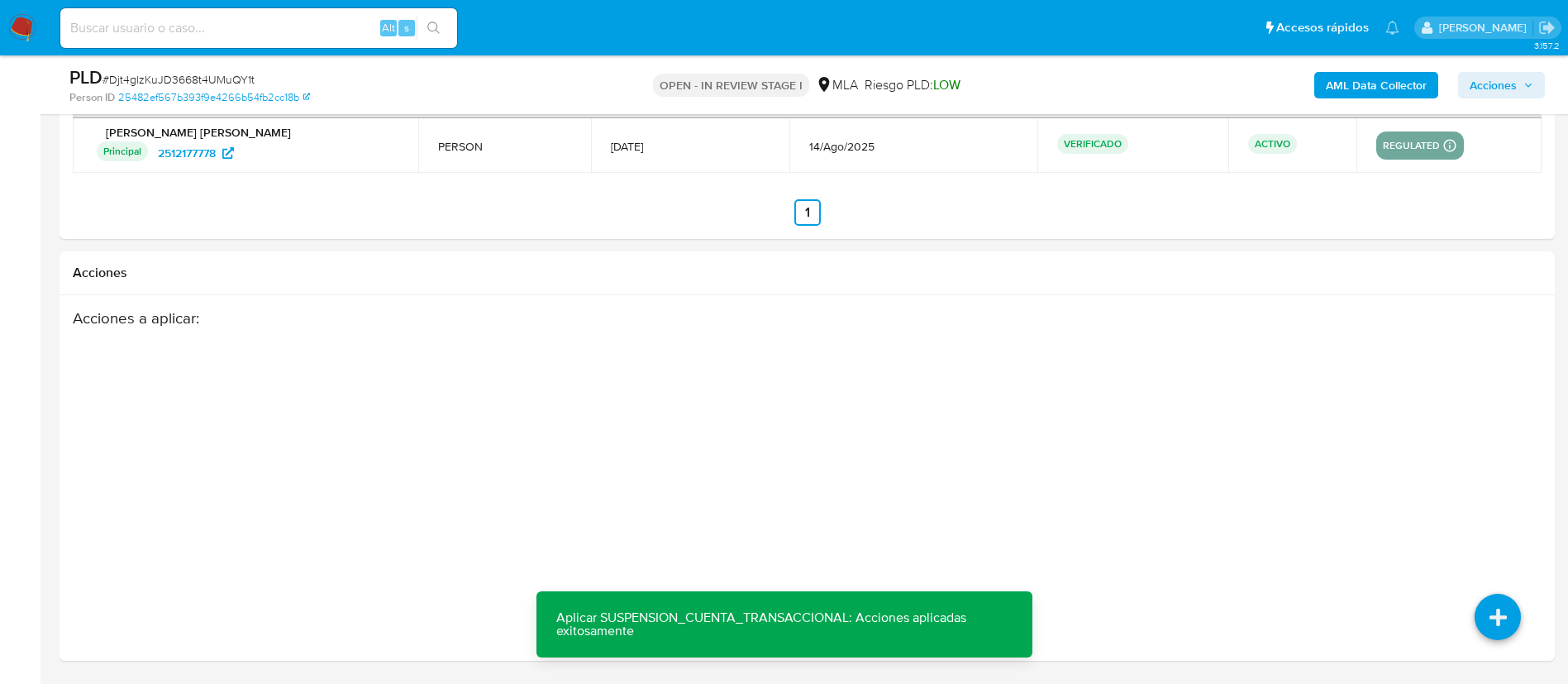
click at [1518, 83] on span "Acciones" at bounding box center [1501, 85] width 64 height 23
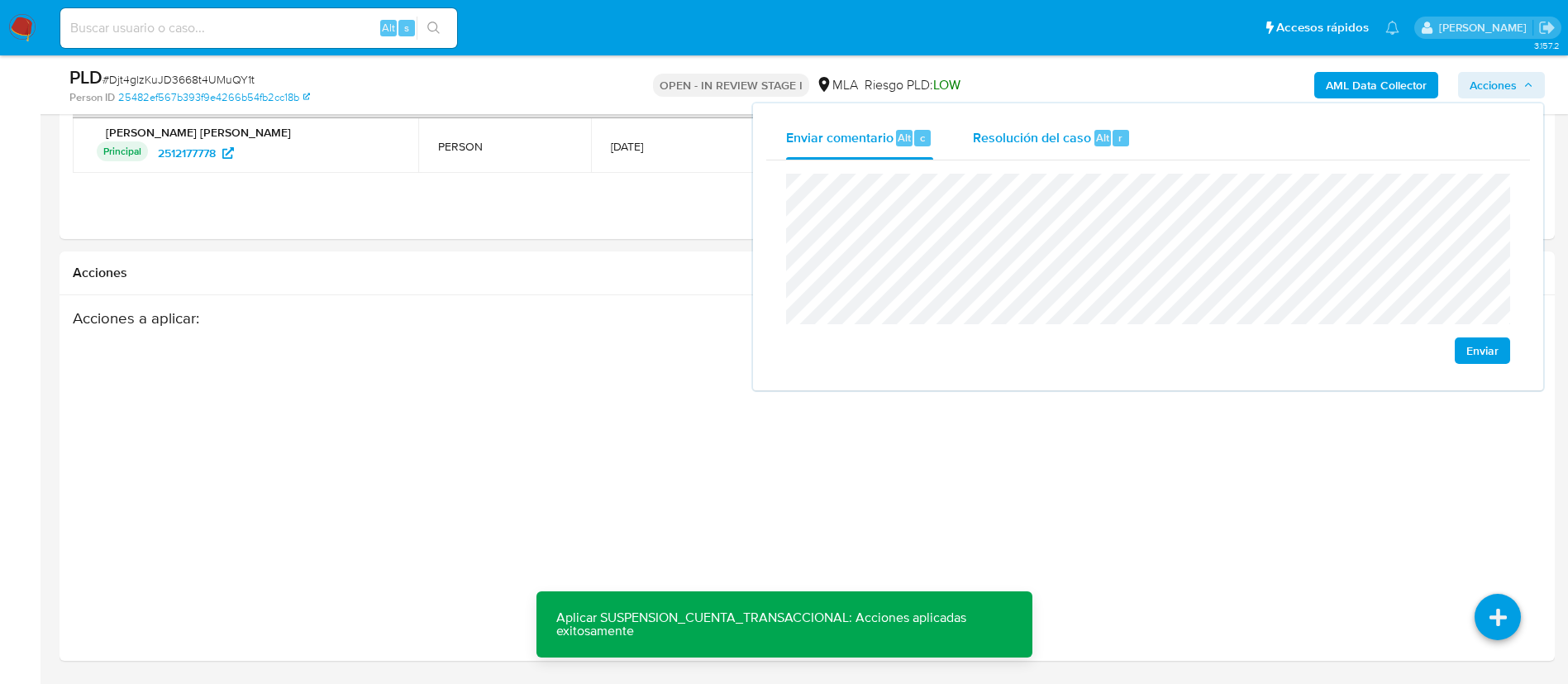
click at [1016, 125] on div "Resolución del caso Alt r" at bounding box center [1051, 138] width 157 height 43
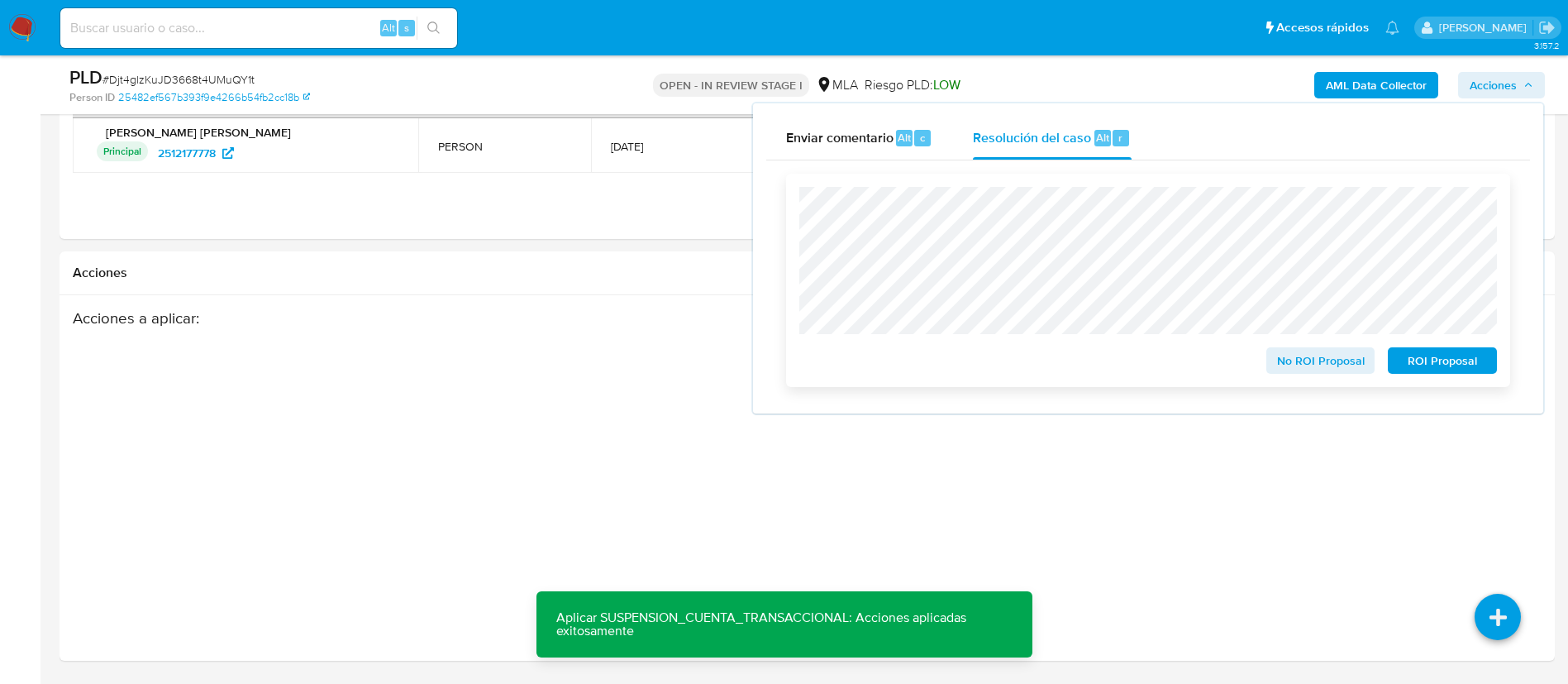
click at [1415, 357] on span "ROI Proposal" at bounding box center [1442, 360] width 86 height 23
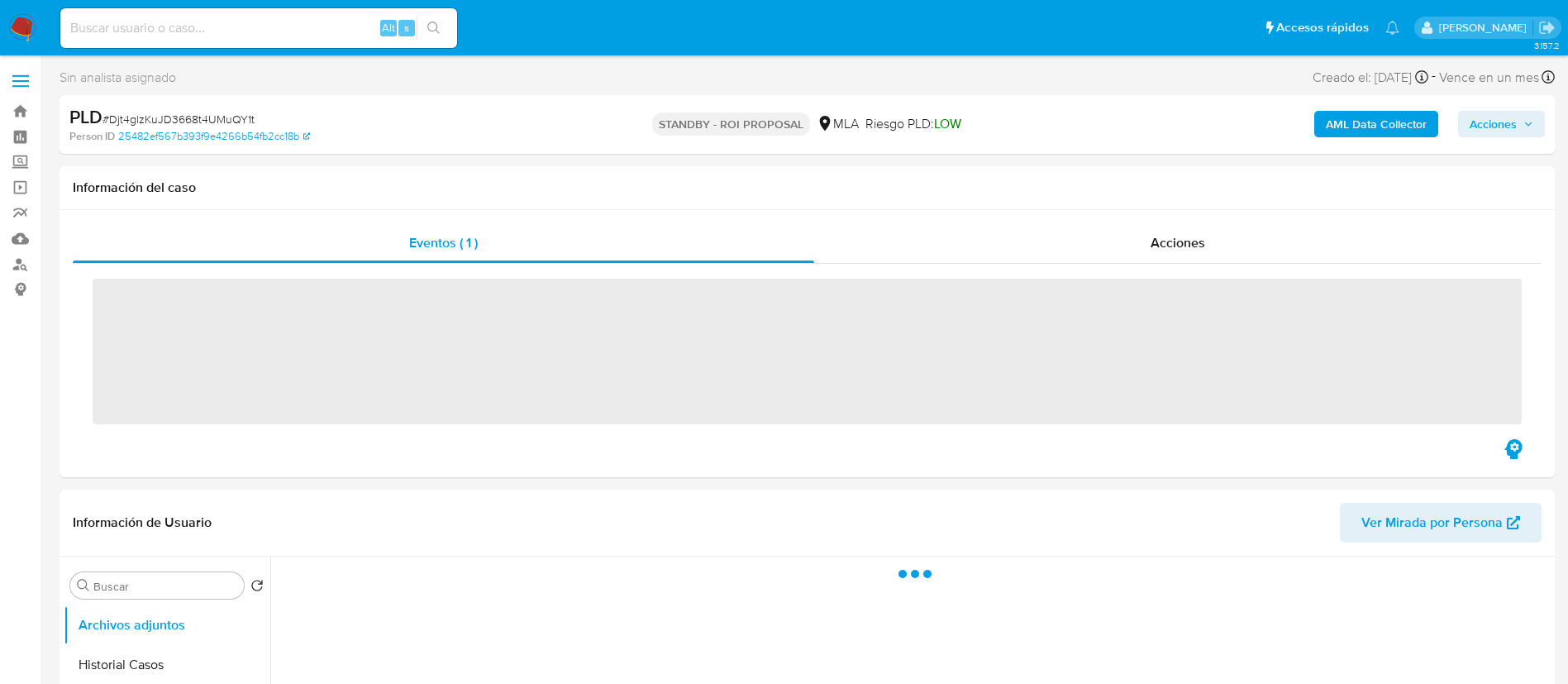
click at [335, 26] on input at bounding box center [258, 28] width 397 height 21
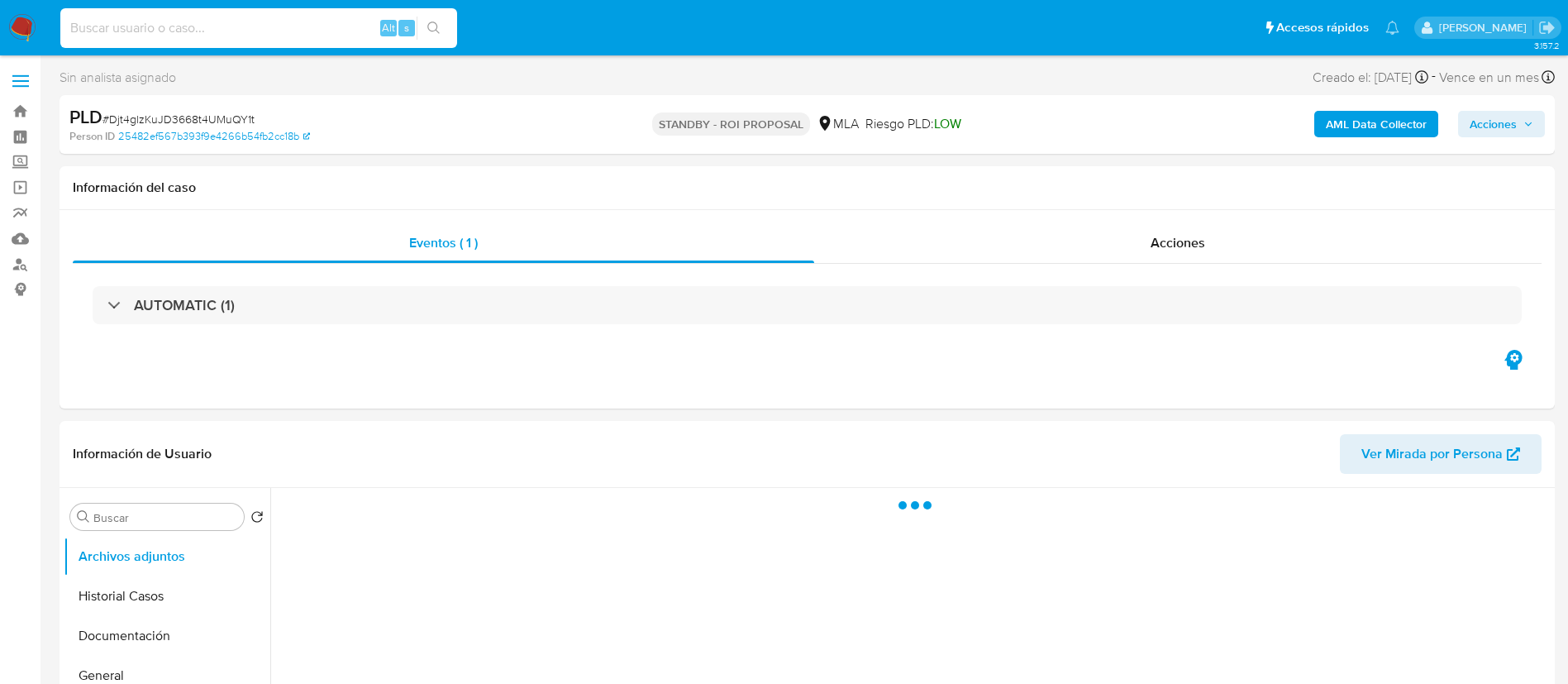
paste input "d1XTACZnNwM3OvgR5enmeKbA"
type input "d1XTACZnNwM3OvgR5enmeKbA"
click at [428, 29] on icon "search-icon" at bounding box center [434, 28] width 14 height 14
select select "10"
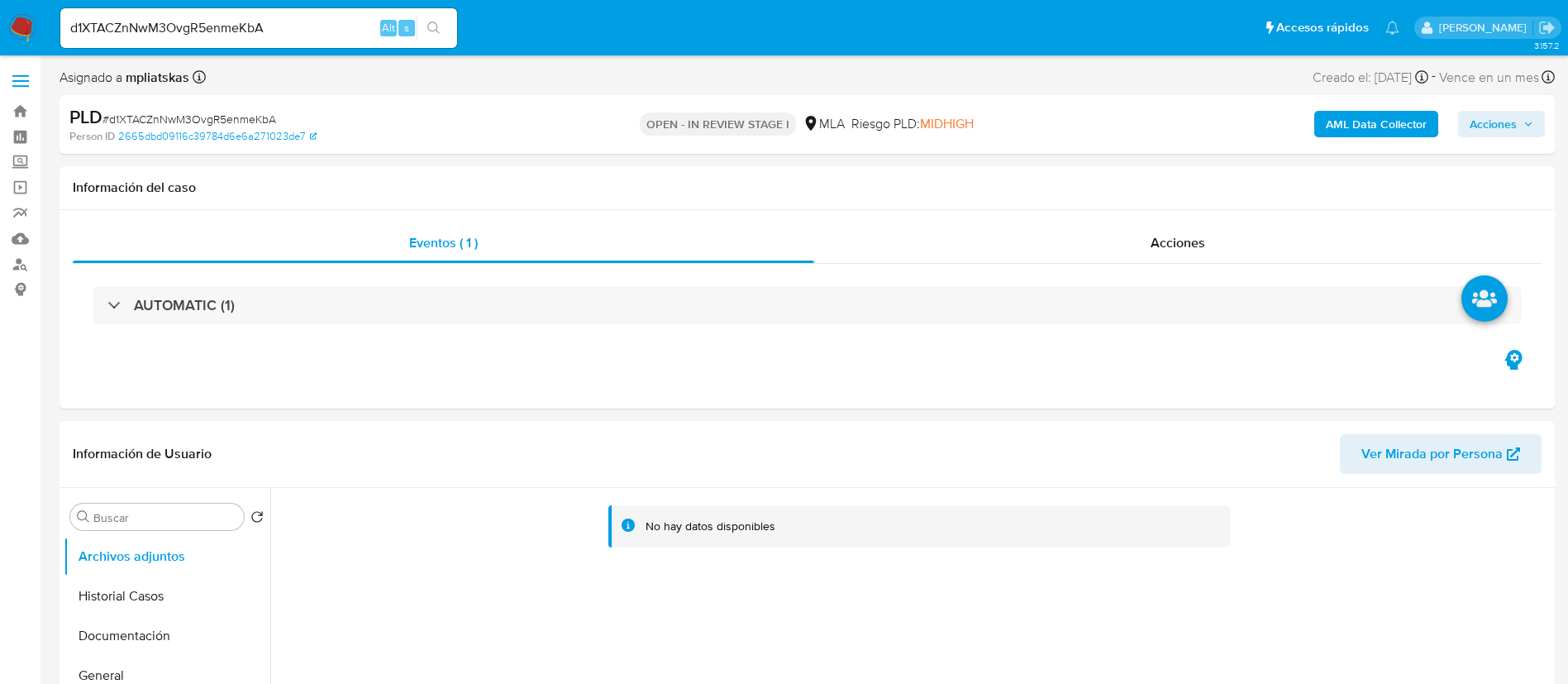
click at [1361, 135] on b "AML Data Collector" at bounding box center [1377, 124] width 100 height 26
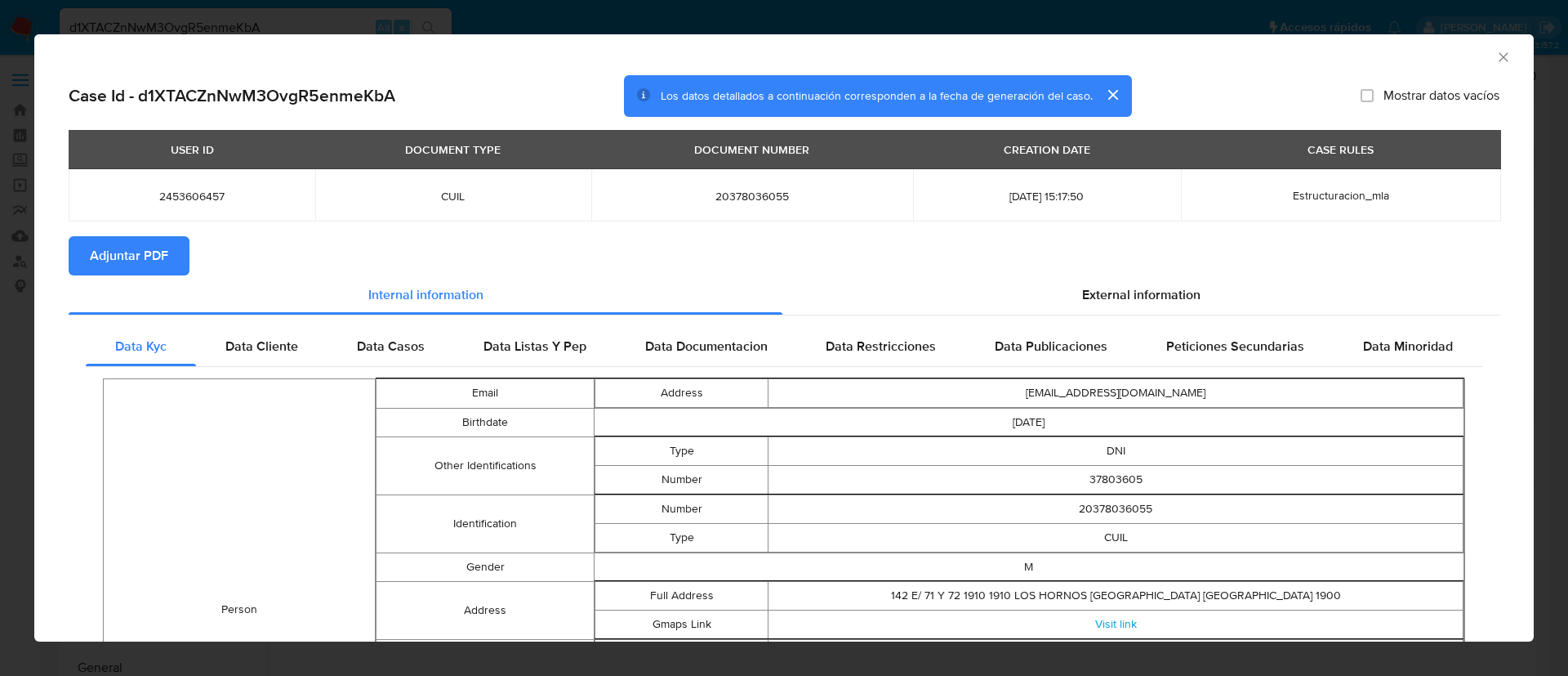
click at [157, 263] on span "Adjuntar PDF" at bounding box center [129, 256] width 78 height 36
click at [207, 192] on span "2453606457" at bounding box center [191, 196] width 207 height 14
copy span "2453606457"
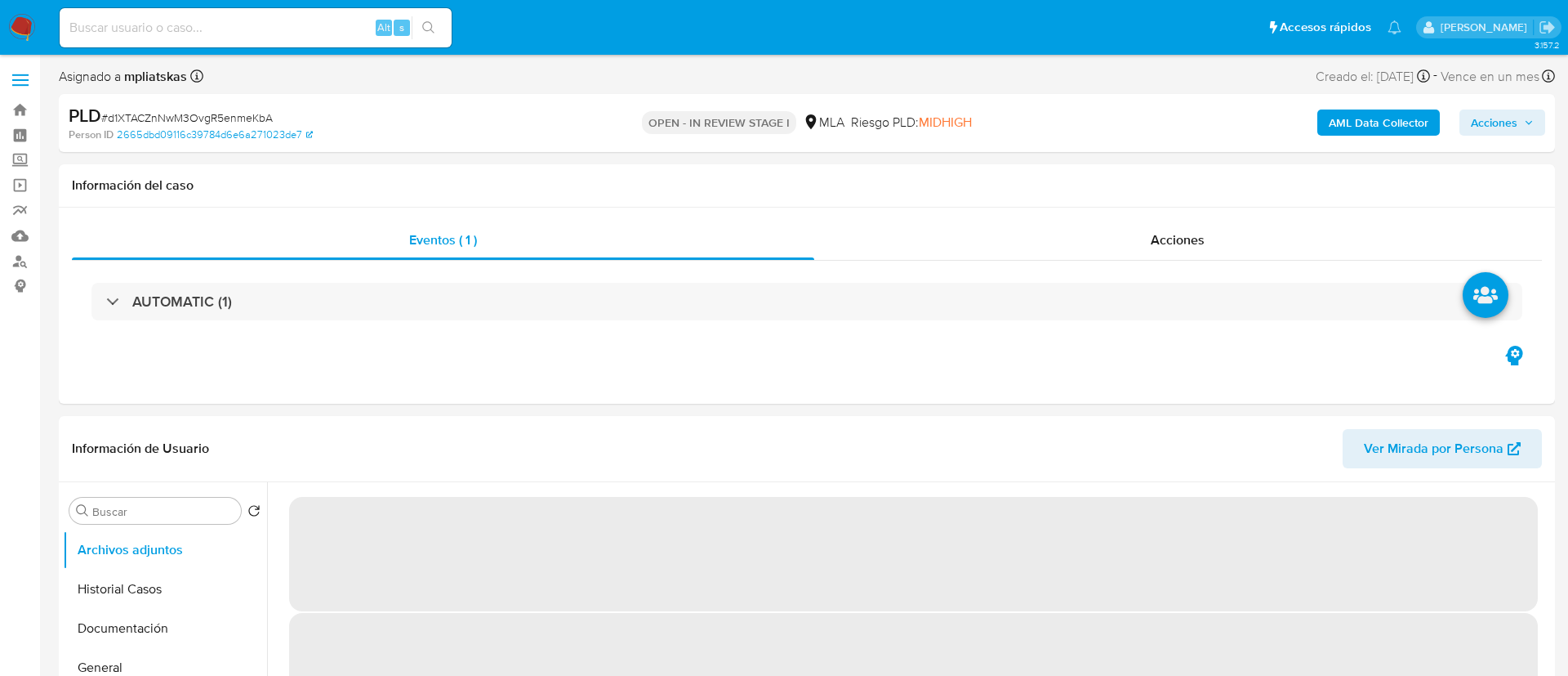
select select "10"
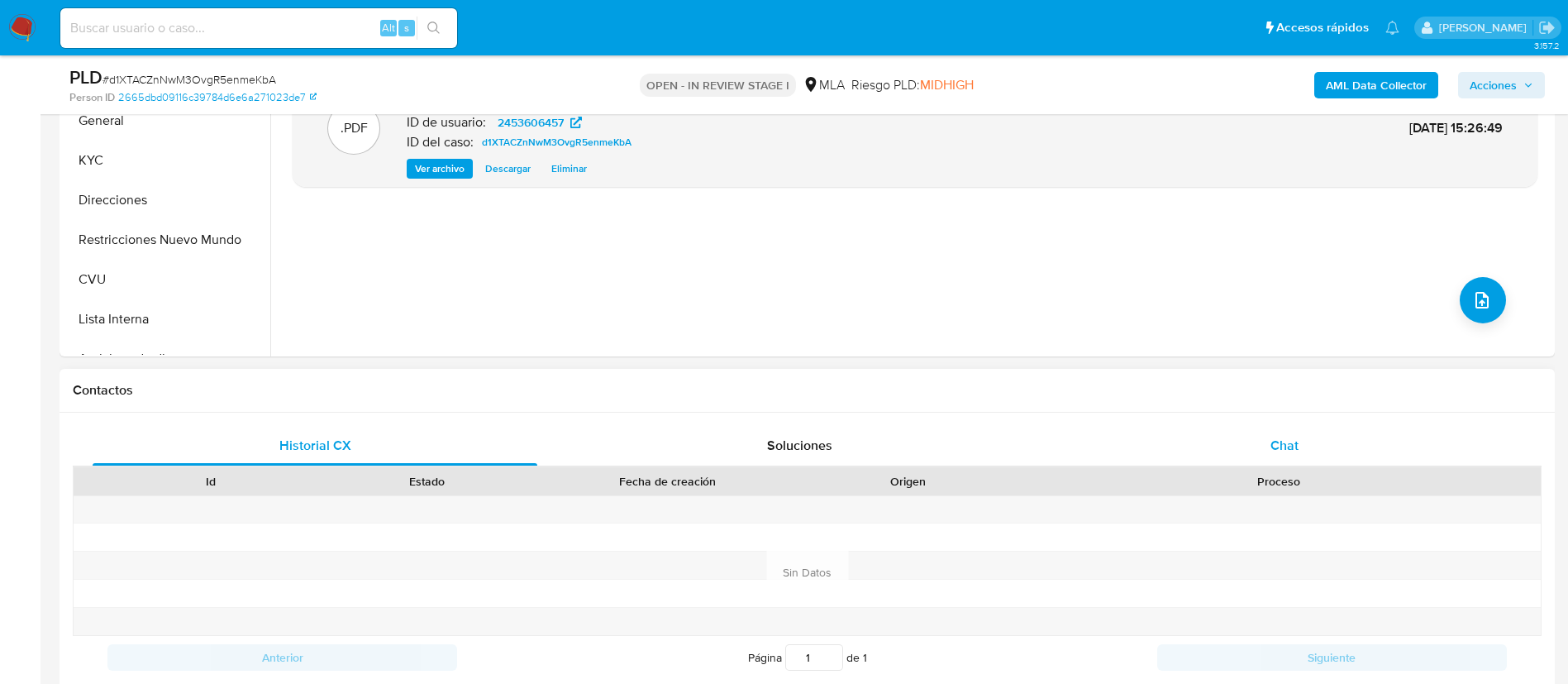
click at [1217, 435] on div "Chat" at bounding box center [1285, 445] width 444 height 40
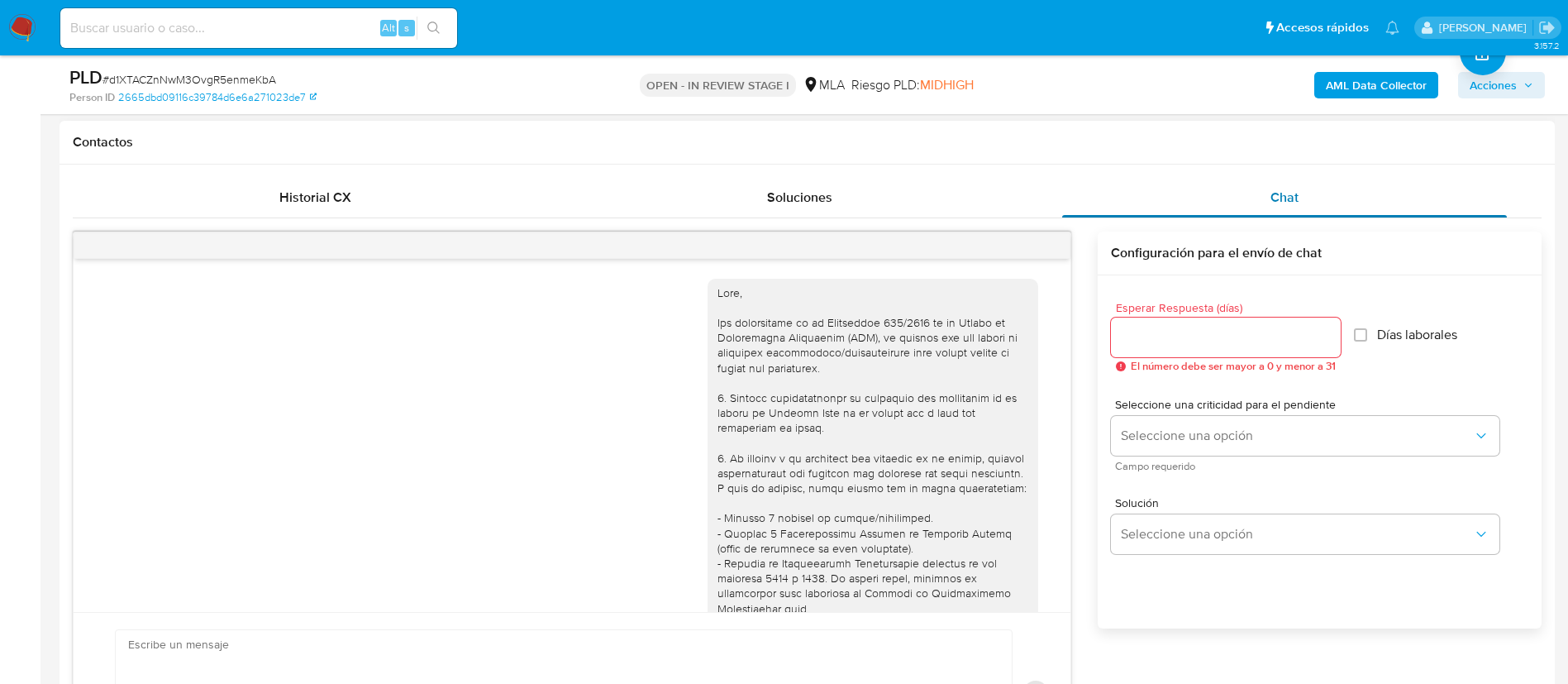
scroll to position [948, 0]
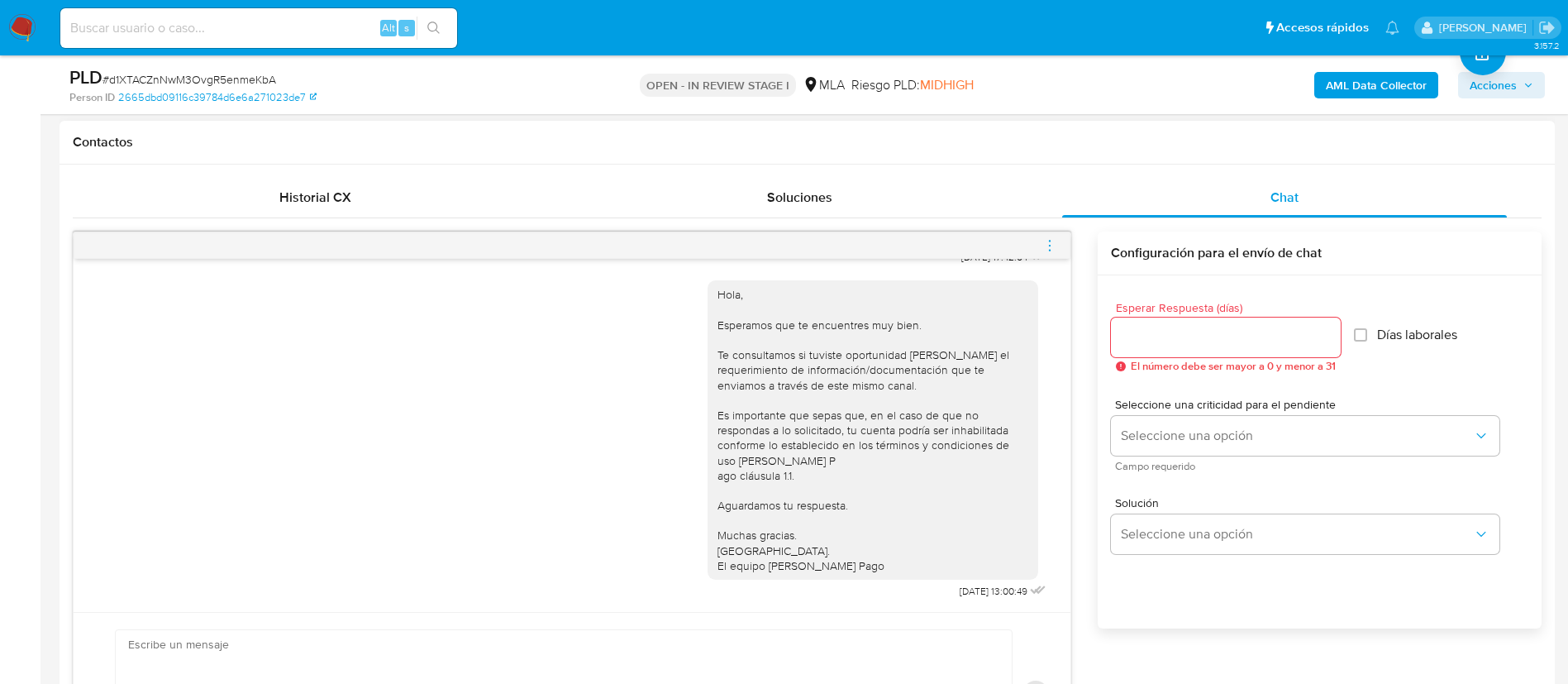
click at [1046, 243] on icon "menu-action" at bounding box center [1049, 244] width 14 height 14
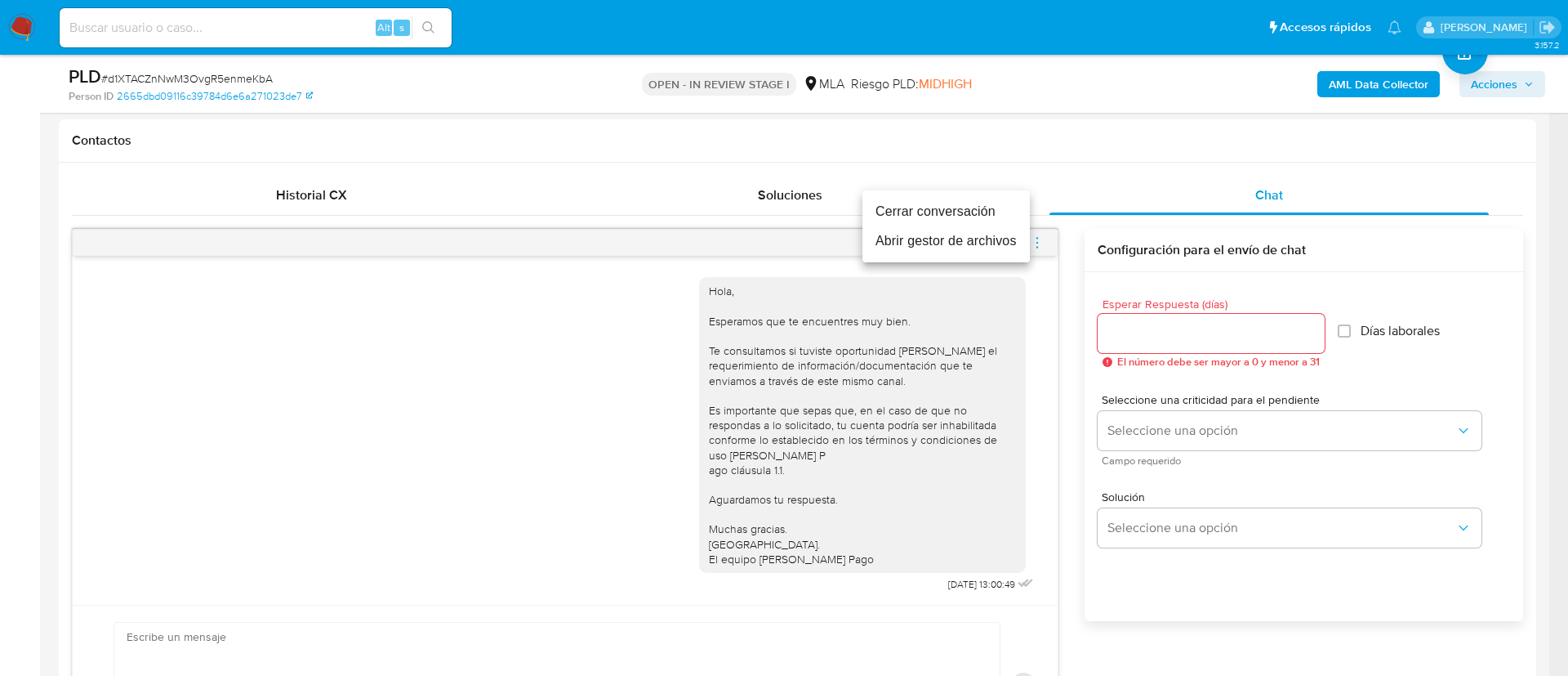
click at [999, 211] on li "Cerrar conversación" at bounding box center [946, 211] width 167 height 30
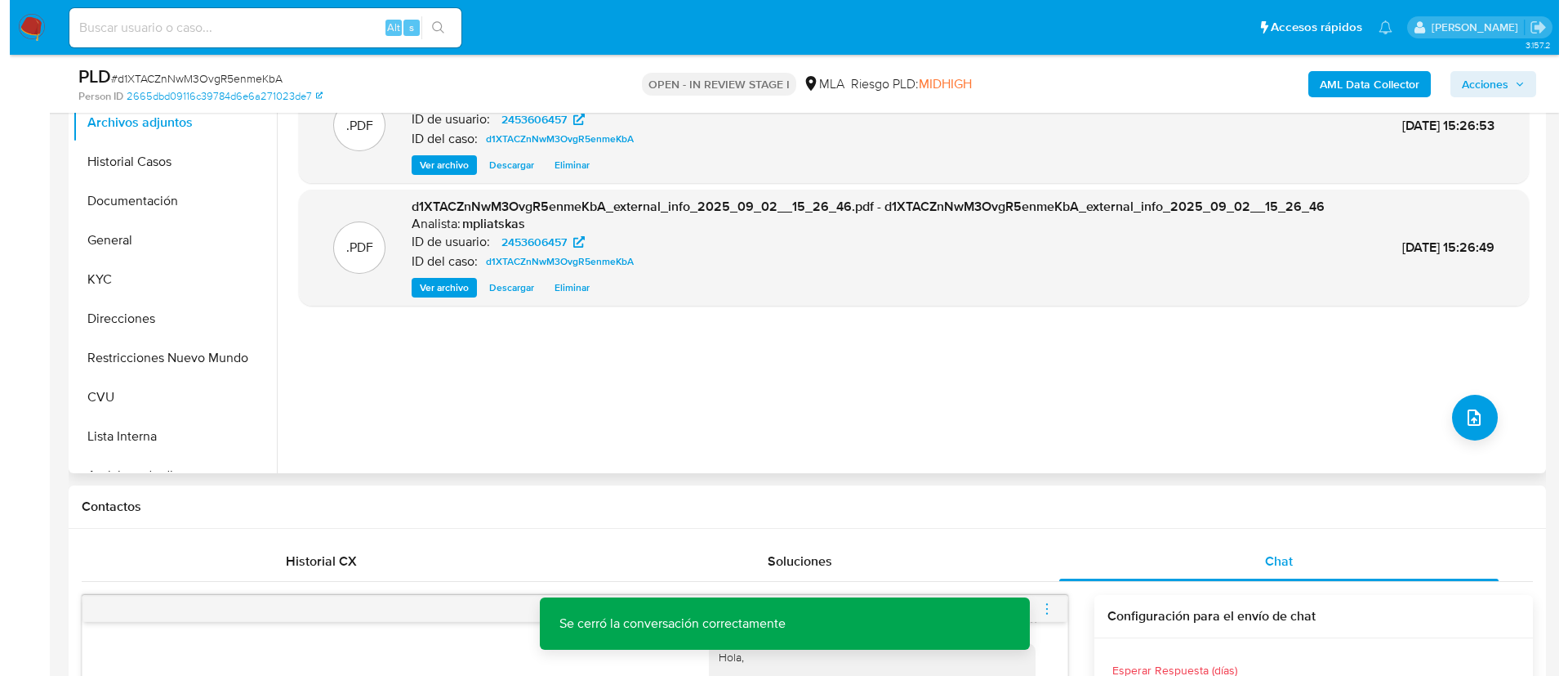
scroll to position [368, 0]
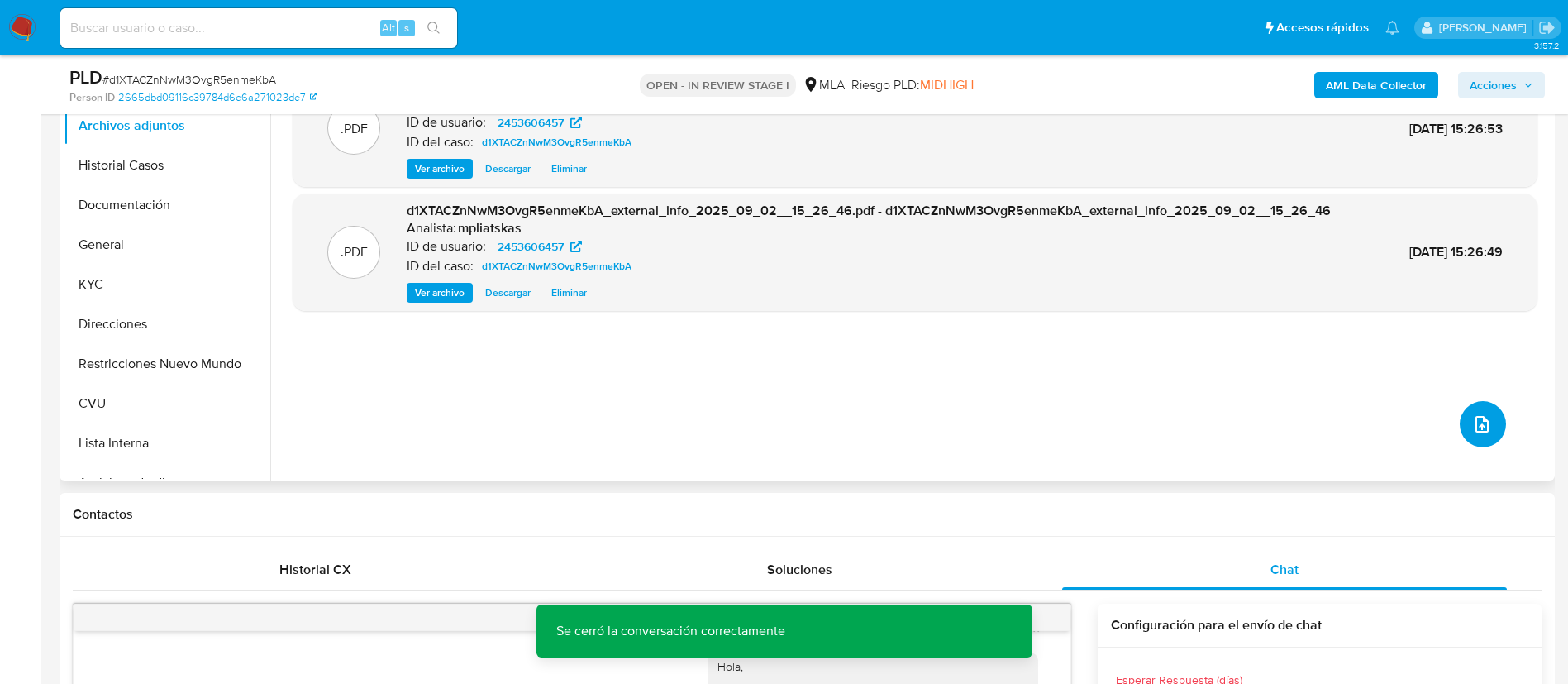
click at [1475, 425] on icon "upload-file" at bounding box center [1482, 423] width 14 height 16
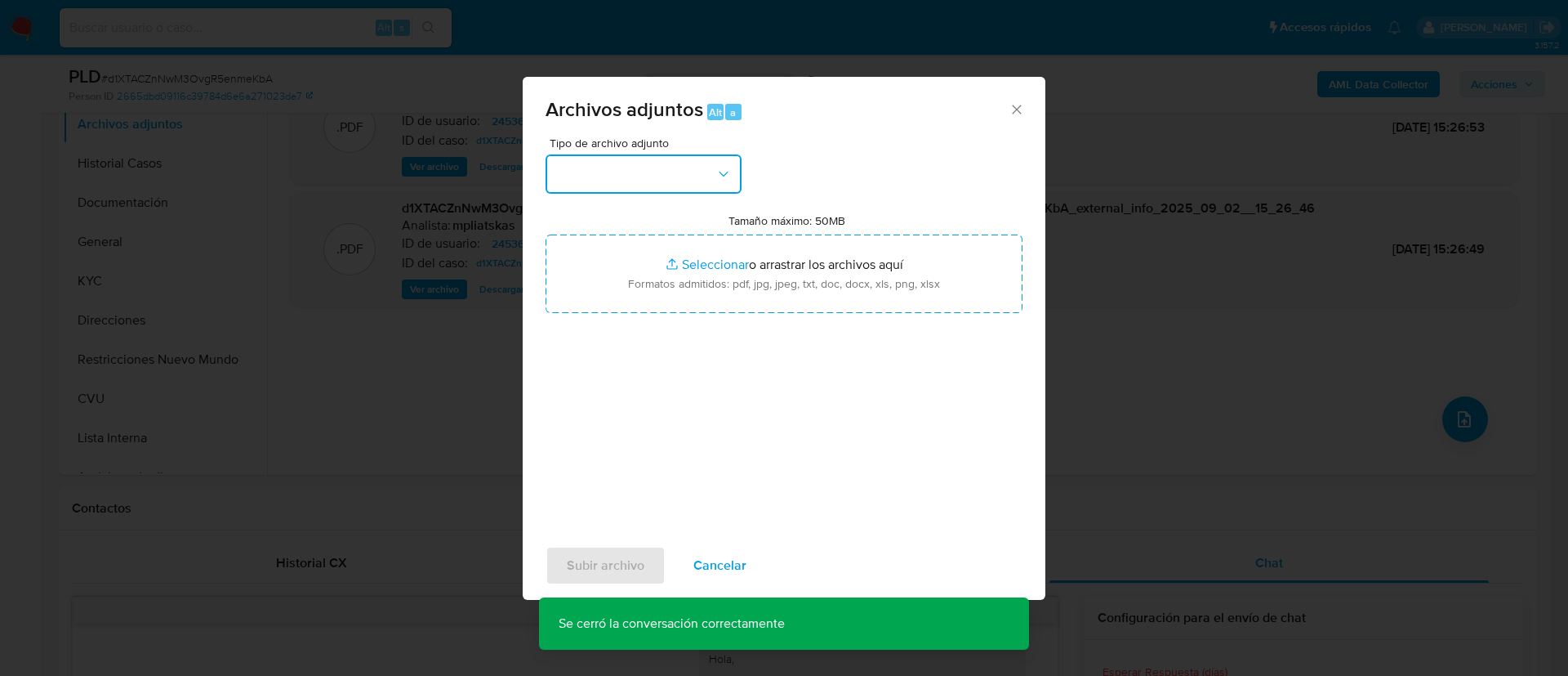
click at [660, 180] on button "button" at bounding box center [643, 174] width 196 height 39
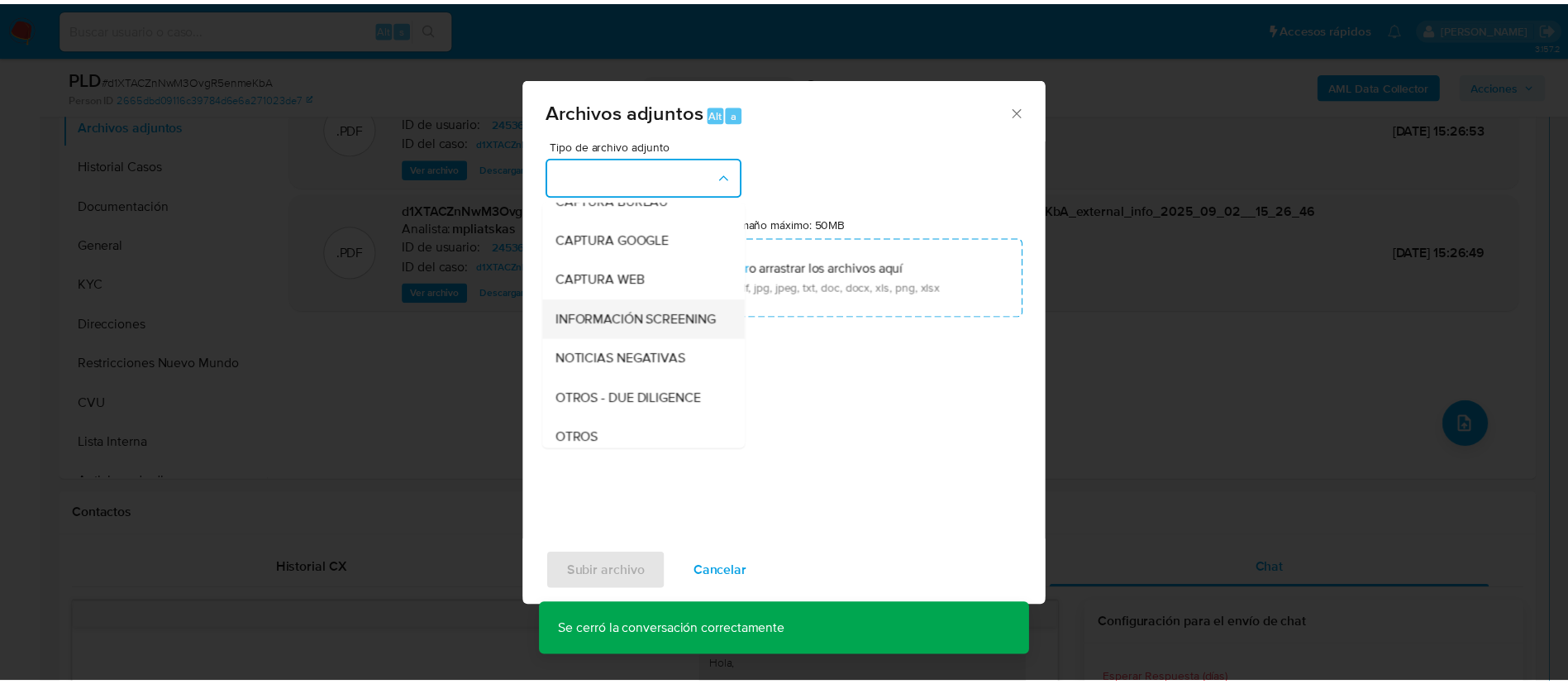
scroll to position [124, 0]
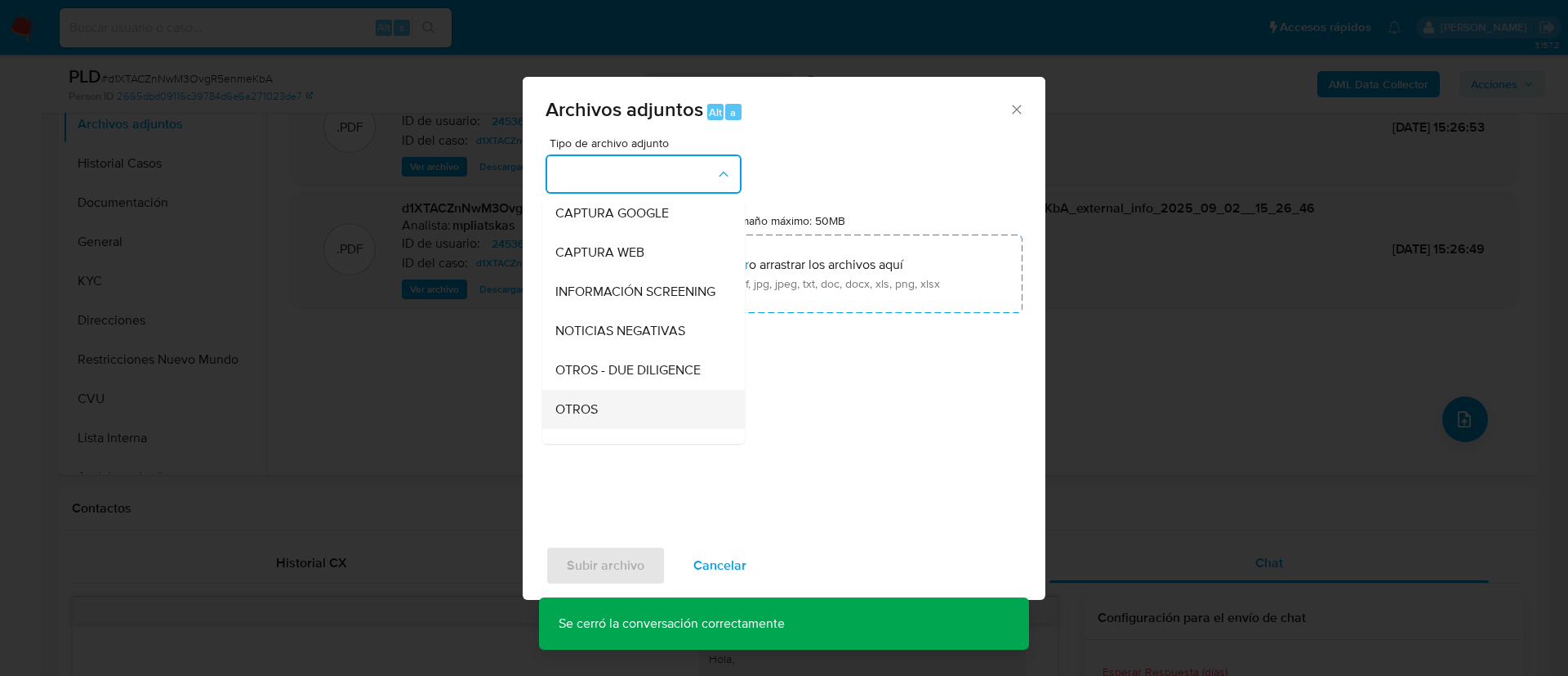
click at [614, 409] on div "OTROS" at bounding box center [638, 409] width 167 height 39
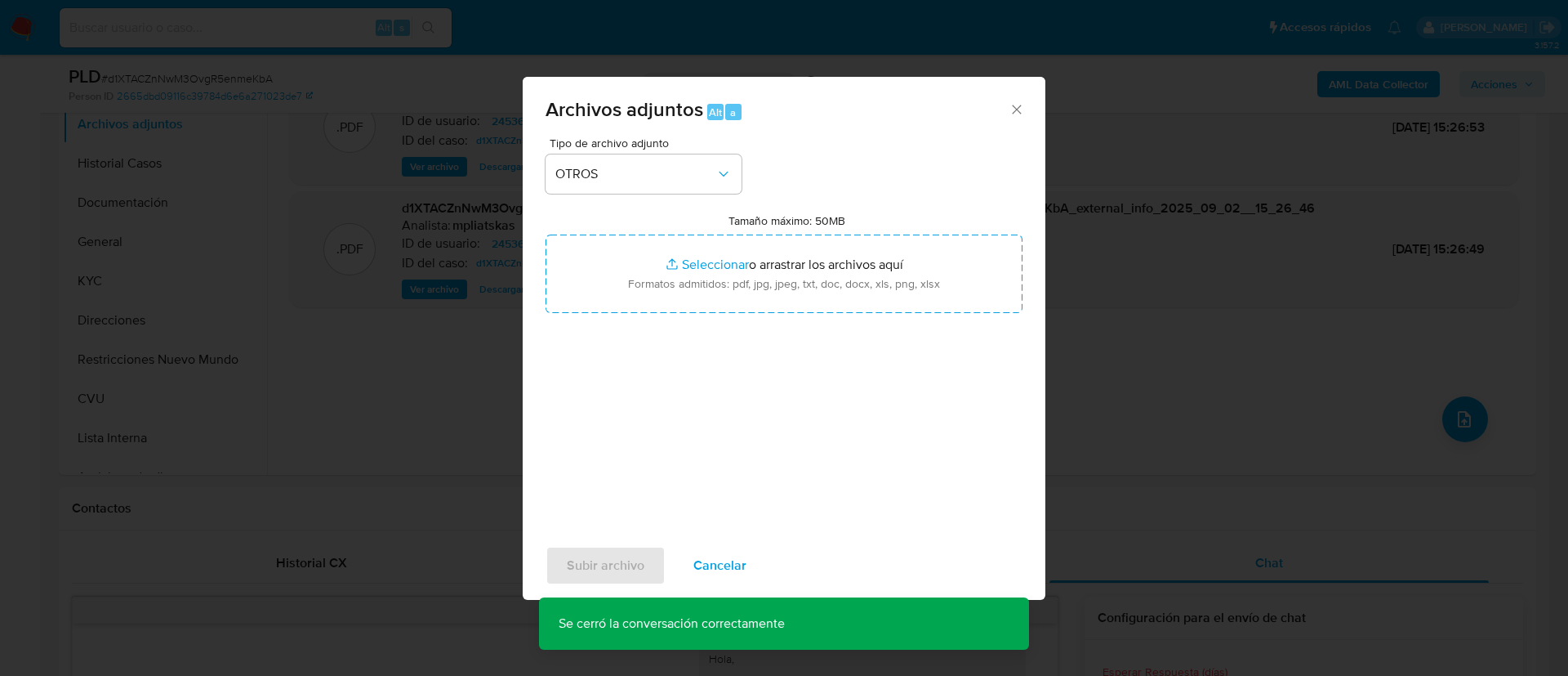
click at [663, 327] on div "Tipo de archivo adjunto OTROS Tamaño máximo: 50MB Seleccionar archivos Seleccio…" at bounding box center [784, 330] width 477 height 386
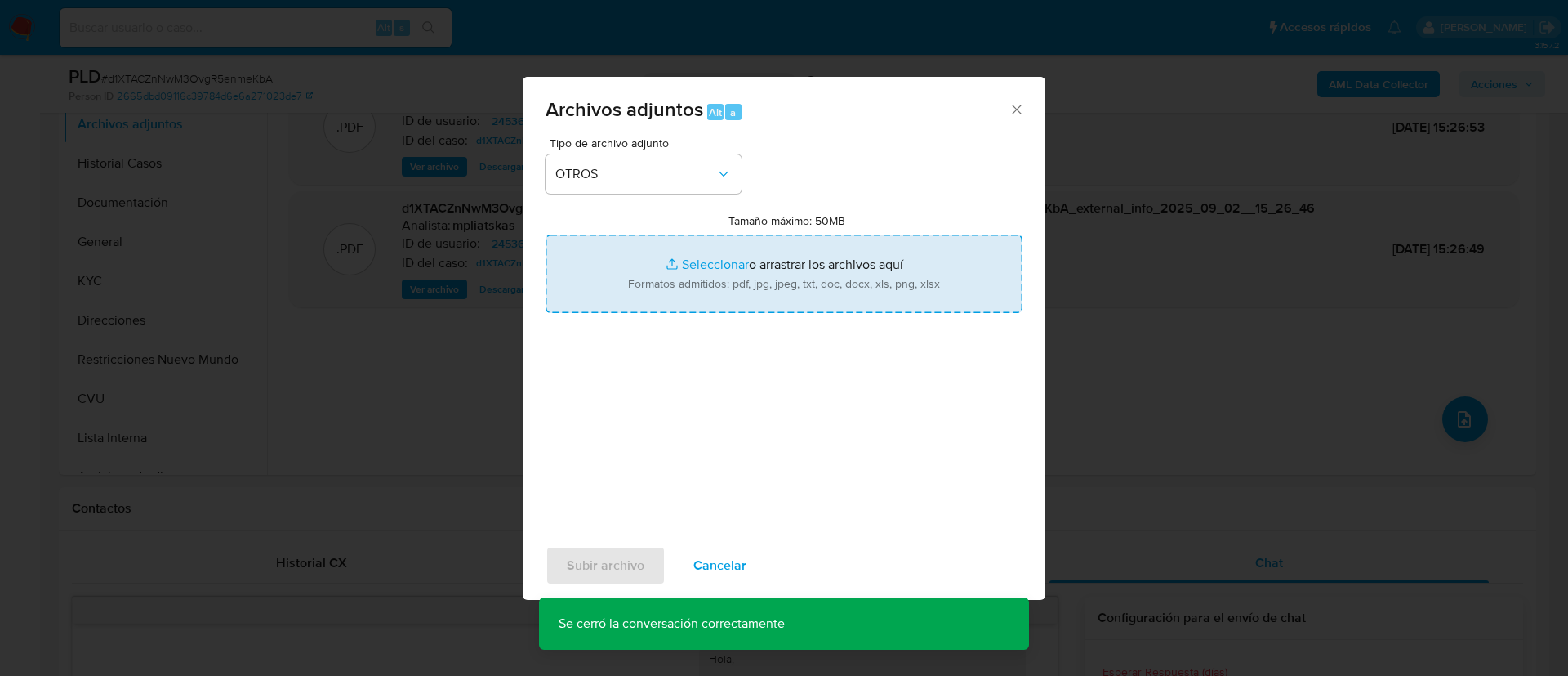
click at [655, 309] on input "Tamaño máximo: 50MB Seleccionar archivos" at bounding box center [784, 274] width 477 height 78
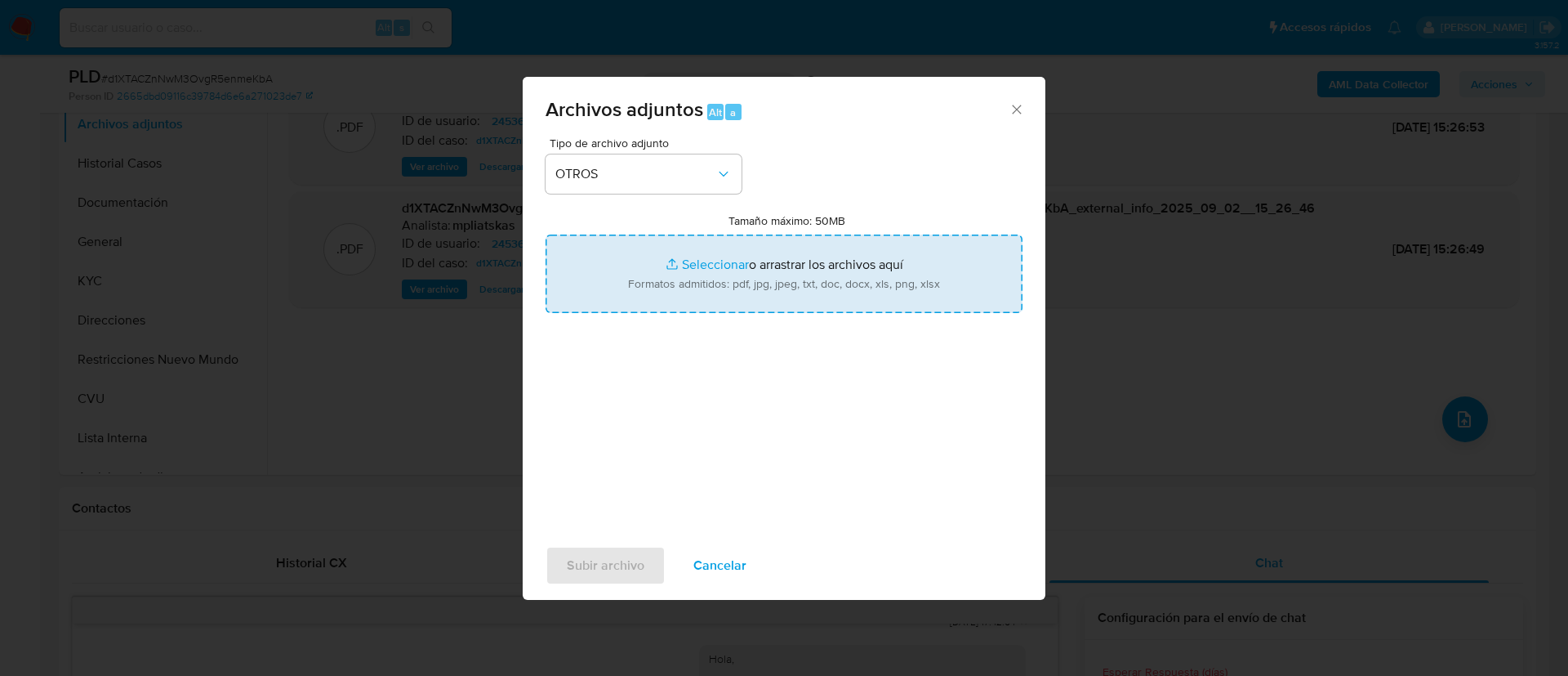
type input "C:\fakepath\2453606457 Movimientos.xlsx"
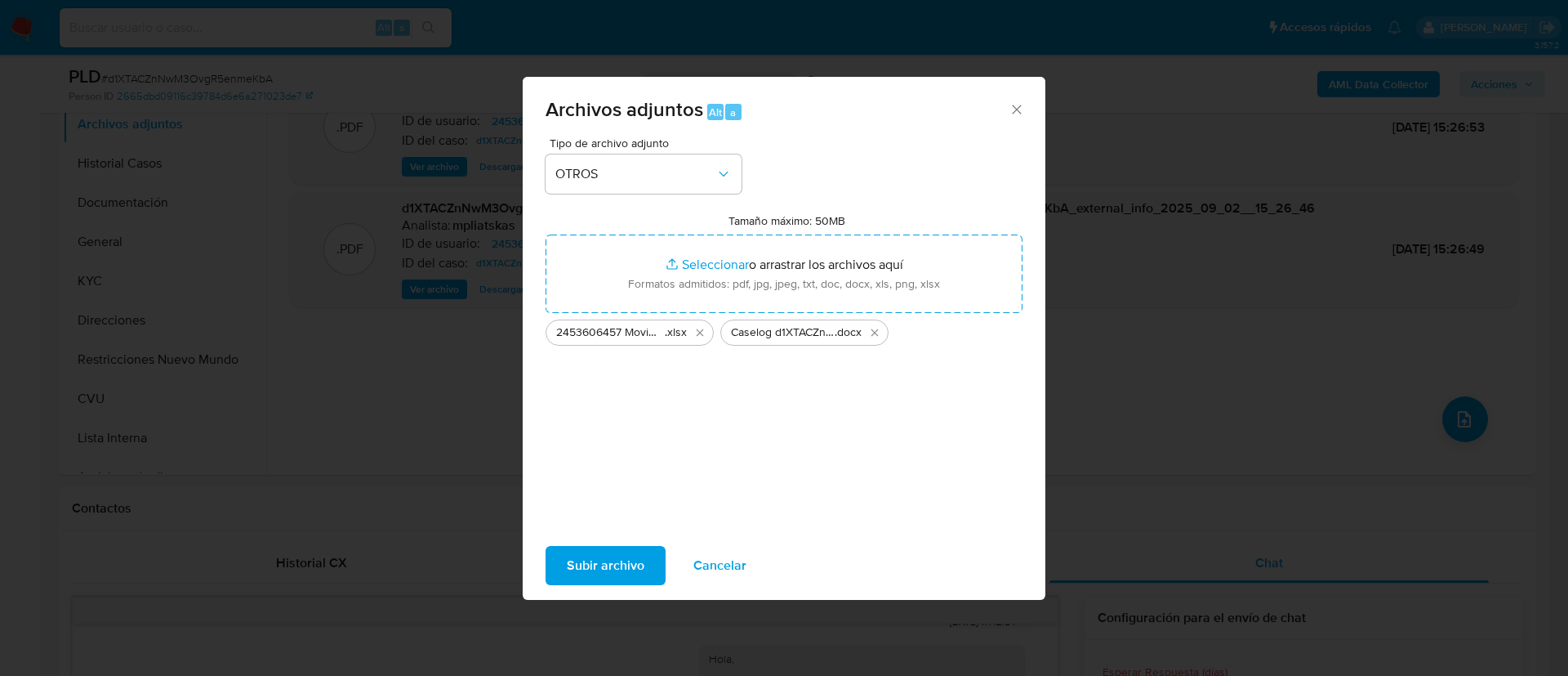
click at [587, 562] on span "Subir archivo" at bounding box center [605, 565] width 77 height 36
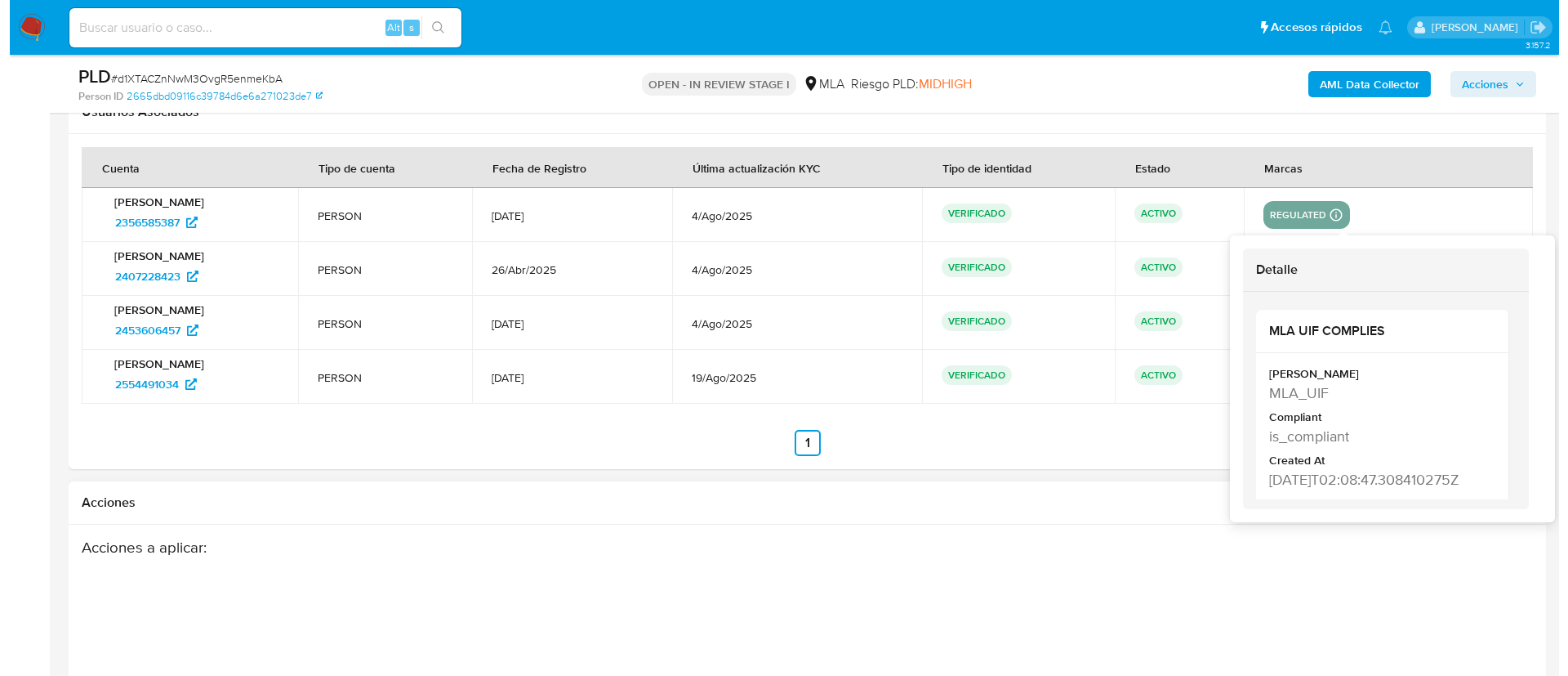
scroll to position [3035, 0]
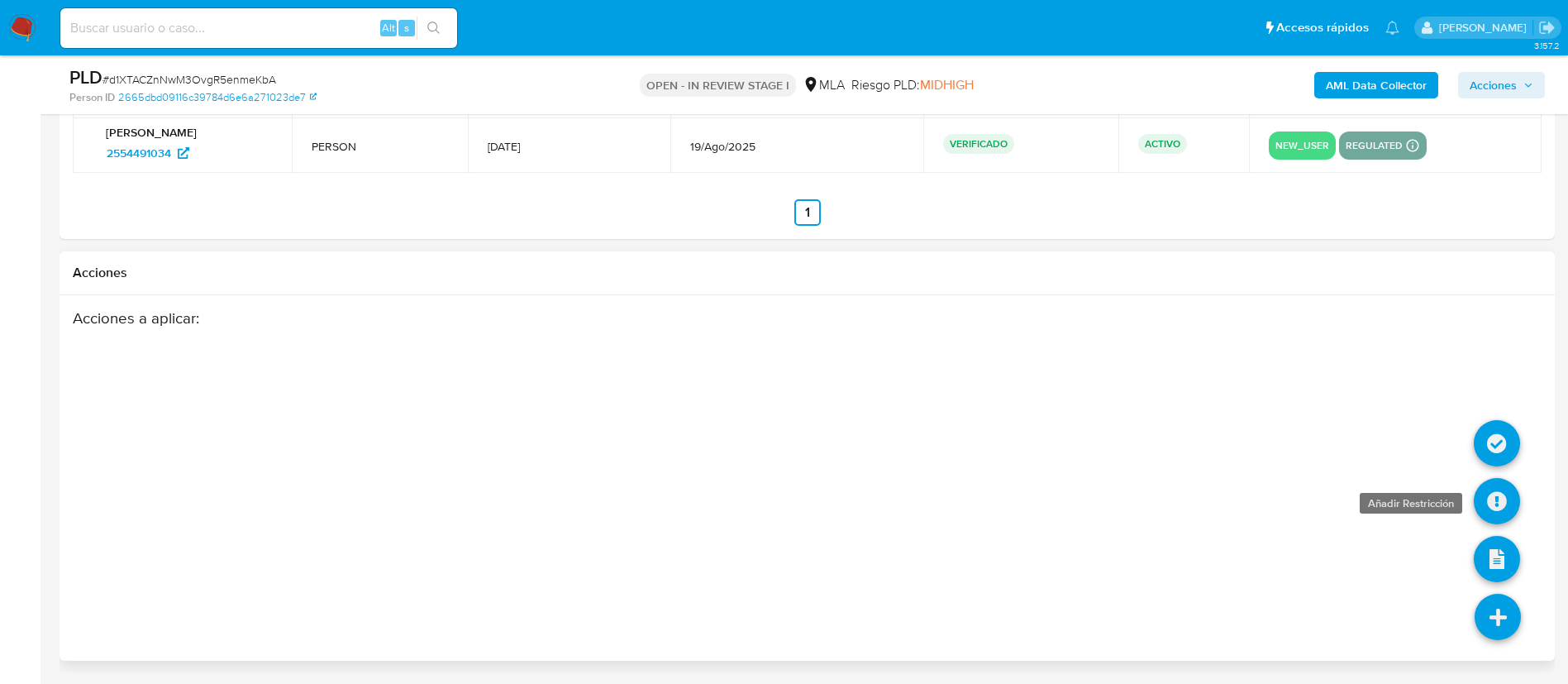
click at [1496, 504] on icon at bounding box center [1497, 501] width 46 height 46
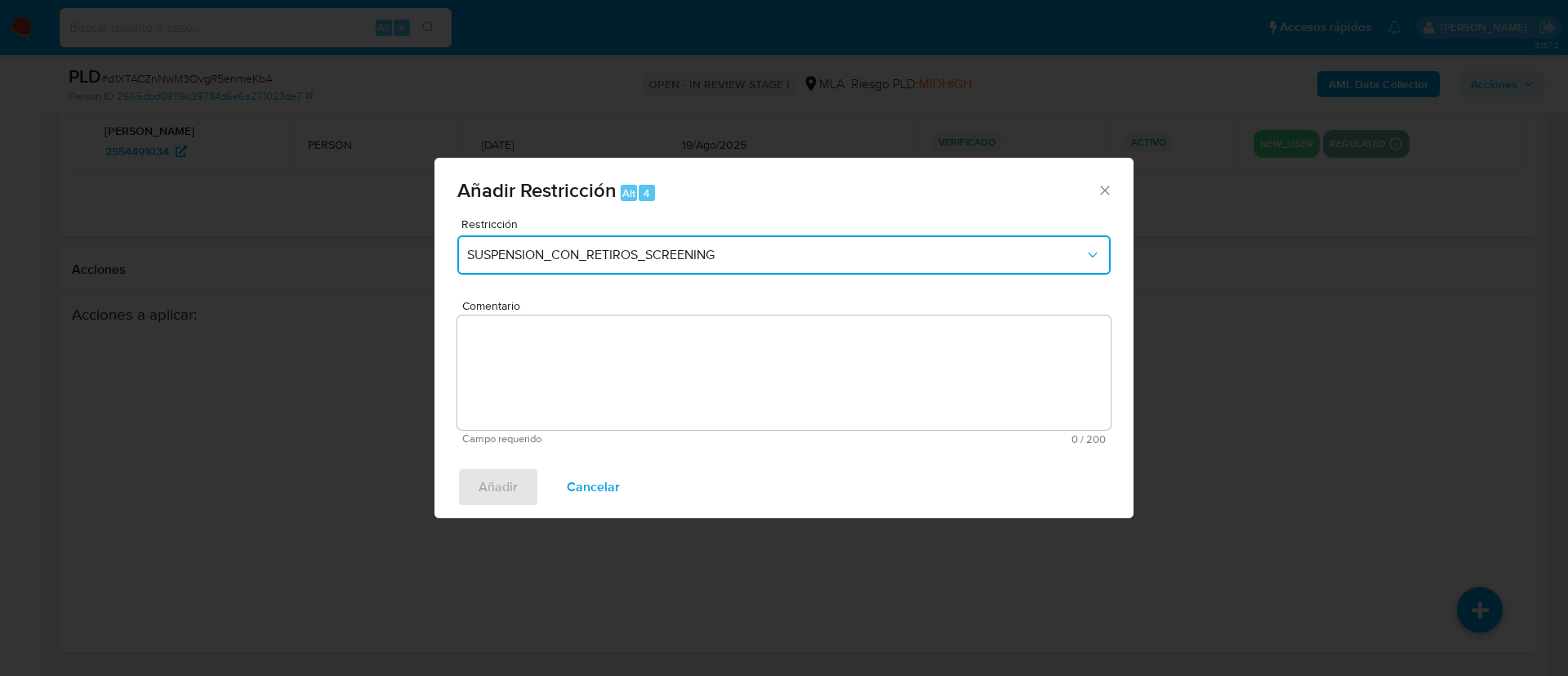
click at [696, 255] on span "SUSPENSION_CON_RETIROS_SCREENING" at bounding box center [775, 254] width 617 height 16
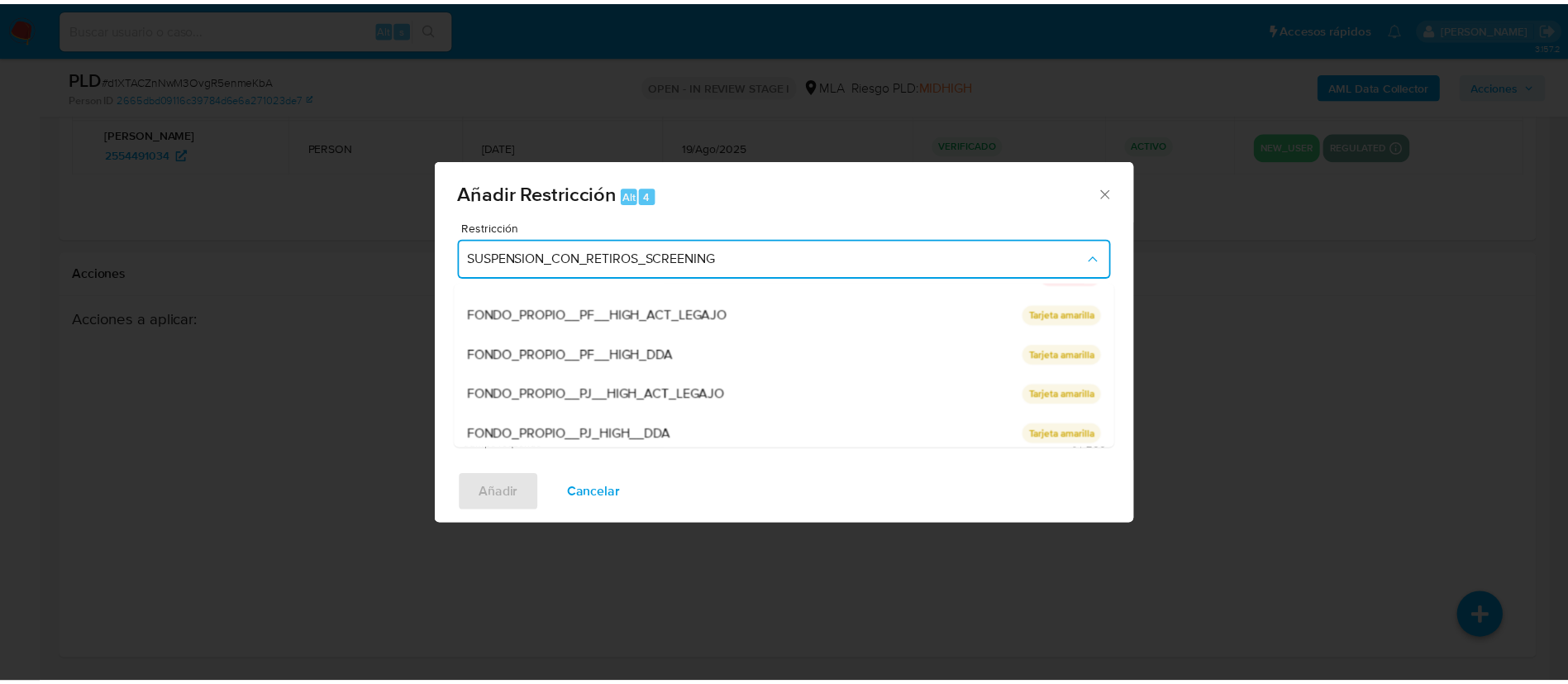
scroll to position [351, 0]
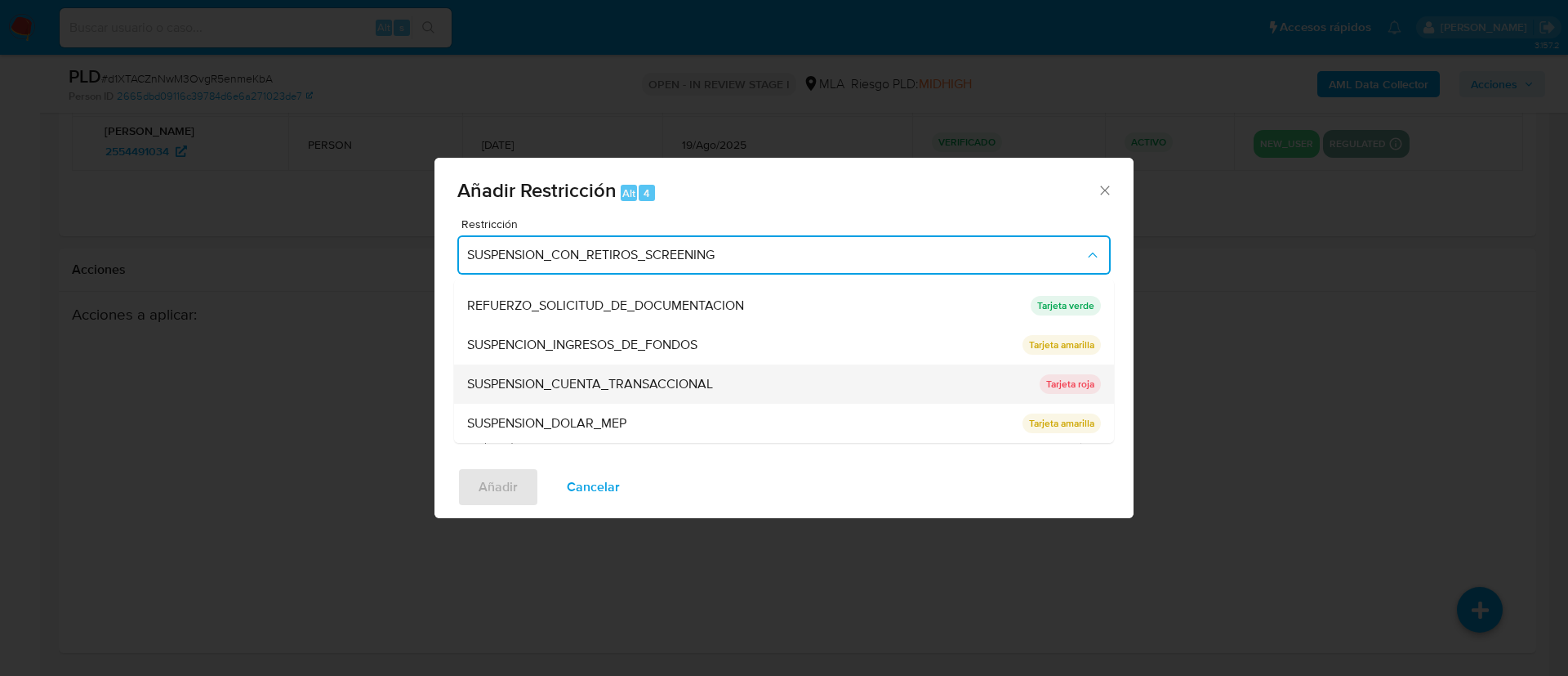
click at [689, 371] on div "SUSPENSION_CUENTA_TRANSACCIONAL" at bounding box center [748, 384] width 563 height 39
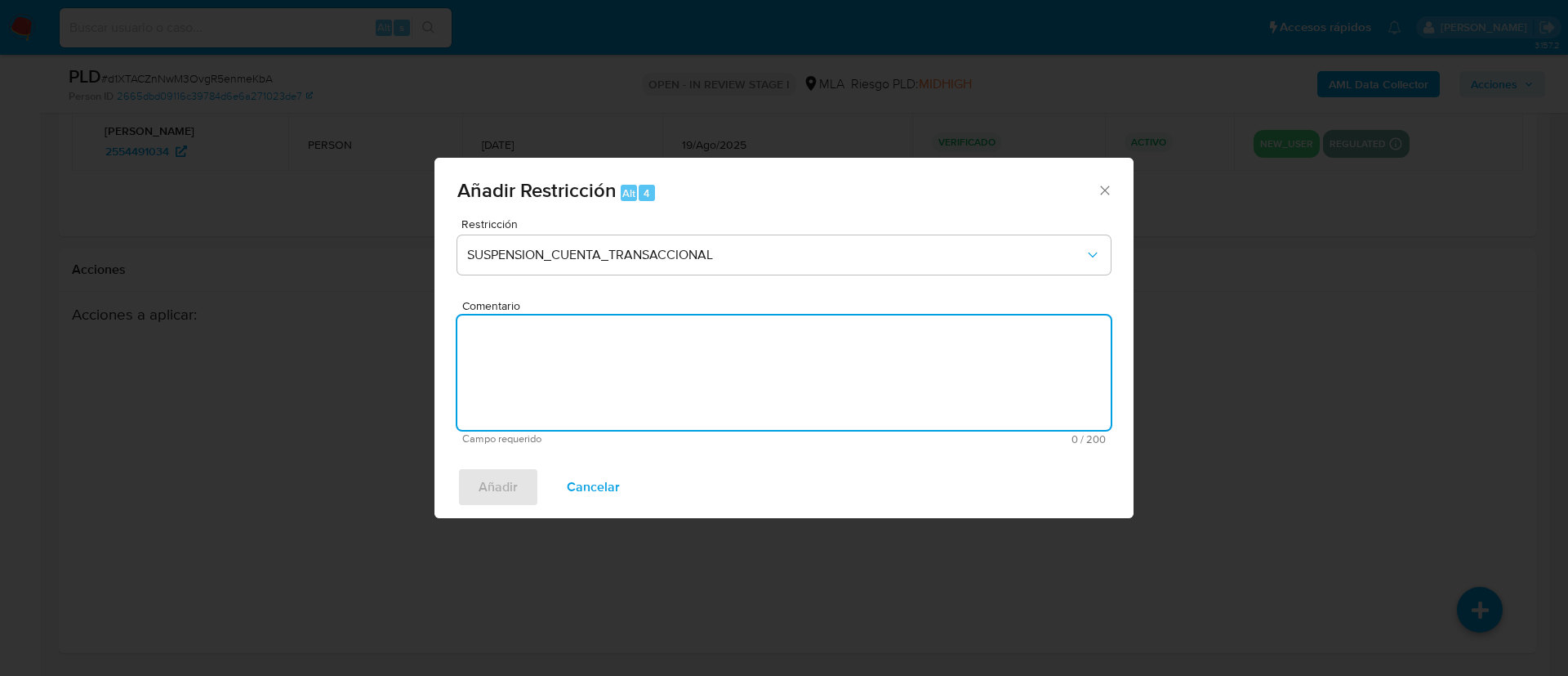
click at [689, 371] on textarea "Comentario" at bounding box center [784, 372] width 654 height 115
type textarea "AML"
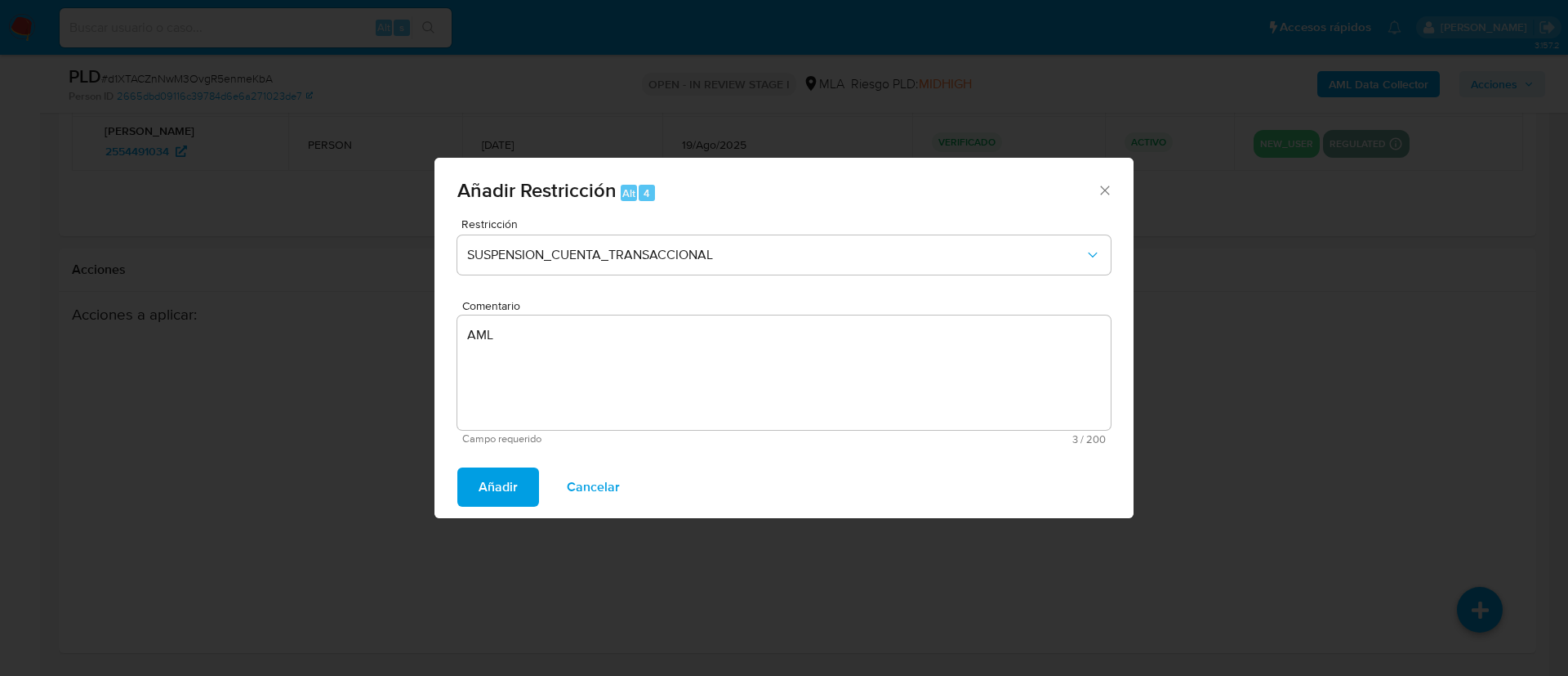
click at [495, 473] on span "Añadir" at bounding box center [497, 487] width 39 height 36
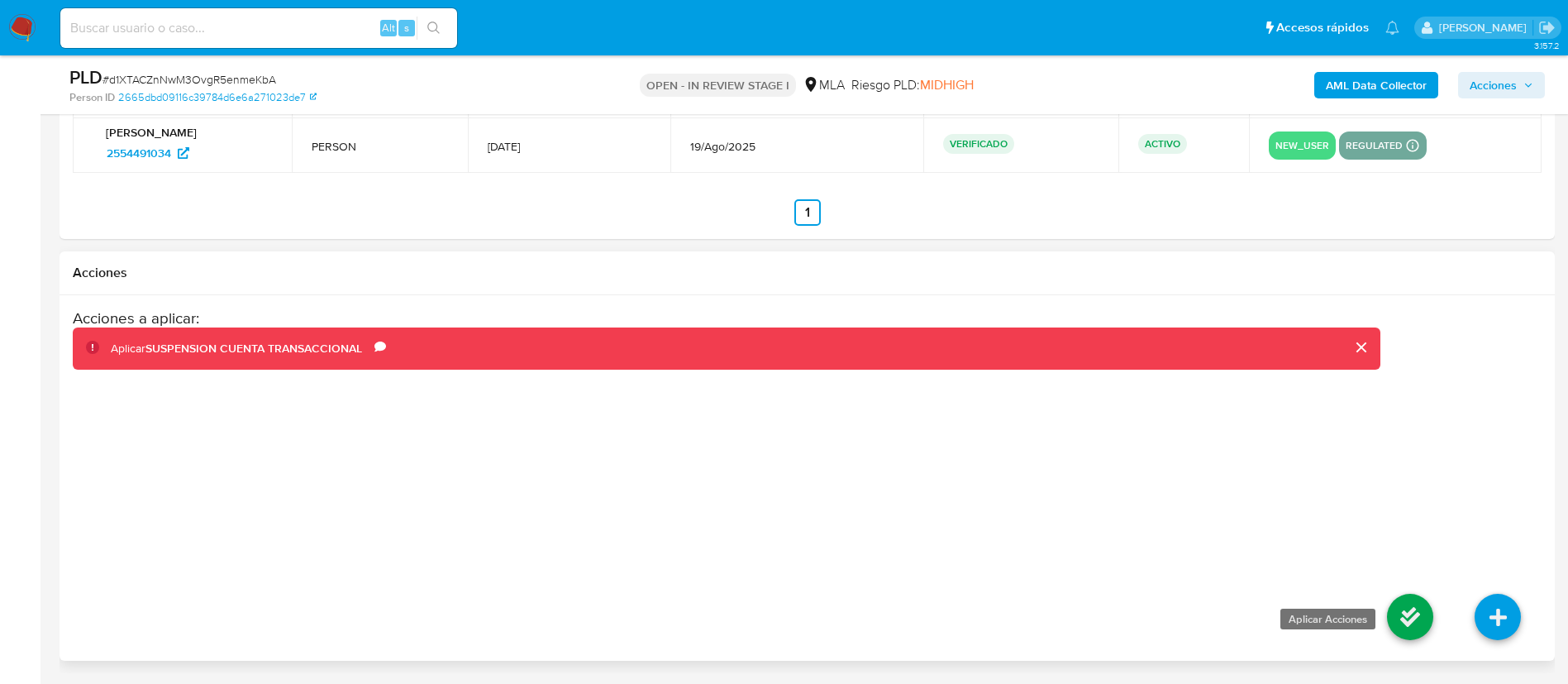
click at [1406, 605] on icon at bounding box center [1411, 616] width 46 height 46
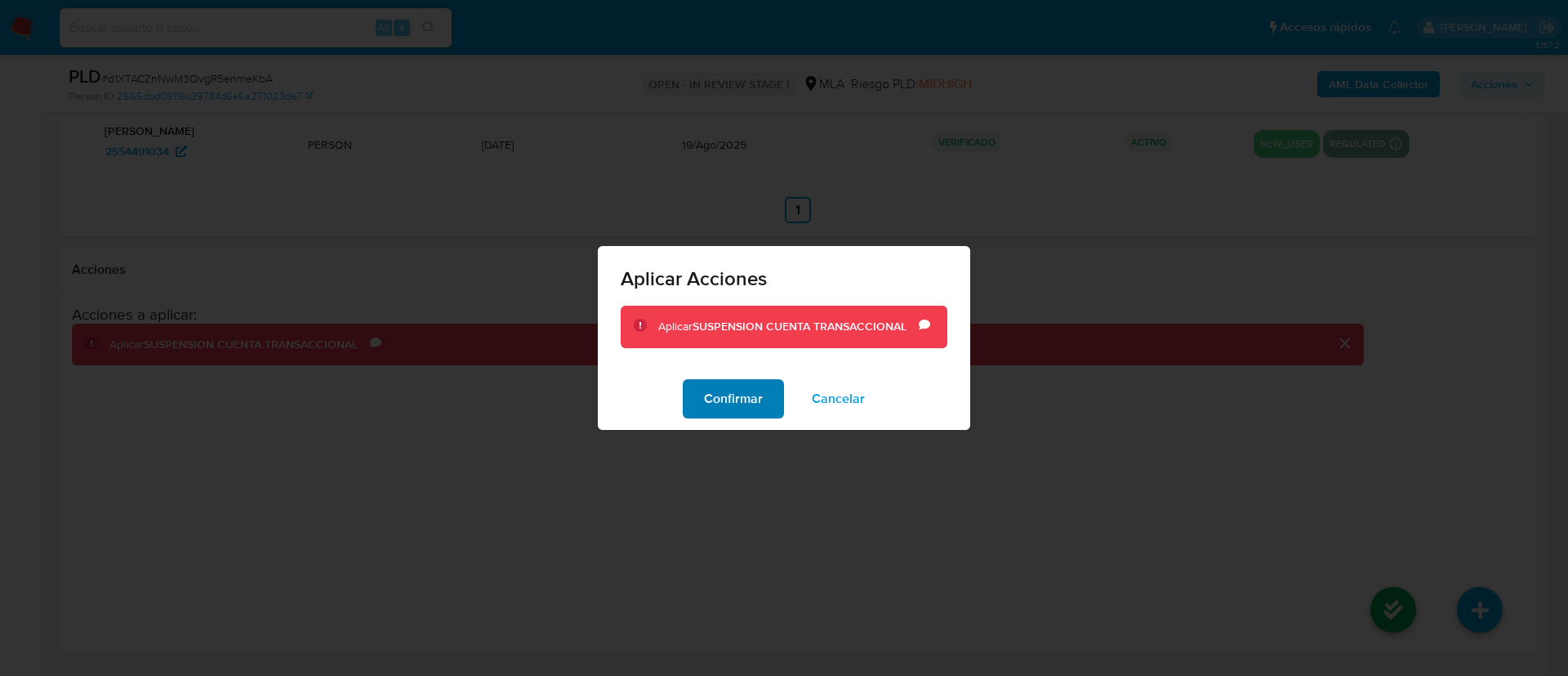
click at [736, 402] on span "Confirmar" at bounding box center [734, 399] width 59 height 36
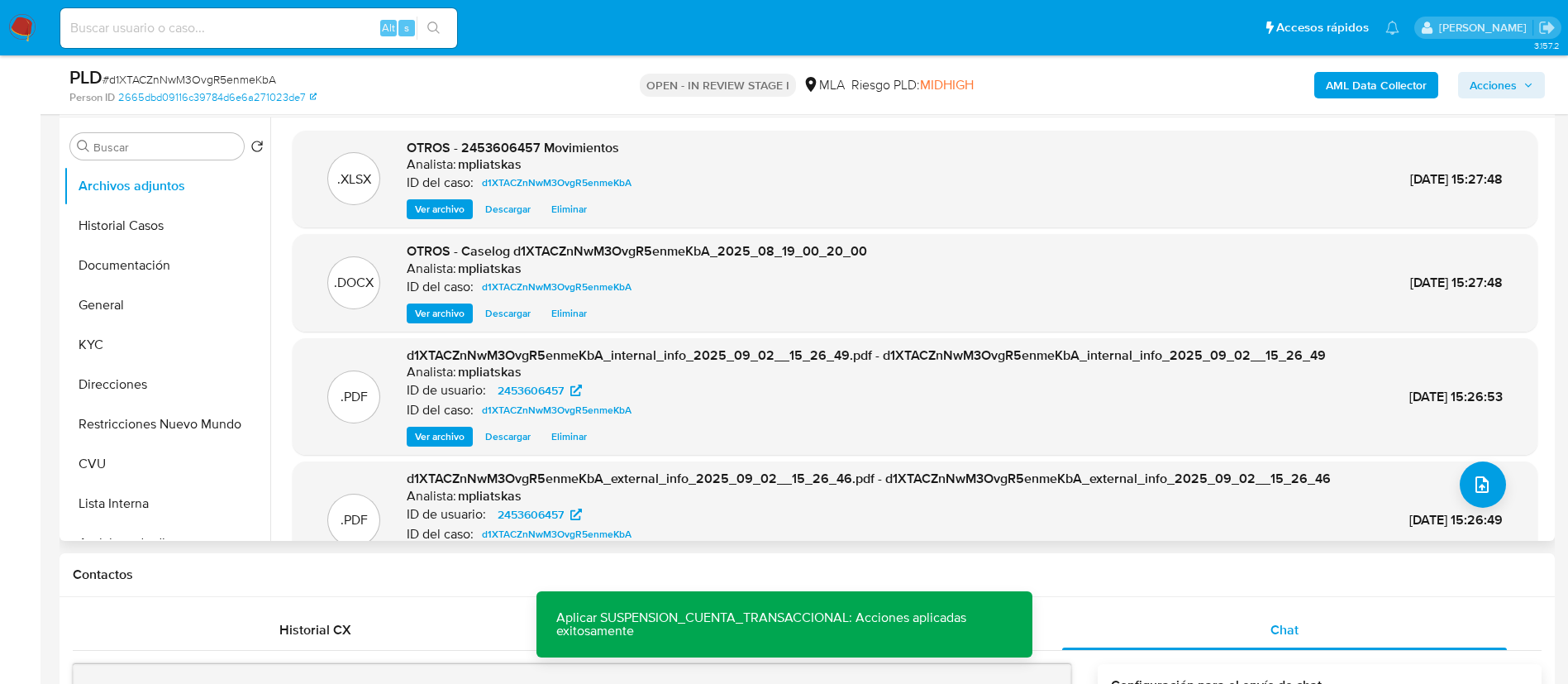
scroll to position [219, 0]
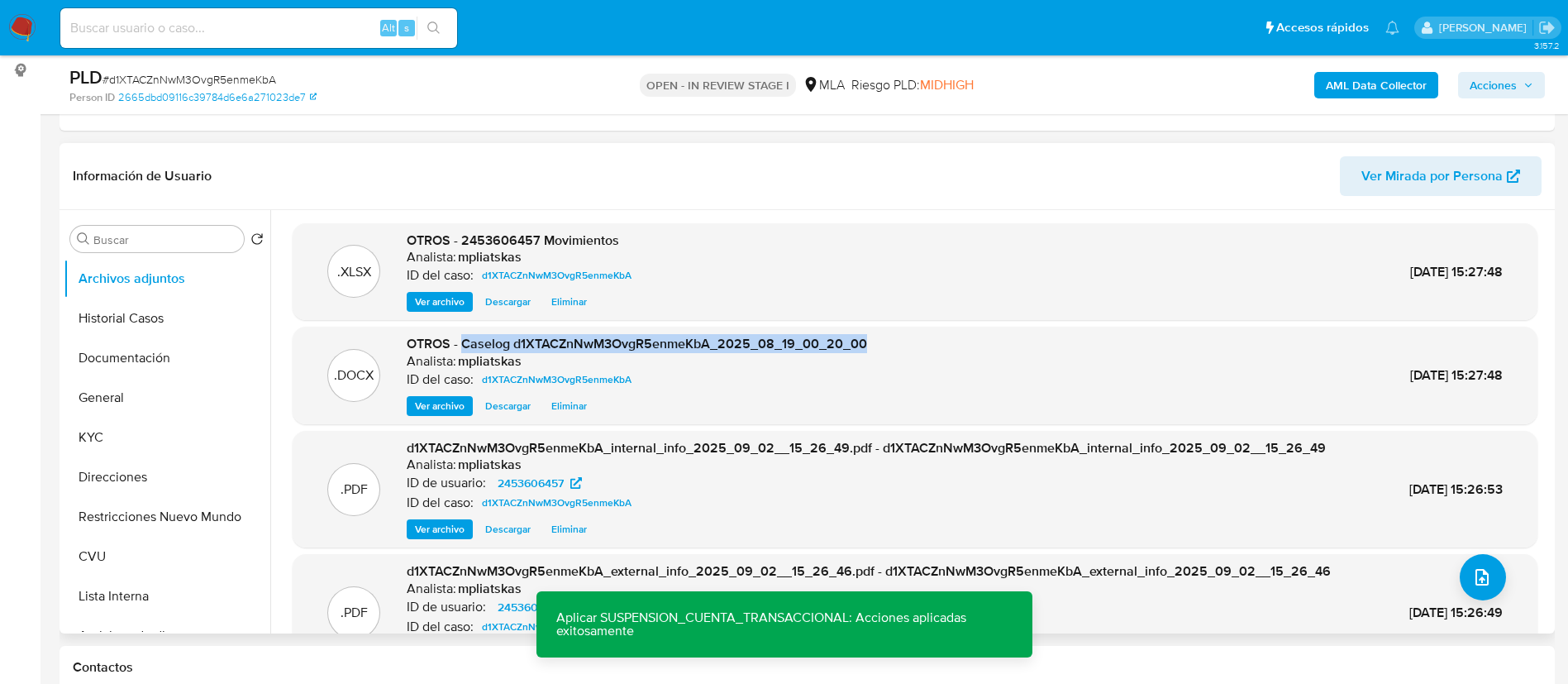
drag, startPoint x: 460, startPoint y: 347, endPoint x: 870, endPoint y: 328, distance: 410.4
click at [870, 328] on div ".DOCX OTROS - Caselog d1XTACZnNwM3OvgR5enmeKbA_2025_08_19_00_20_00 Analista: mp…" at bounding box center [915, 375] width 1245 height 98
copy span "Caselog d1XTACZnNwM3OvgR5enmeKbA_2025_08_19_00_20_00"
click at [1497, 92] on span "Acciones" at bounding box center [1493, 84] width 47 height 26
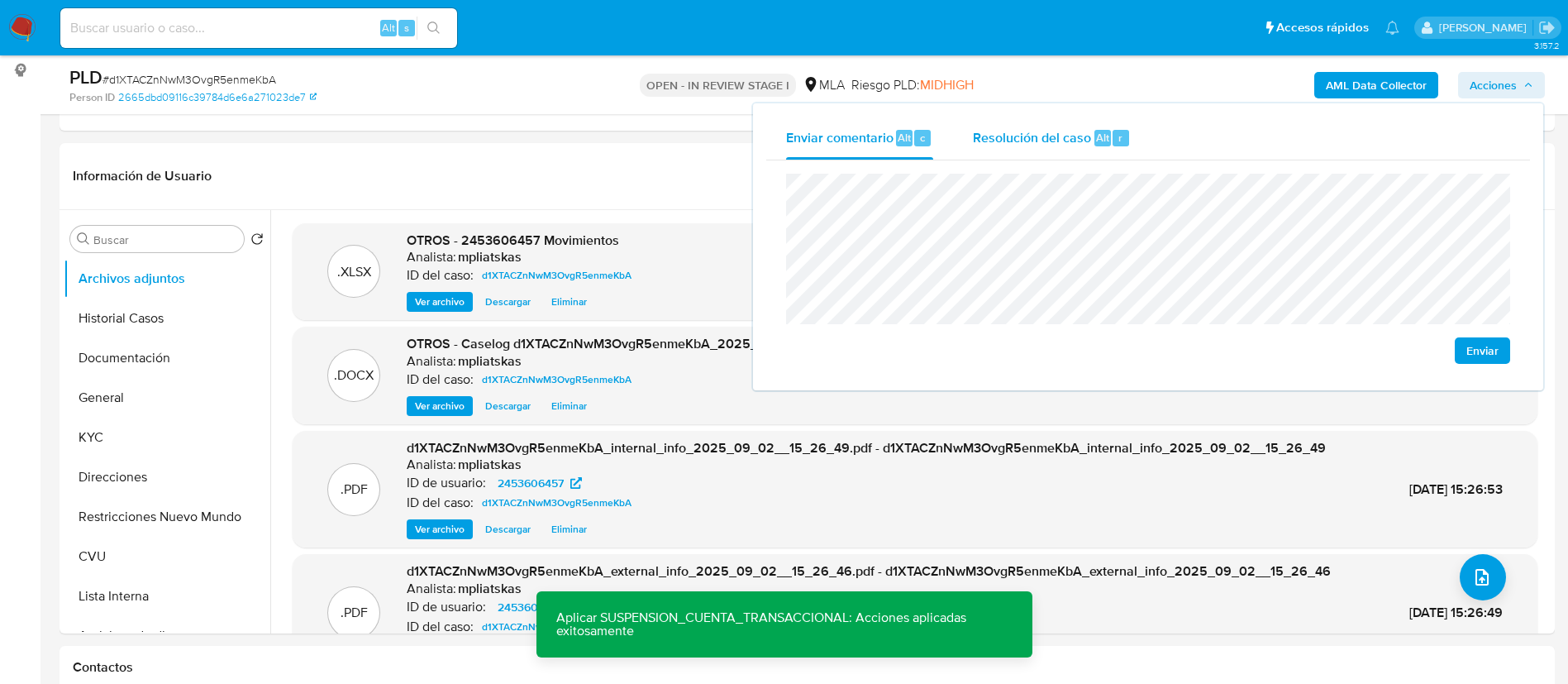
click at [1072, 143] on span "Resolución del caso" at bounding box center [1032, 137] width 118 height 19
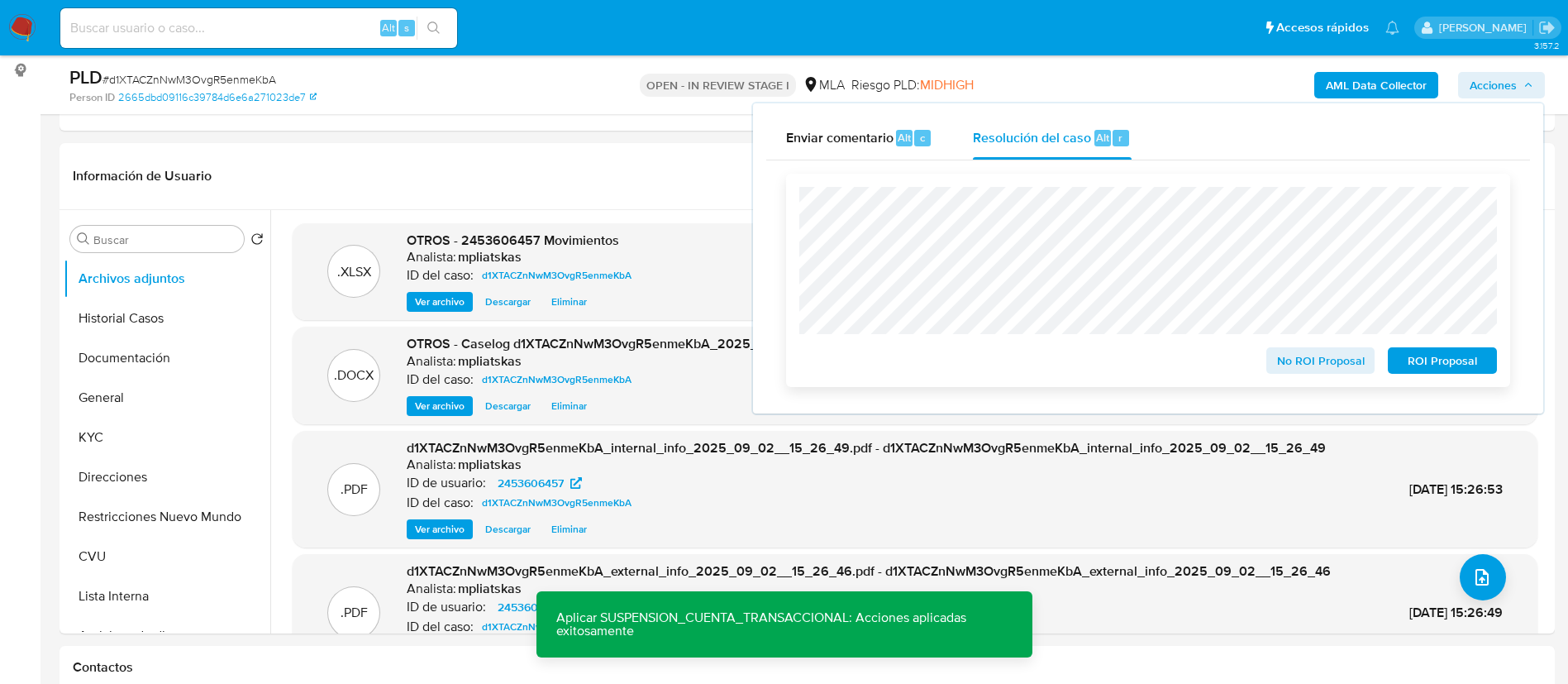
click at [1411, 357] on span "ROI Proposal" at bounding box center [1442, 360] width 86 height 23
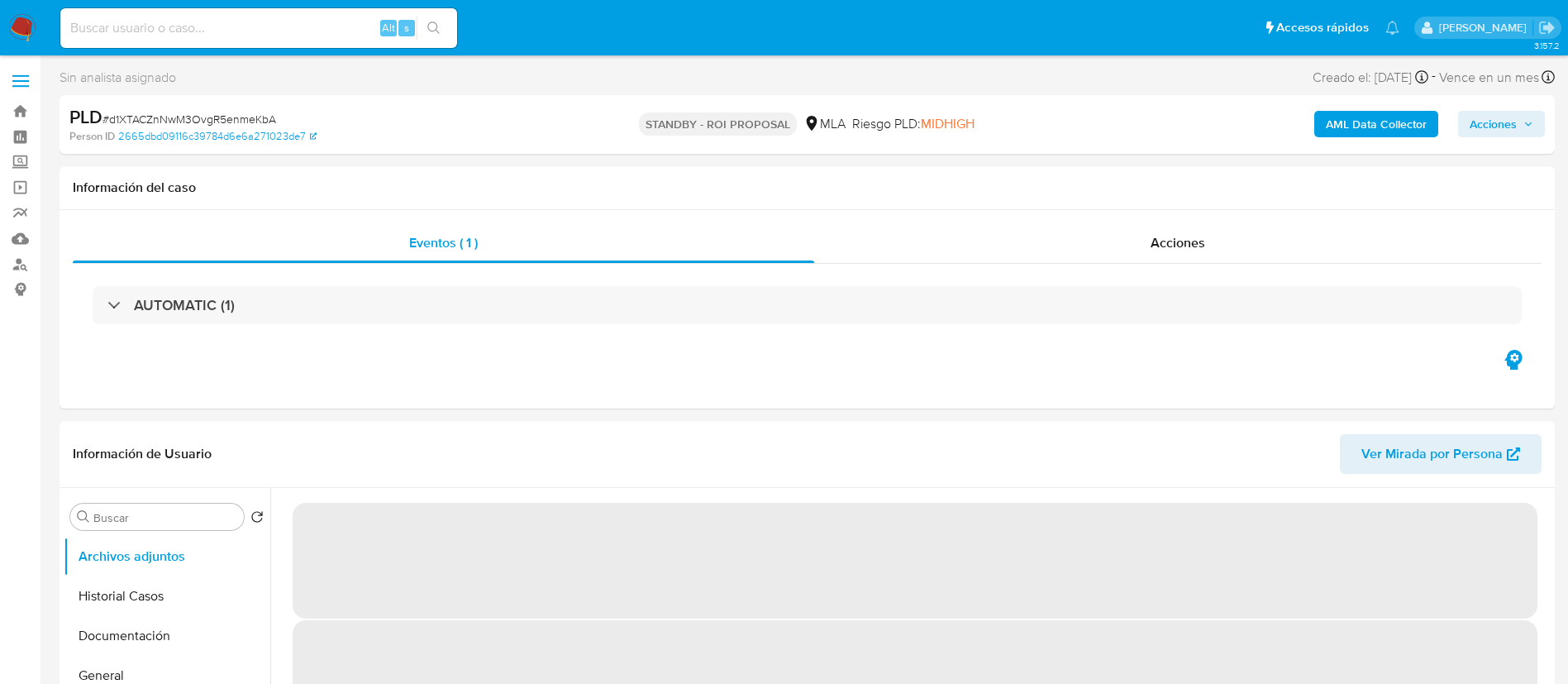
drag, startPoint x: 398, startPoint y: 20, endPoint x: 390, endPoint y: 23, distance: 8.5
click at [398, 20] on div "Alt s" at bounding box center [398, 28] width 35 height 16
click at [377, 23] on input at bounding box center [258, 28] width 397 height 21
paste input "I5B46Gsw1nk6Gz9PEgGwvhPV"
type input "I5B46Gsw1nk6Gz9PEgGwvhPV"
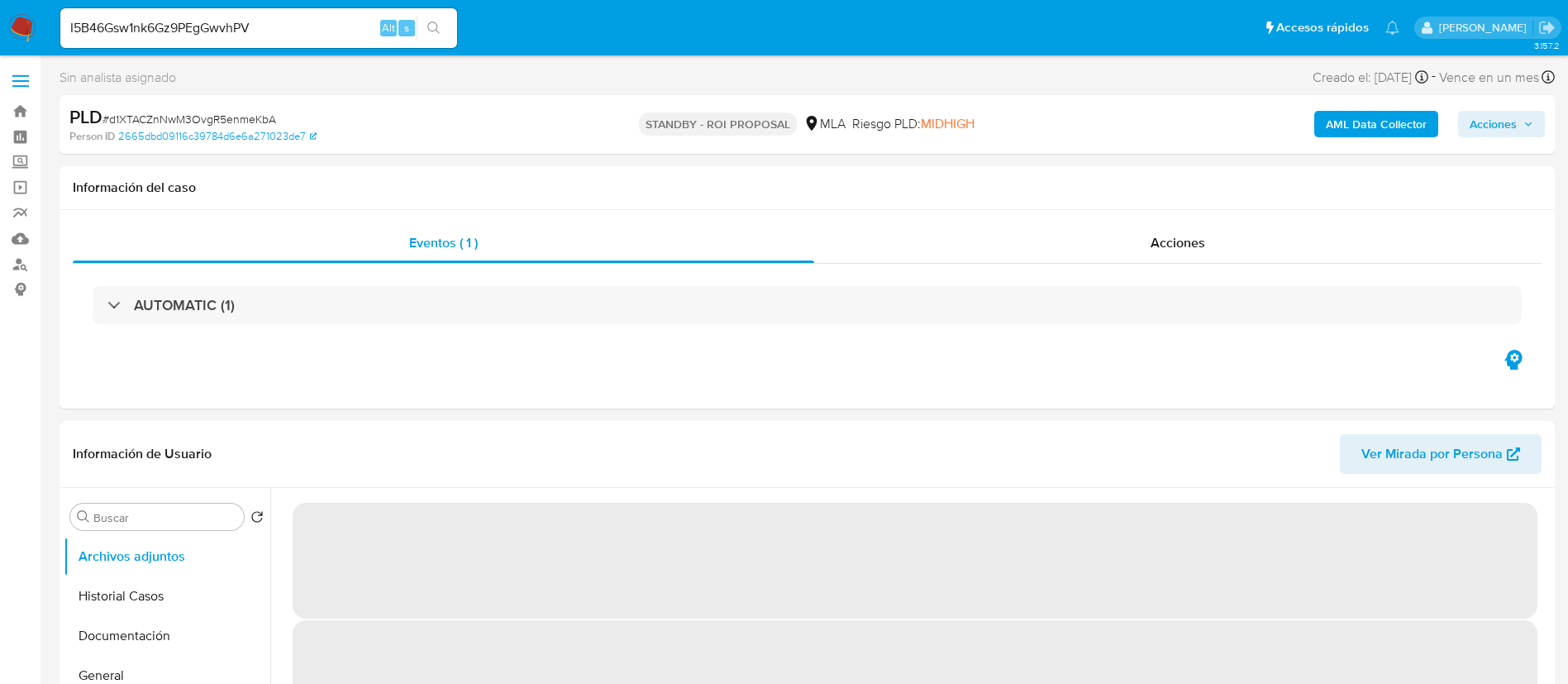
select select "10"
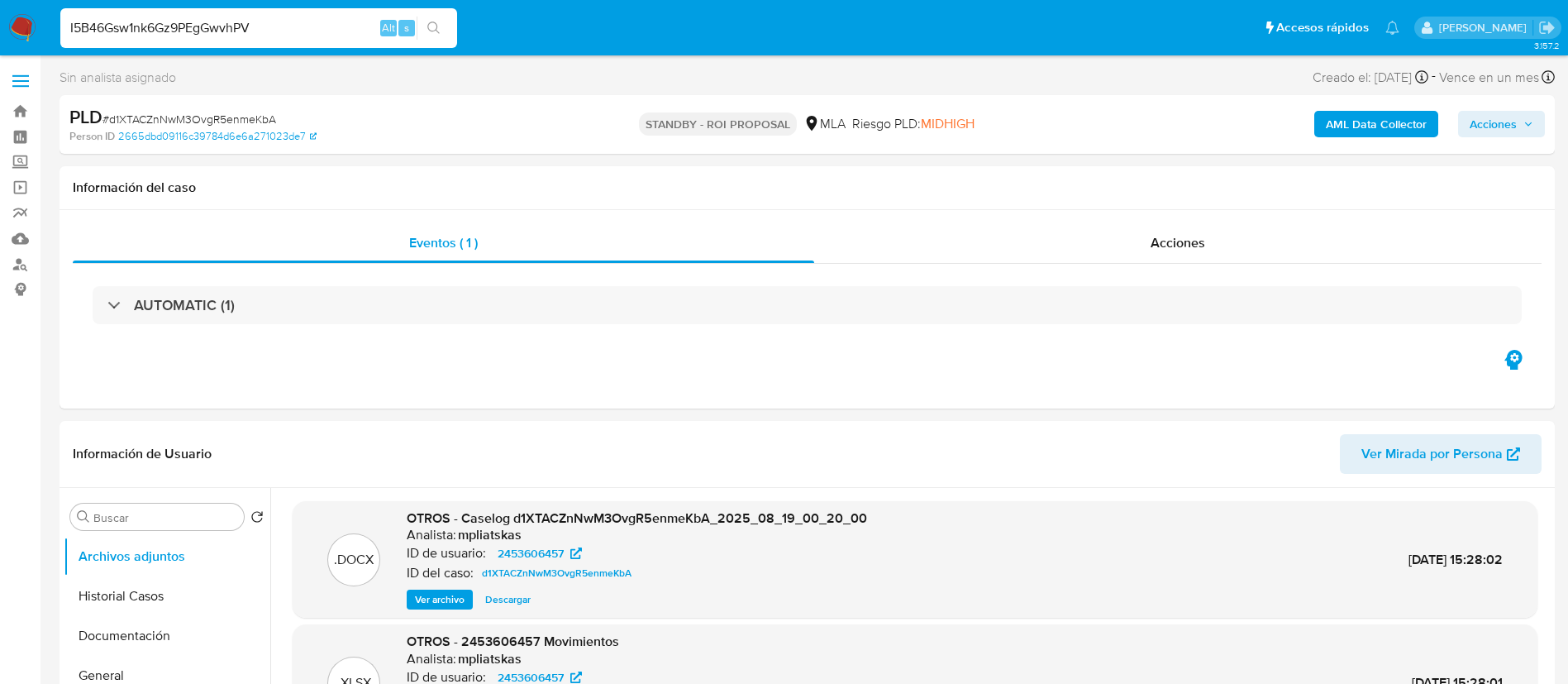
click at [415, 31] on input "I5B46Gsw1nk6Gz9PEgGwvhPV" at bounding box center [258, 28] width 397 height 21
type input "I5B46Gsw1nk6Gz9PEgGwvhPV"
click at [427, 32] on icon "search-icon" at bounding box center [434, 28] width 14 height 14
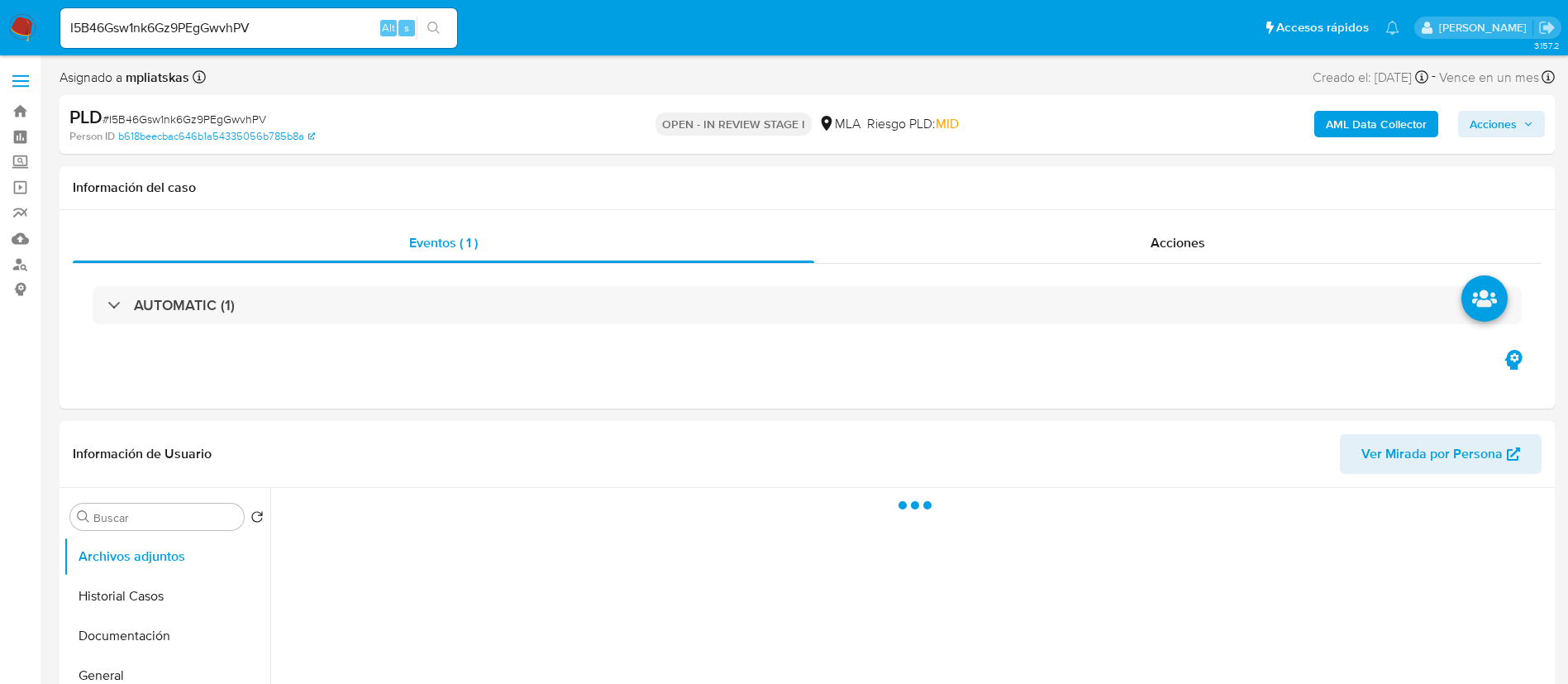
select select "10"
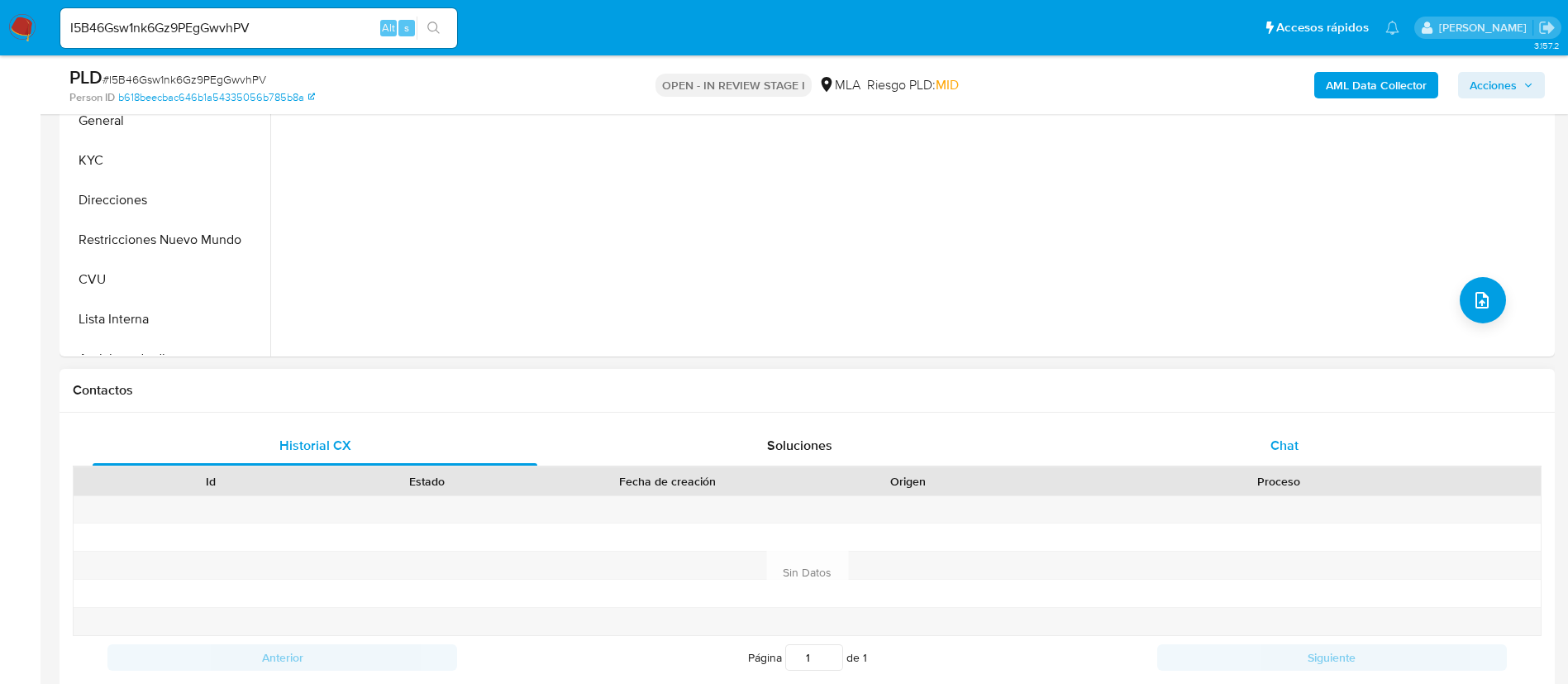
click at [1222, 441] on div "Chat" at bounding box center [1285, 445] width 444 height 40
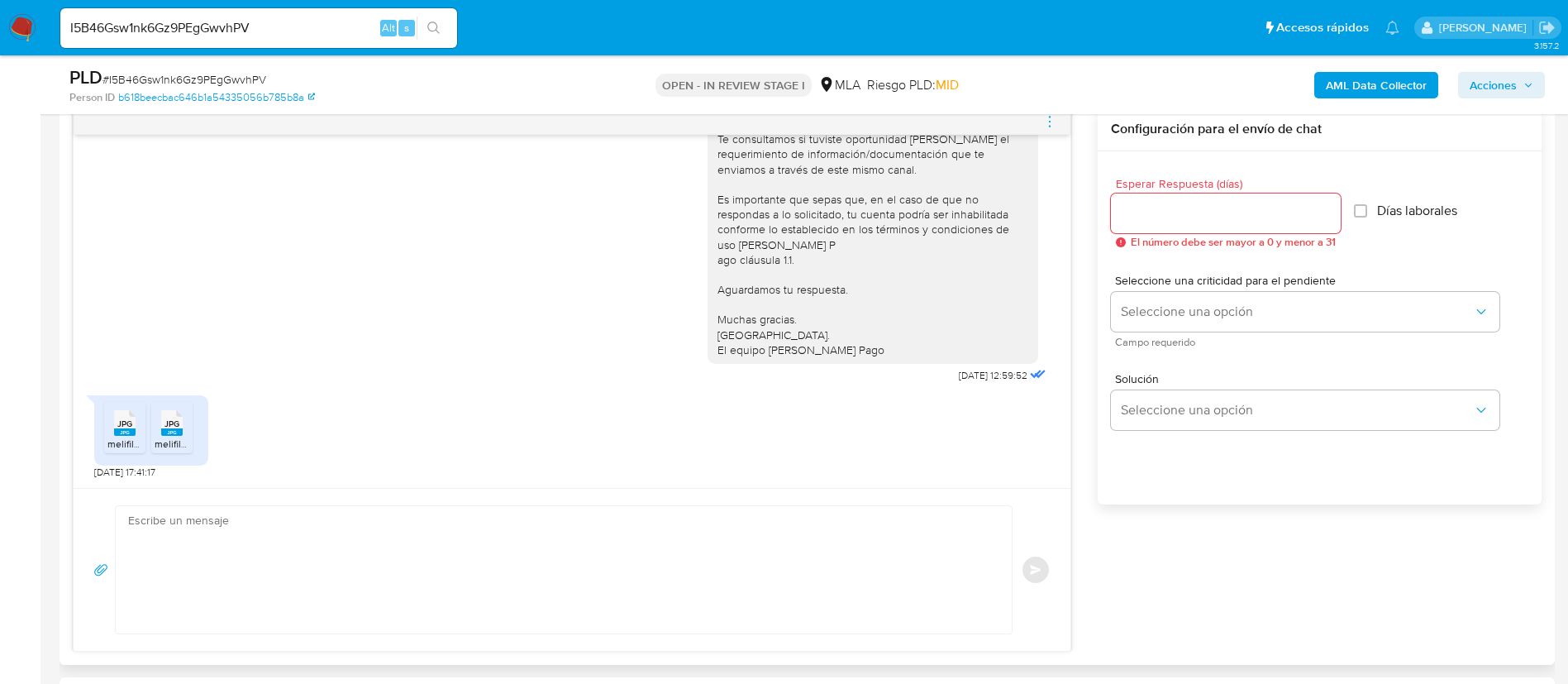
scroll to position [1040, 0]
click at [119, 433] on rect at bounding box center [125, 432] width 21 height 8
click at [160, 439] on li "JPG JPG melifile5386872783709355167.jpg" at bounding box center [172, 427] width 42 height 51
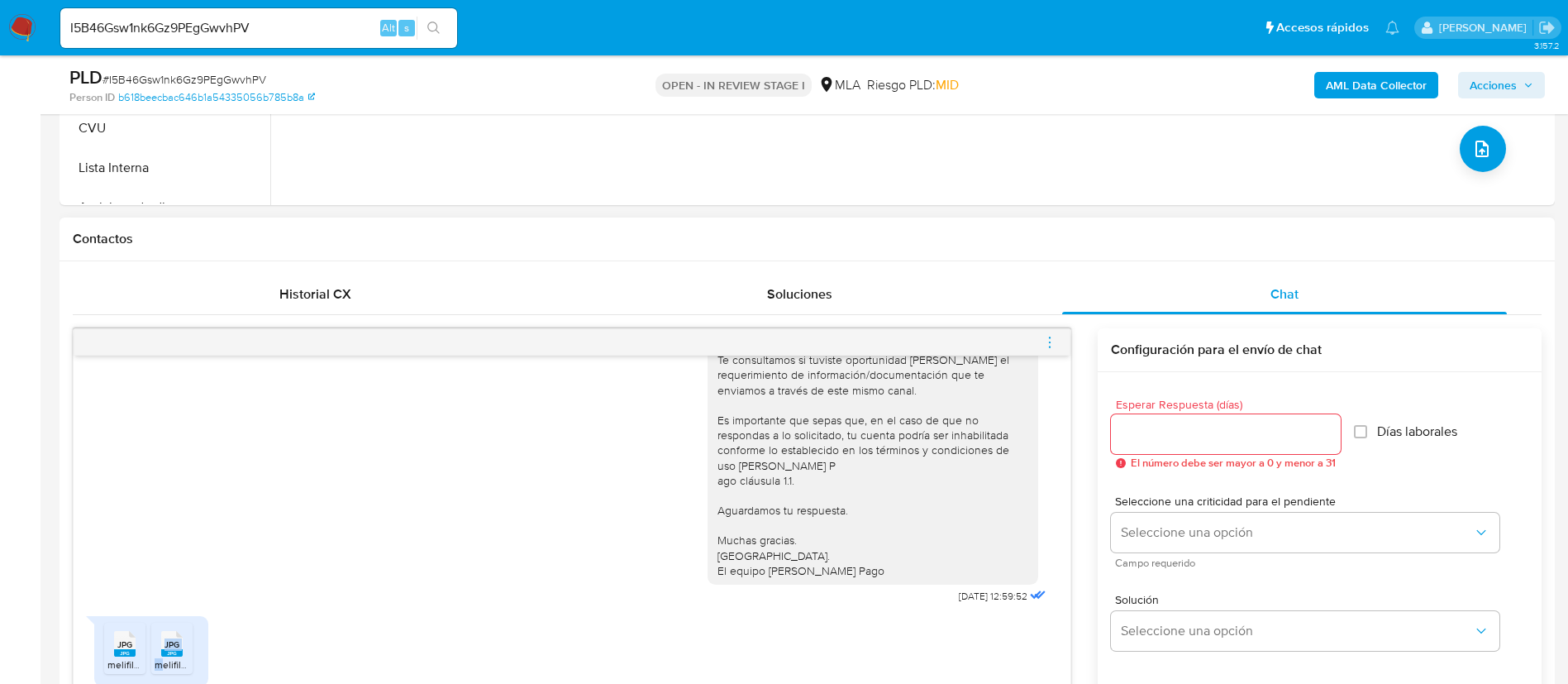
scroll to position [496, 0]
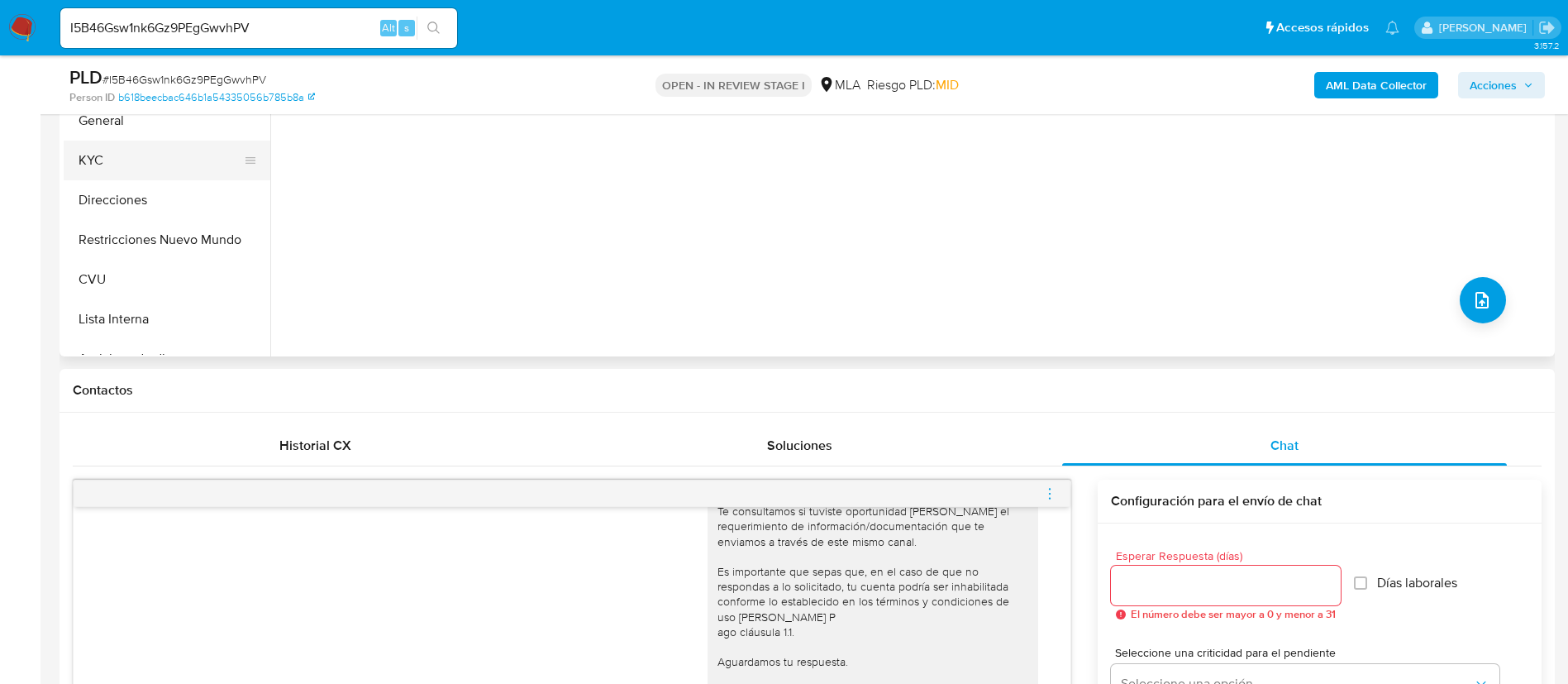
click at [149, 176] on button "KYC" at bounding box center [160, 159] width 193 height 40
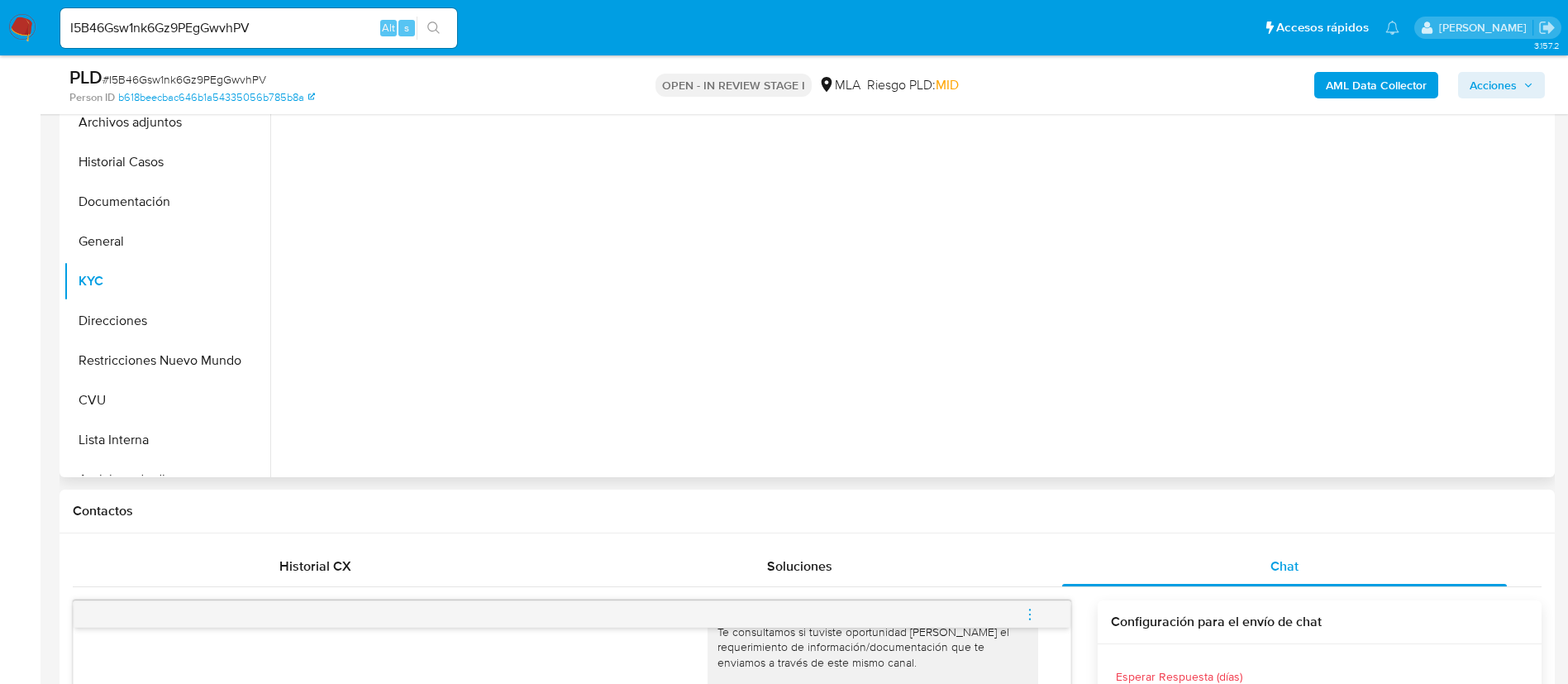
scroll to position [248, 0]
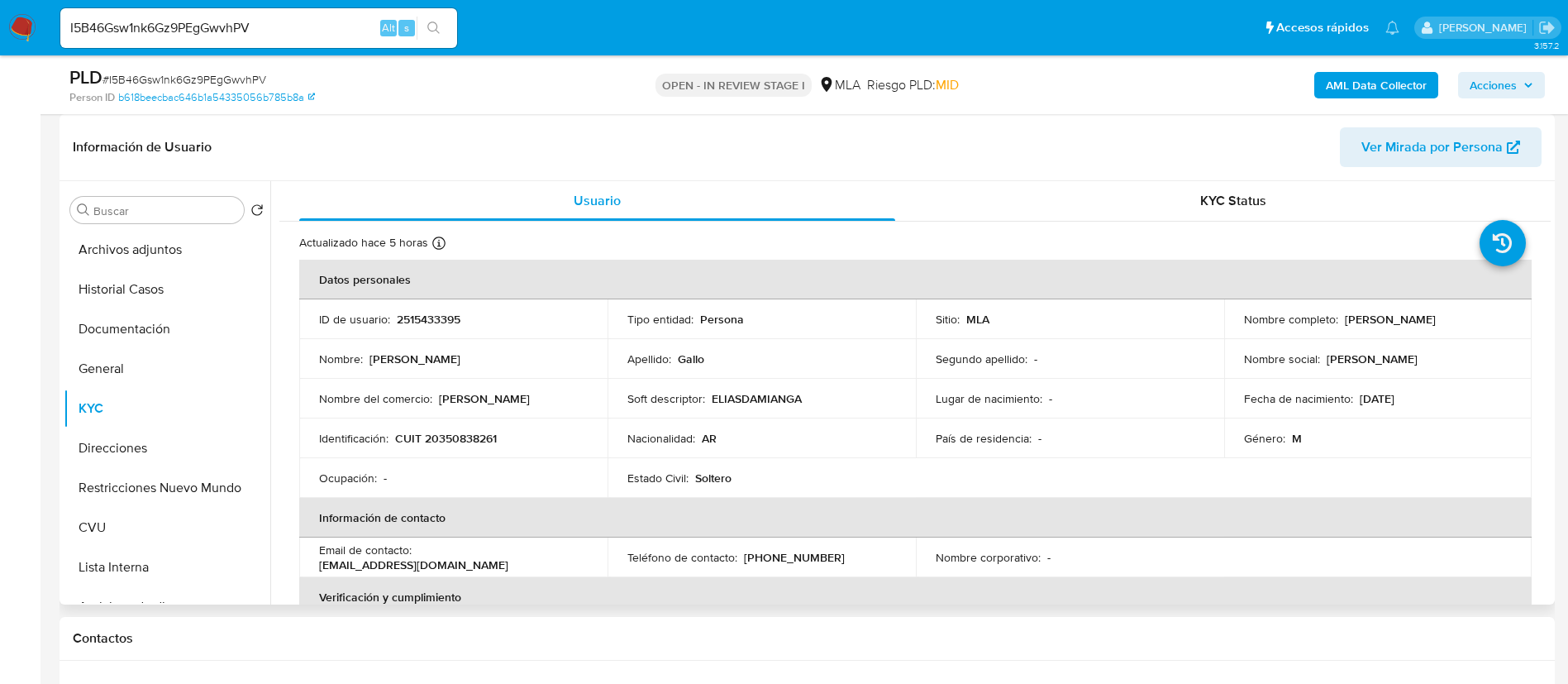
click at [479, 438] on p "CUIT 20350838261" at bounding box center [445, 438] width 101 height 14
copy p "20350838261"
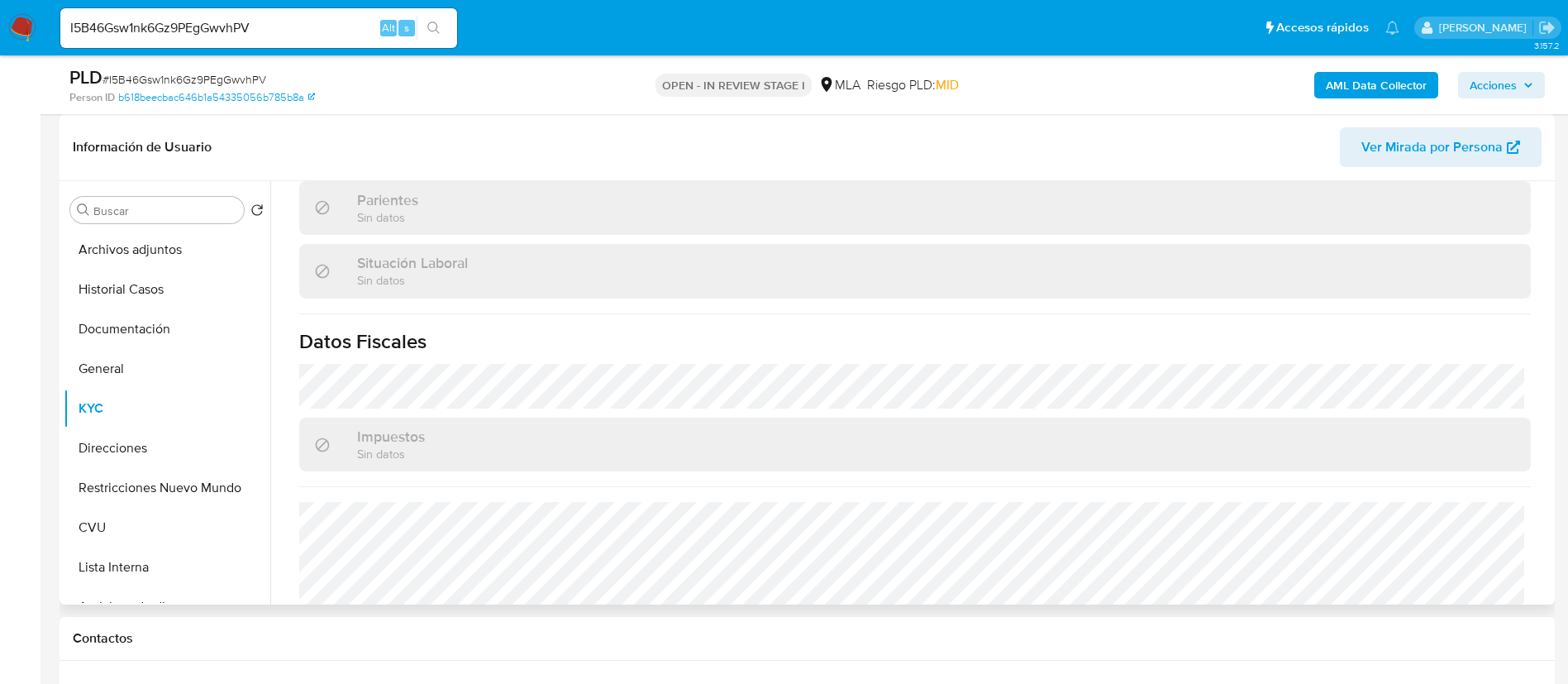
scroll to position [864, 0]
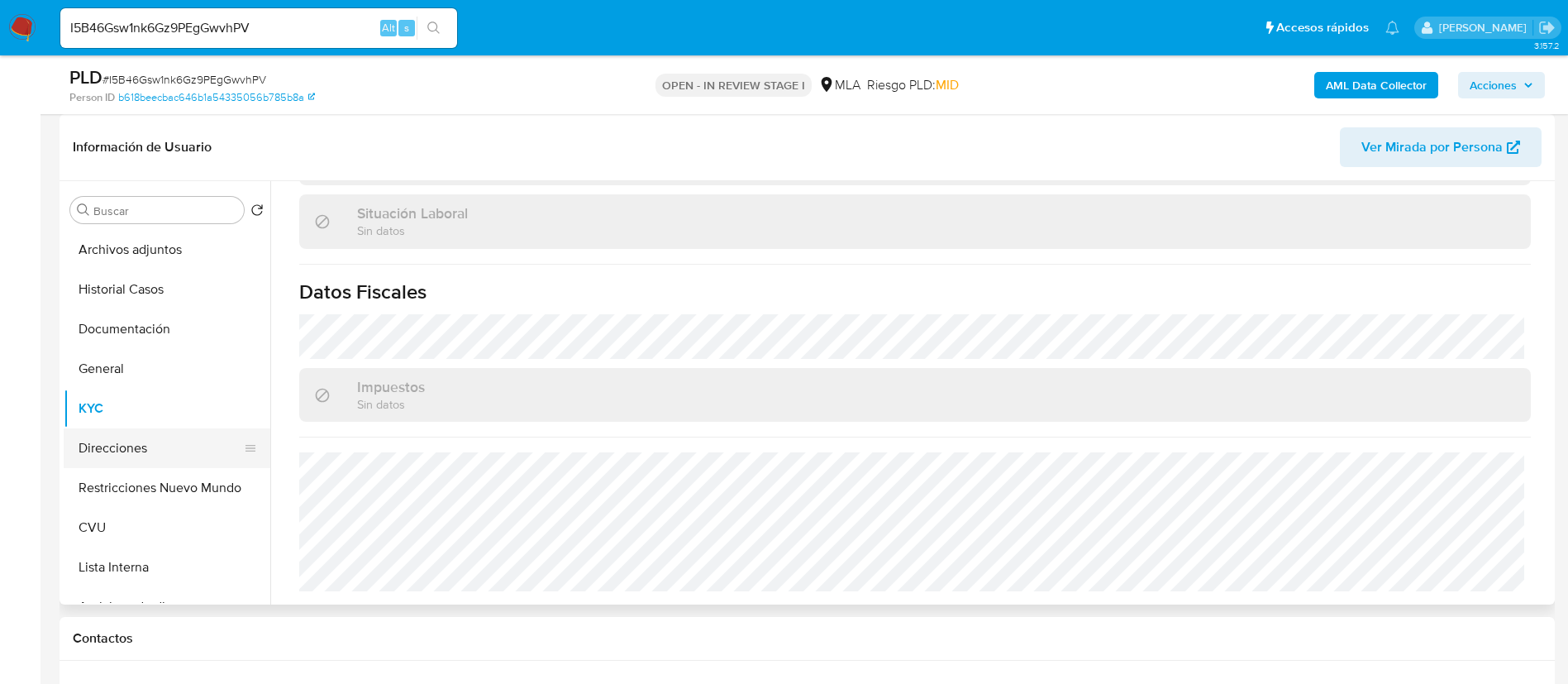
click at [132, 444] on button "Direcciones" at bounding box center [160, 447] width 193 height 40
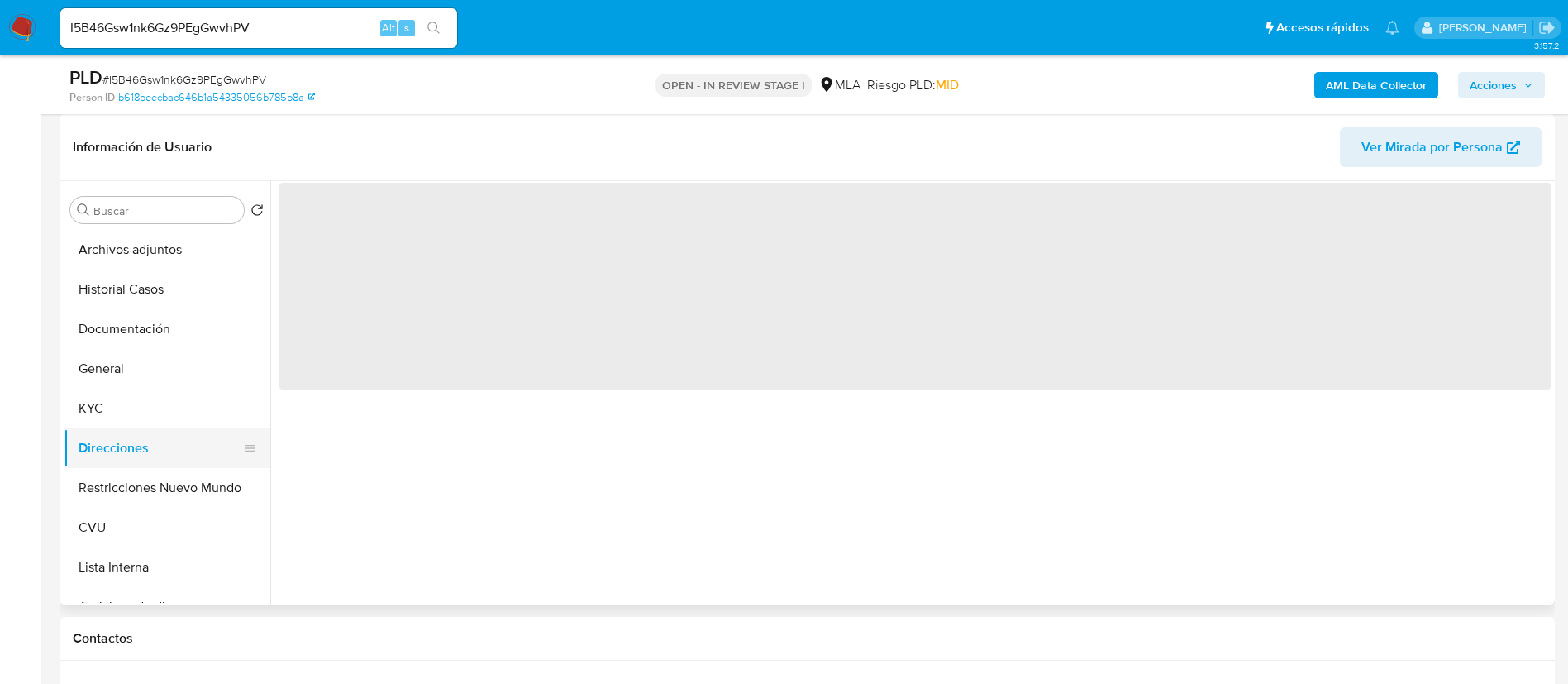
scroll to position [0, 0]
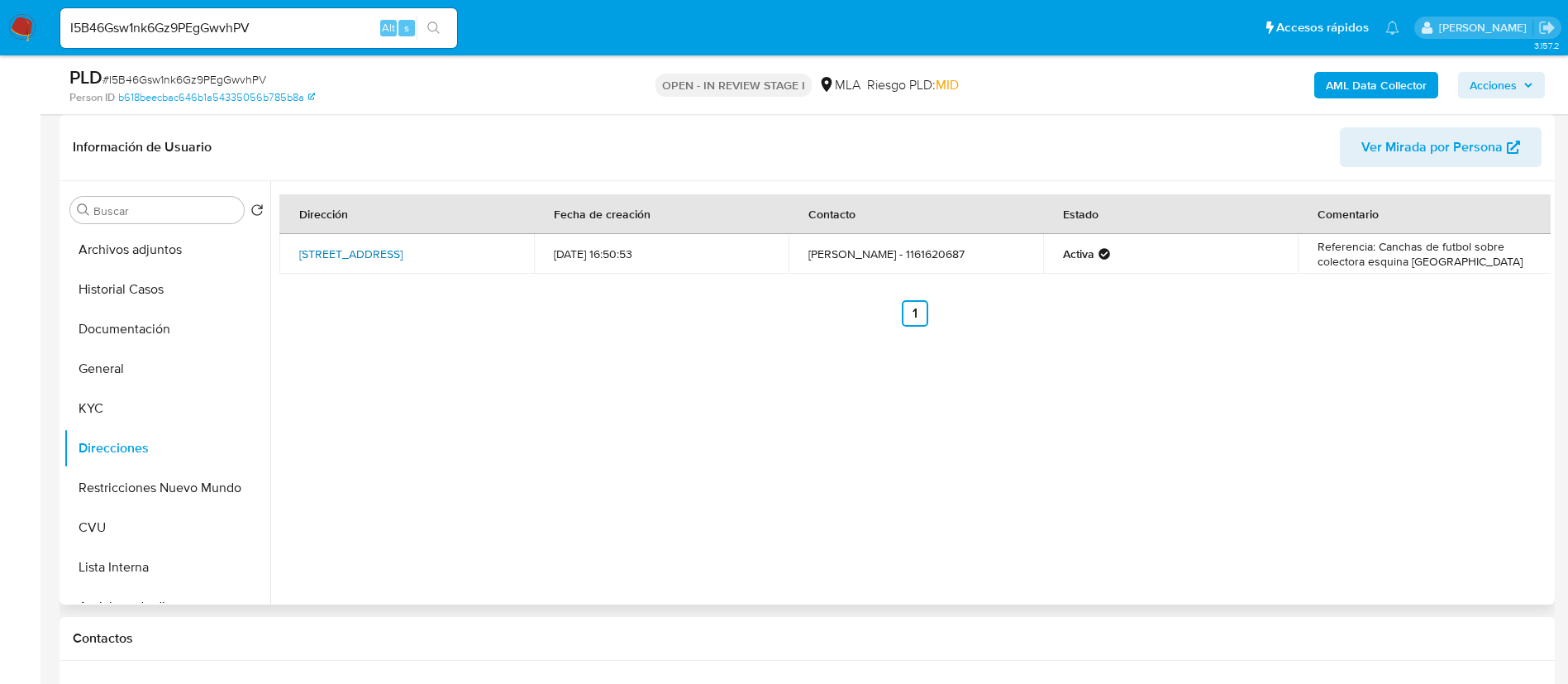
drag, startPoint x: 311, startPoint y: 248, endPoint x: 325, endPoint y: 261, distance: 19.1
click at [325, 261] on td "Guatemala 5371, El Triángulo, Buenos Aires, 1615, Argentina 5371" at bounding box center [407, 253] width 255 height 40
copy link "Guatemala 5371, El Triángulo, Buenos Aires"
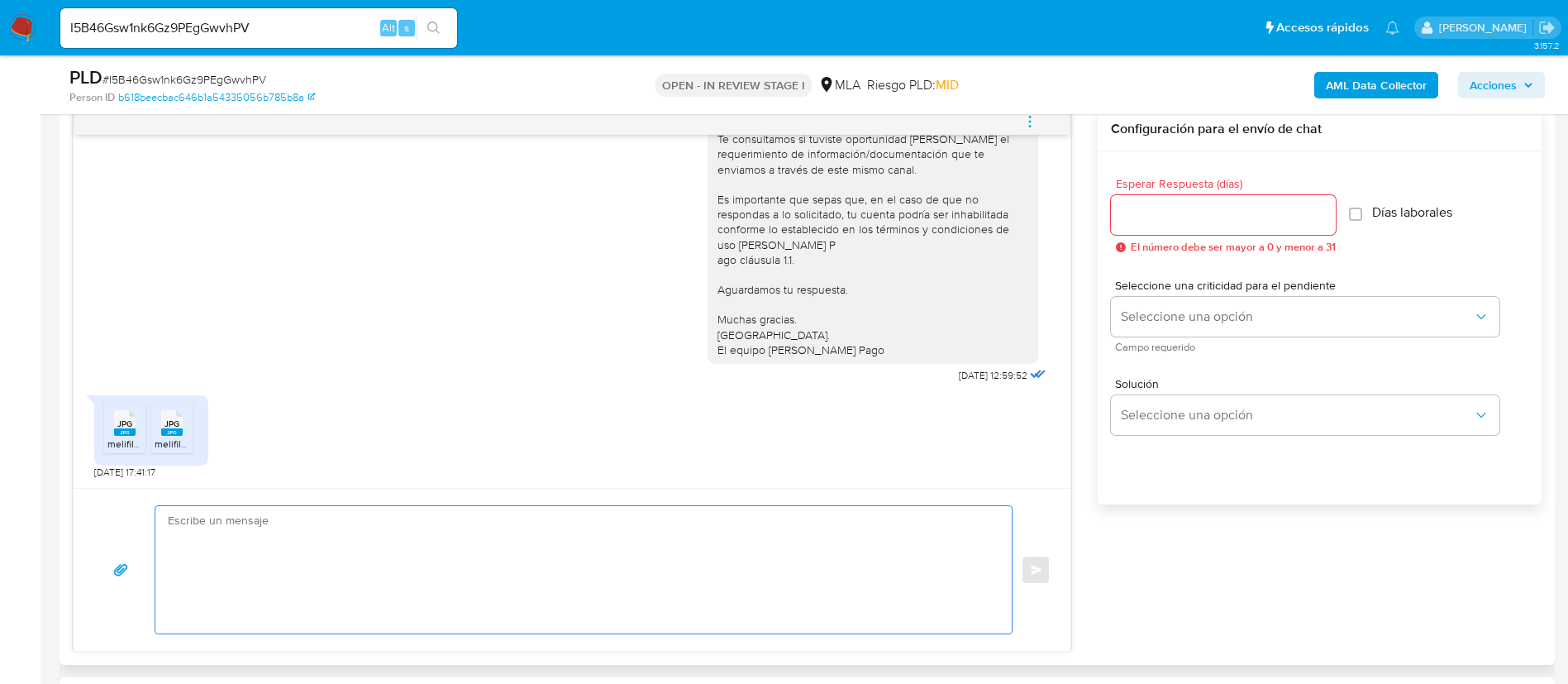
click at [704, 606] on textarea at bounding box center [580, 570] width 823 height 128
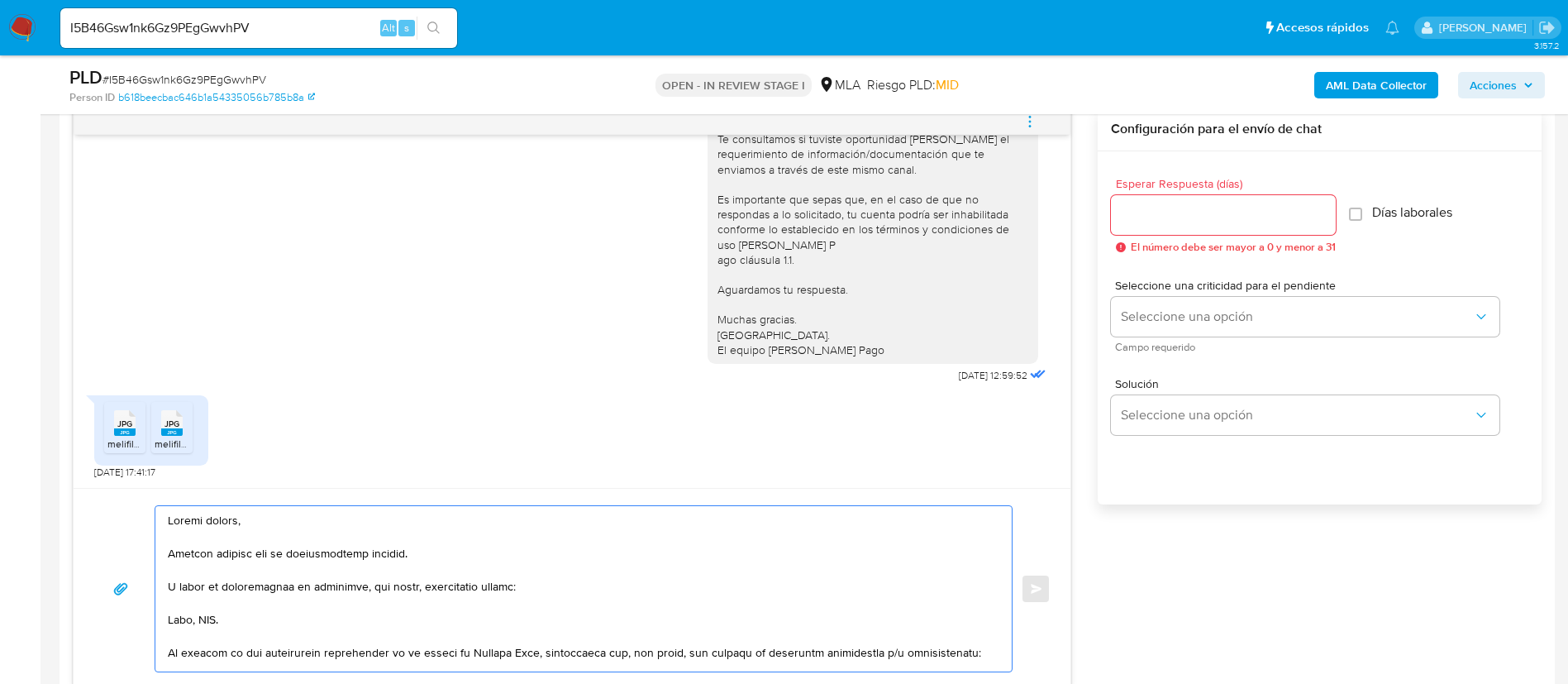
click at [173, 618] on textarea at bounding box center [580, 588] width 823 height 165
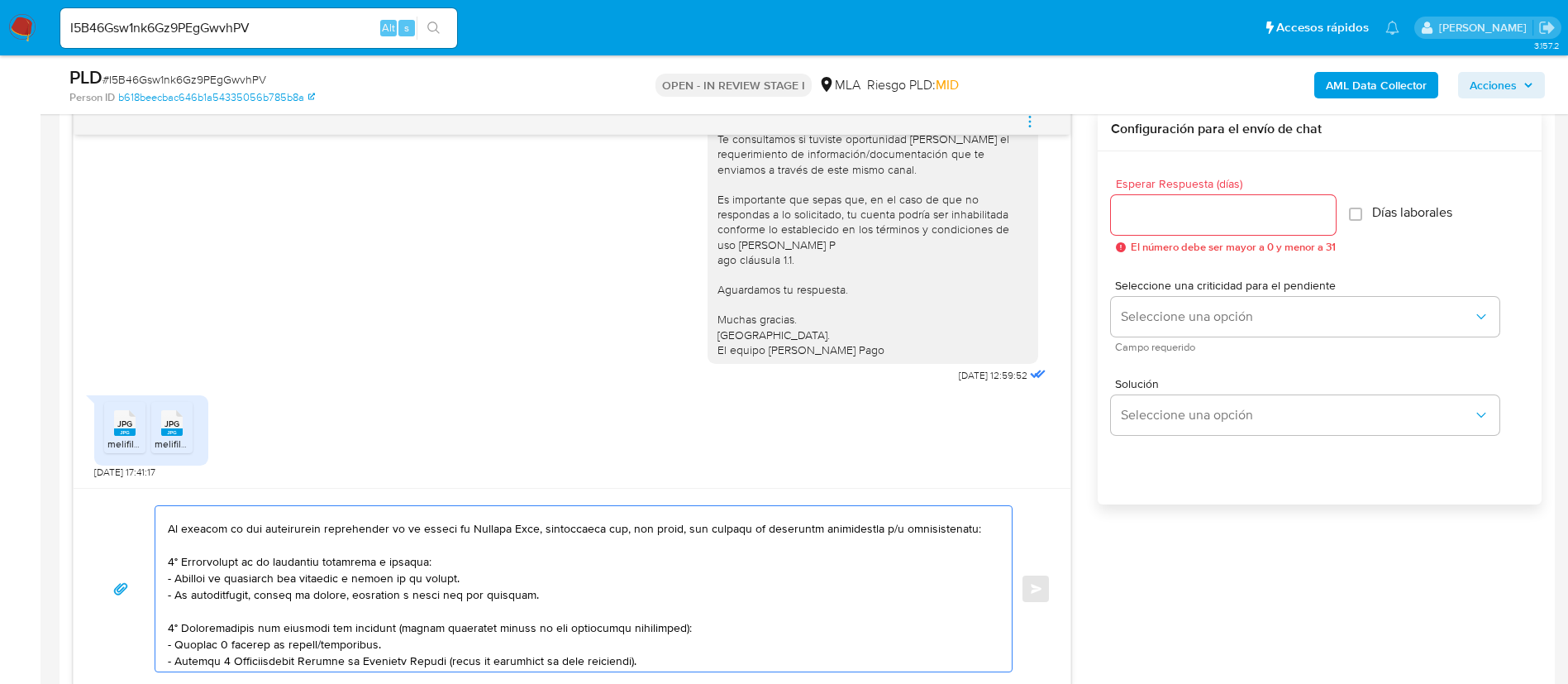
scroll to position [43, 0]
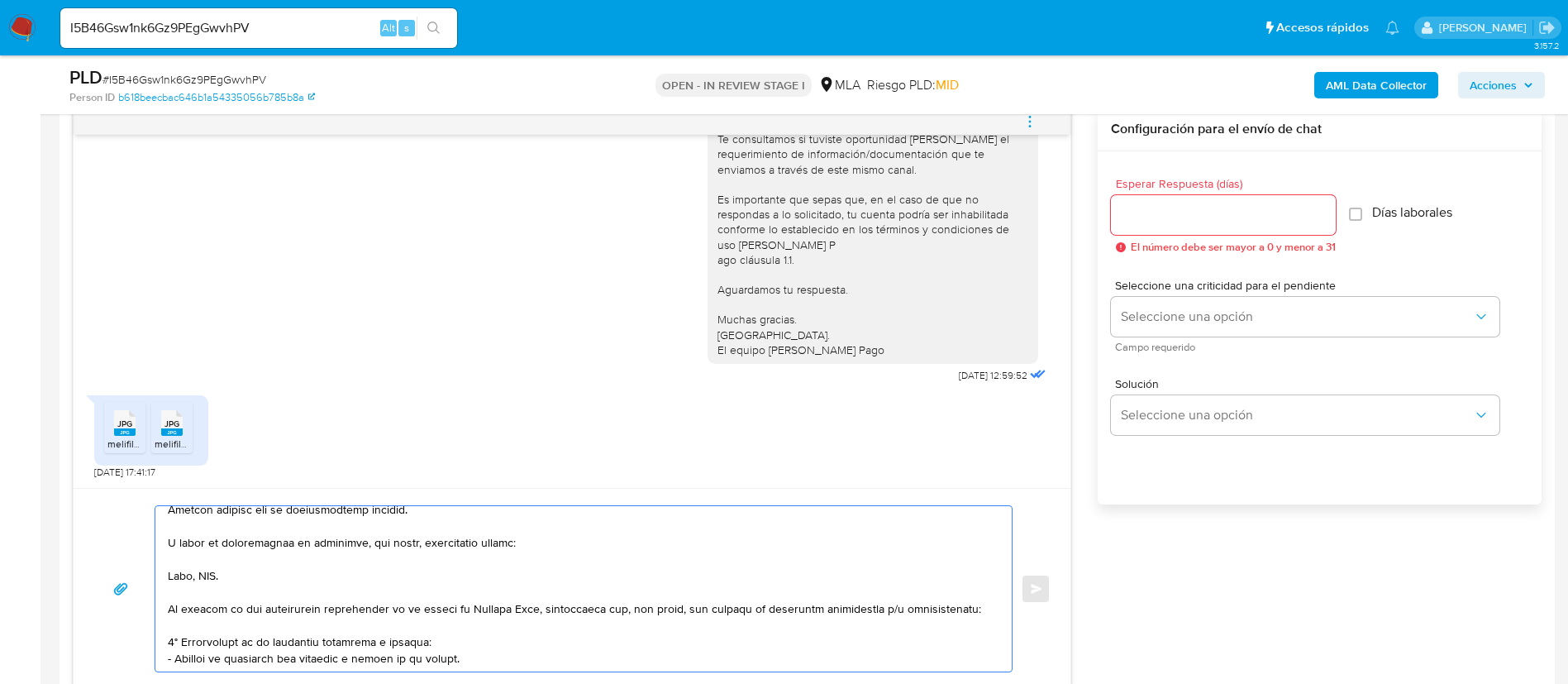
drag, startPoint x: 170, startPoint y: 617, endPoint x: 971, endPoint y: 605, distance: 801.1
click at [971, 605] on textarea at bounding box center [580, 588] width 823 height 165
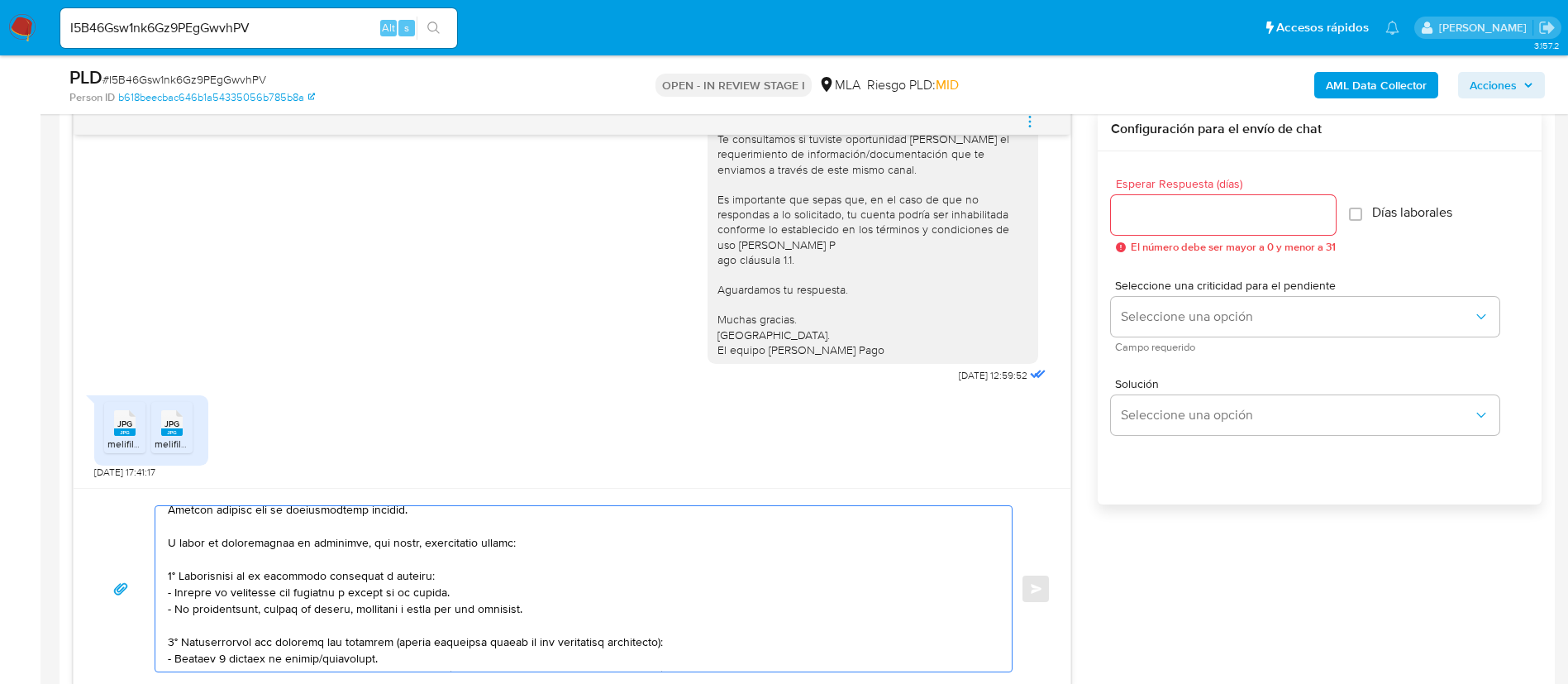
drag, startPoint x: 396, startPoint y: 644, endPoint x: 687, endPoint y: 644, distance: 291.0
click at [687, 644] on textarea at bounding box center [580, 588] width 823 height 165
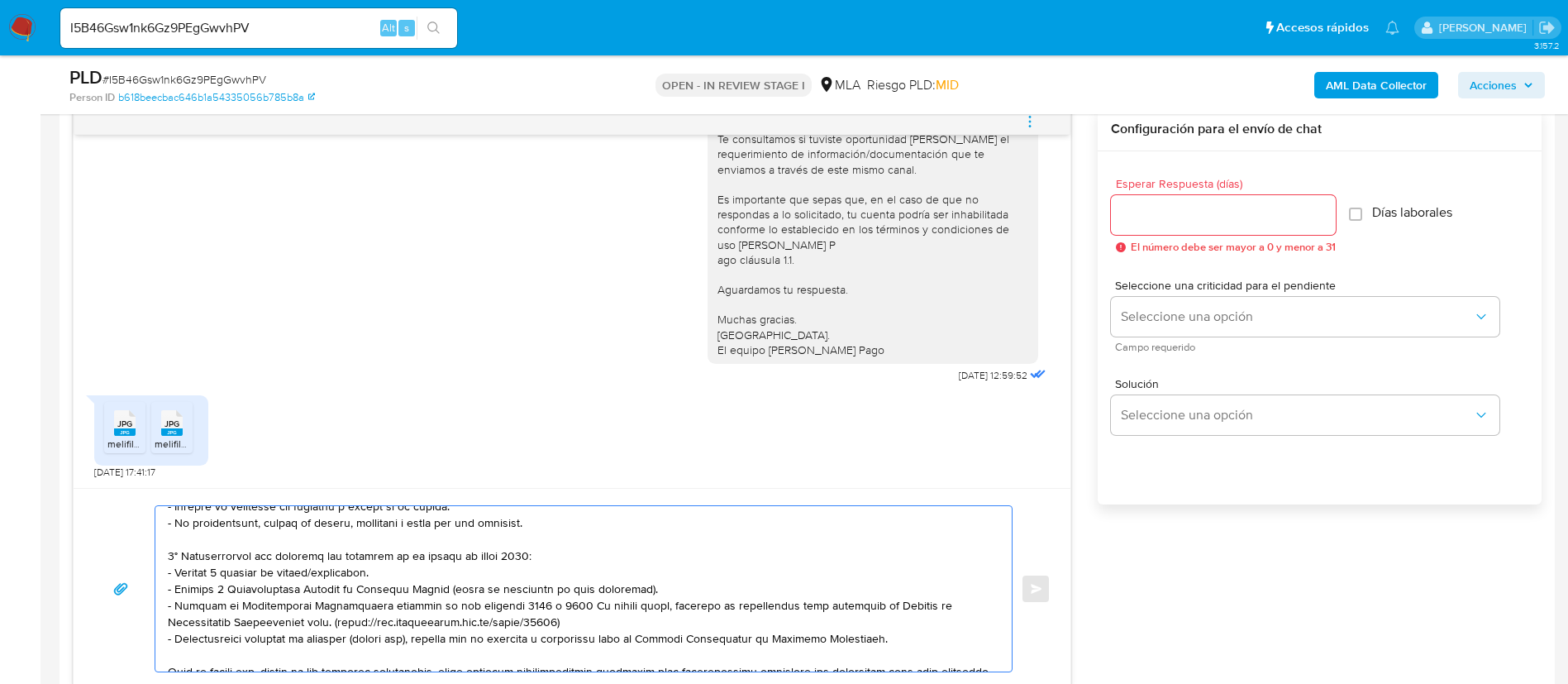
scroll to position [168, 0]
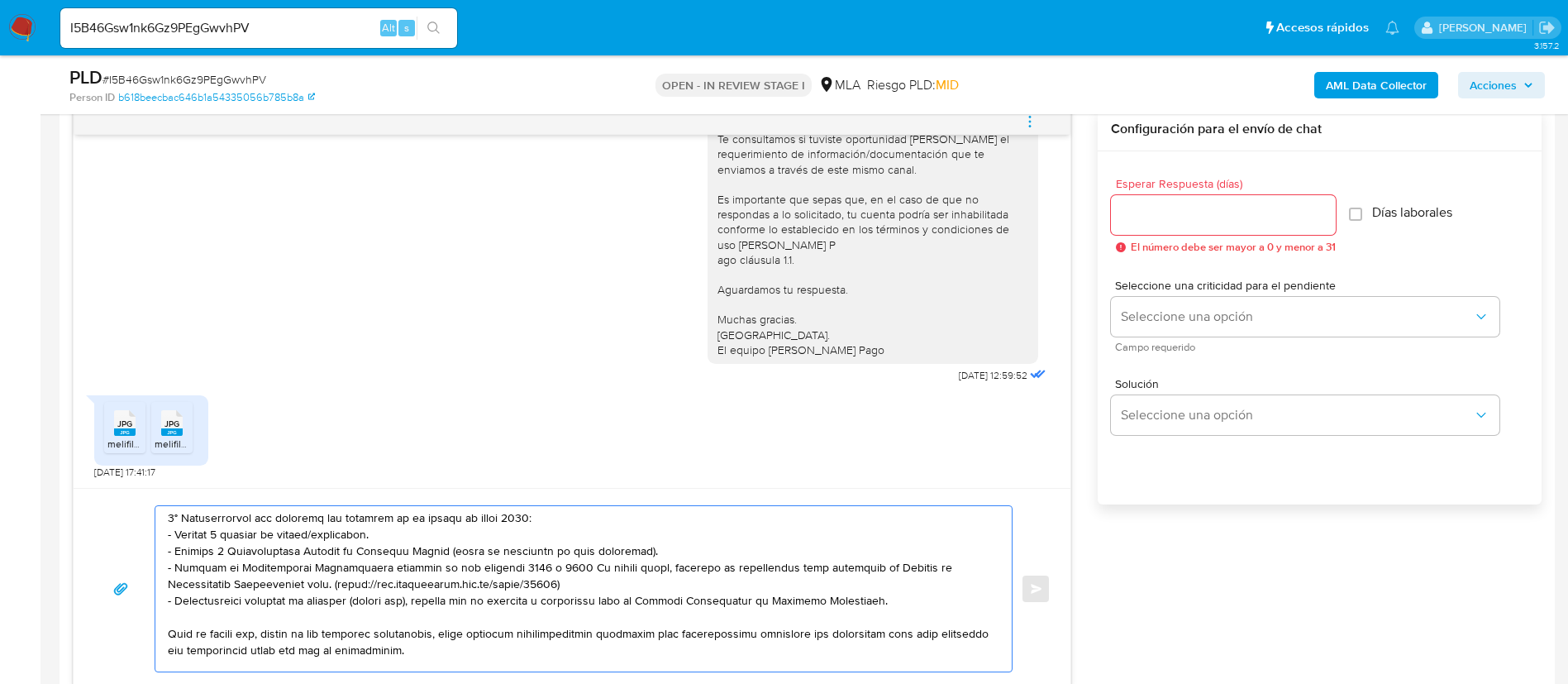
click at [311, 535] on textarea at bounding box center [580, 588] width 823 height 165
click at [311, 534] on textarea at bounding box center [580, 588] width 823 height 165
click at [311, 533] on textarea at bounding box center [580, 588] width 823 height 165
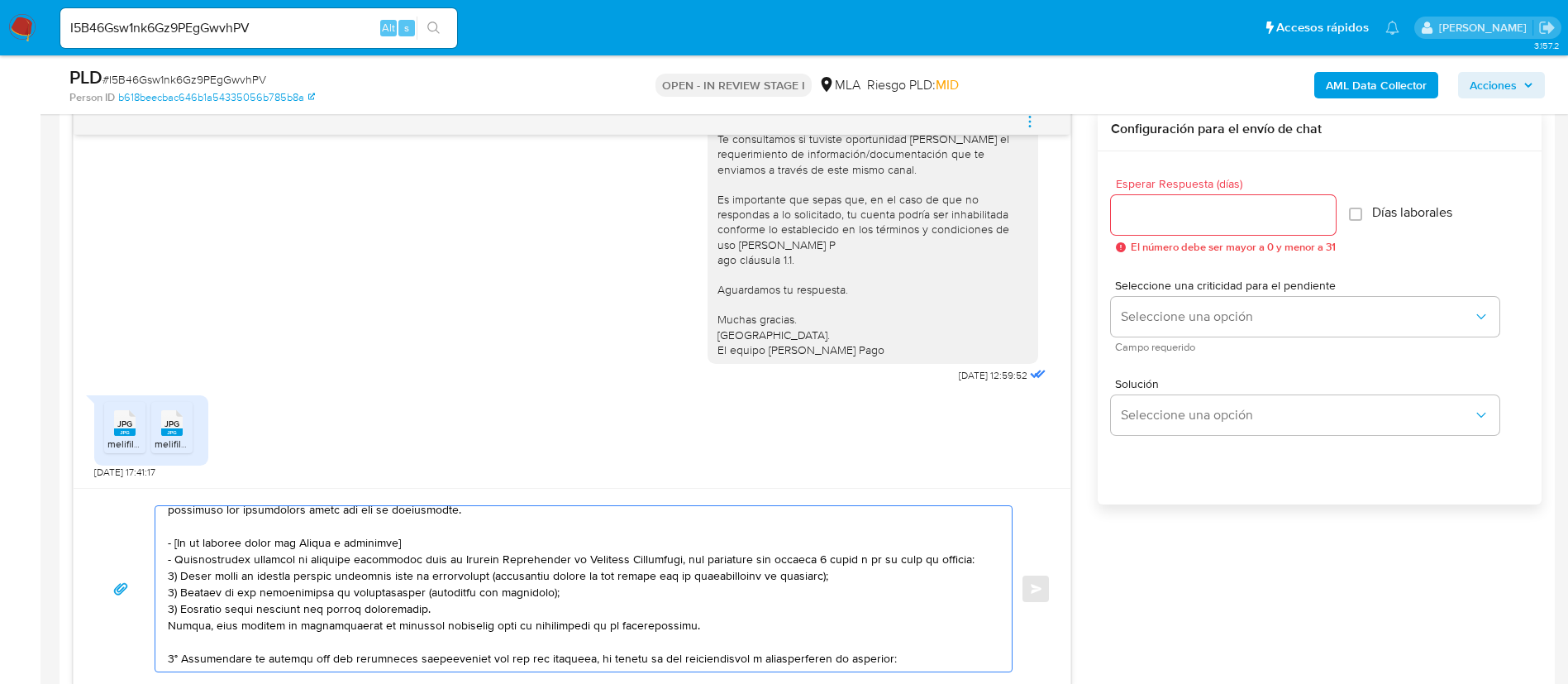
scroll to position [415, 0]
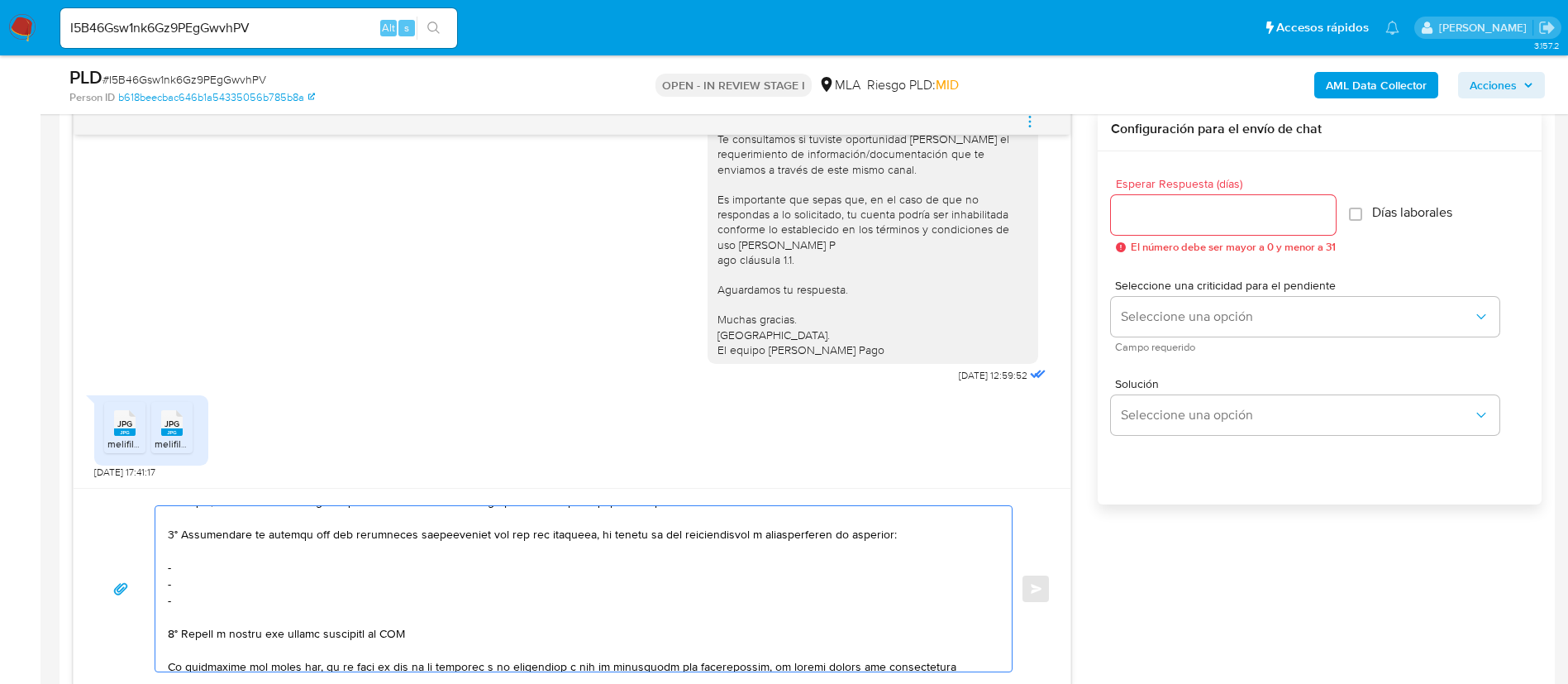
drag, startPoint x: 167, startPoint y: 537, endPoint x: 415, endPoint y: 633, distance: 265.9
click at [415, 633] on div at bounding box center [580, 588] width 848 height 165
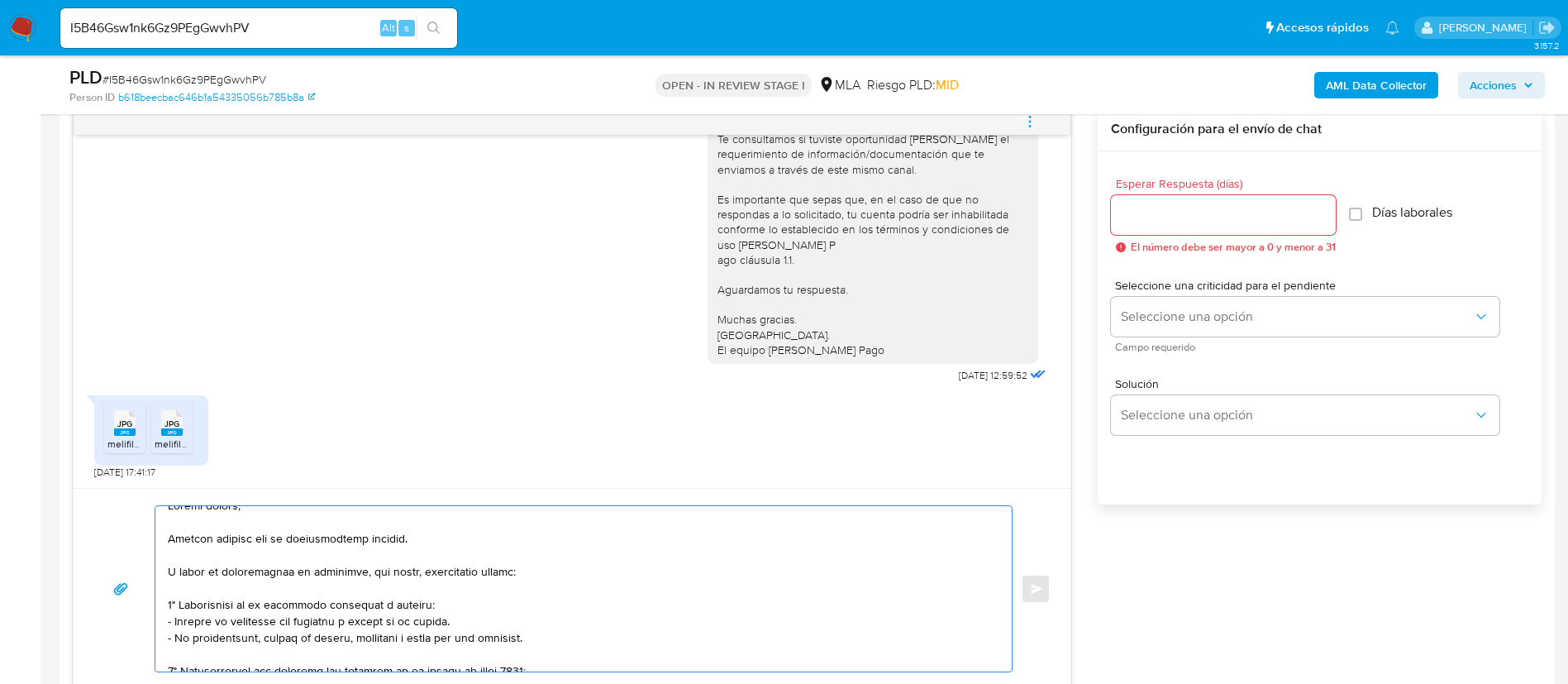
scroll to position [0, 0]
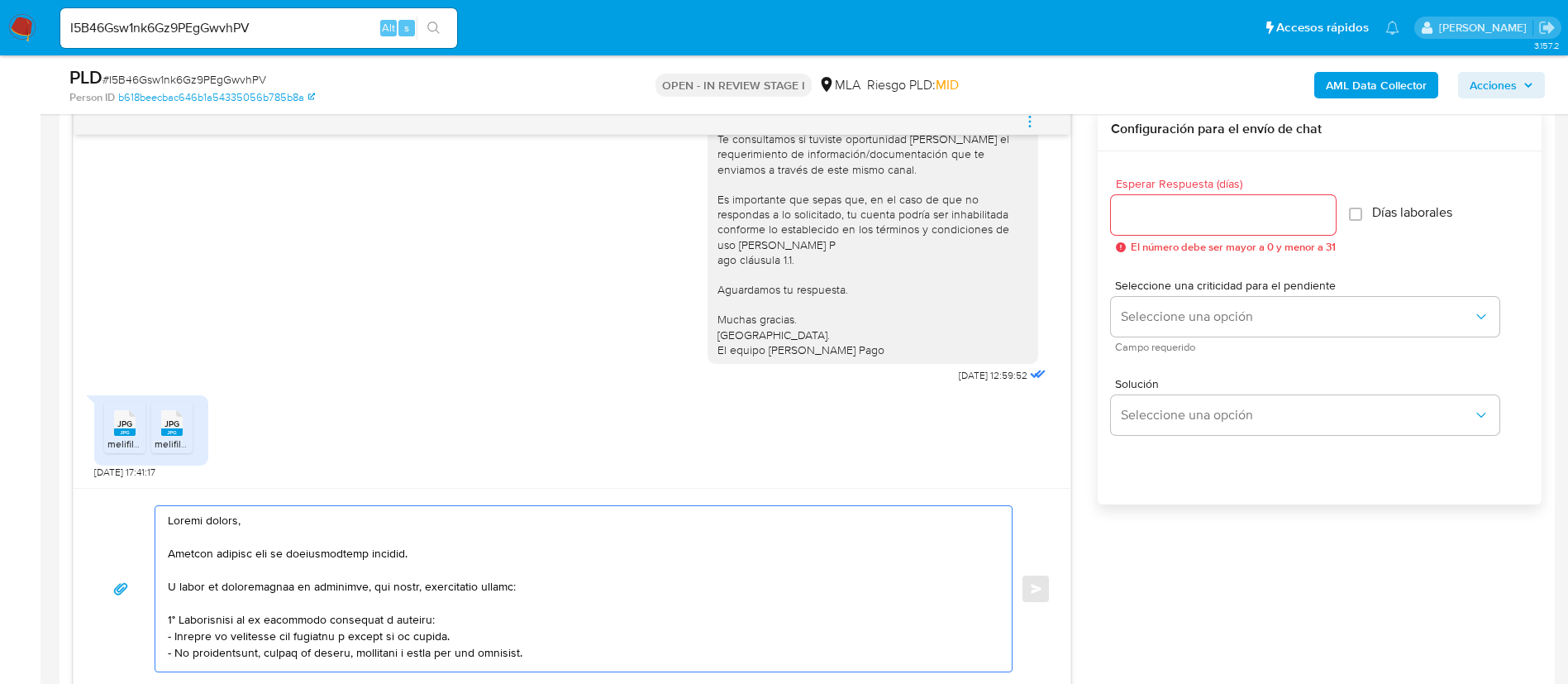
click at [198, 557] on textarea at bounding box center [580, 588] width 823 height 165
click at [0, 0] on lt-span "Muchas" at bounding box center [0, 0] width 0 height 0
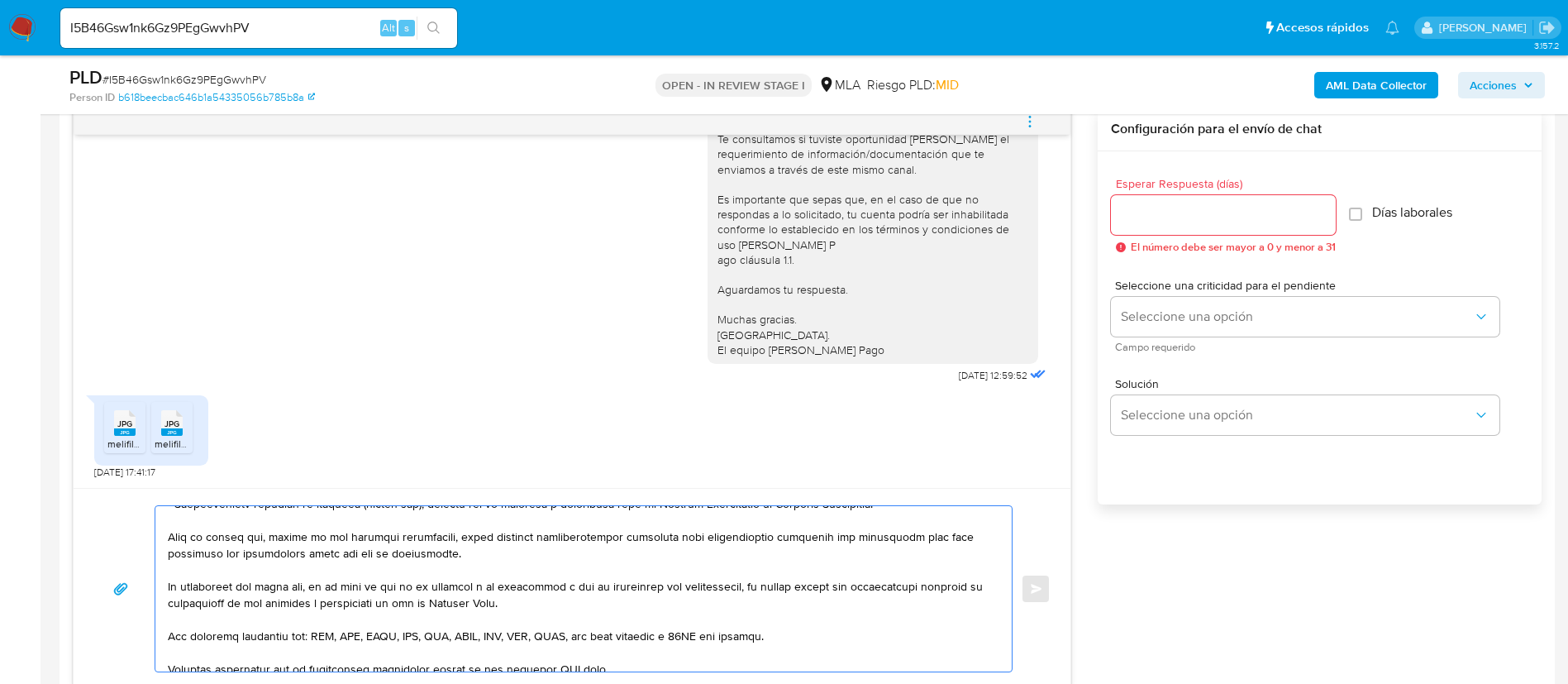
scroll to position [342, 0]
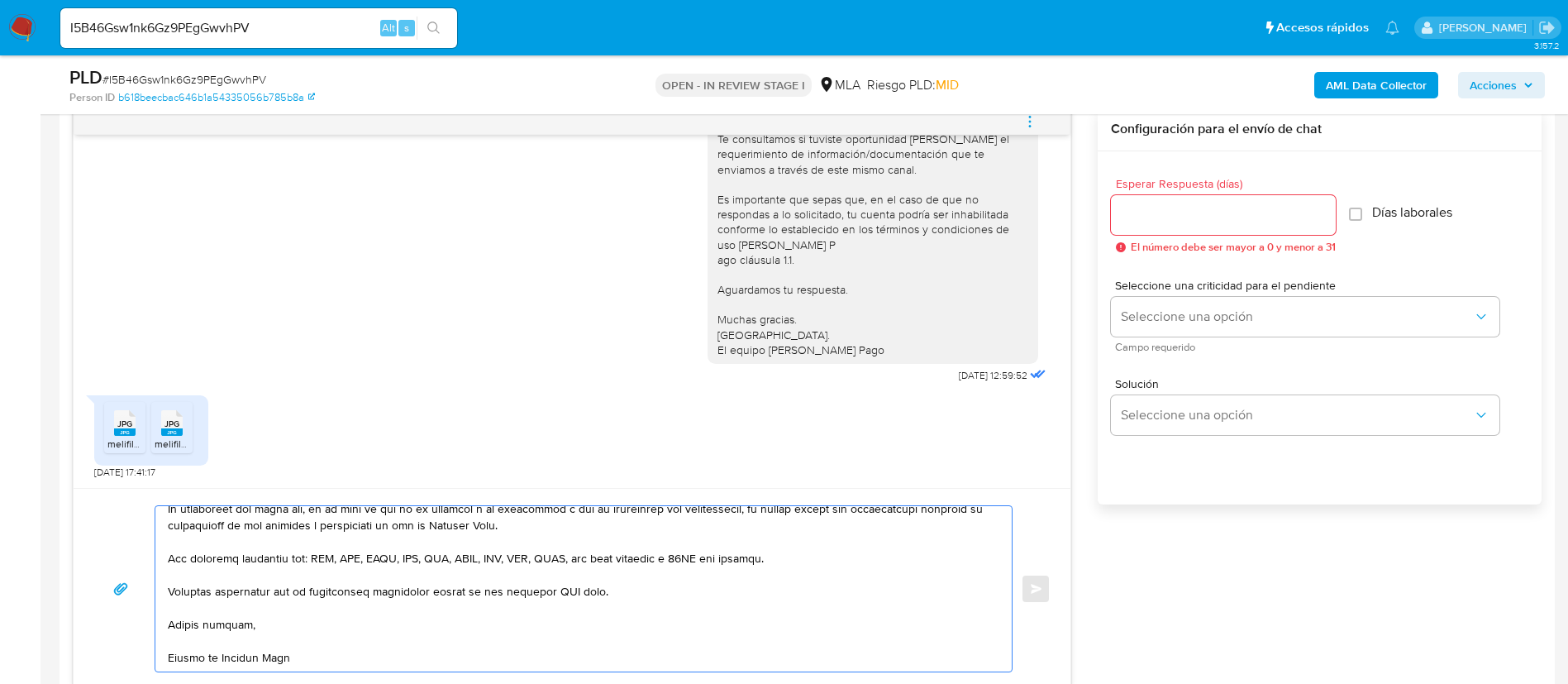
click at [557, 578] on textarea at bounding box center [580, 588] width 823 height 165
type textarea "Buenas tardes, Muchas gracias por la documentación enviada. A fines de compleme…"
drag, startPoint x: 1161, startPoint y: 233, endPoint x: 1155, endPoint y: 226, distance: 9.2
click at [1155, 226] on div at bounding box center [1223, 214] width 225 height 40
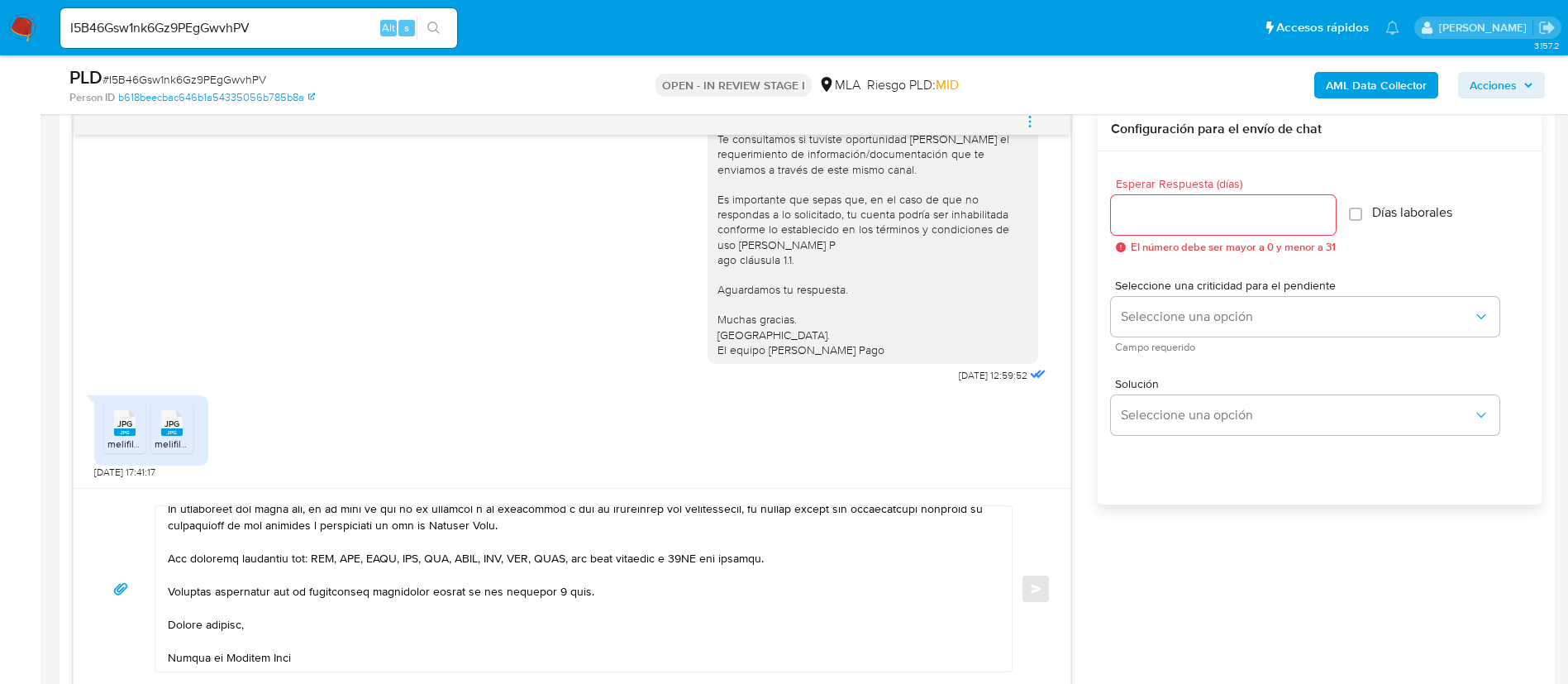
click at [1155, 214] on input "Esperar Respuesta (días)" at bounding box center [1223, 214] width 225 height 21
type input "3"
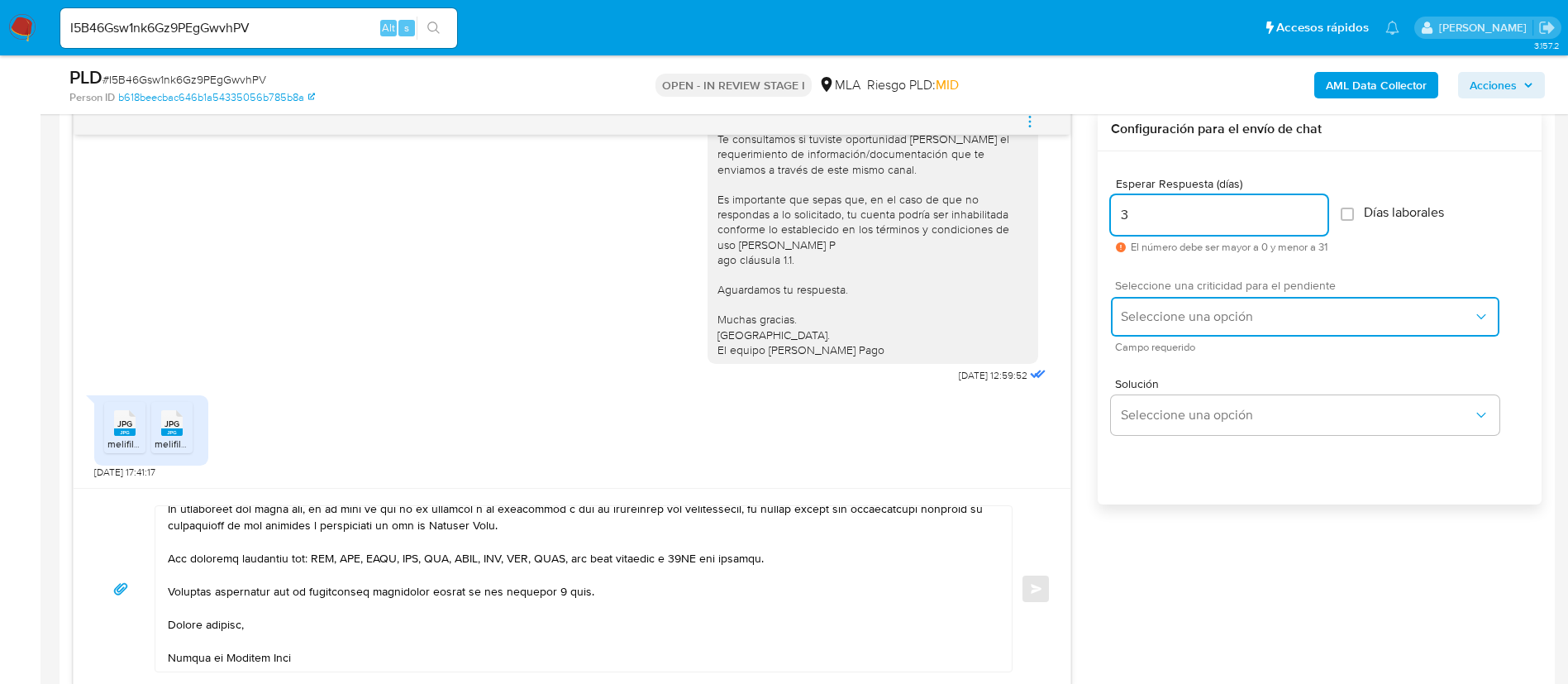
click at [1172, 324] on span "Seleccione una opción" at bounding box center [1297, 316] width 353 height 16
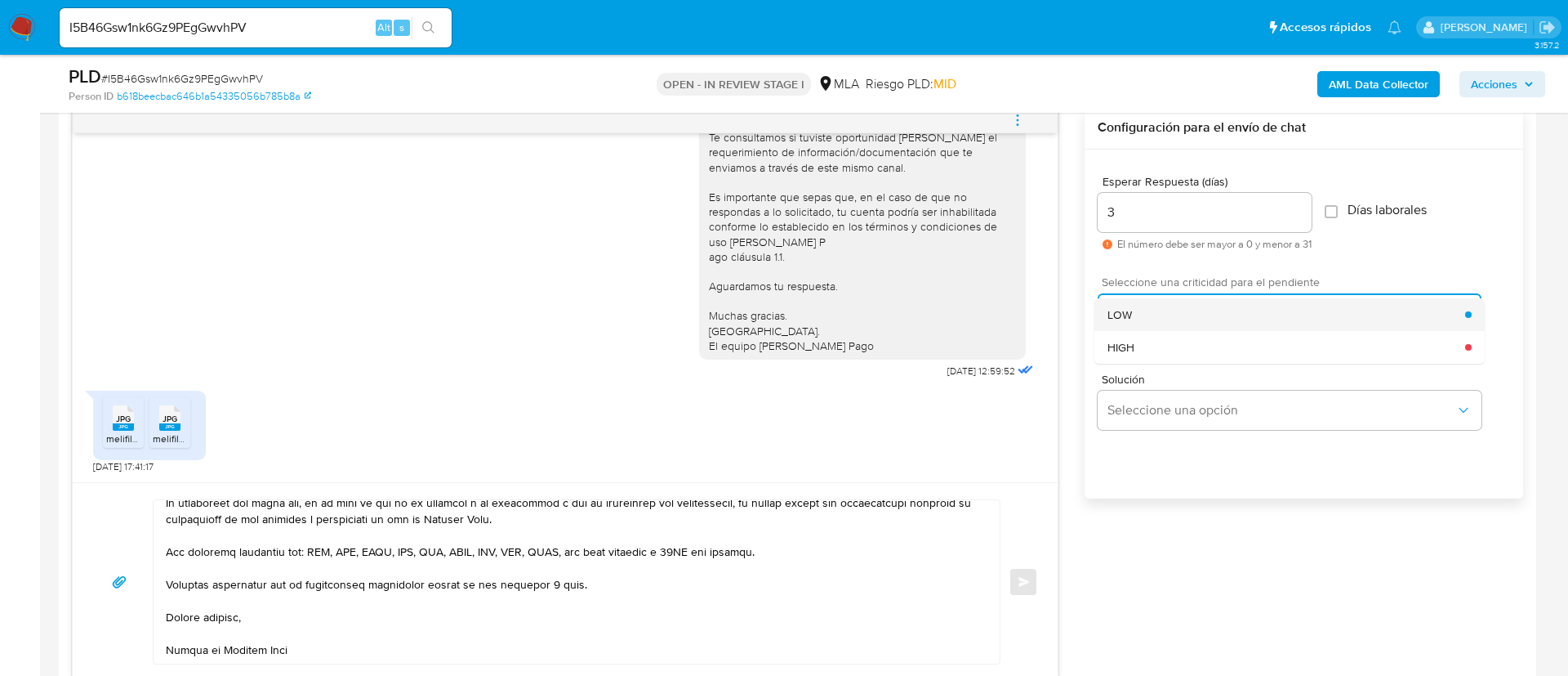
click at [1154, 318] on div "LOW" at bounding box center [1286, 314] width 358 height 32
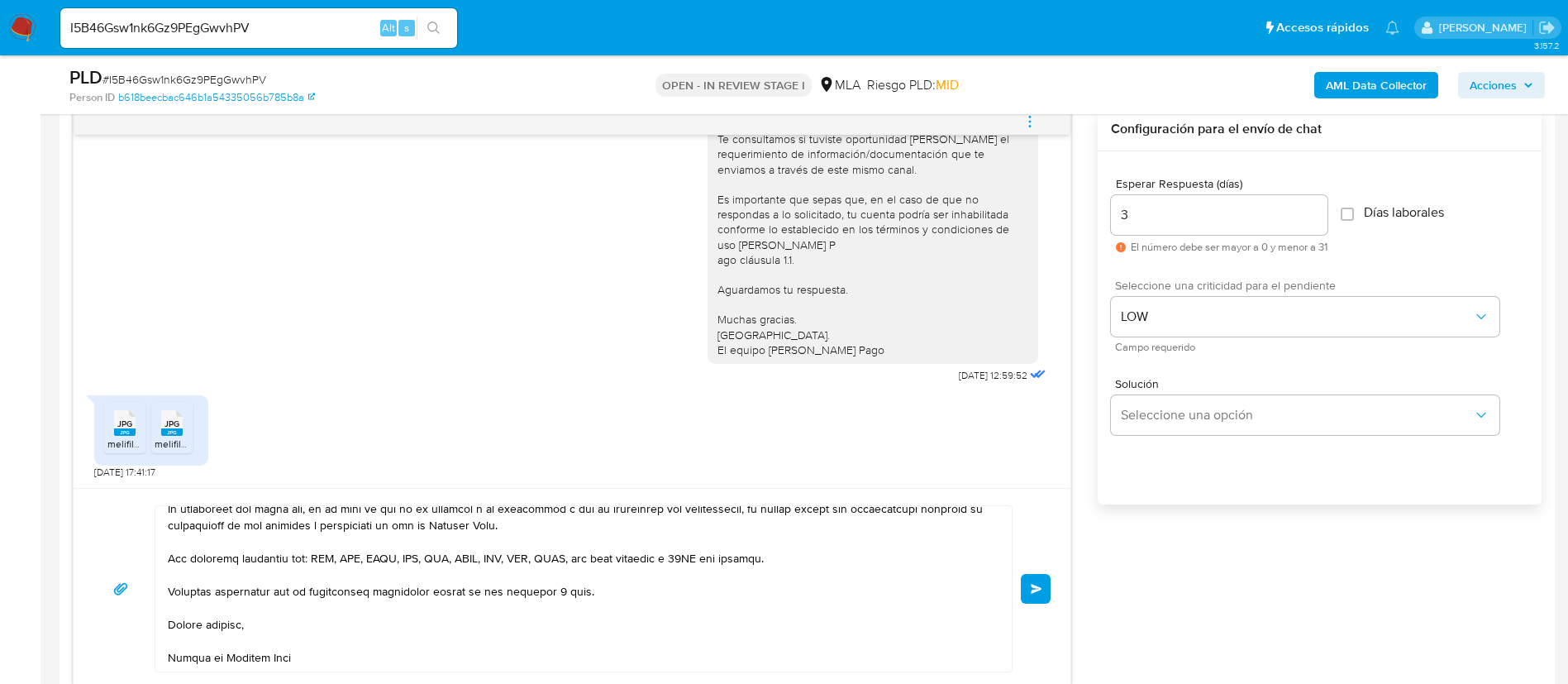
click at [1035, 591] on span "Enviar" at bounding box center [1037, 588] width 12 height 10
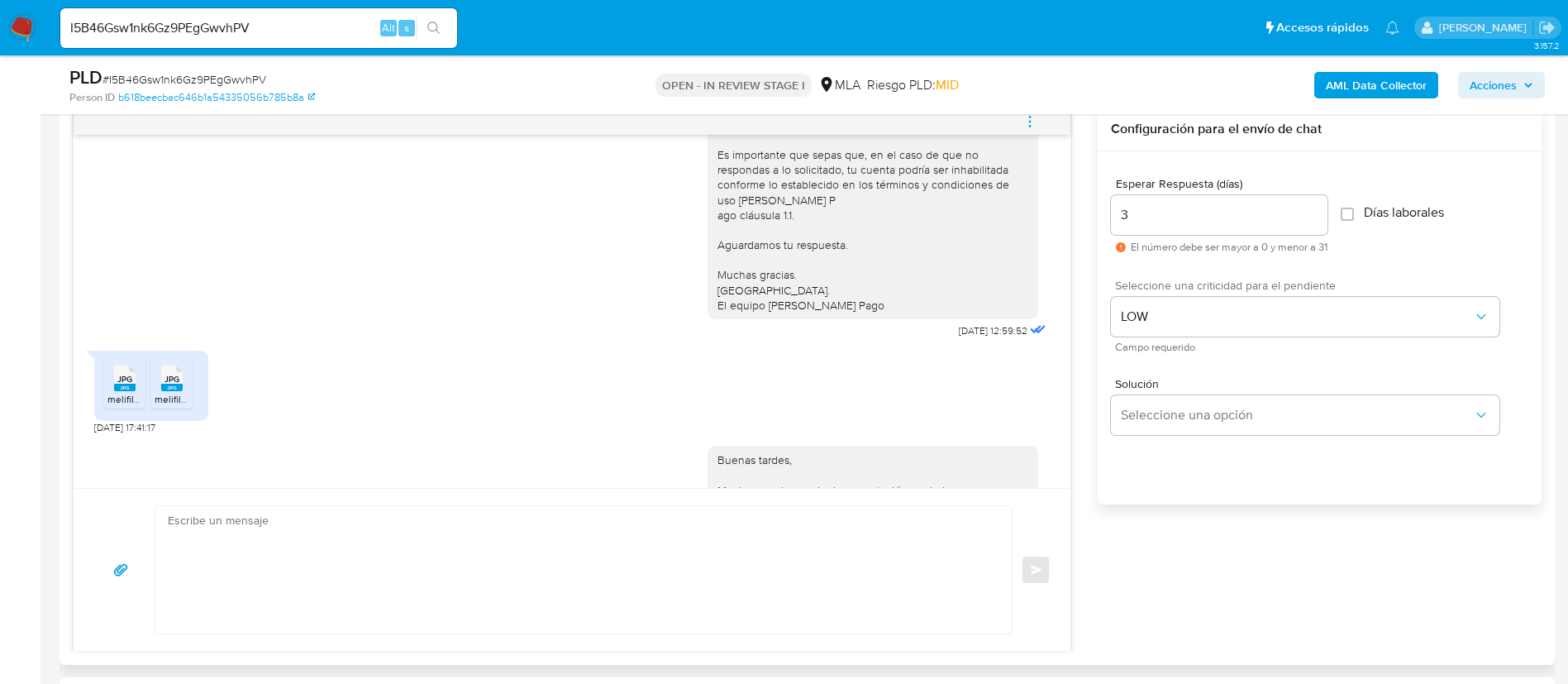
scroll to position [0, 0]
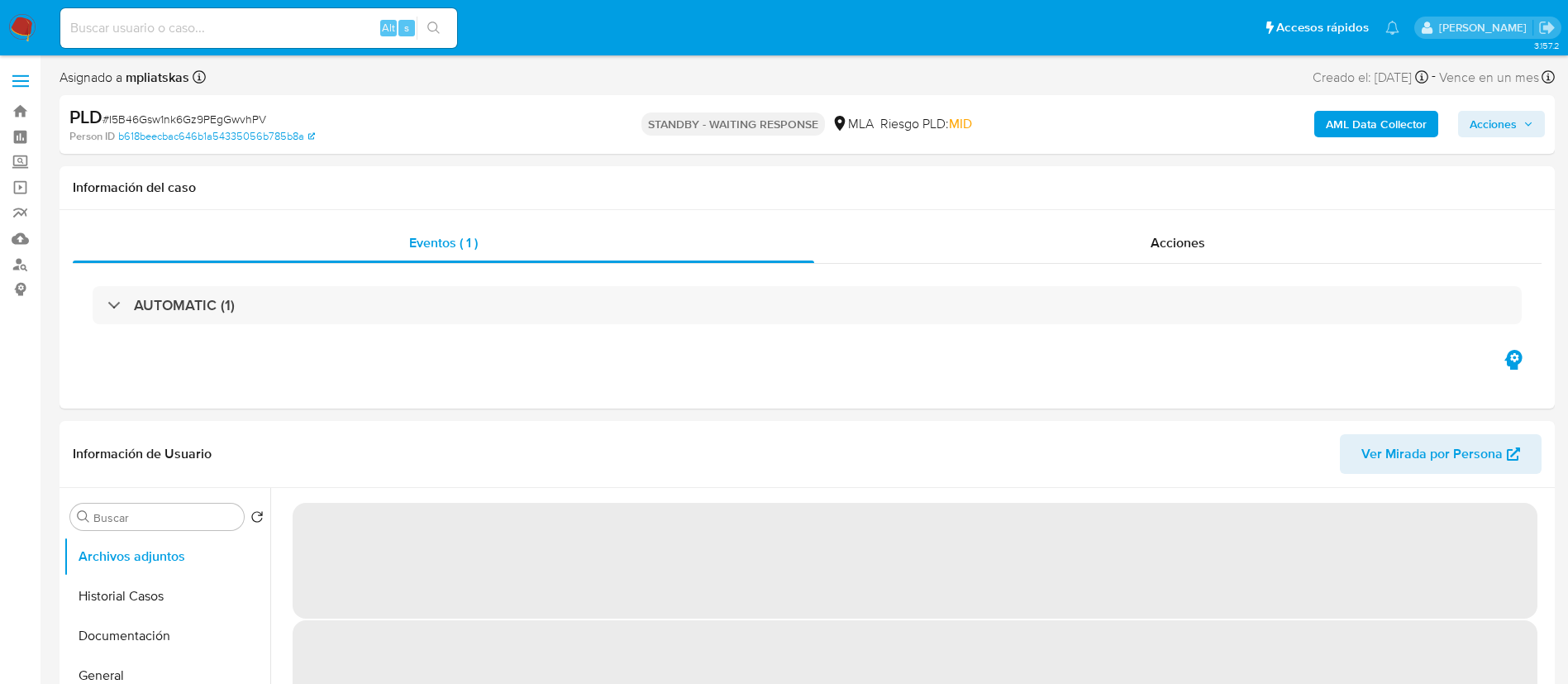
select select "10"
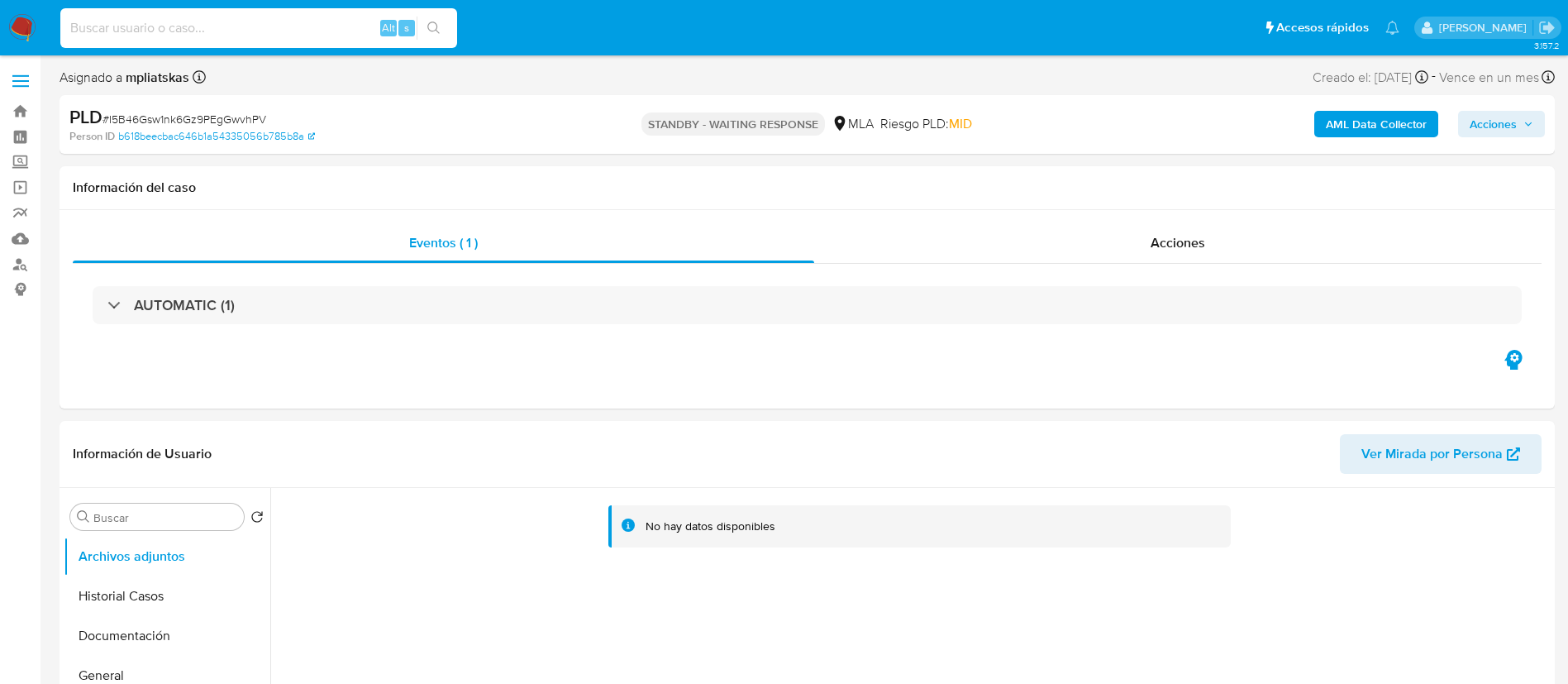
click at [261, 29] on input at bounding box center [258, 28] width 397 height 21
paste input "LgTfKG5QvkpmND7aLLgEYG6n"
type input "LgTfKG5QvkpmND7aLLgEYG6n"
click at [441, 29] on icon "search-icon" at bounding box center [434, 28] width 14 height 14
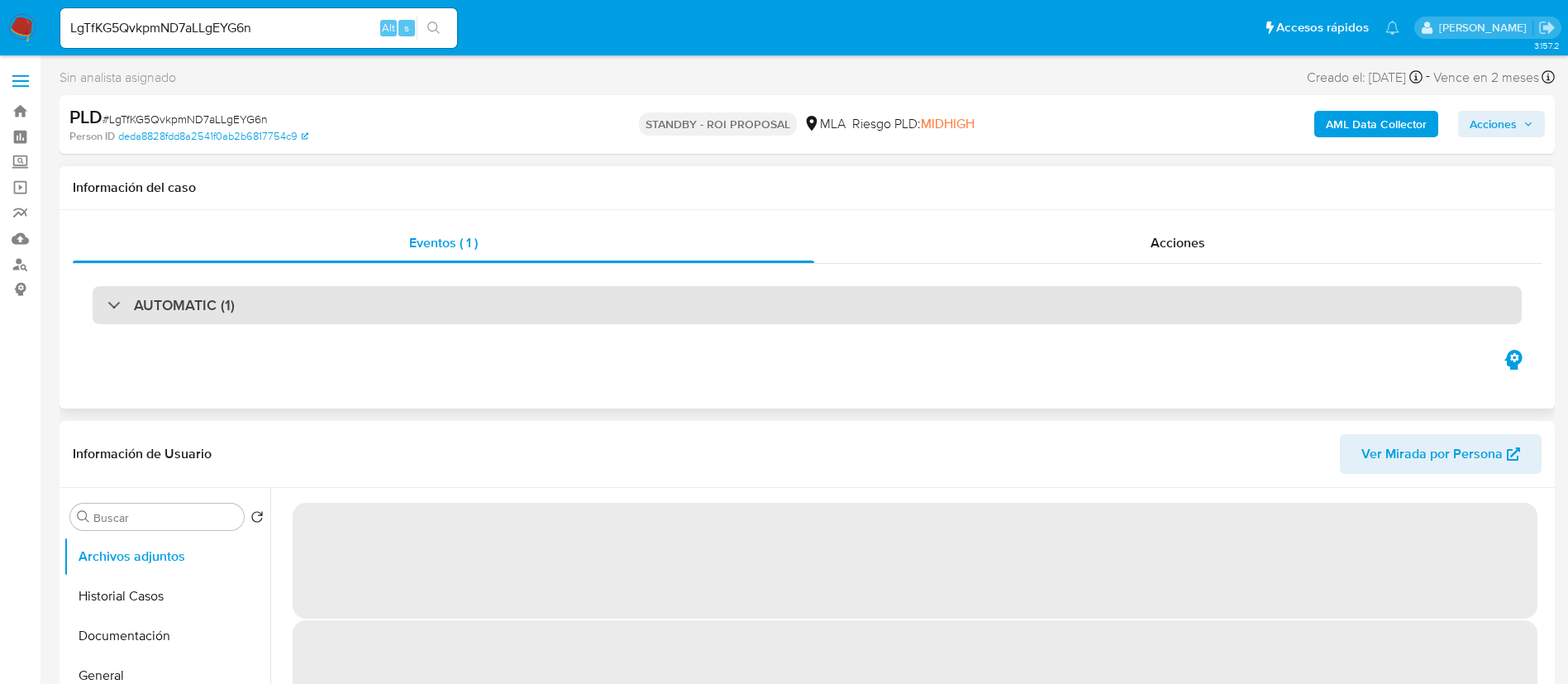
select select "10"
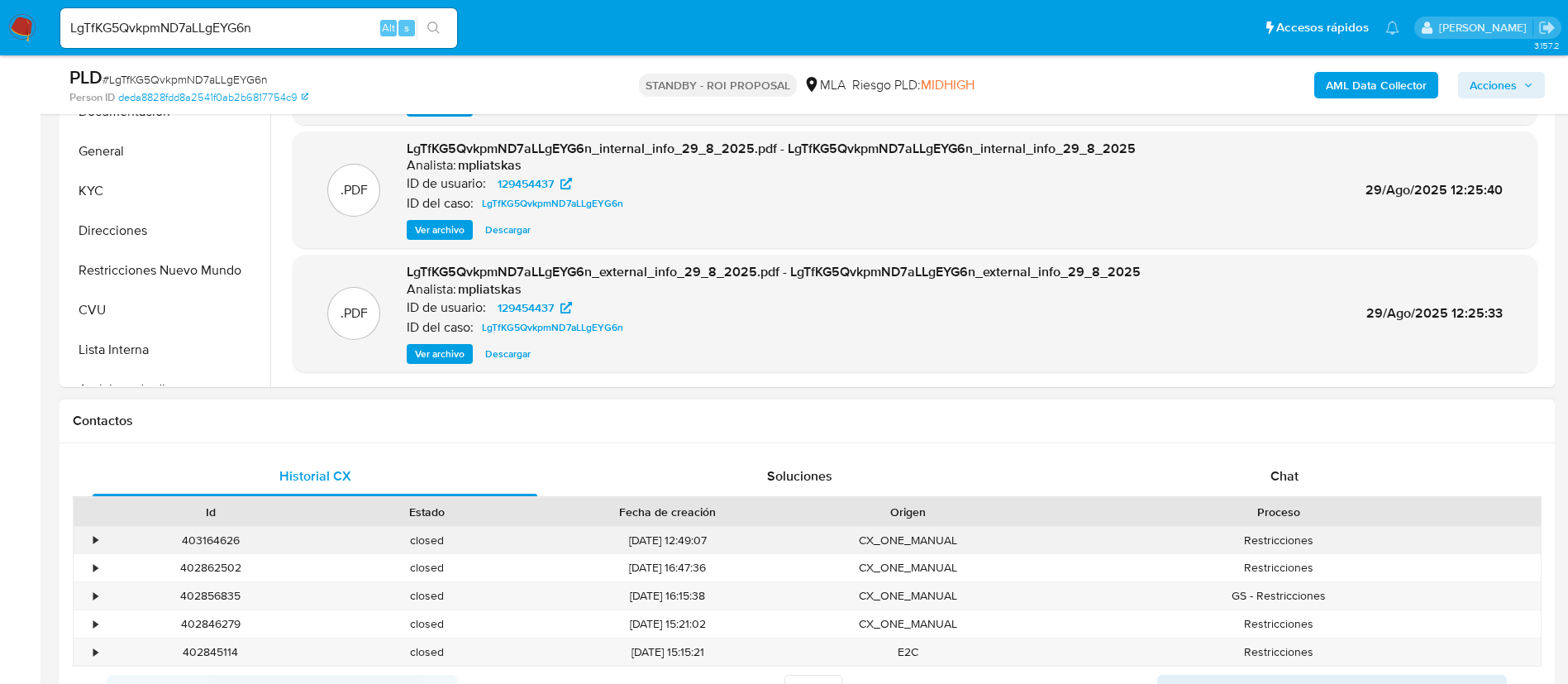
scroll to position [620, 0]
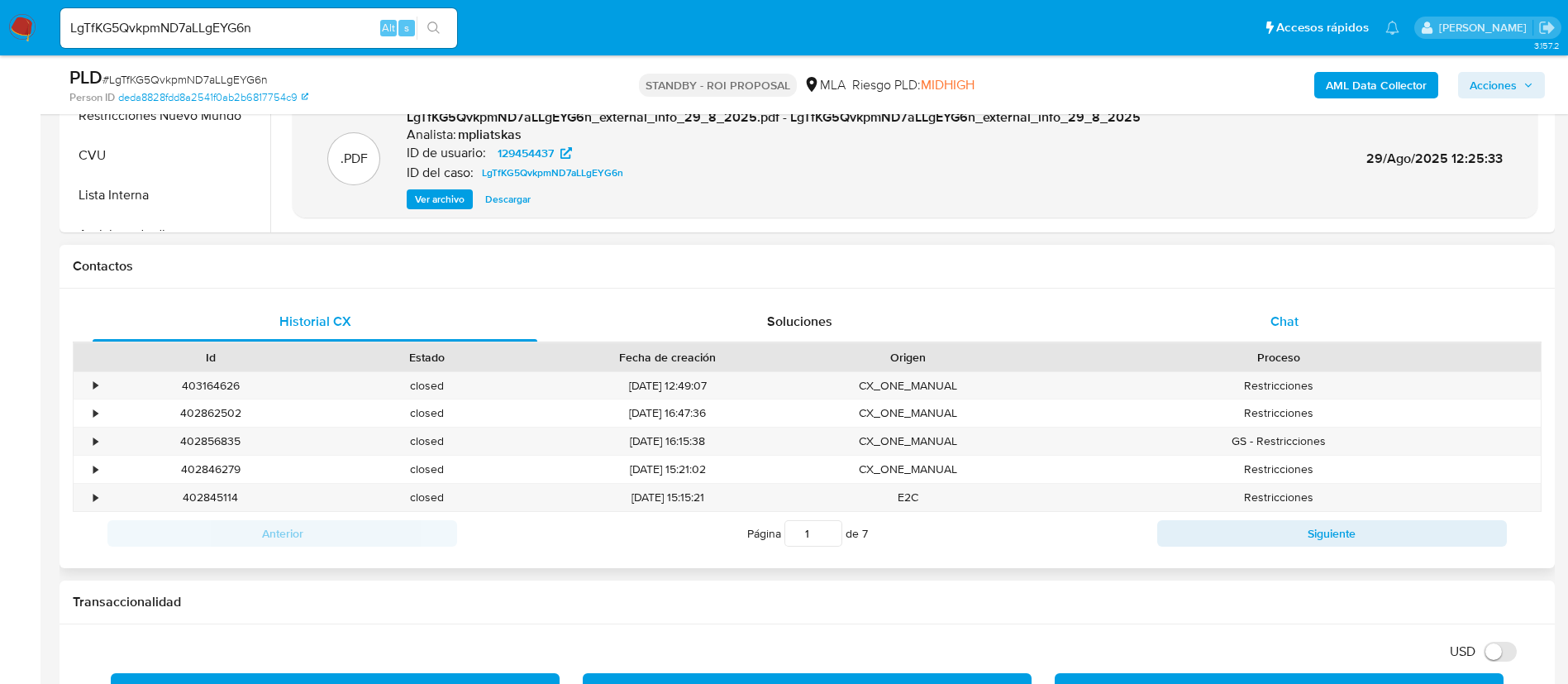
click at [1219, 311] on div "Chat" at bounding box center [1285, 321] width 444 height 40
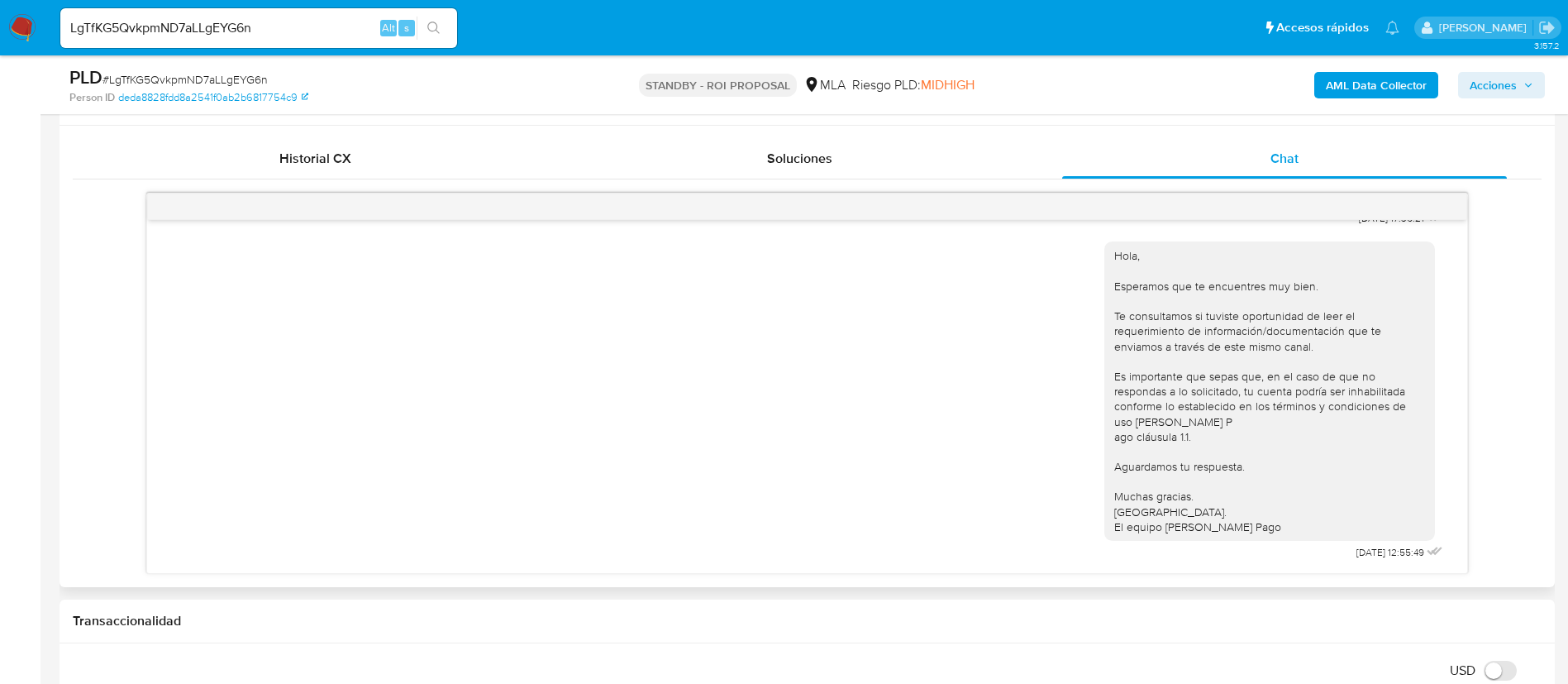
scroll to position [744, 0]
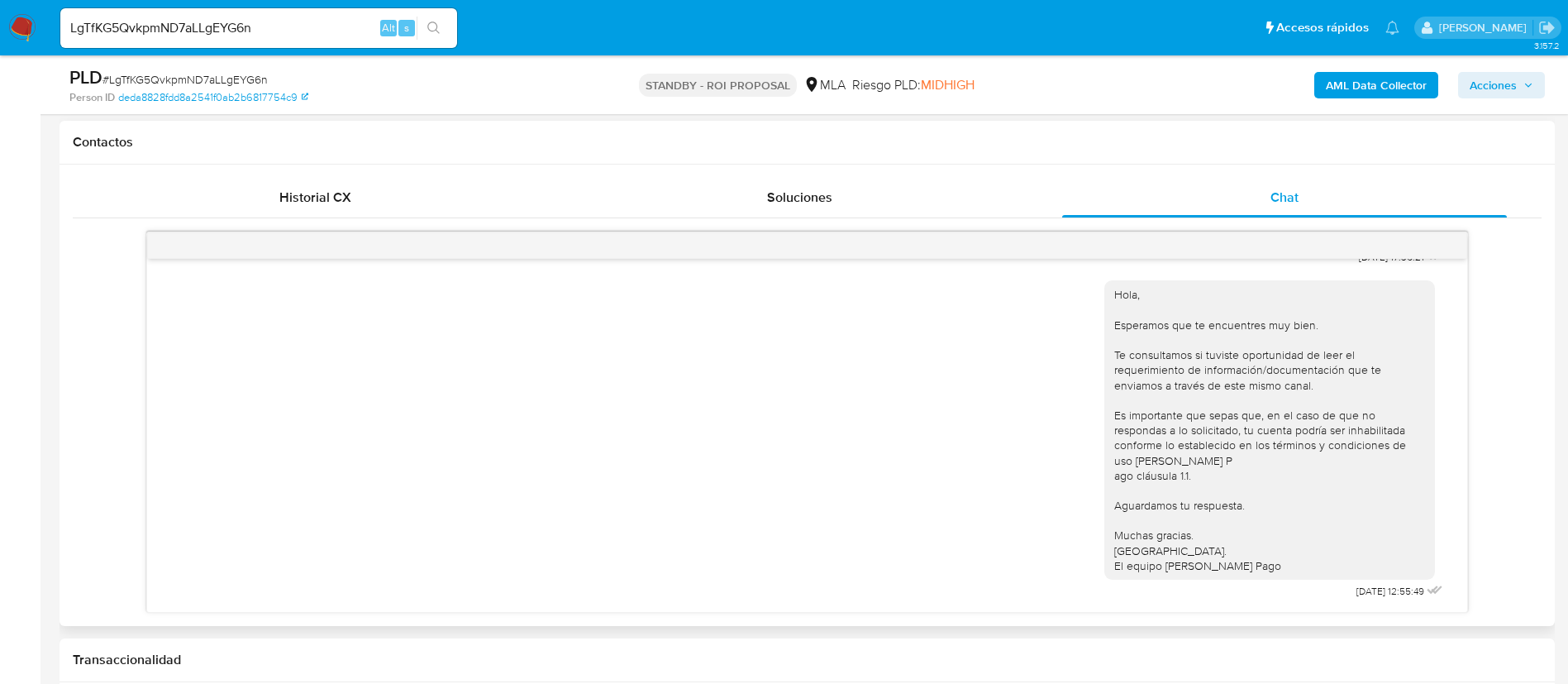
click at [290, 175] on div "Historial CX Soluciones Chat Id Estado Fecha de creación Origen Proceso • 40316…" at bounding box center [808, 394] width 1496 height 461
click at [295, 196] on span "Historial CX" at bounding box center [315, 197] width 71 height 19
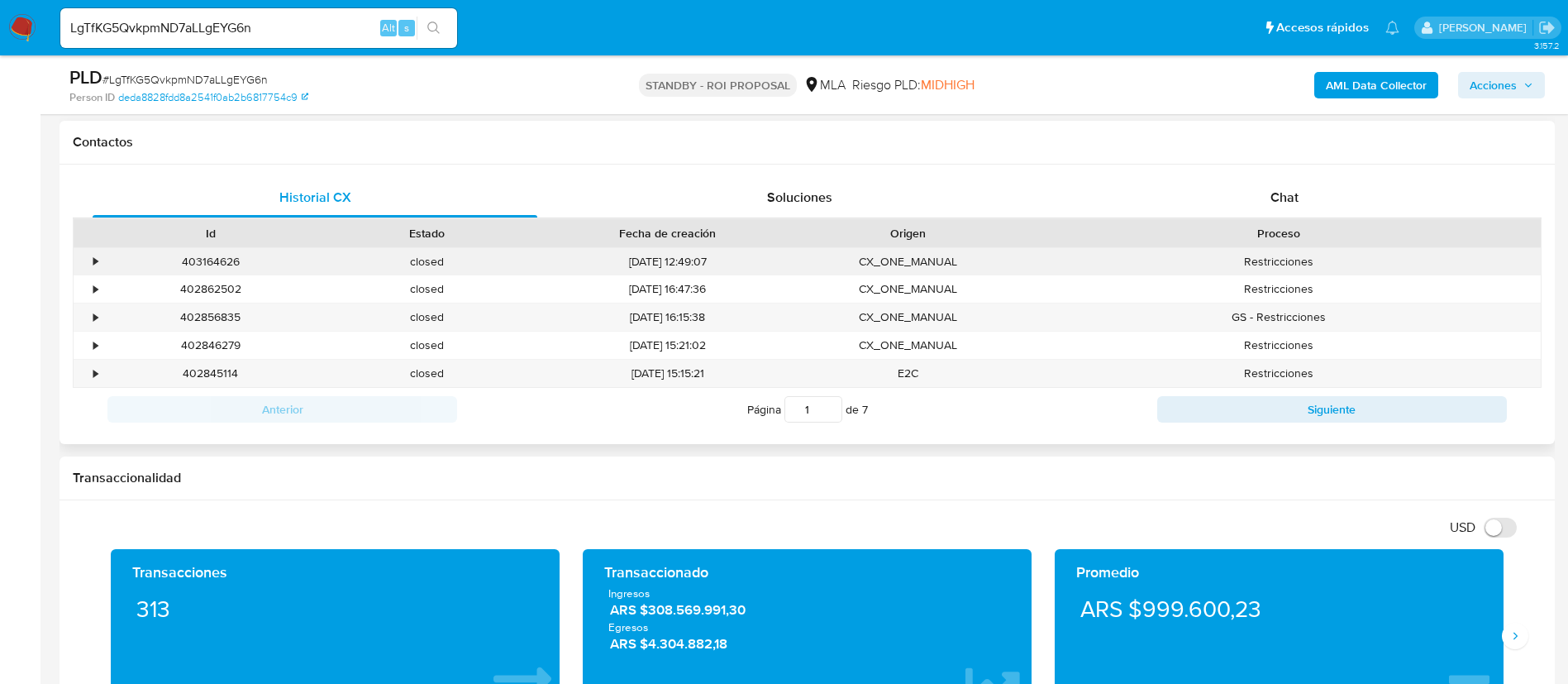
click at [237, 265] on div "403164626" at bounding box center [211, 262] width 216 height 27
click at [234, 264] on div "403164626" at bounding box center [211, 262] width 216 height 27
copy div "403164626"
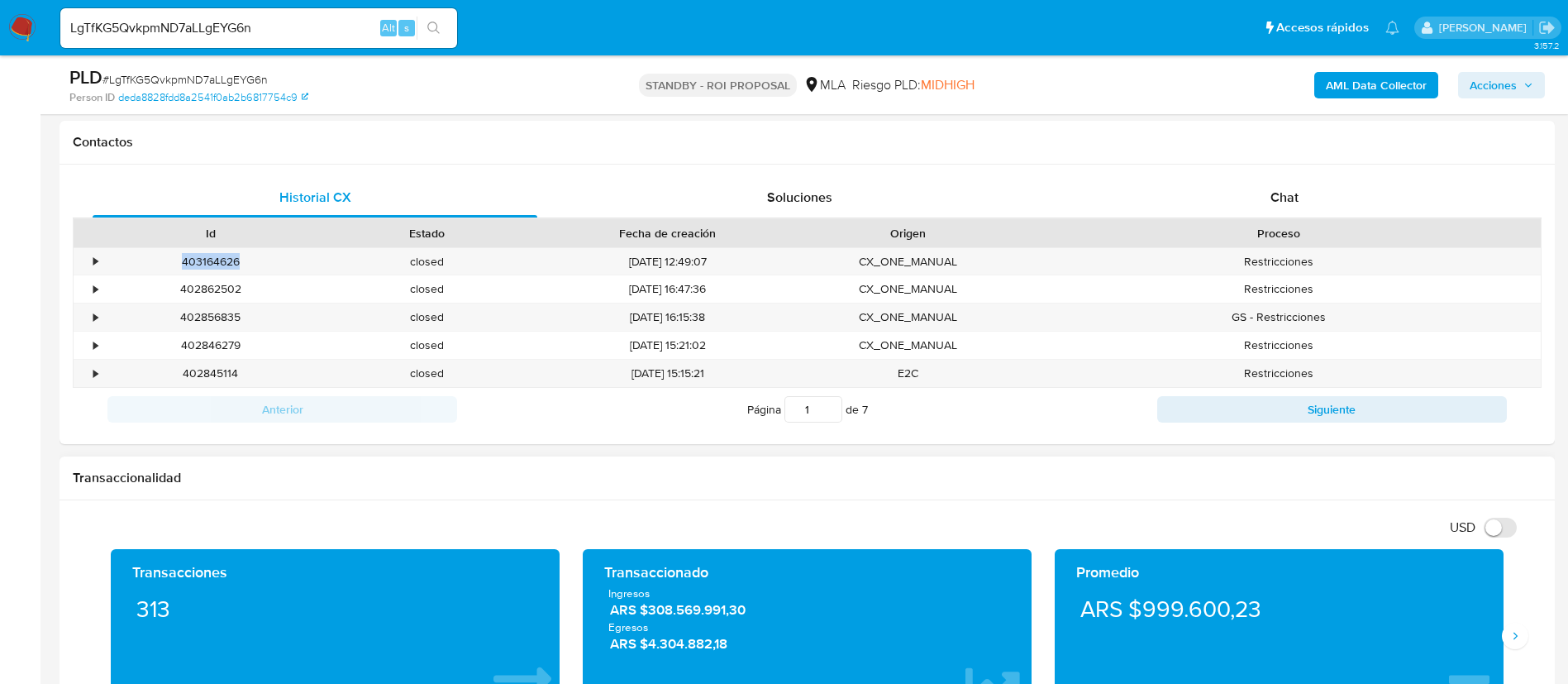
scroll to position [248, 0]
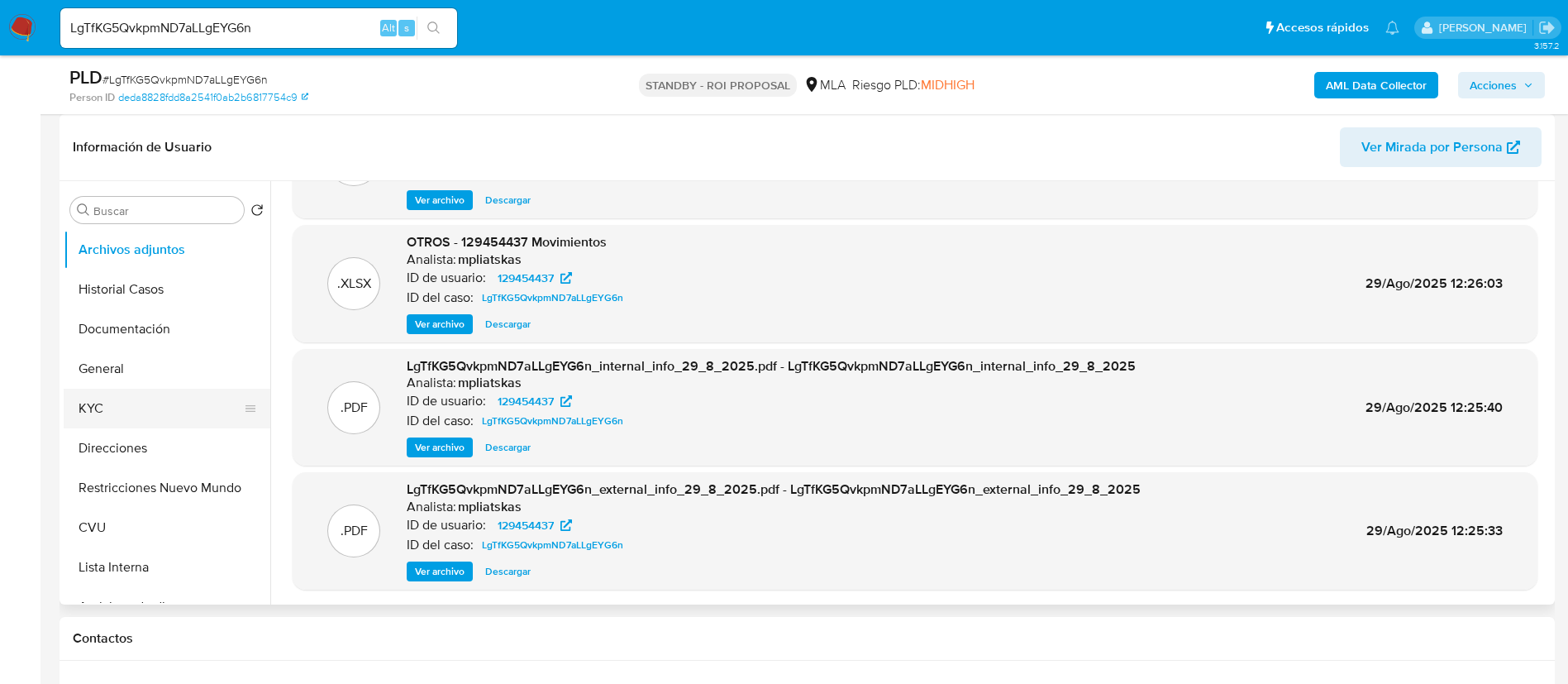
click at [141, 402] on button "KYC" at bounding box center [160, 408] width 193 height 40
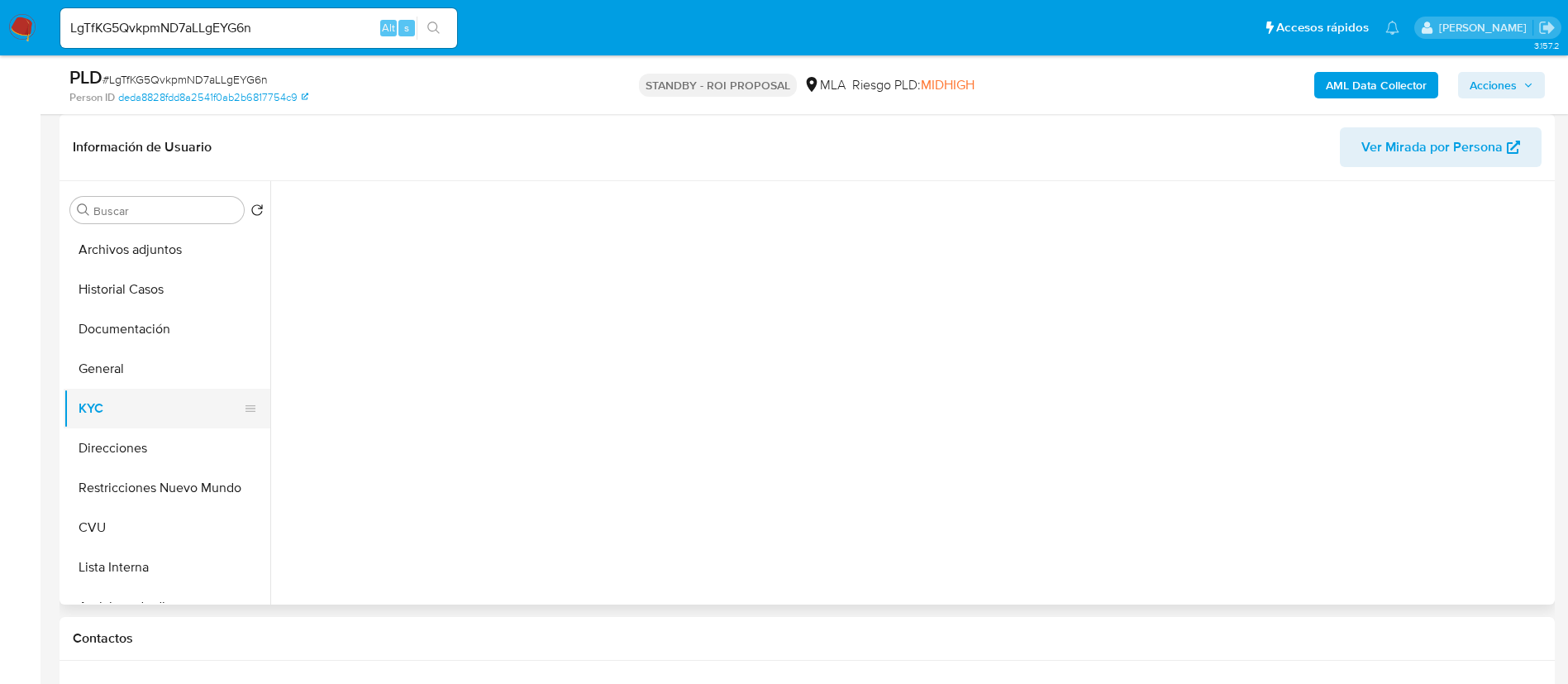
scroll to position [0, 0]
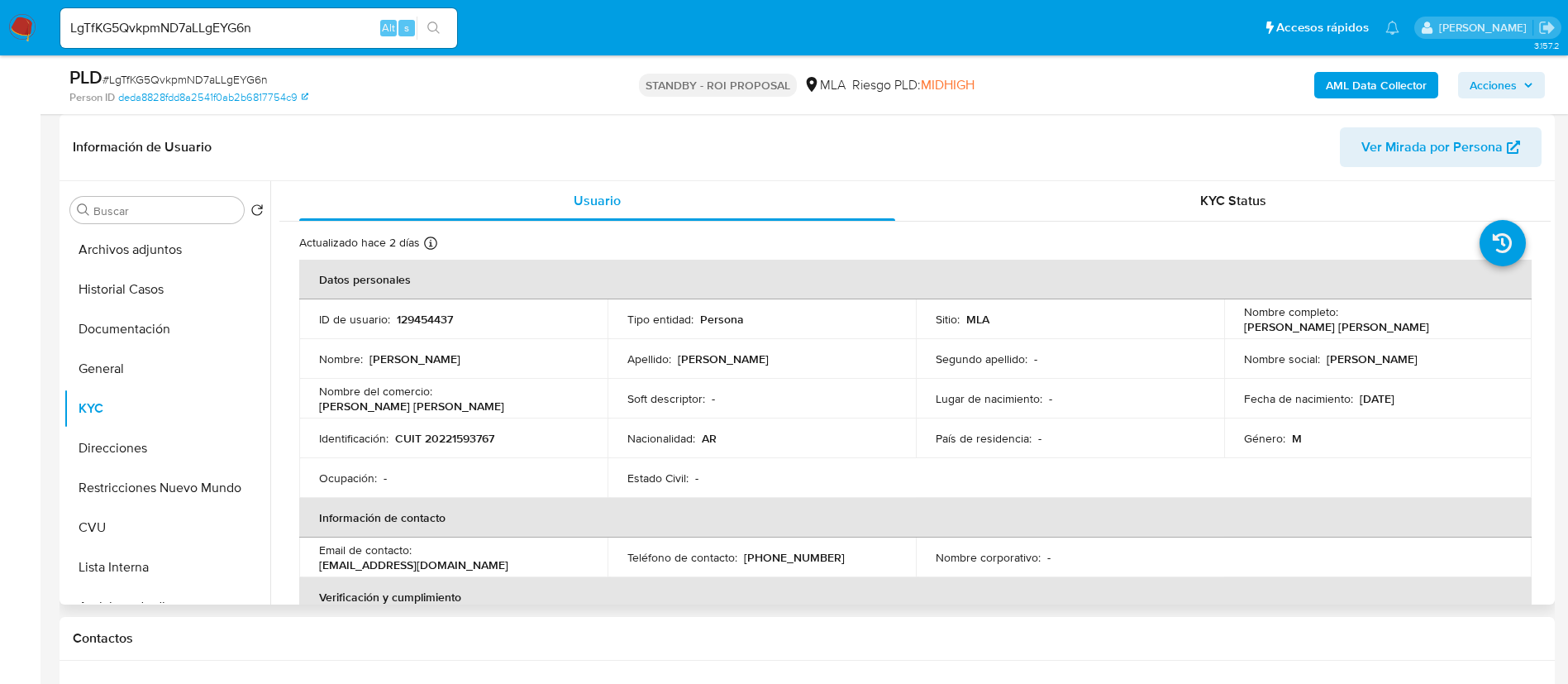
click at [446, 405] on p "[PERSON_NAME] [PERSON_NAME]" at bounding box center [412, 405] width 185 height 14
click at [460, 439] on p "CUIT 20221593767" at bounding box center [444, 438] width 100 height 14
copy p "20221593767"
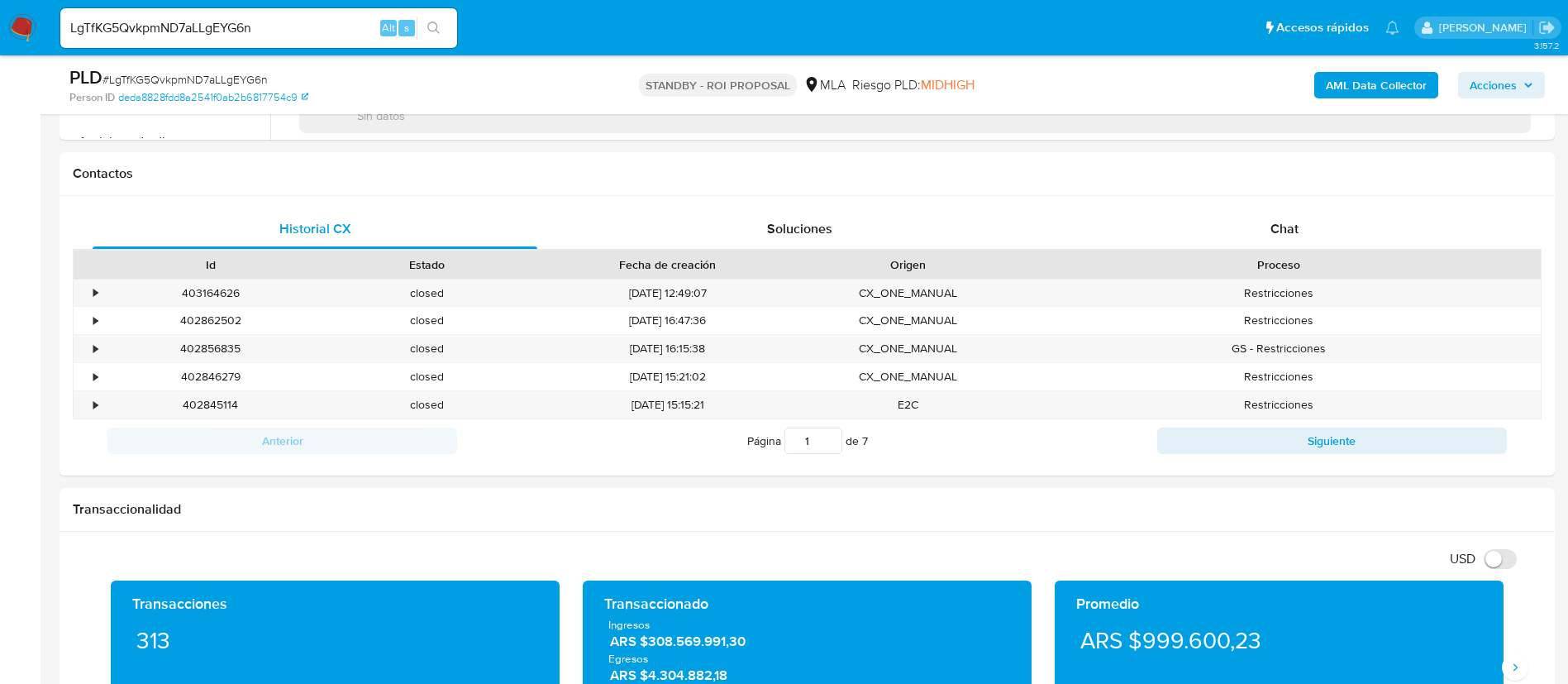
scroll to position [744, 0]
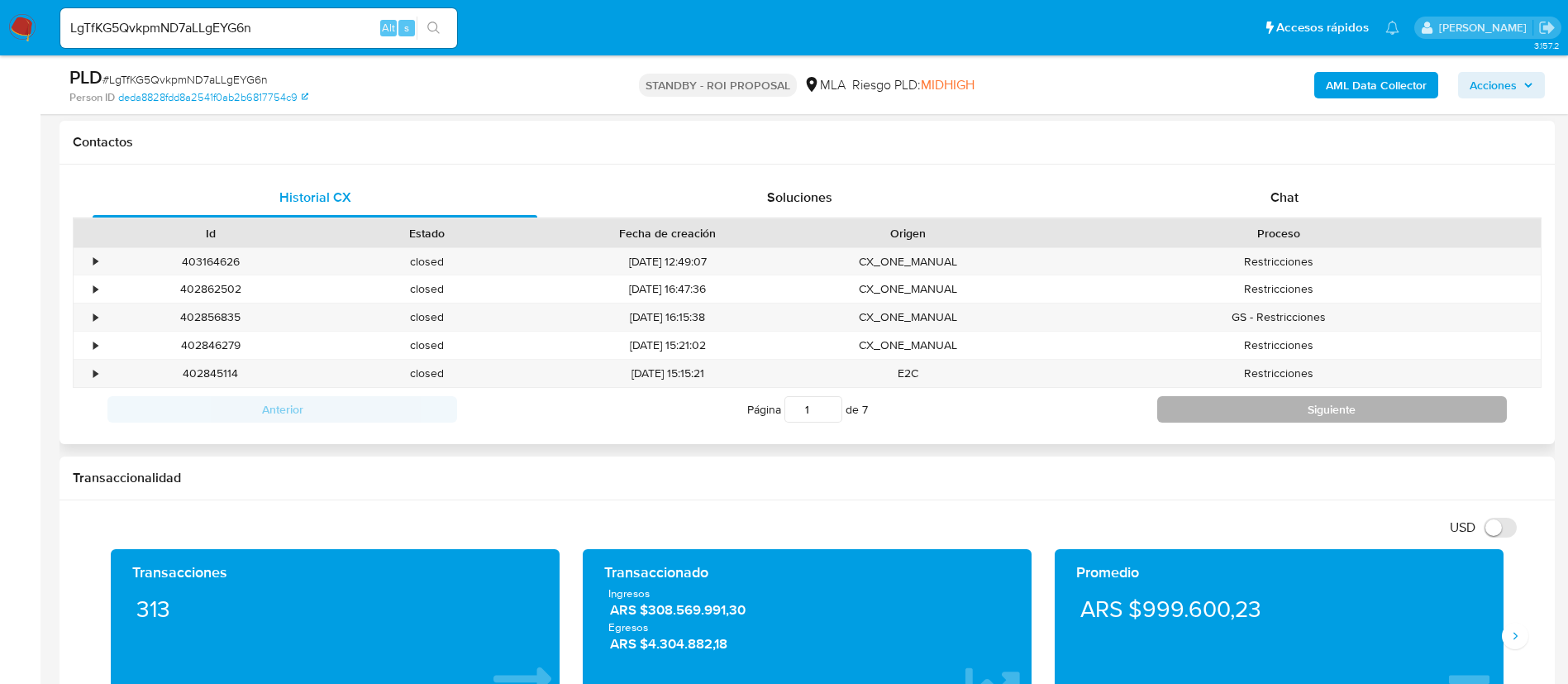
click at [1238, 398] on button "Siguiente" at bounding box center [1332, 409] width 350 height 26
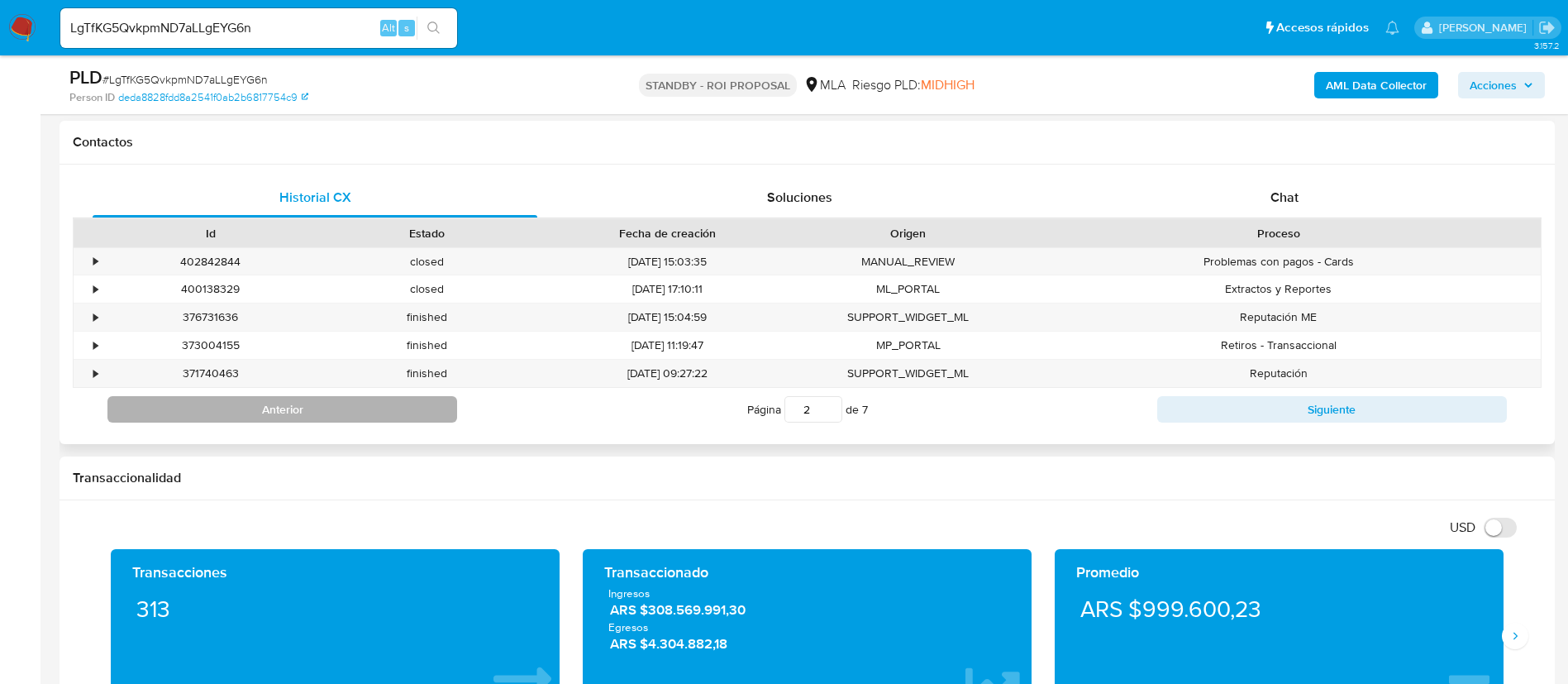
click at [371, 409] on button "Anterior" at bounding box center [282, 409] width 350 height 26
type input "1"
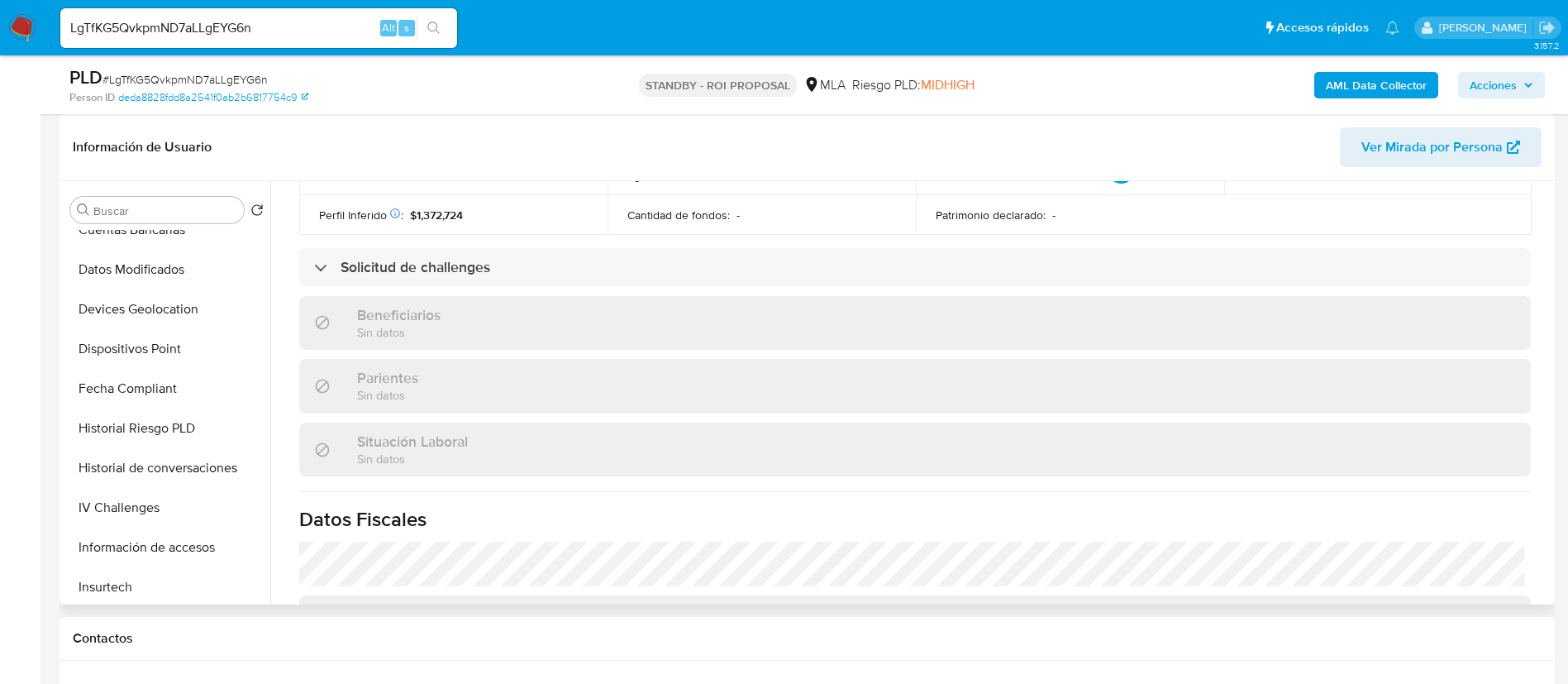
scroll to position [620, 0]
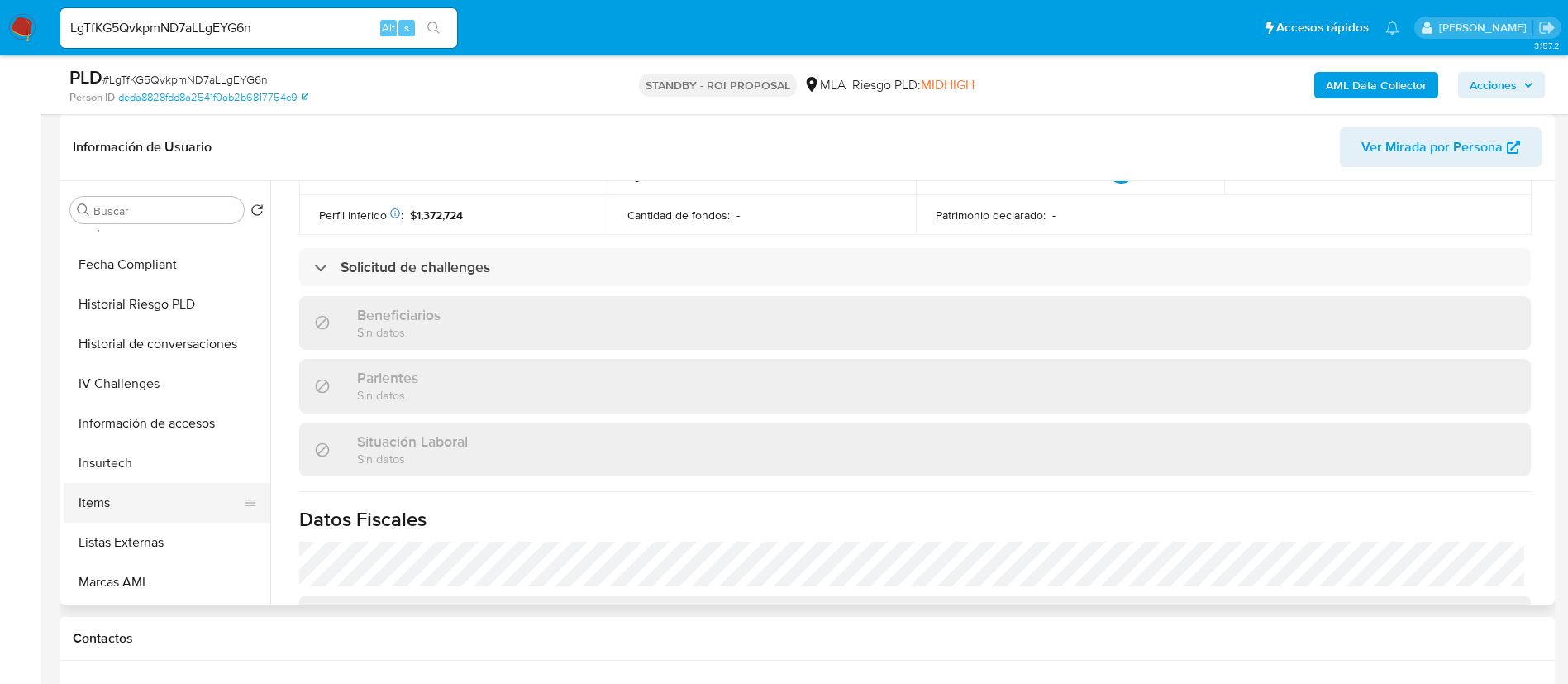
click at [178, 509] on button "Items" at bounding box center [160, 502] width 193 height 40
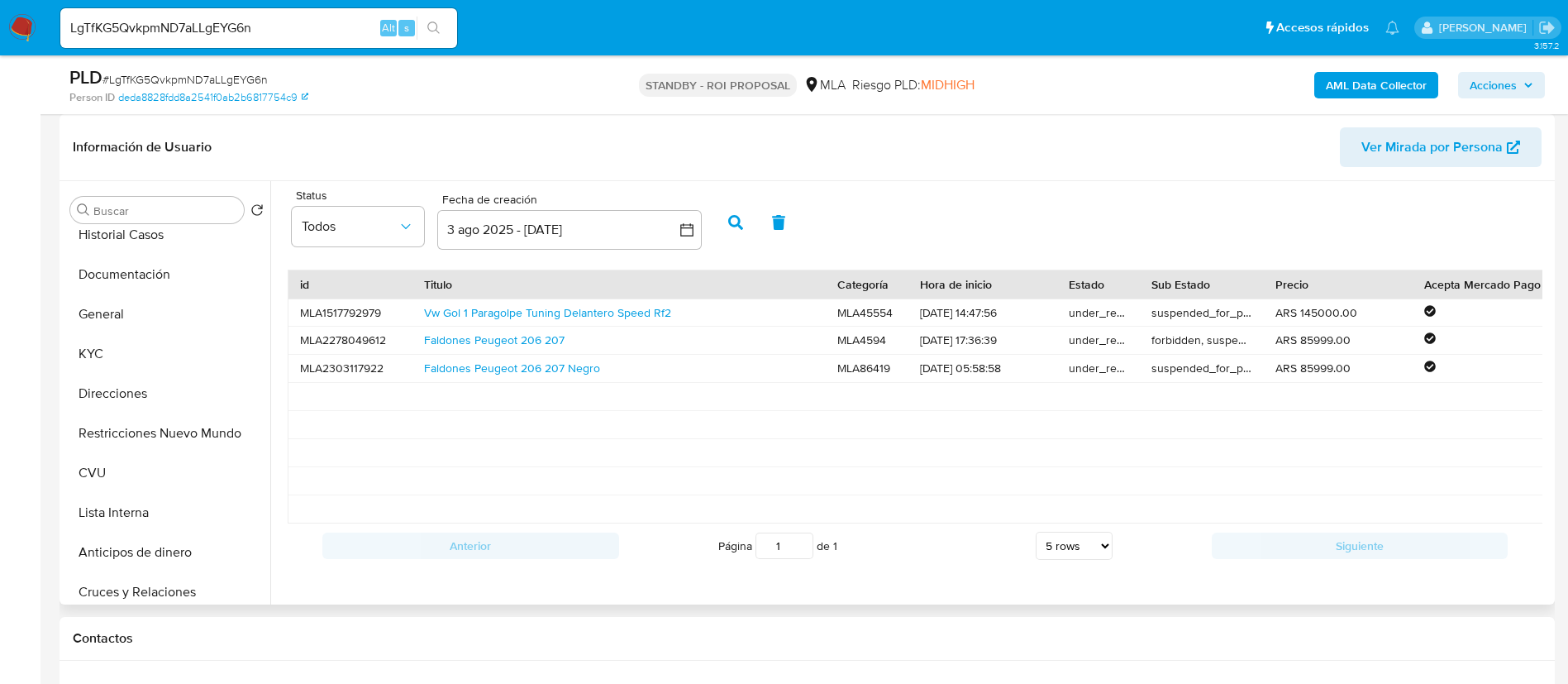
scroll to position [0, 0]
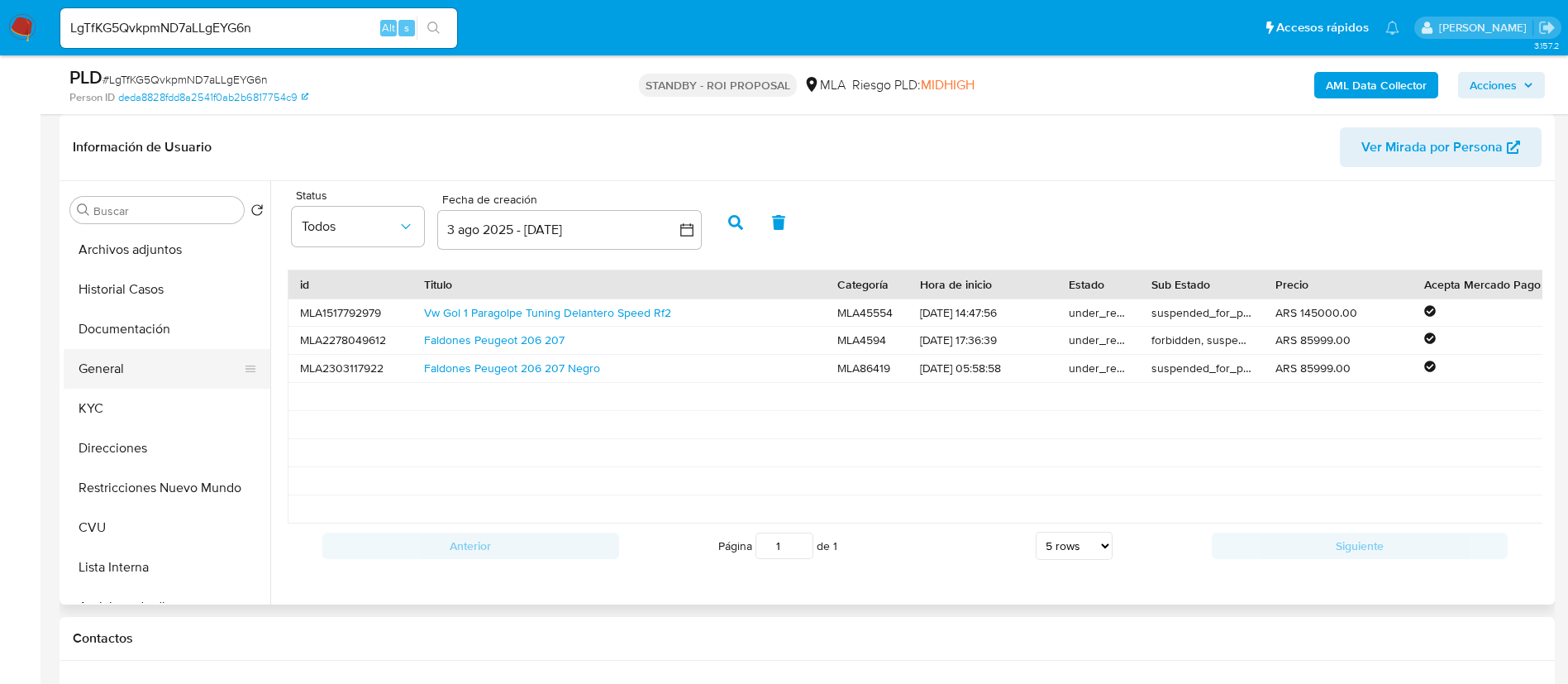
click at [146, 375] on button "General" at bounding box center [160, 368] width 193 height 40
